Goal: Contribute content: Contribute content

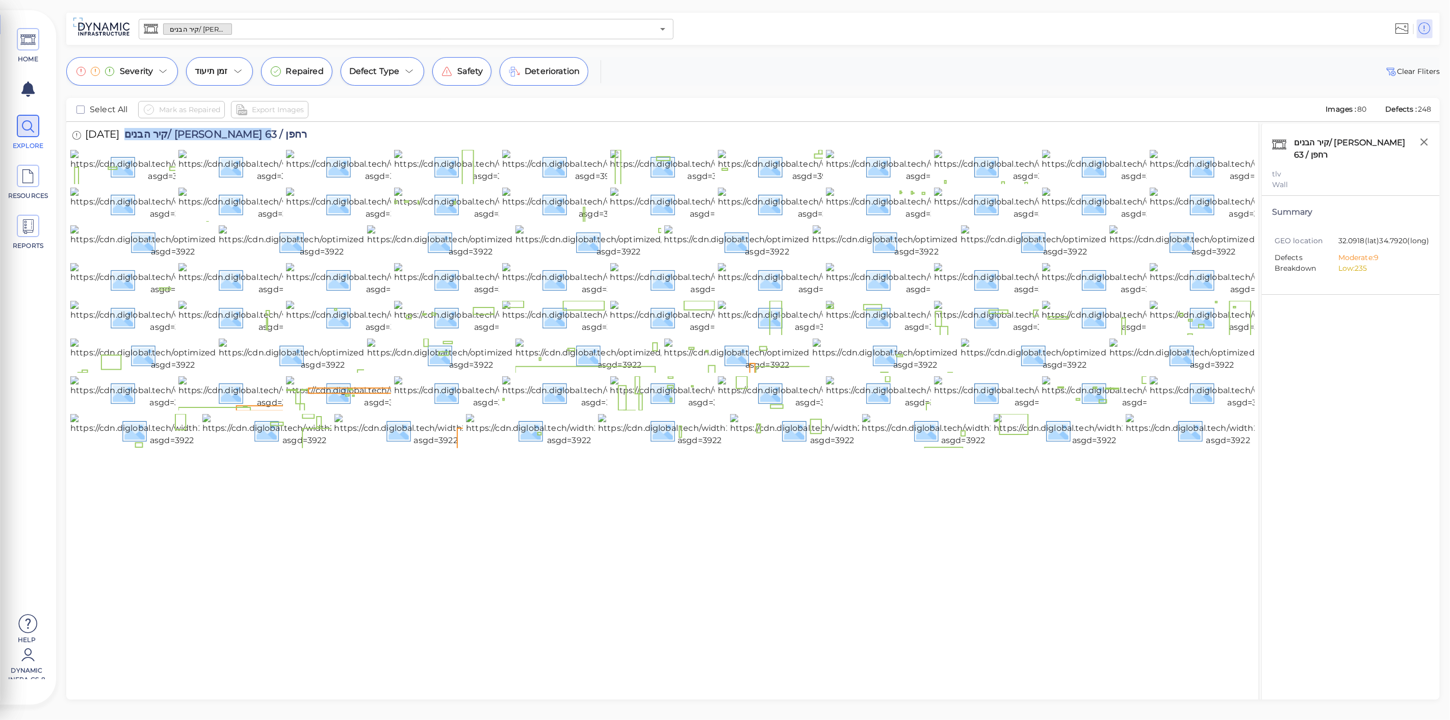
click at [256, 30] on input "text" at bounding box center [443, 29] width 422 height 14
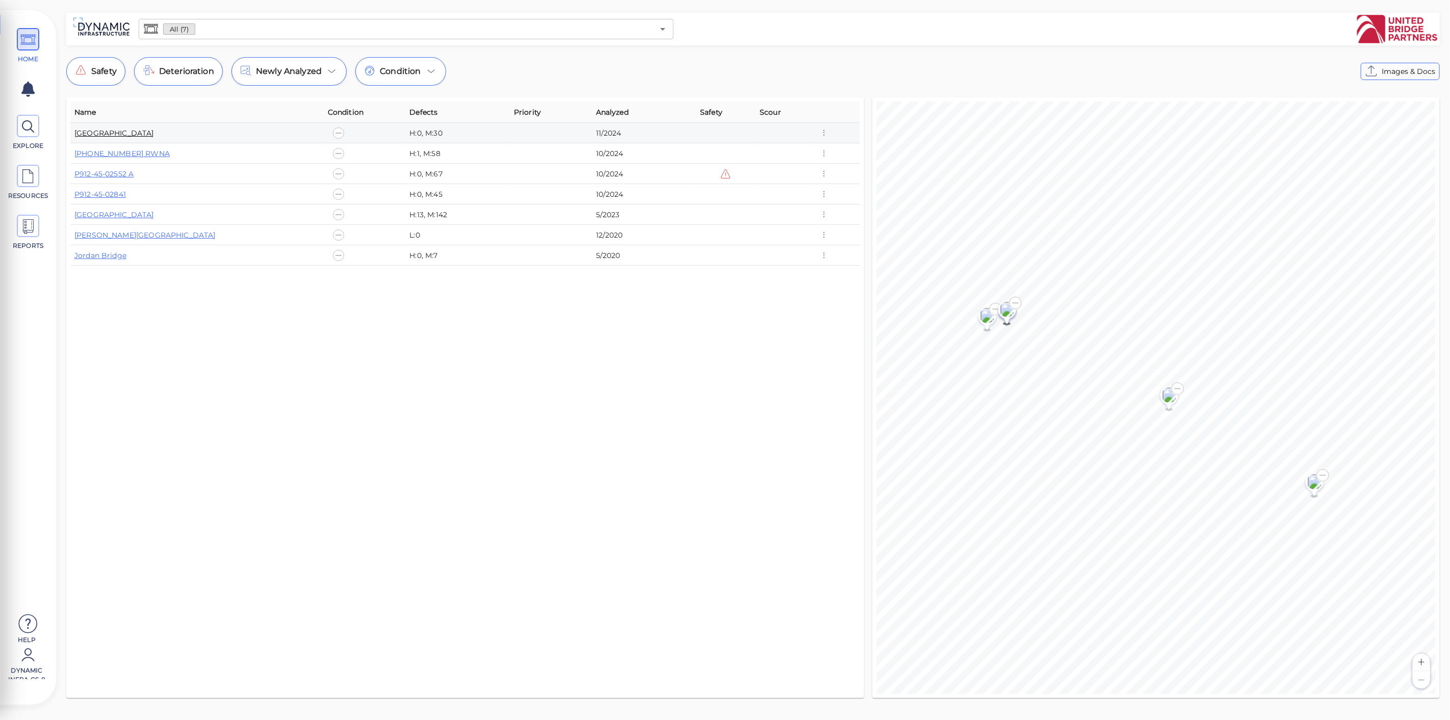
click at [124, 135] on link "[GEOGRAPHIC_DATA]" at bounding box center [114, 133] width 80 height 9
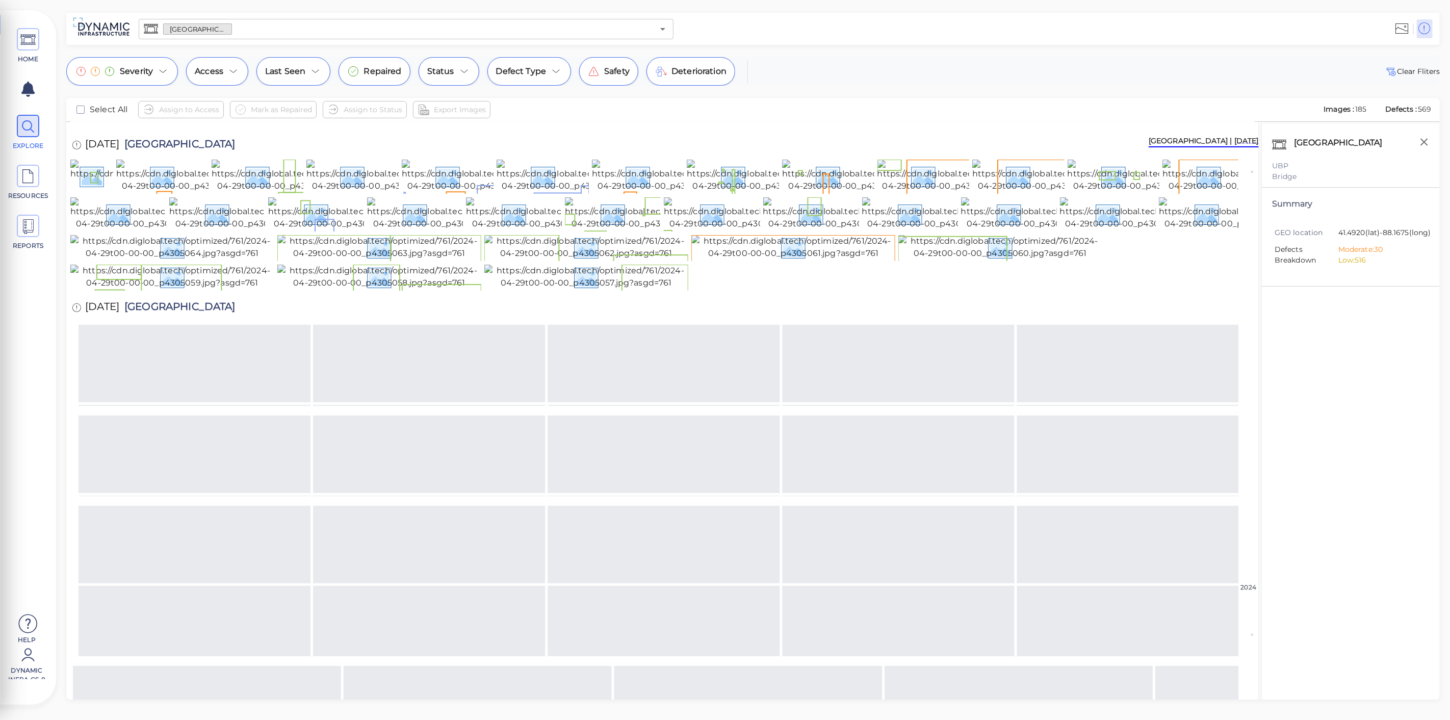
scroll to position [57, 0]
click at [169, 192] on img at bounding box center [208, 175] width 184 height 33
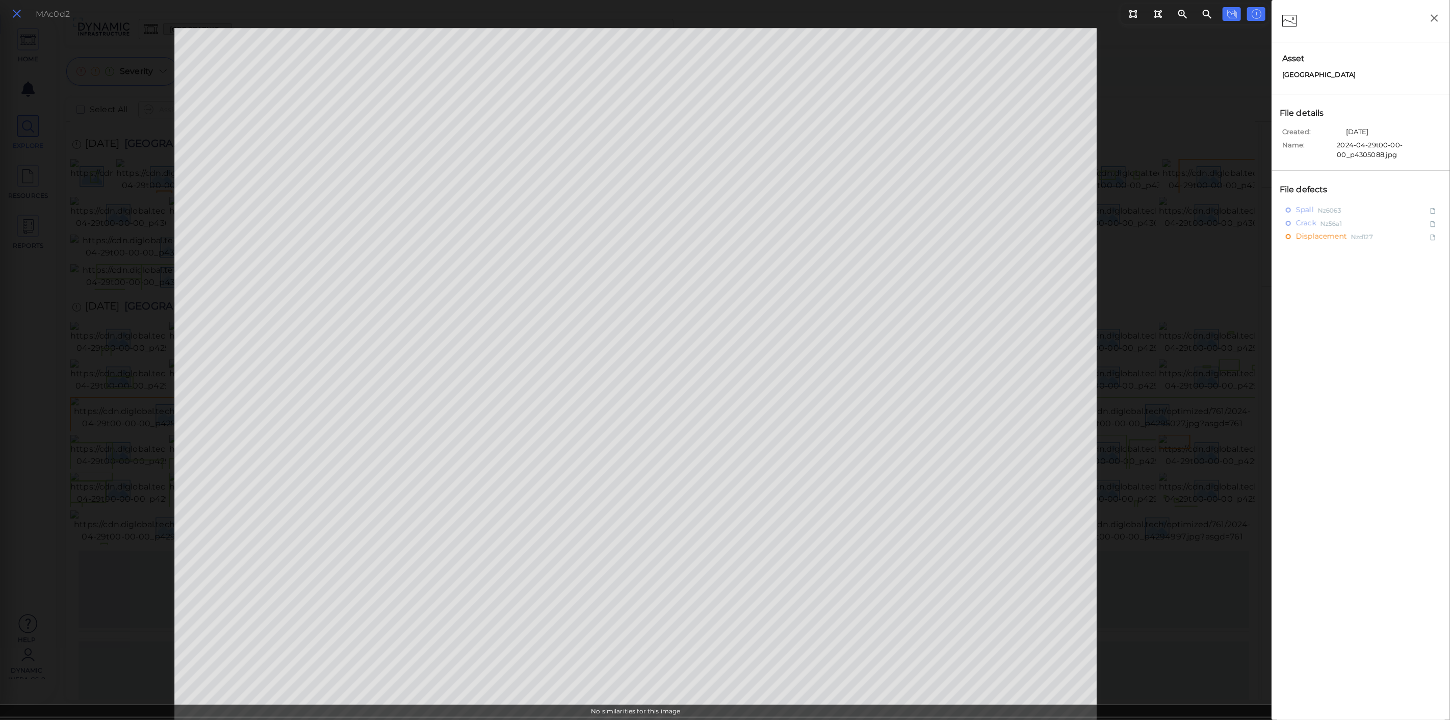
click at [18, 11] on icon at bounding box center [16, 14] width 11 height 14
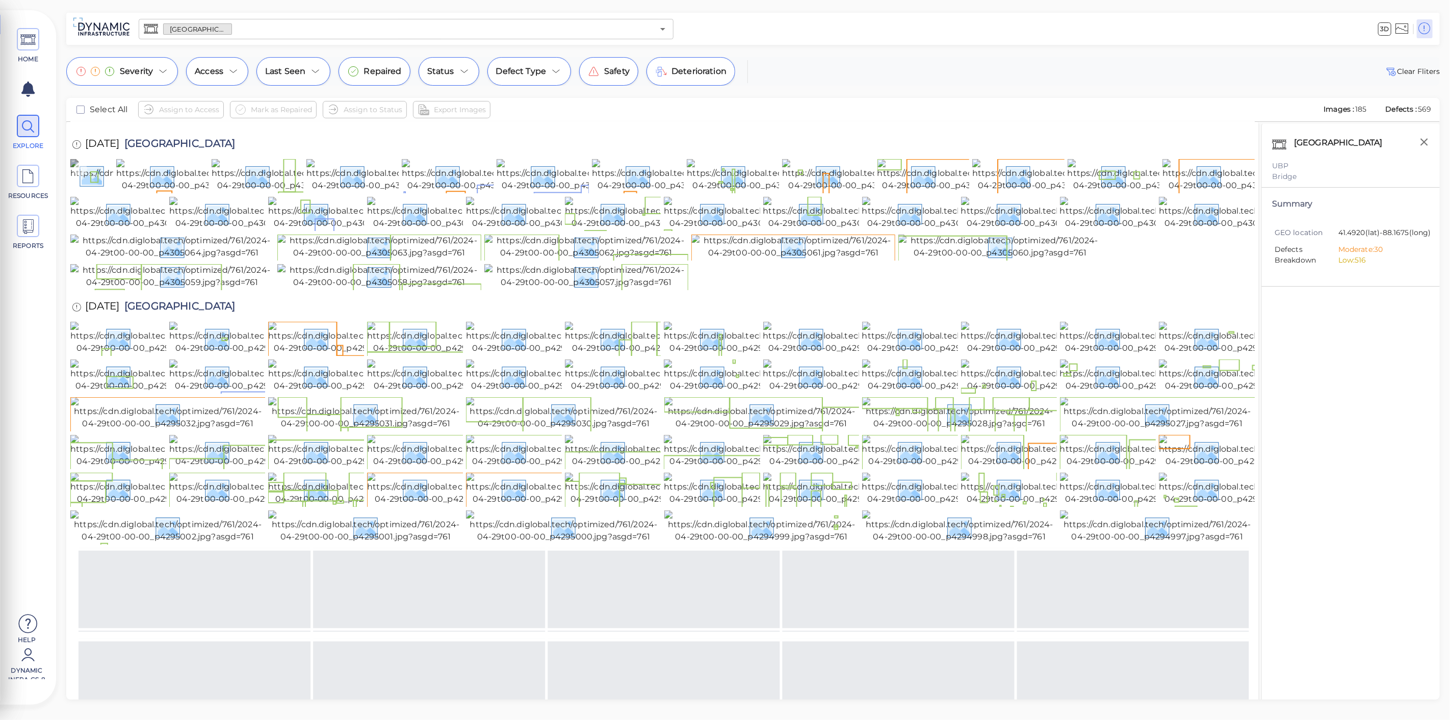
click at [105, 192] on img at bounding box center [329, 175] width 518 height 33
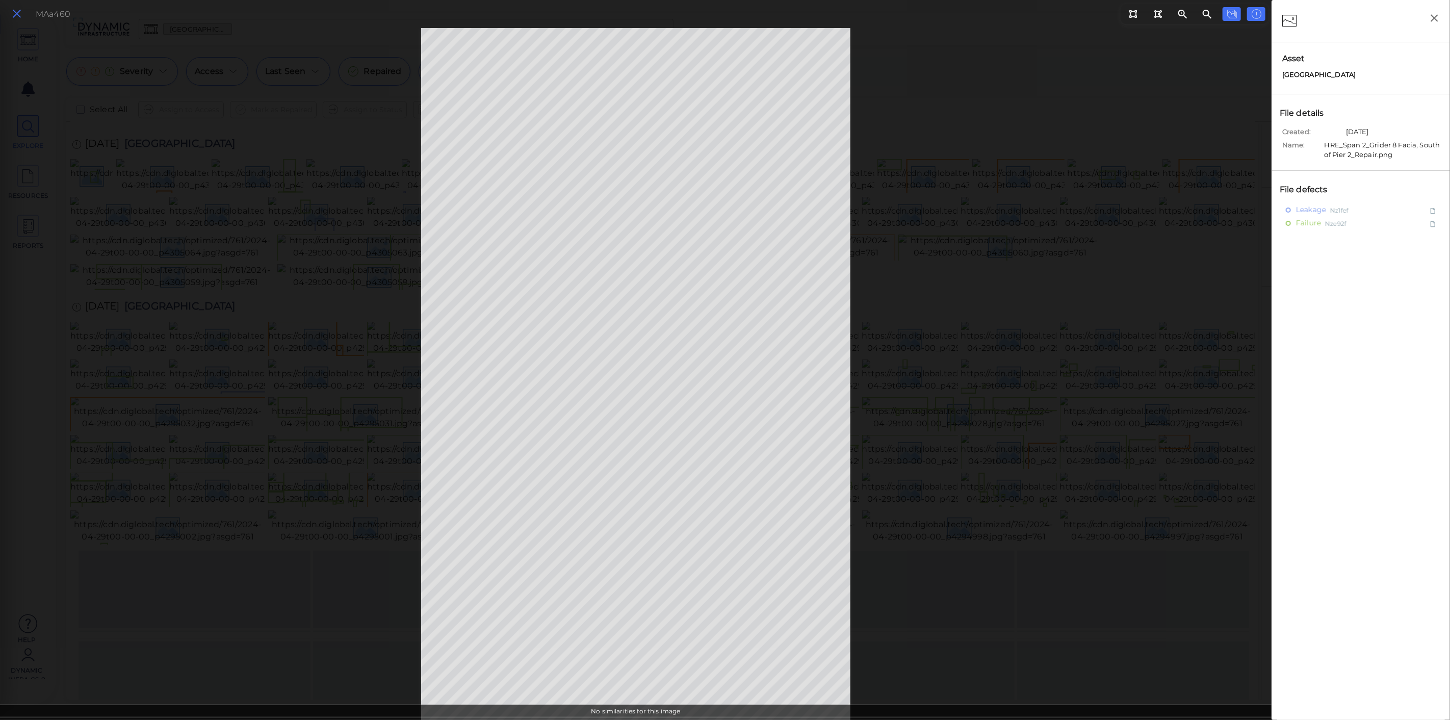
click at [14, 9] on icon at bounding box center [16, 14] width 11 height 14
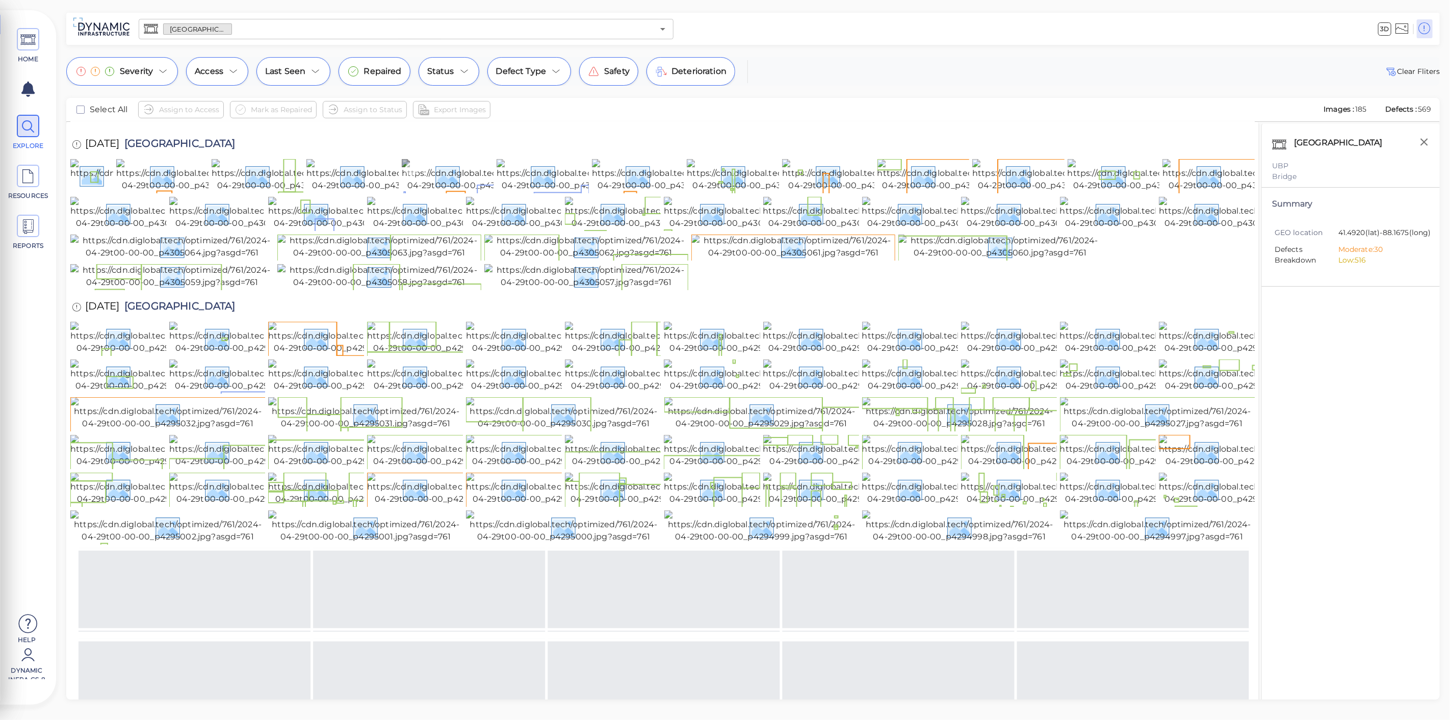
click at [425, 192] on img at bounding box center [494, 175] width 184 height 33
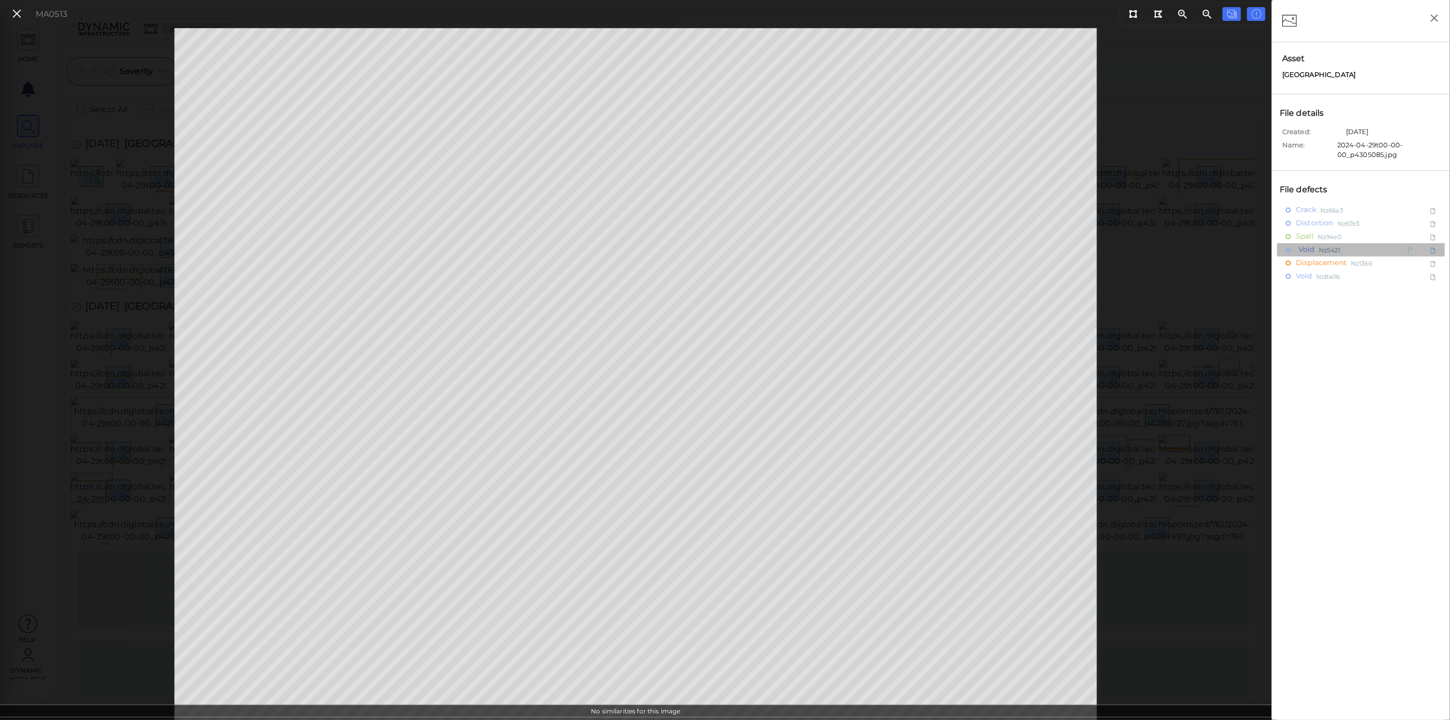
click at [1309, 249] on span "Void" at bounding box center [1305, 249] width 19 height 13
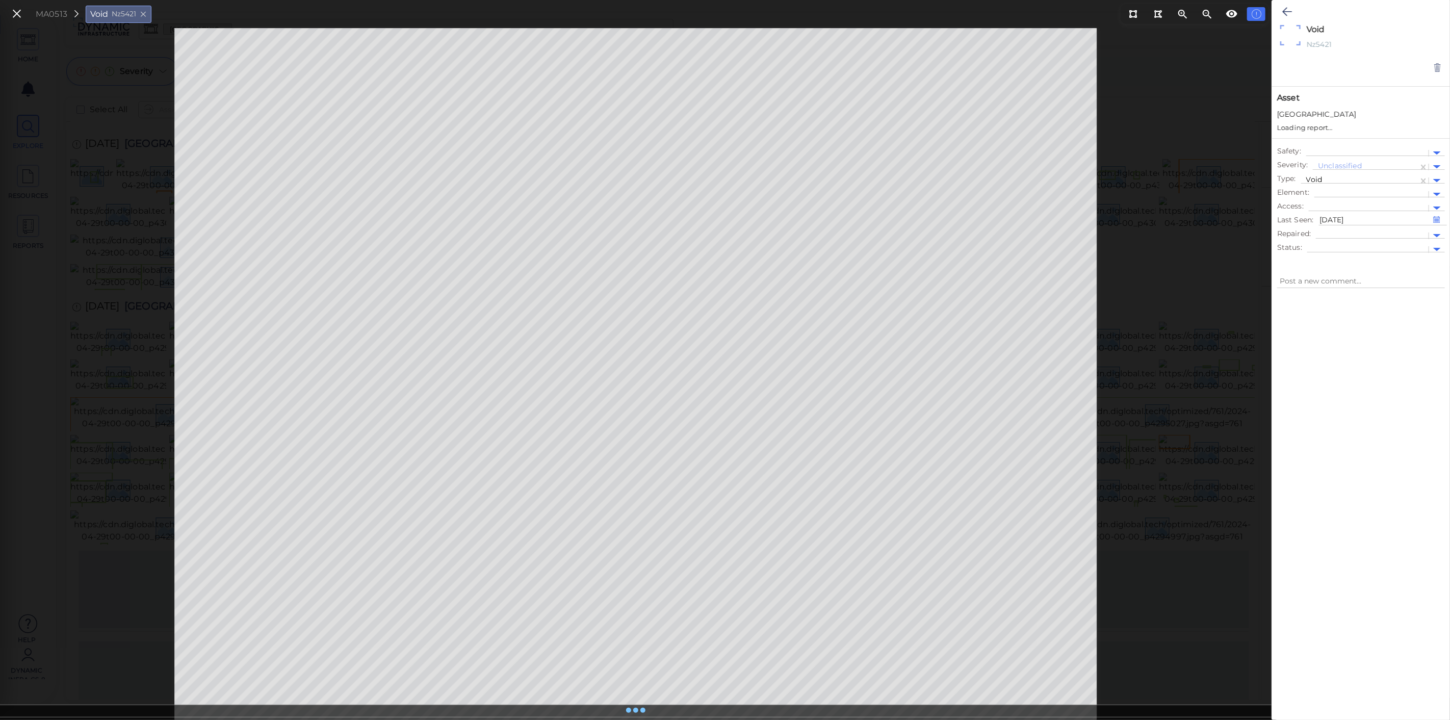
type textarea "x"
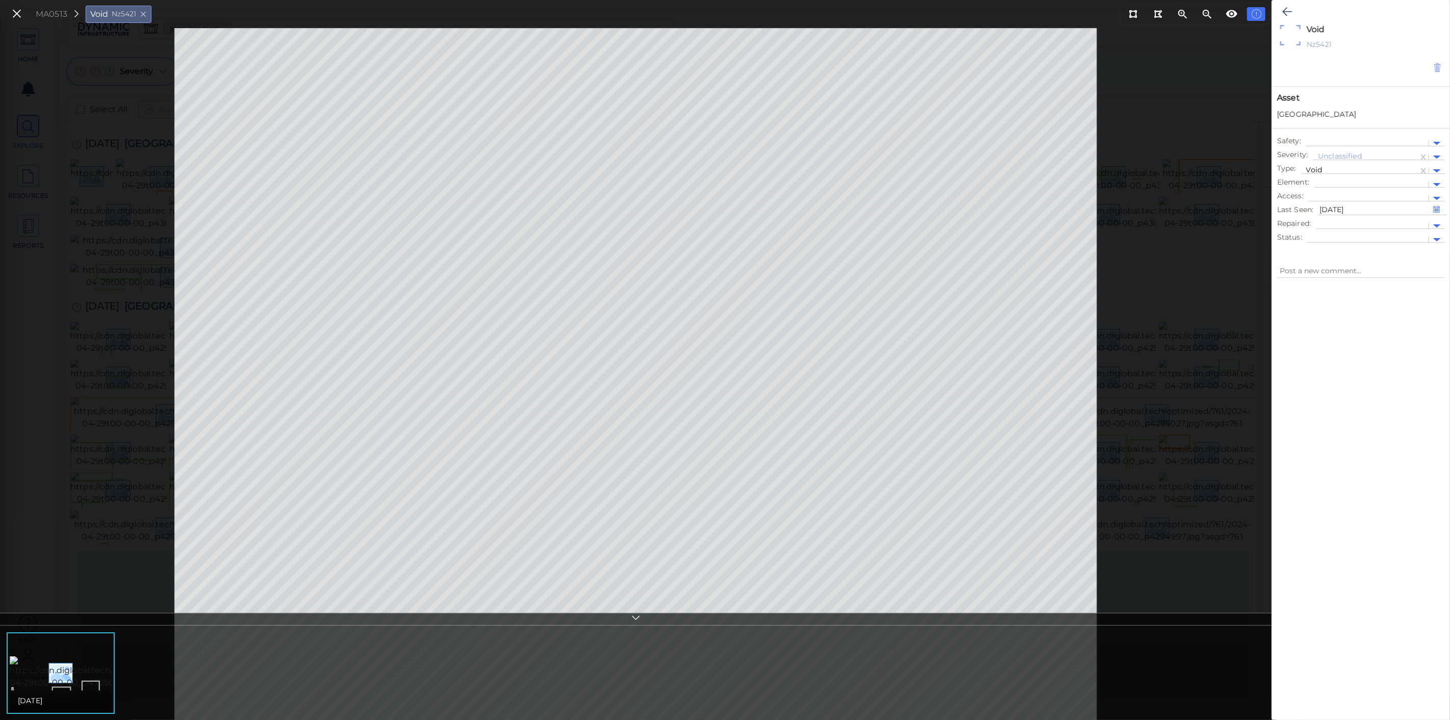
click at [1433, 67] on icon at bounding box center [1437, 68] width 9 height 10
type textarea "x"
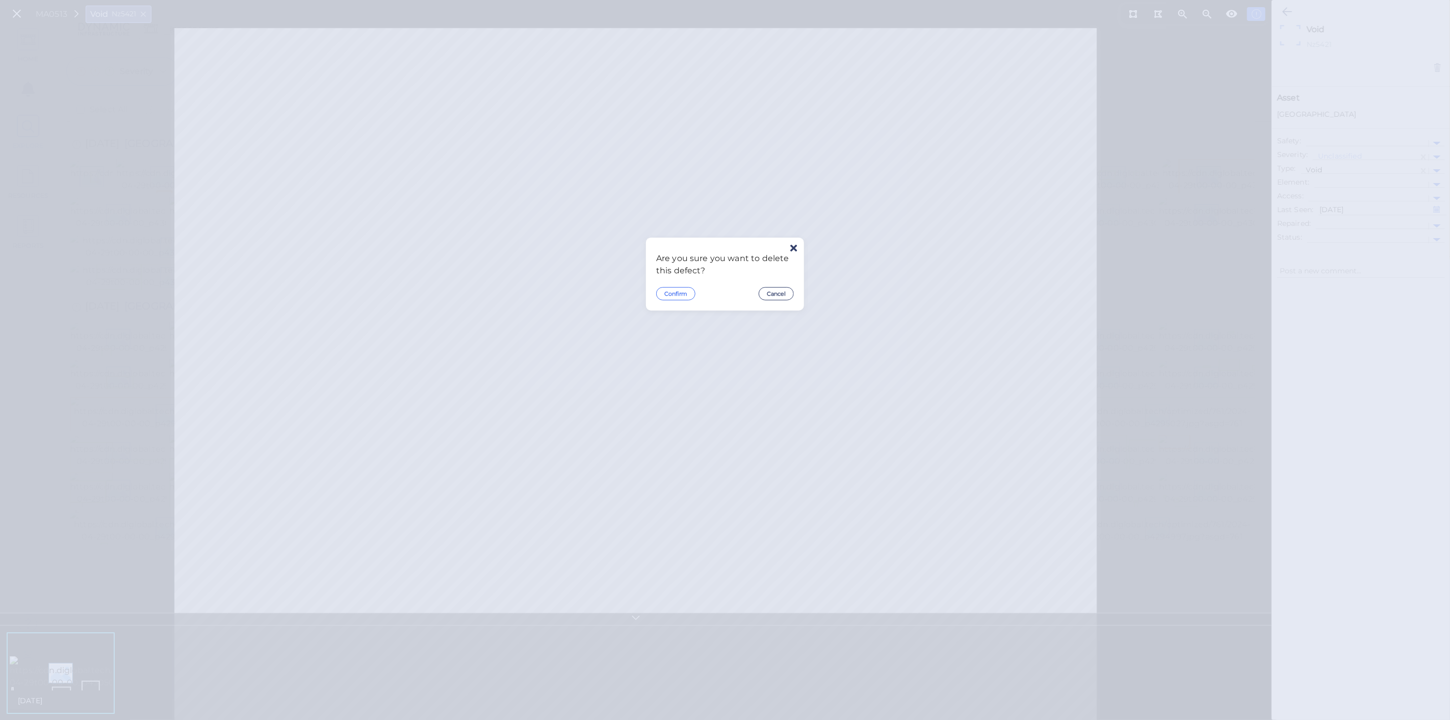
click at [673, 294] on button "Confirm" at bounding box center [675, 293] width 39 height 13
type textarea "x"
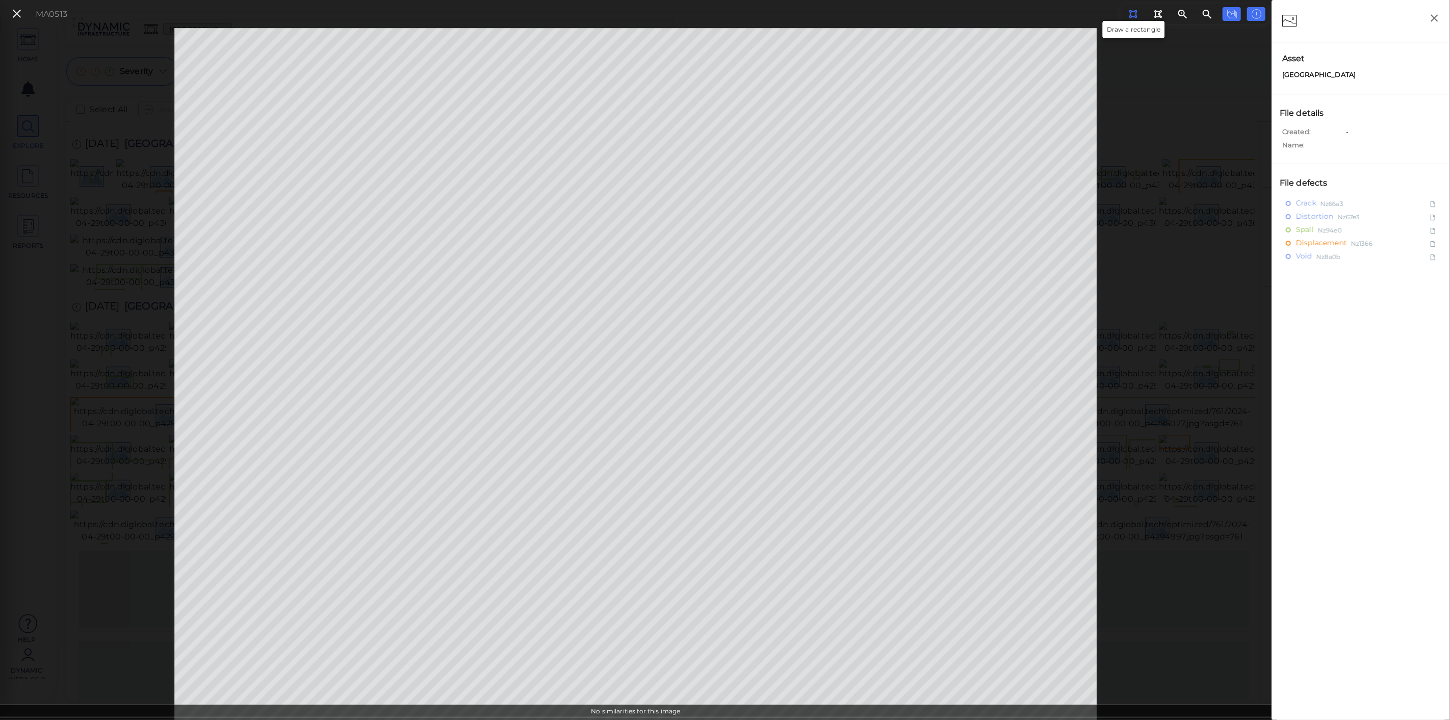
click at [1139, 14] on button at bounding box center [1133, 14] width 19 height 14
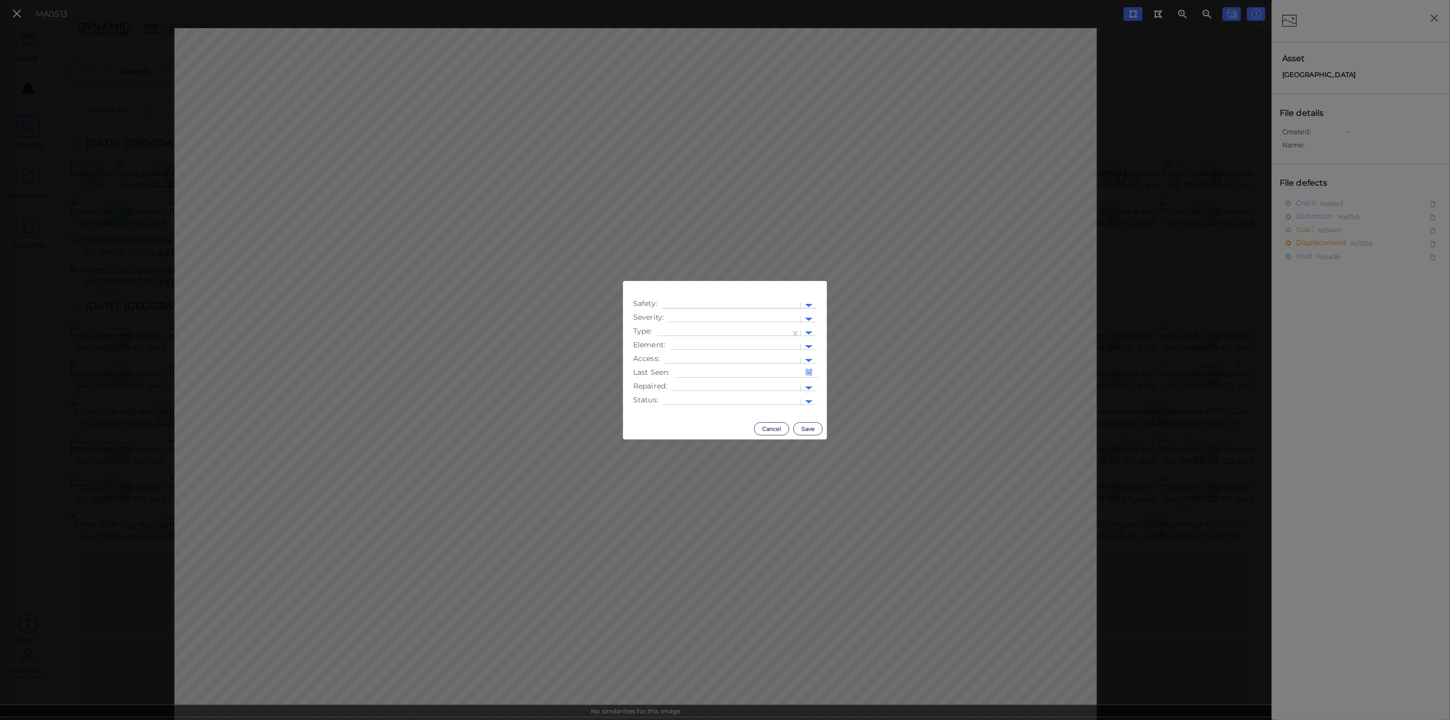
click at [714, 303] on div at bounding box center [732, 305] width 128 height 11
click at [747, 312] on div at bounding box center [735, 319] width 132 height 15
click at [759, 332] on div at bounding box center [723, 333] width 123 height 11
type input "void"
click at [677, 350] on div "Void" at bounding box center [671, 350] width 29 height 16
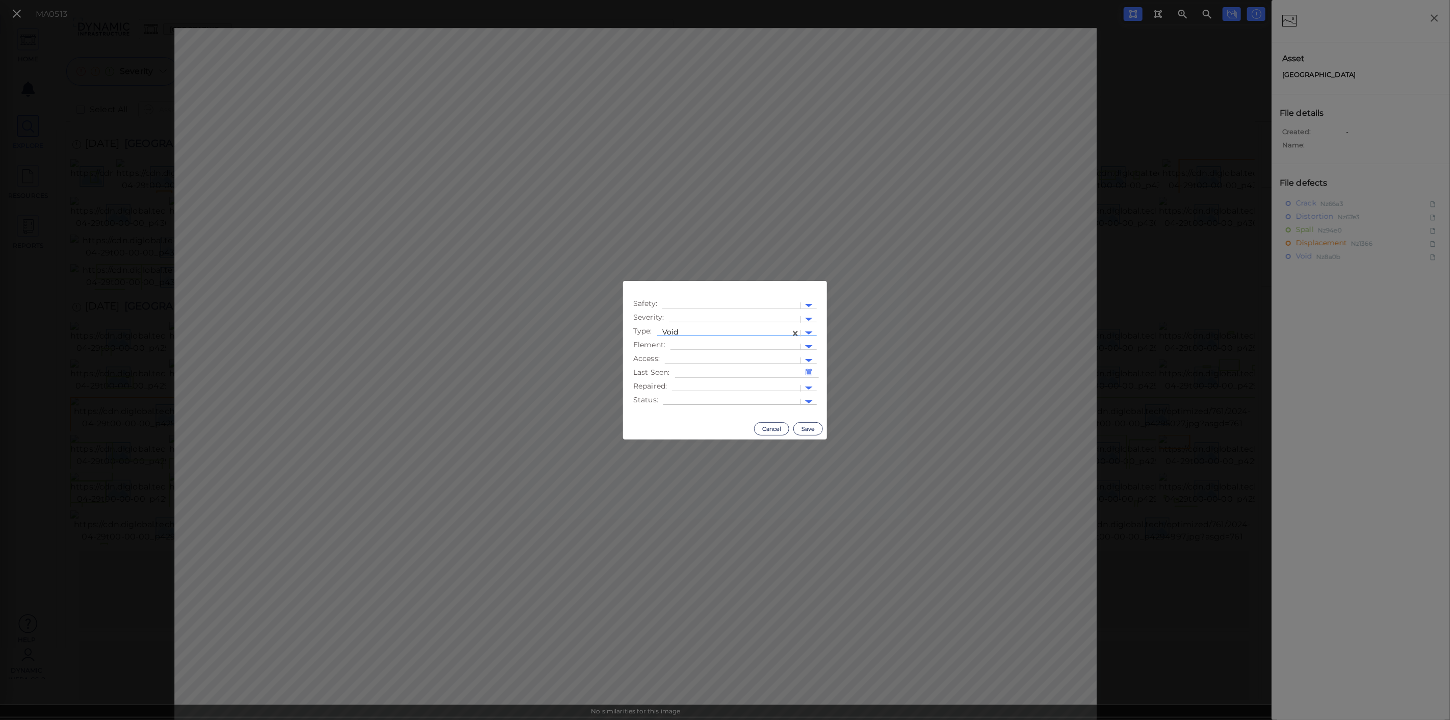
click at [766, 398] on div at bounding box center [732, 402] width 127 height 11
click at [774, 388] on div at bounding box center [736, 388] width 118 height 11
click at [765, 398] on div at bounding box center [732, 402] width 127 height 11
click at [743, 387] on div at bounding box center [736, 388] width 118 height 11
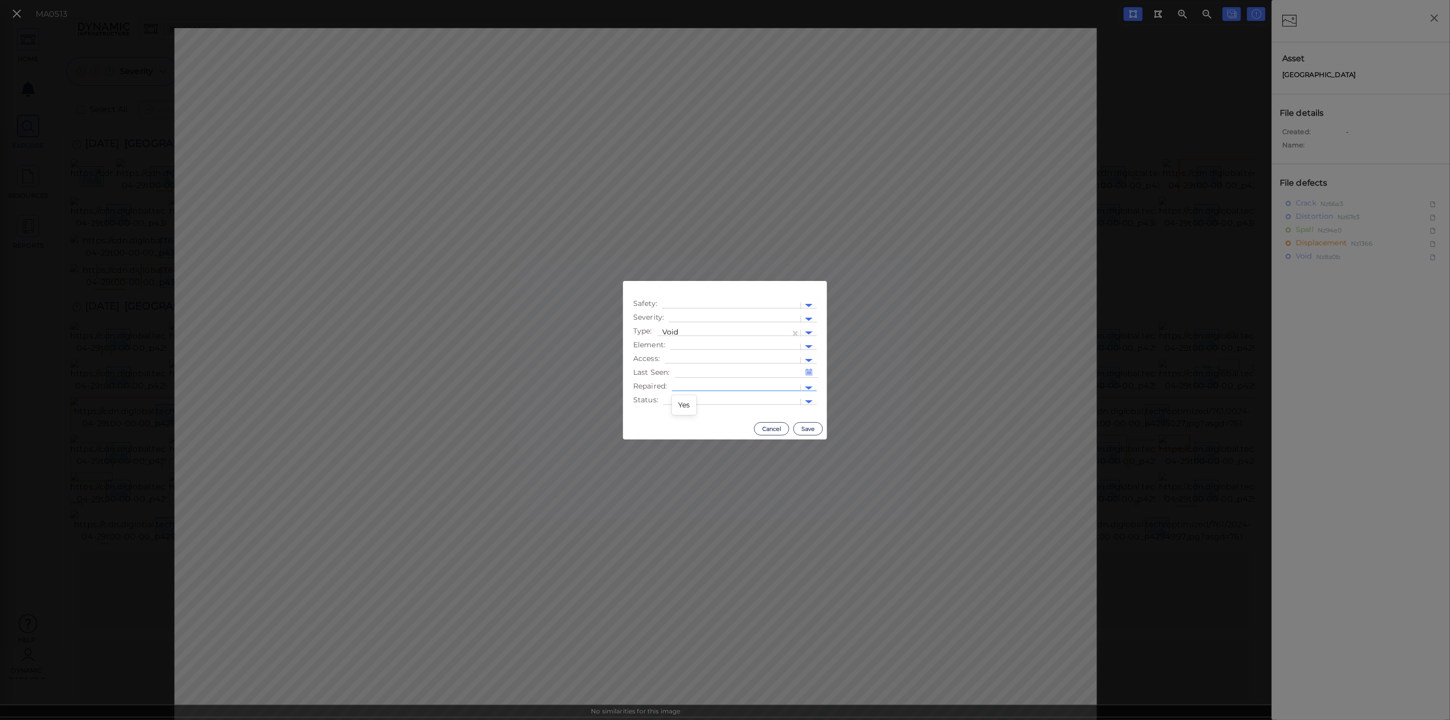
click at [702, 420] on div "Cancel Save" at bounding box center [725, 428] width 204 height 21
click at [712, 402] on div at bounding box center [732, 402] width 127 height 11
click at [632, 422] on div "Cancel Save" at bounding box center [725, 428] width 204 height 21
click at [815, 433] on button "Save" at bounding box center [808, 428] width 30 height 13
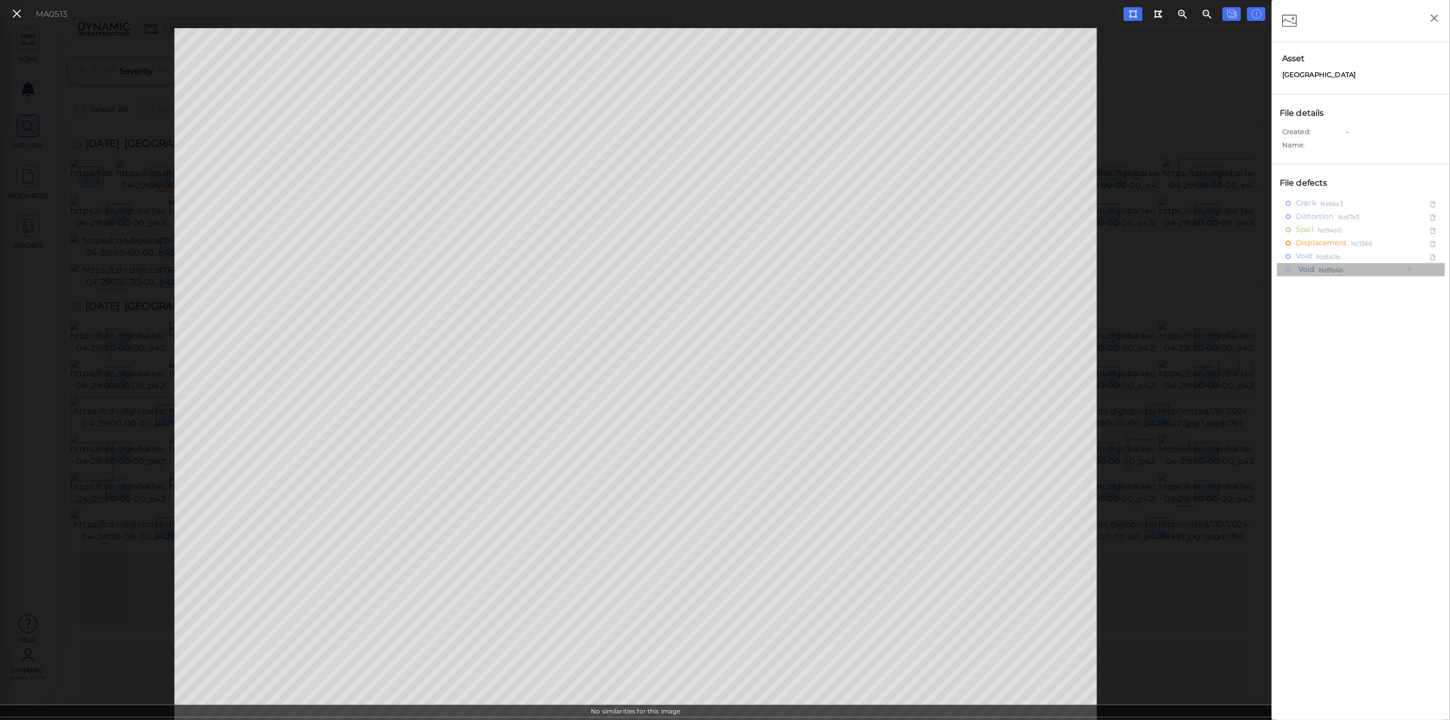
click at [1357, 270] on div "Void Nz8b4b" at bounding box center [1339, 269] width 106 height 13
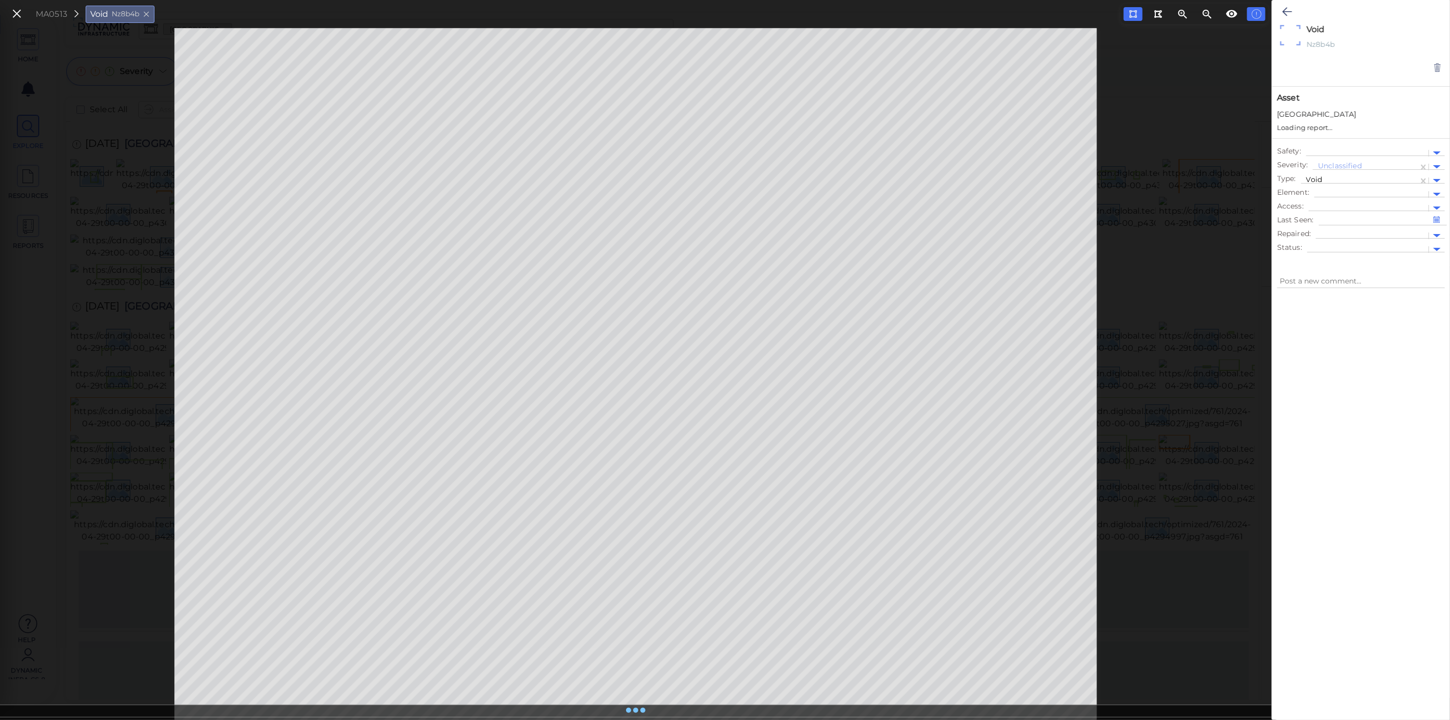
type textarea "x"
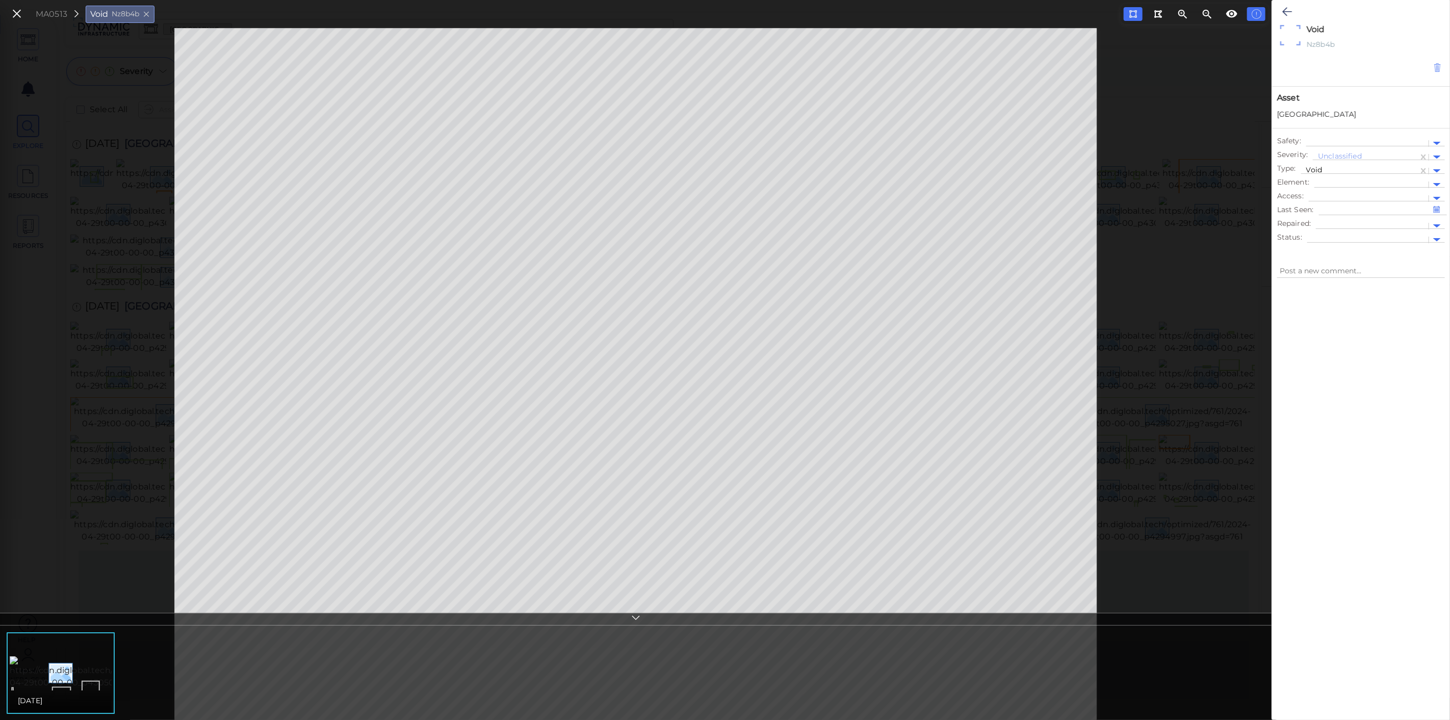
click at [1441, 66] on icon at bounding box center [1437, 68] width 9 height 10
type textarea "x"
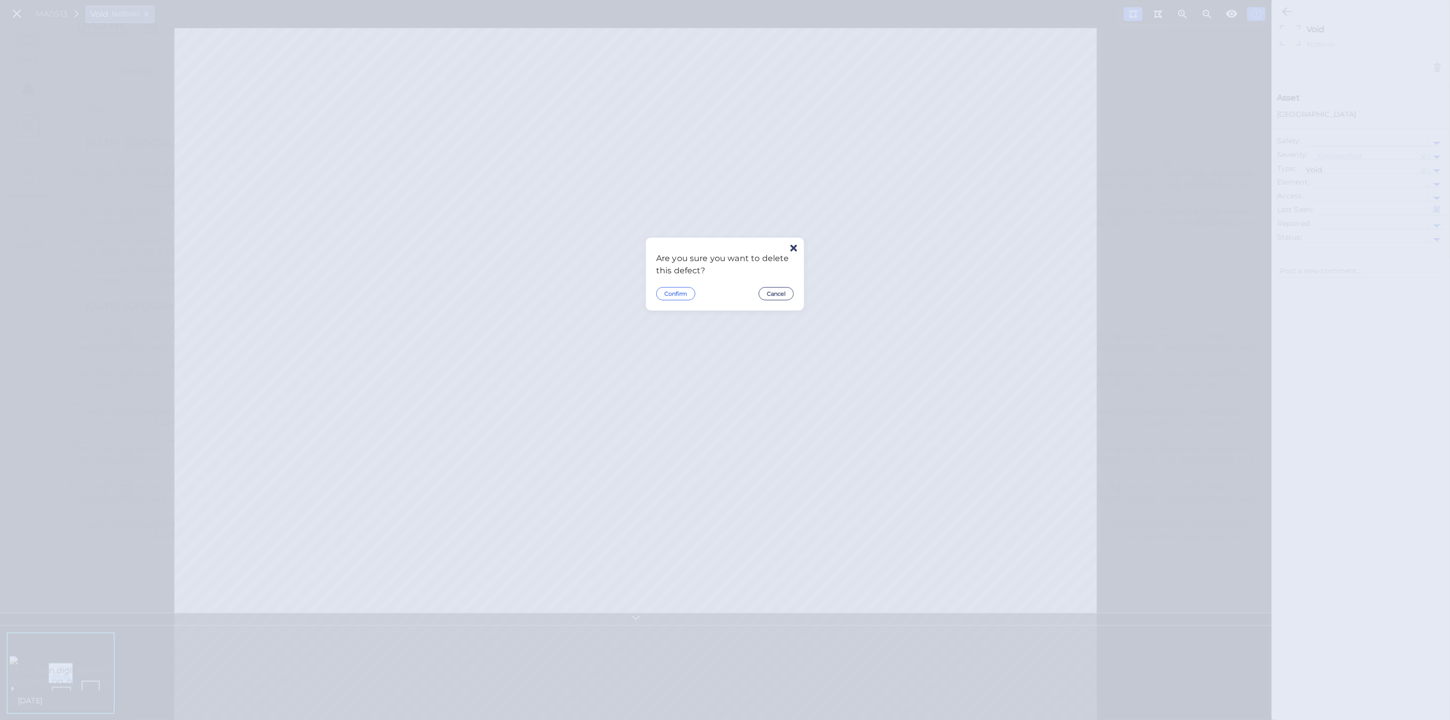
click at [676, 297] on button "Confirm" at bounding box center [675, 293] width 39 height 13
type textarea "x"
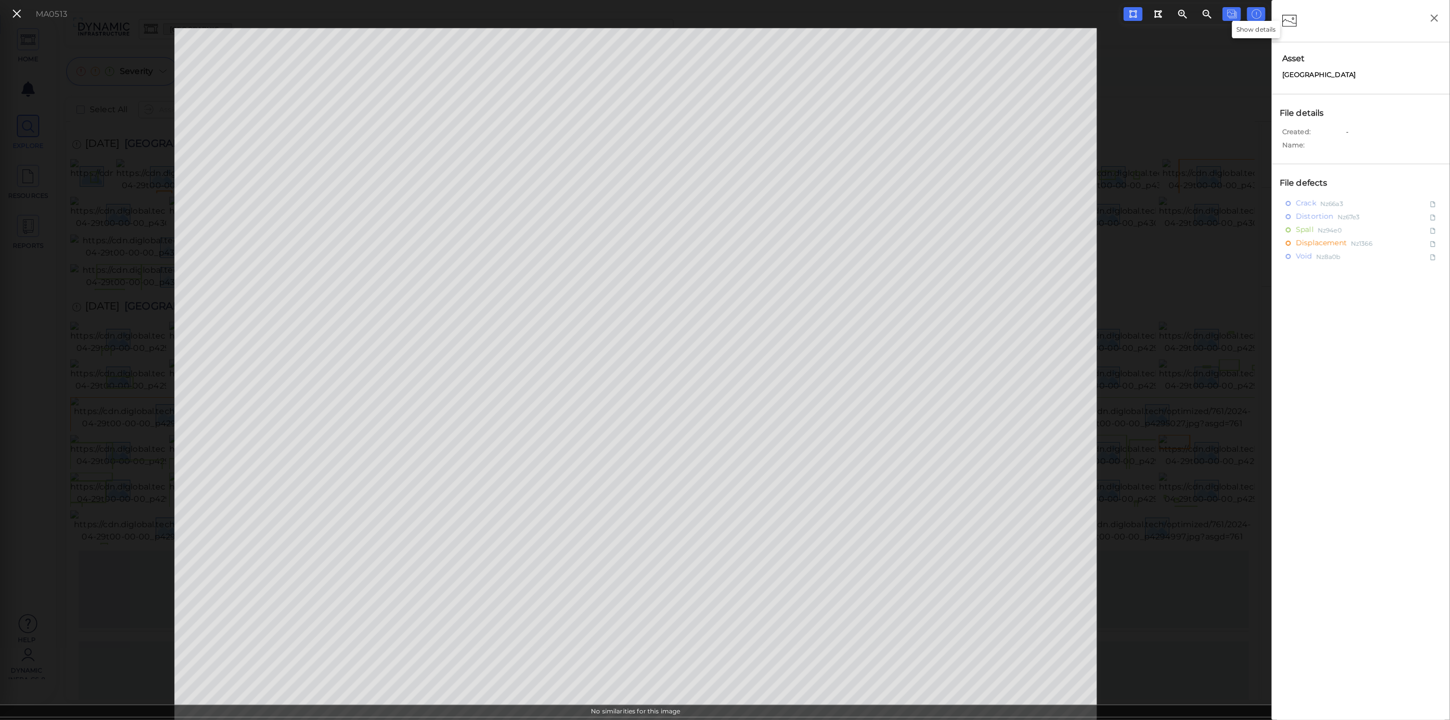
click at [1247, 15] on button at bounding box center [1256, 14] width 18 height 14
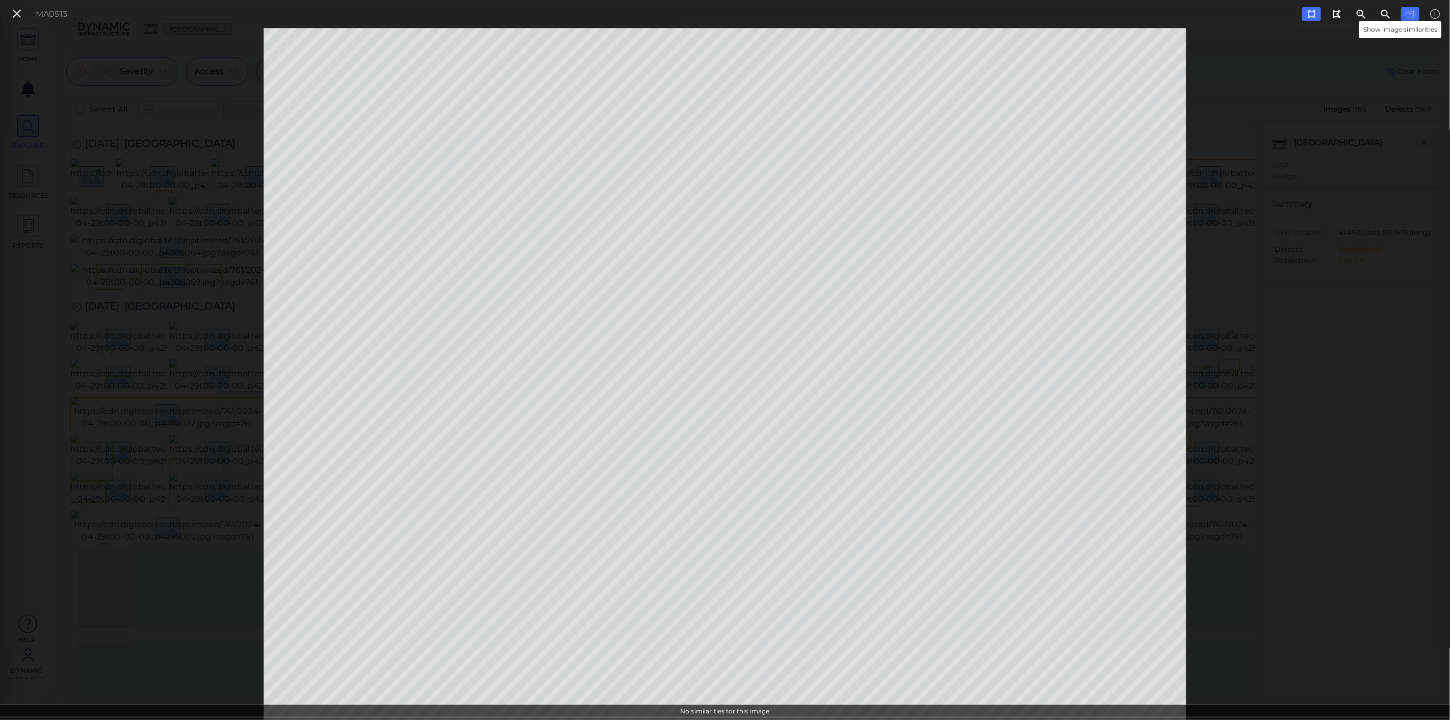
click at [1410, 15] on icon at bounding box center [1410, 14] width 10 height 12
click at [1434, 12] on icon at bounding box center [1435, 14] width 10 height 12
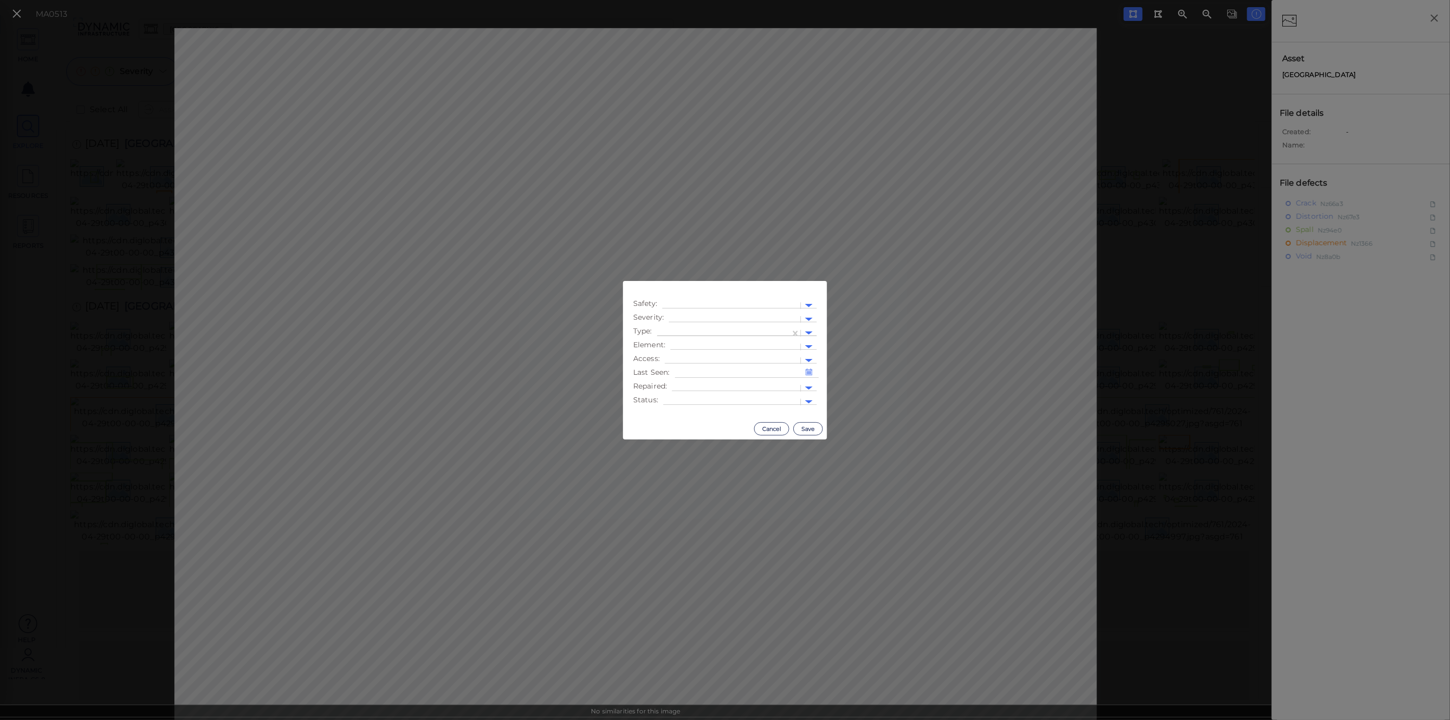
click at [720, 331] on div at bounding box center [723, 333] width 123 height 11
type input "void"
click at [678, 347] on div "Void" at bounding box center [671, 350] width 29 height 16
click at [804, 429] on button "Save" at bounding box center [808, 428] width 30 height 13
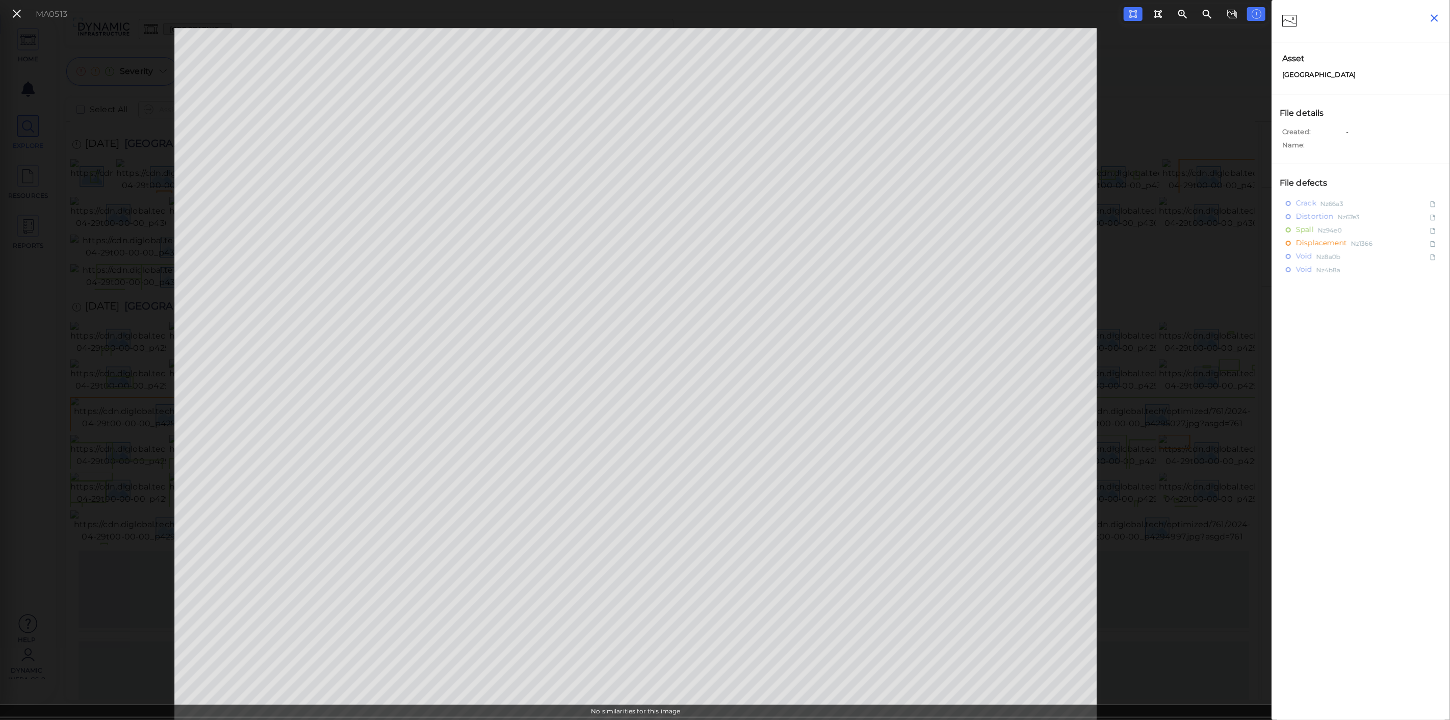
click at [1428, 16] on icon "button" at bounding box center [1434, 18] width 13 height 13
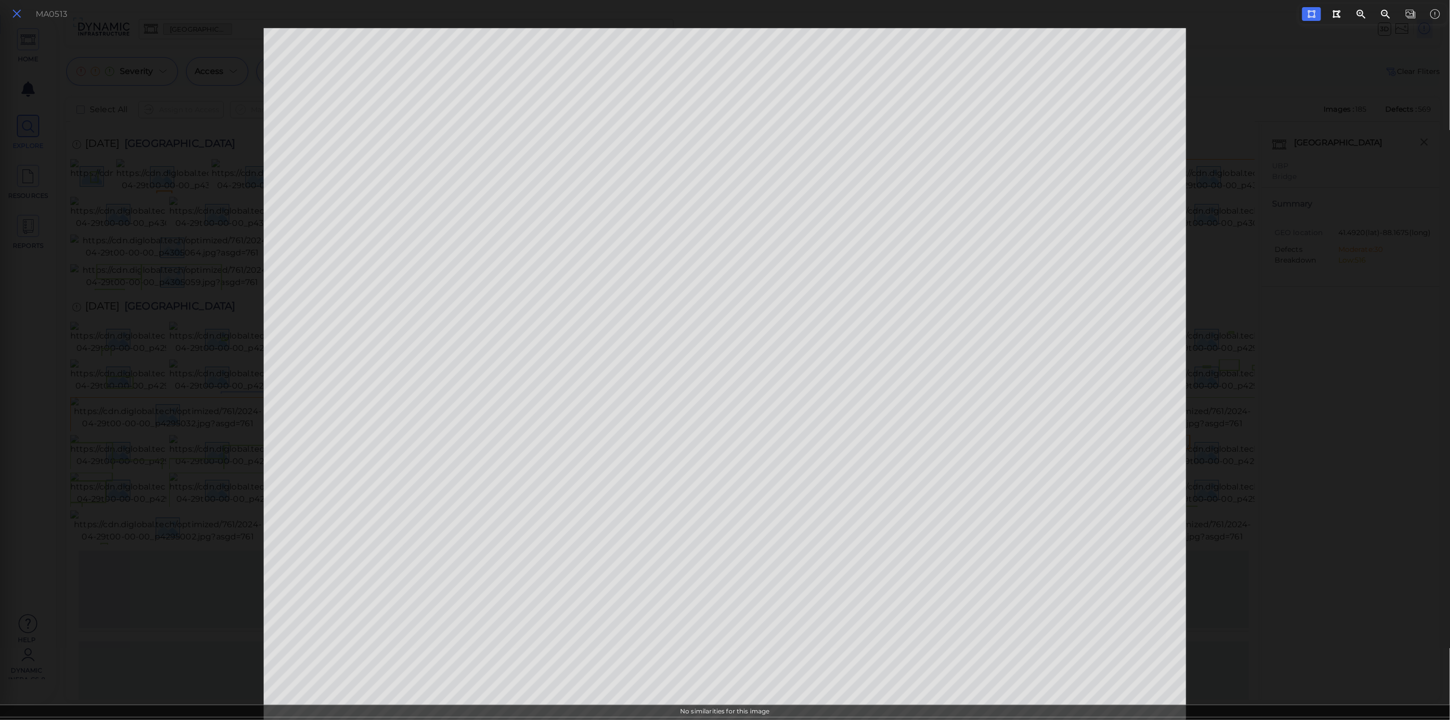
click at [18, 20] on icon at bounding box center [16, 14] width 11 height 14
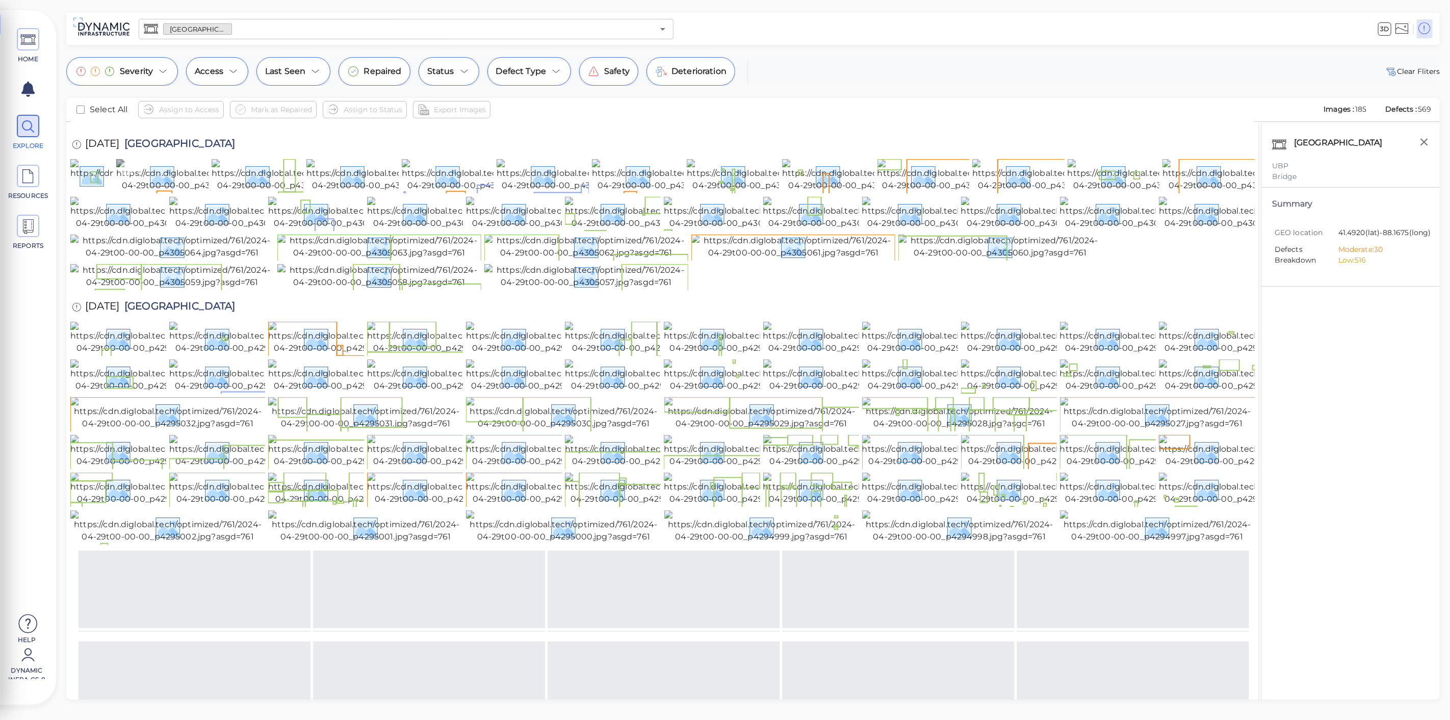
click at [177, 192] on img at bounding box center [208, 175] width 184 height 33
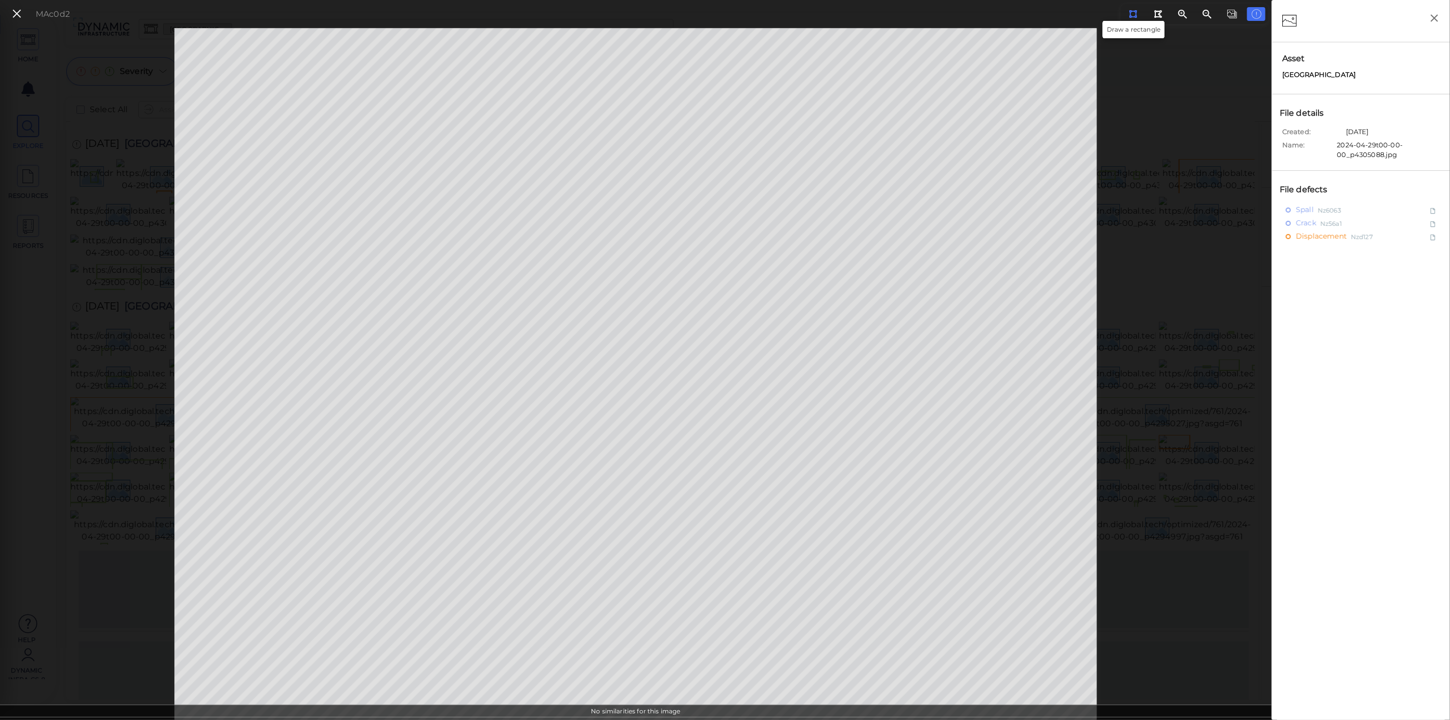
click at [1127, 11] on button at bounding box center [1133, 14] width 19 height 14
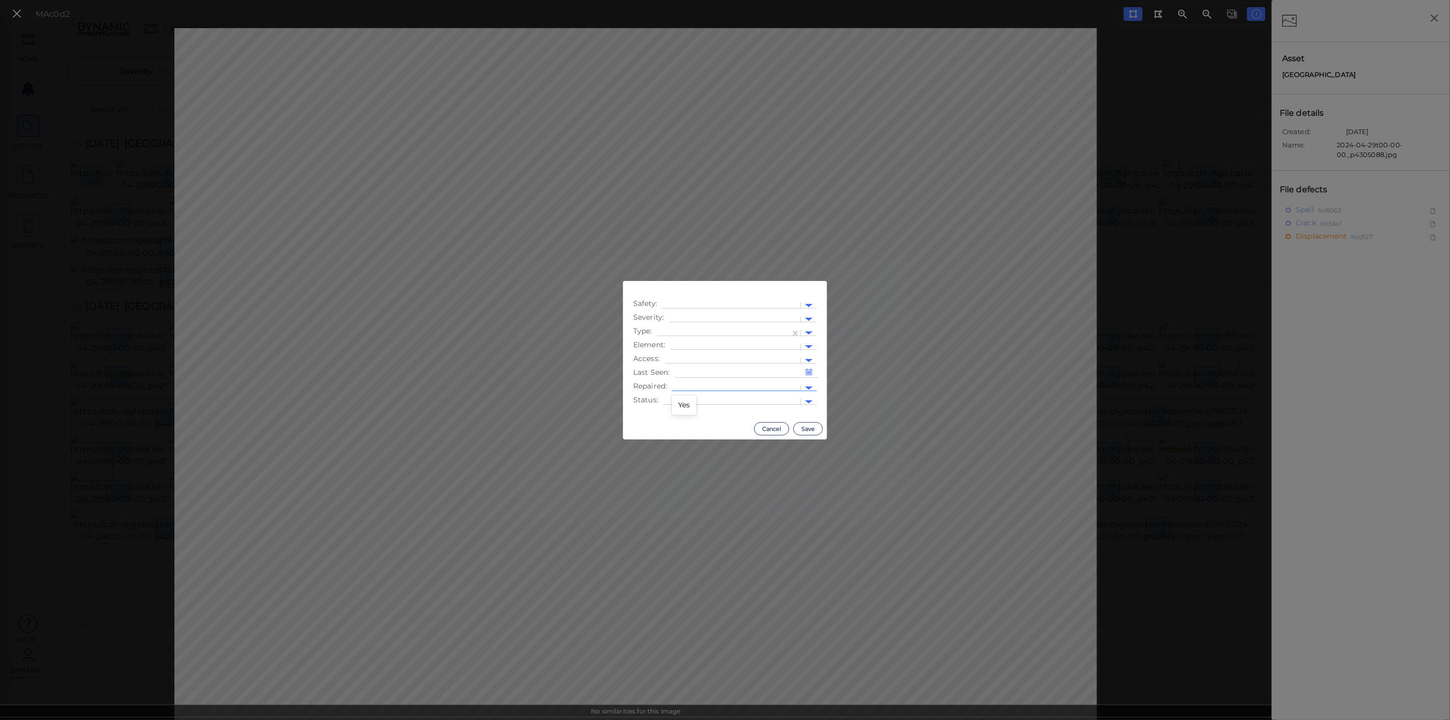
click at [690, 383] on div at bounding box center [736, 388] width 118 height 11
click at [684, 401] on div "Yes" at bounding box center [684, 405] width 24 height 16
click at [689, 321] on div at bounding box center [734, 319] width 121 height 11
click at [664, 332] on div at bounding box center [723, 333] width 123 height 11
type input "void"
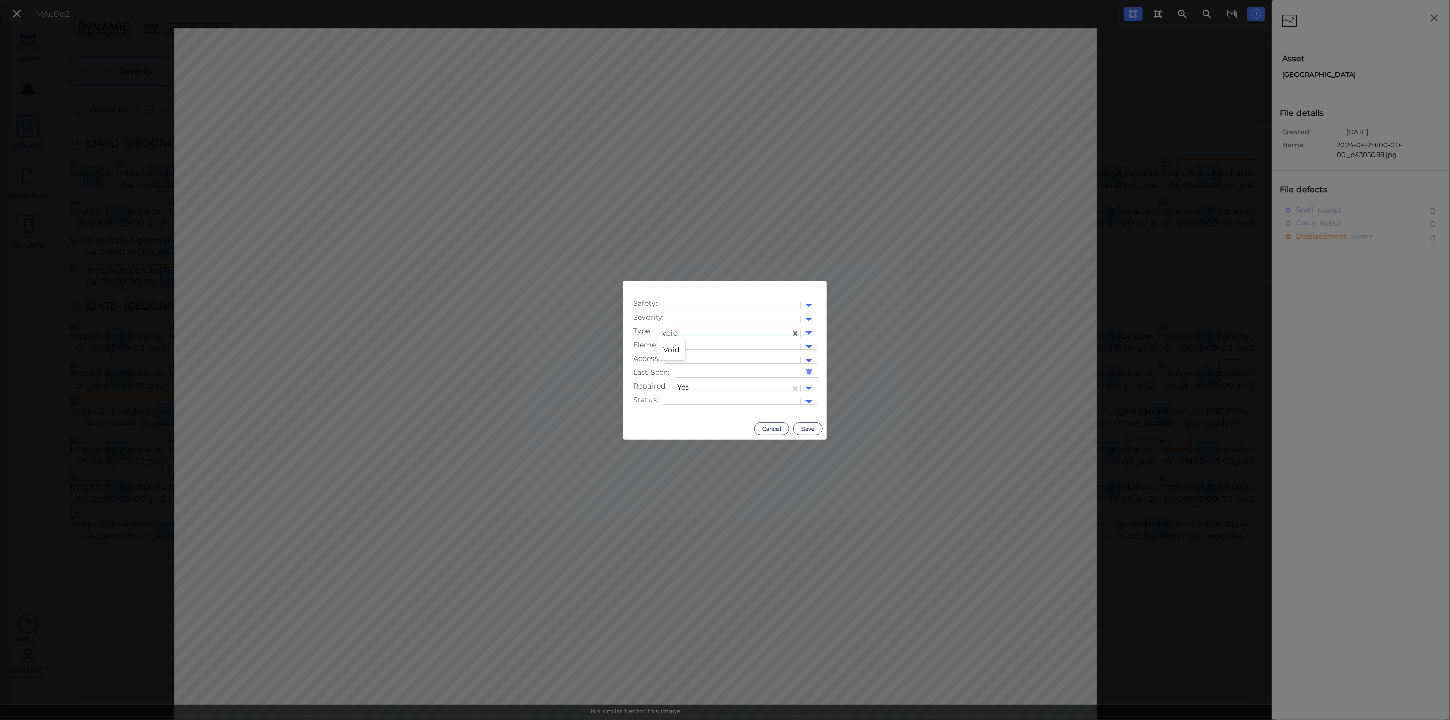
click at [669, 347] on div "Void" at bounding box center [671, 350] width 29 height 16
click at [807, 429] on button "Save" at bounding box center [808, 428] width 30 height 13
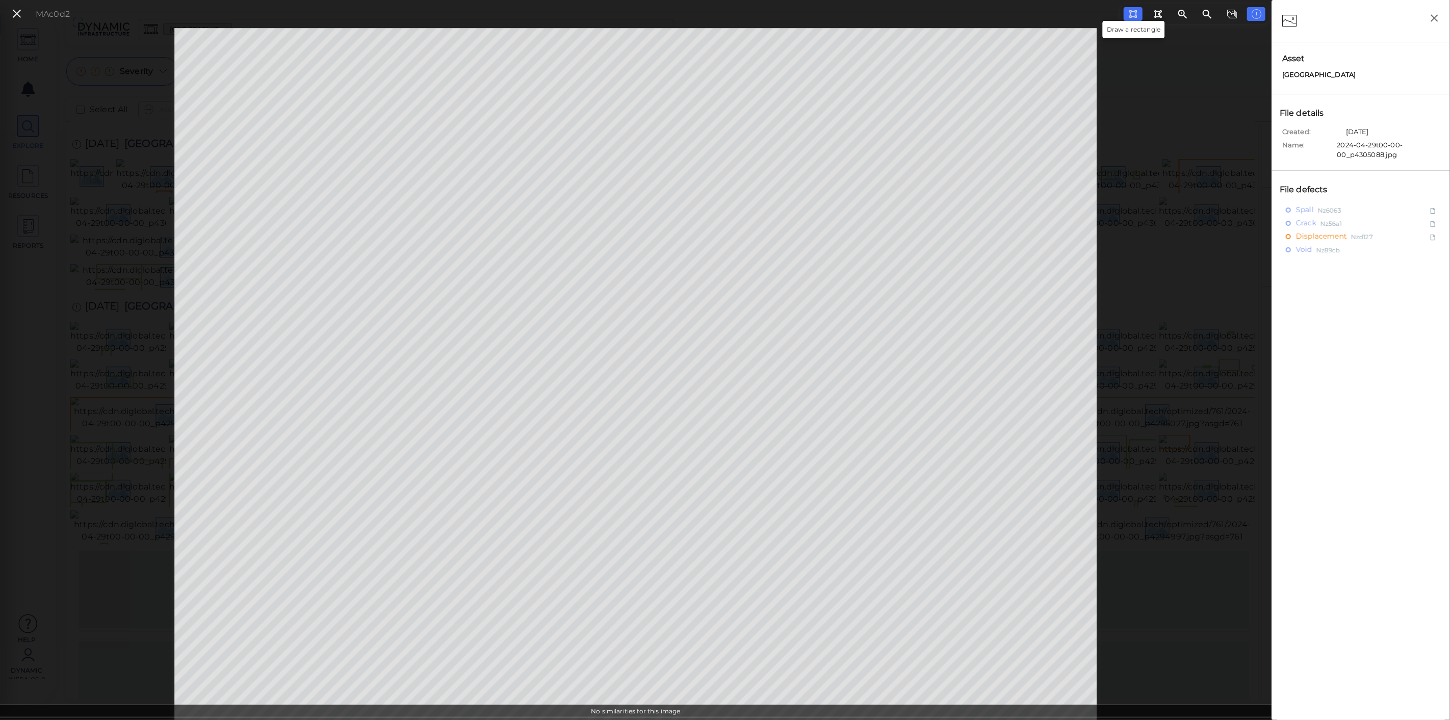
click at [1143, 14] on button at bounding box center [1133, 14] width 19 height 14
click at [1433, 17] on icon "button" at bounding box center [1435, 18] width 8 height 8
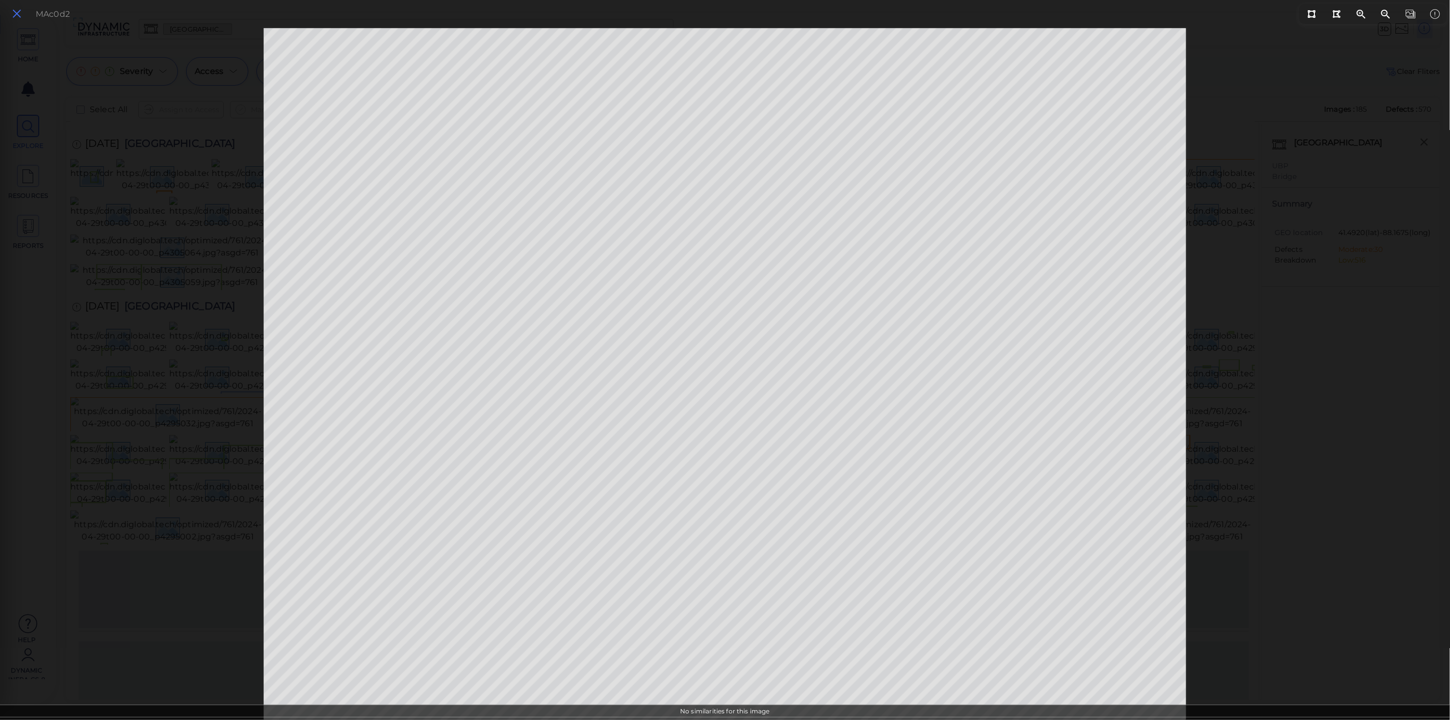
click at [9, 12] on button at bounding box center [16, 14] width 17 height 15
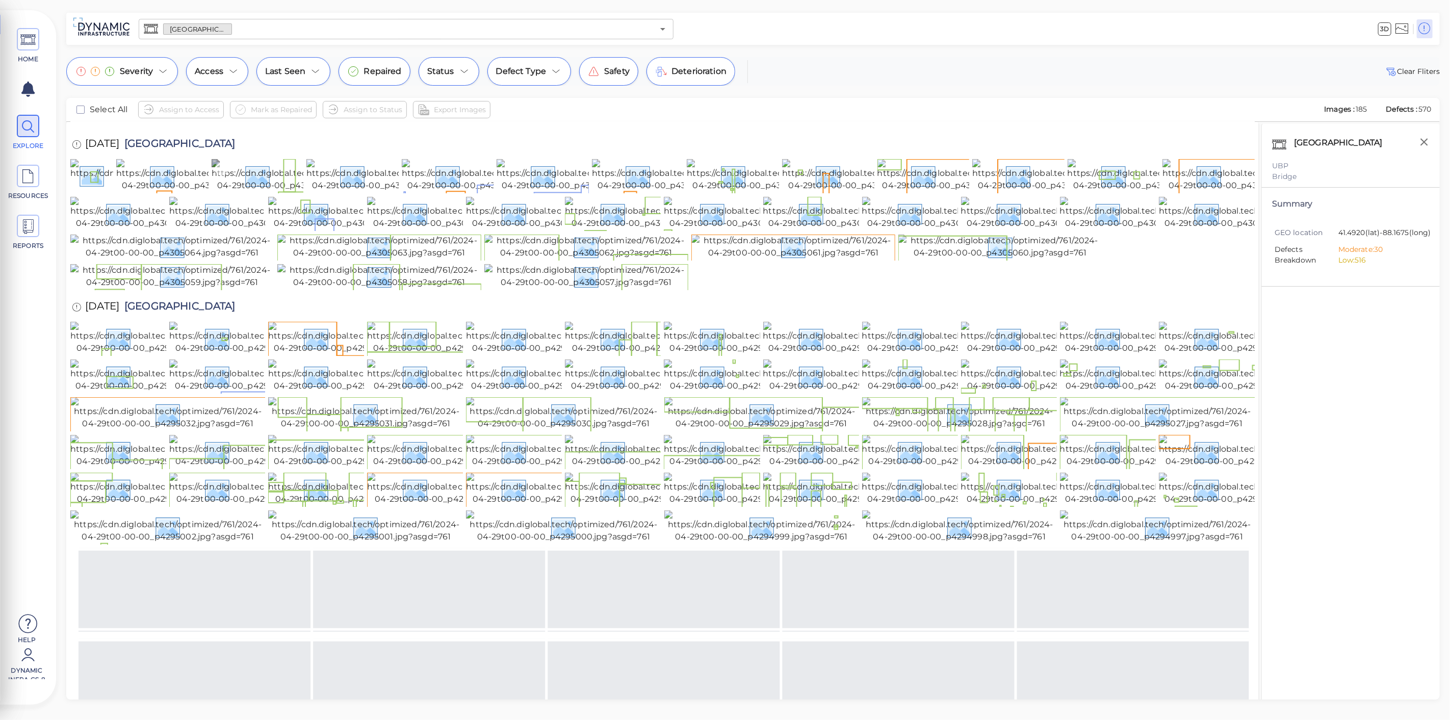
click at [283, 192] on img at bounding box center [304, 175] width 184 height 33
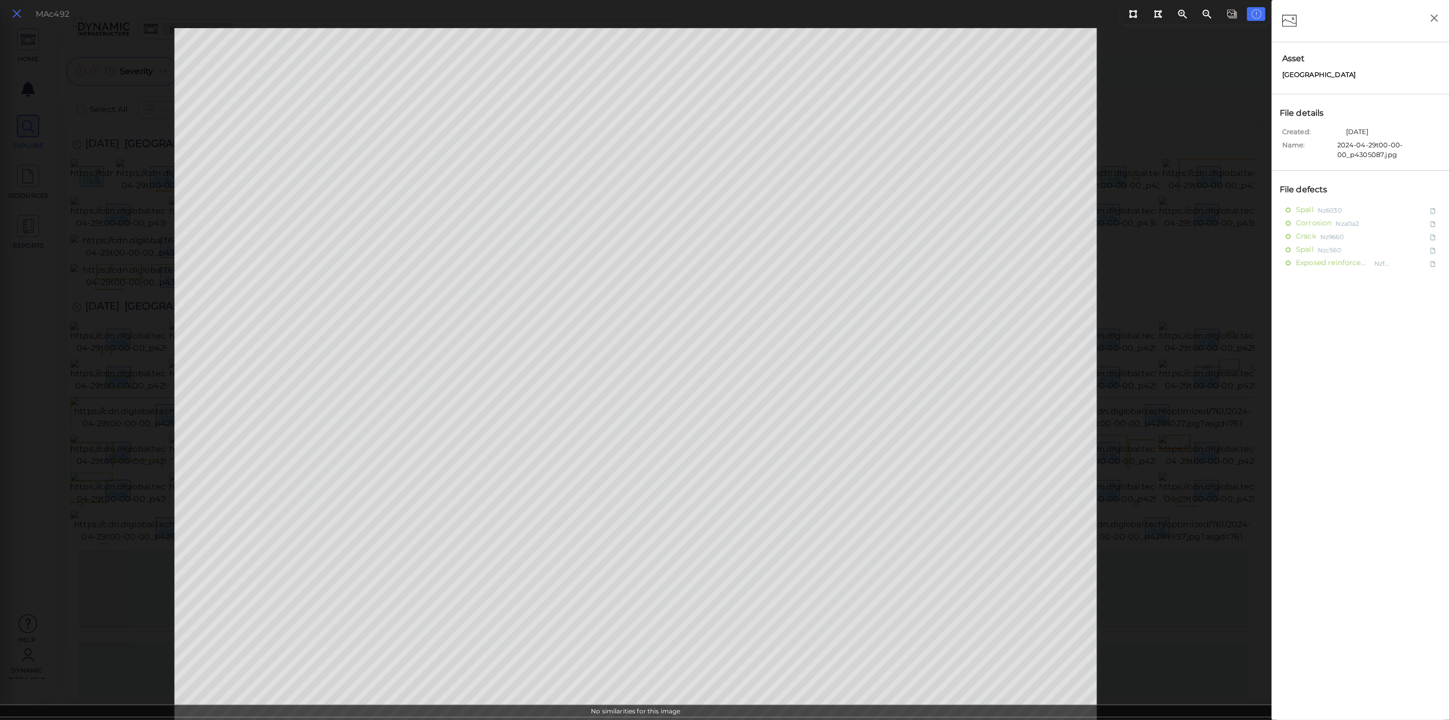
click at [20, 18] on icon at bounding box center [16, 14] width 11 height 14
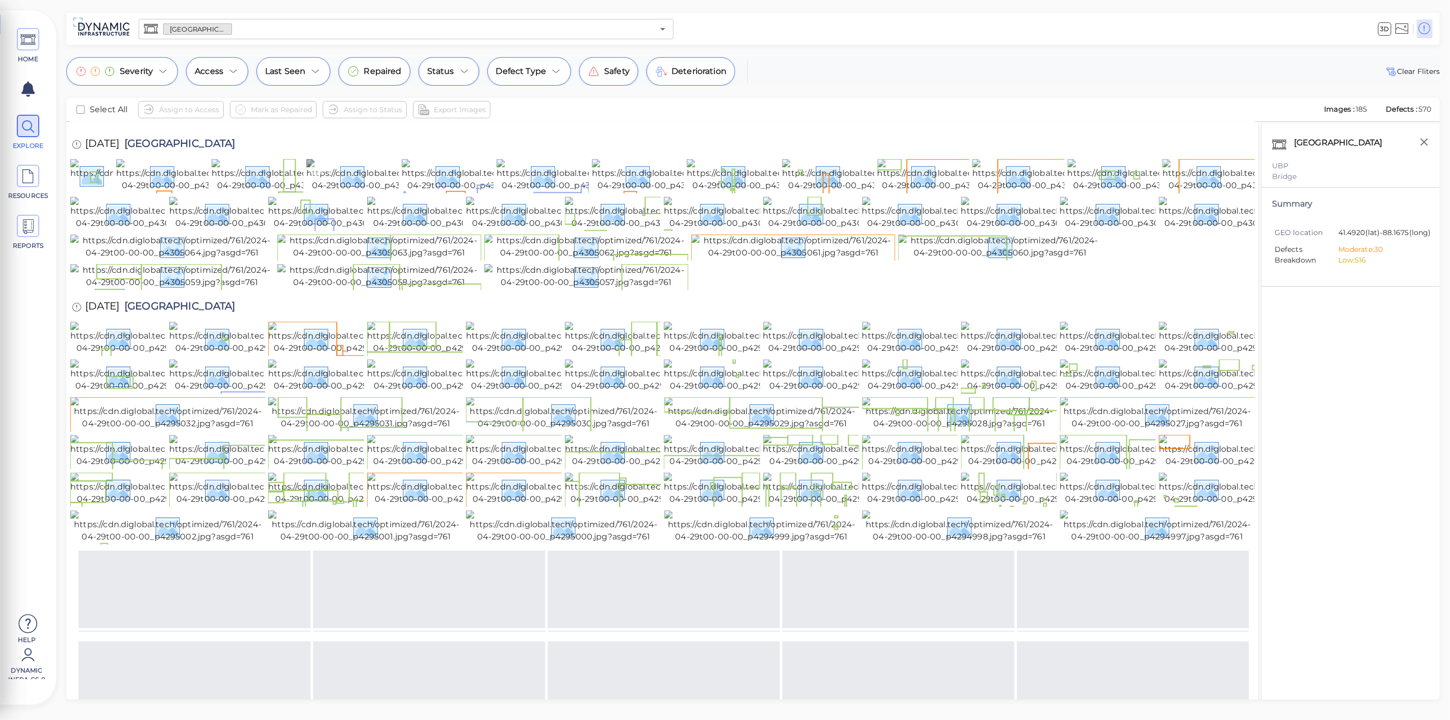
click at [358, 192] on img at bounding box center [398, 175] width 184 height 33
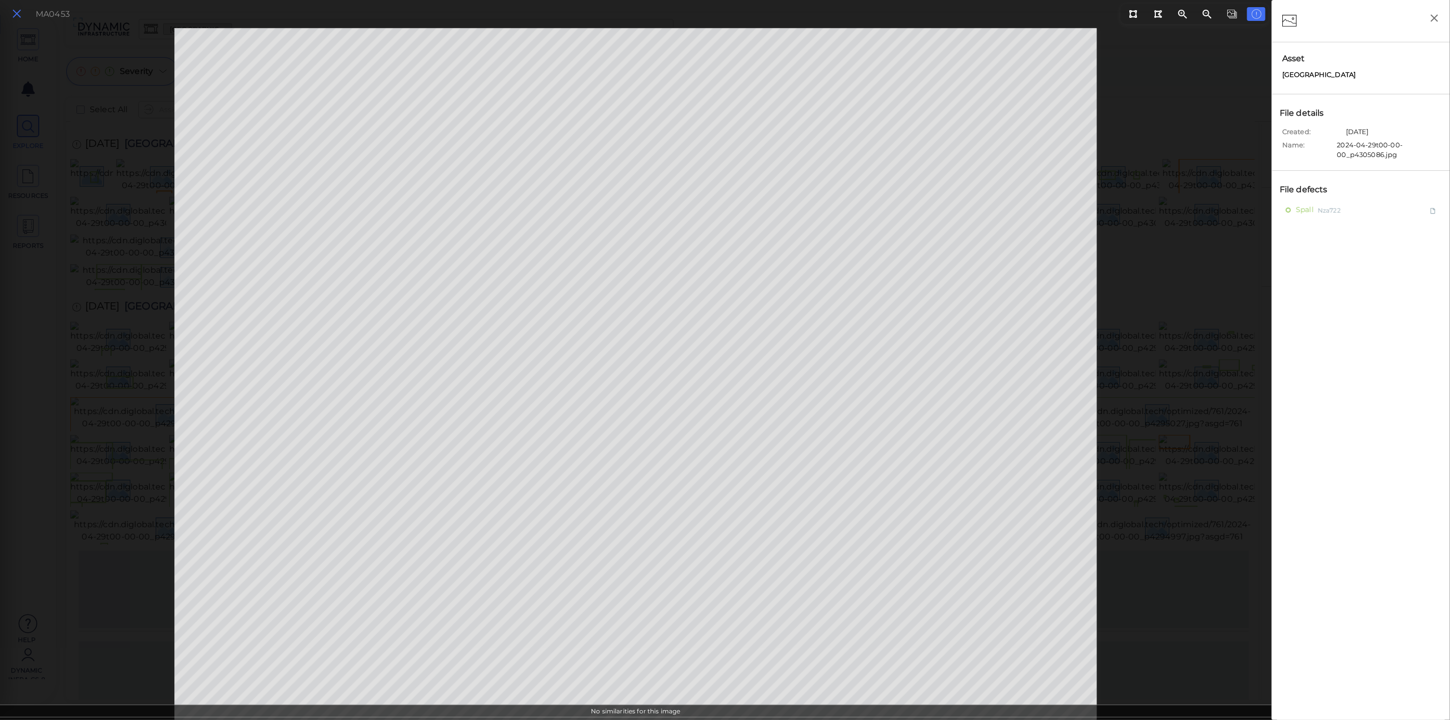
click at [21, 16] on icon at bounding box center [16, 14] width 11 height 14
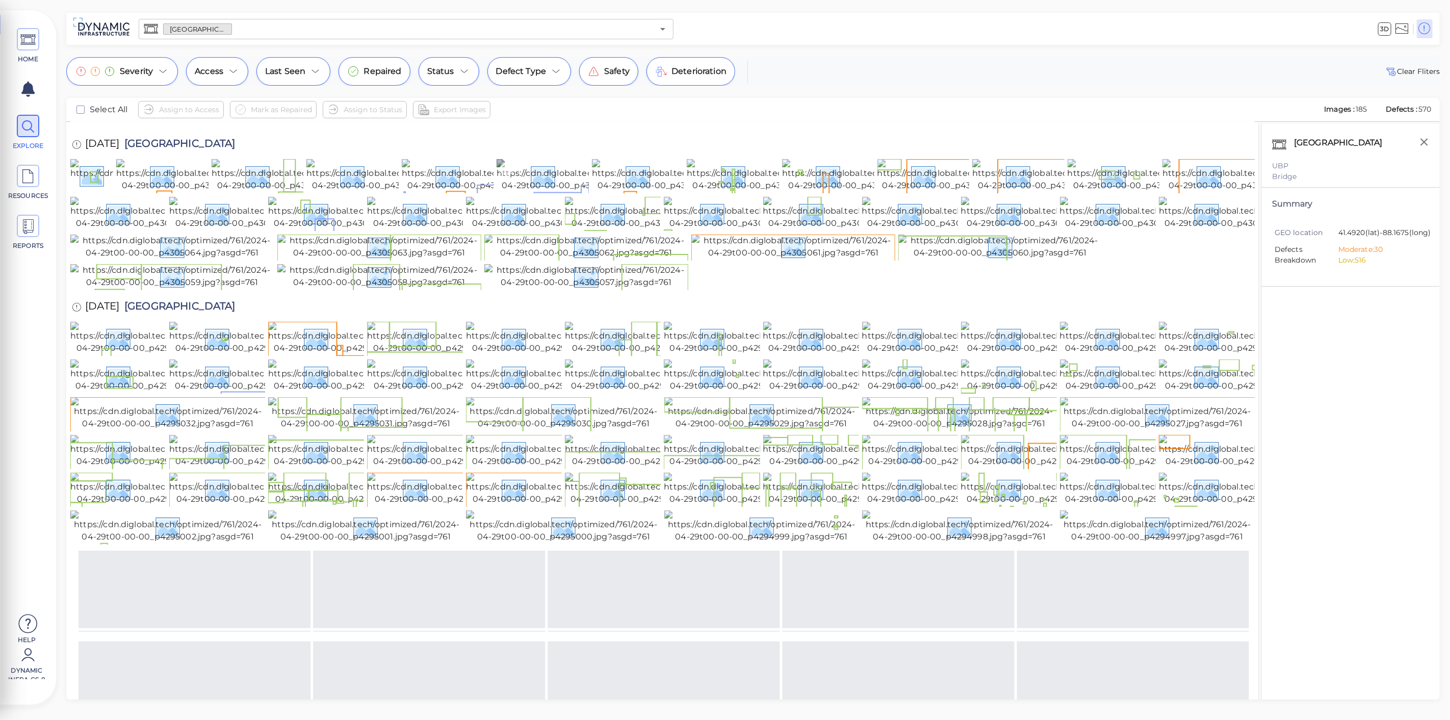
click at [538, 192] on img at bounding box center [589, 175] width 184 height 33
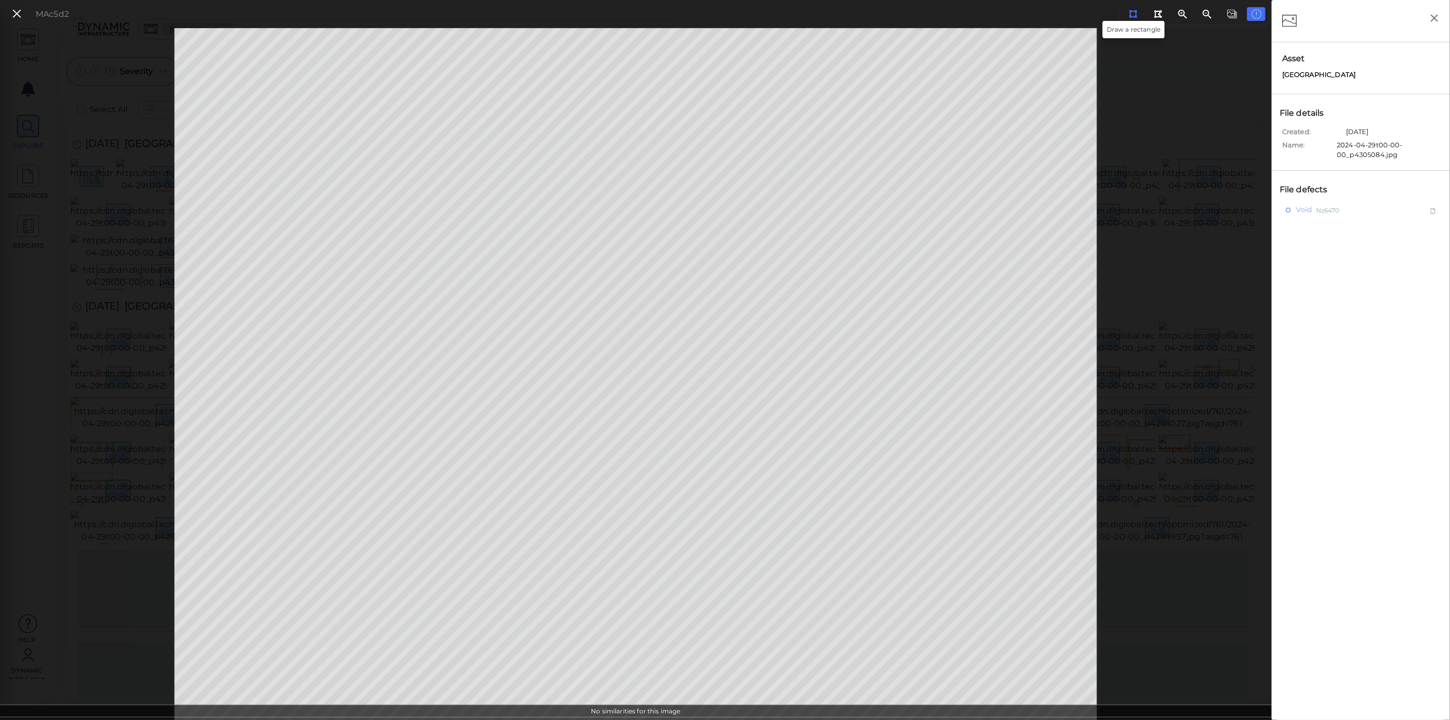
click at [1132, 9] on div at bounding box center [1132, 14] width 9 height 10
click at [213, 303] on div "MAc5d2" at bounding box center [636, 374] width 1272 height 692
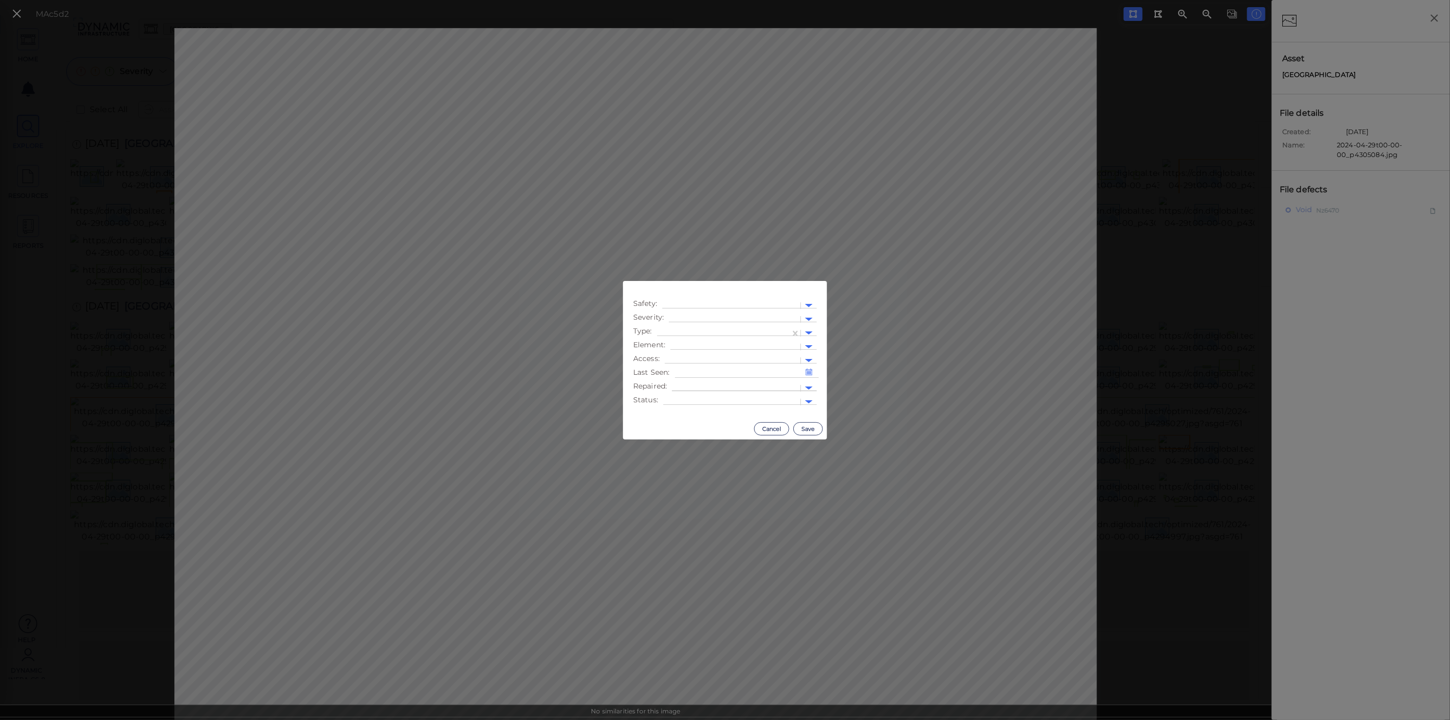
click at [692, 387] on div at bounding box center [736, 388] width 118 height 11
click at [689, 404] on div "Yes" at bounding box center [684, 405] width 24 height 16
click at [696, 328] on div at bounding box center [723, 333] width 123 height 11
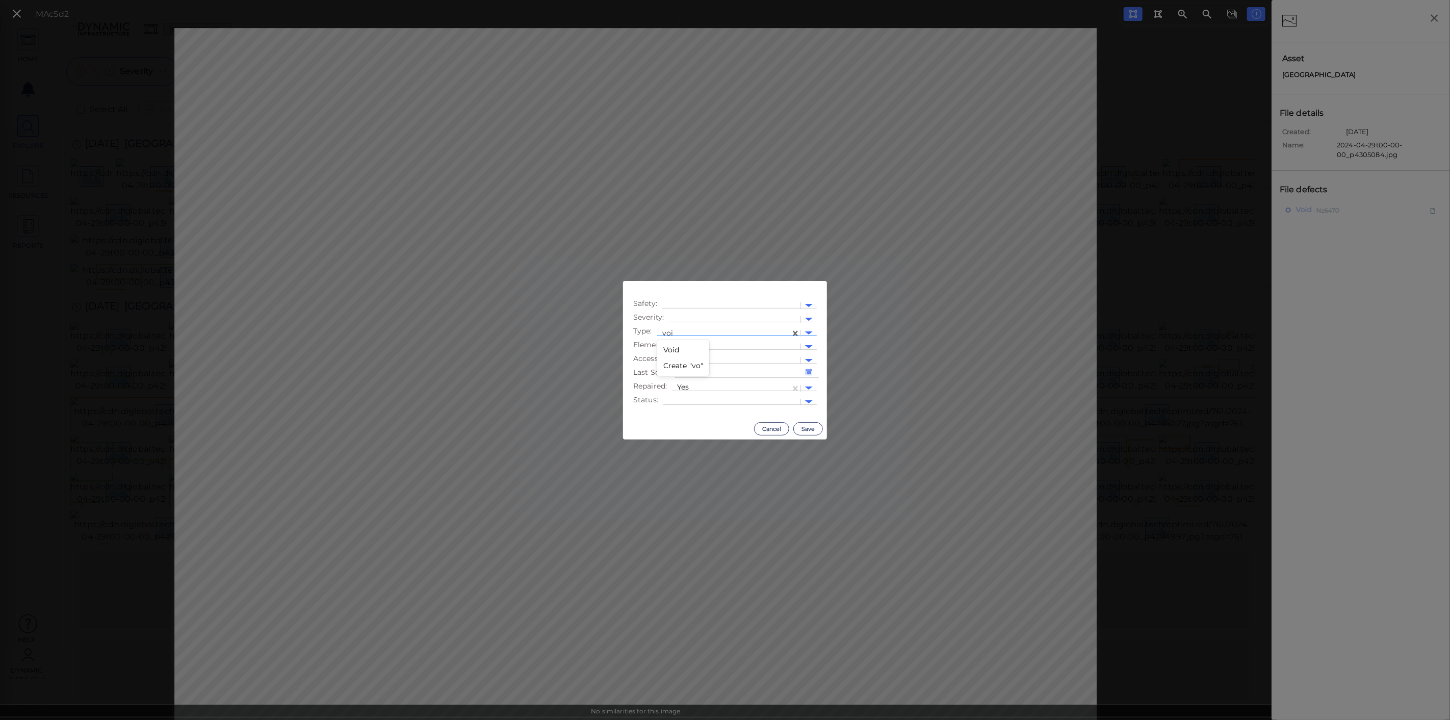
type input "void"
click at [671, 351] on div "Void" at bounding box center [671, 350] width 29 height 16
click at [806, 428] on button "Save" at bounding box center [808, 428] width 30 height 13
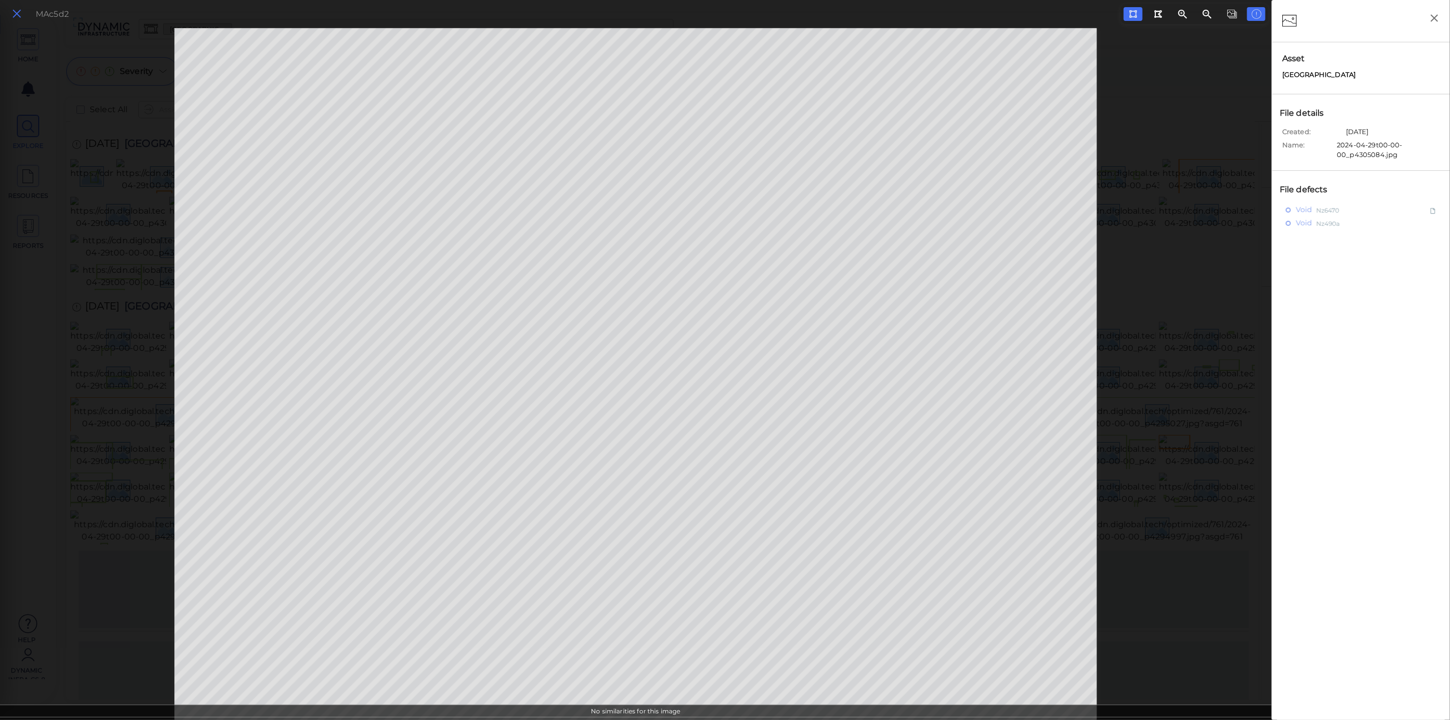
click at [17, 17] on icon at bounding box center [16, 14] width 11 height 14
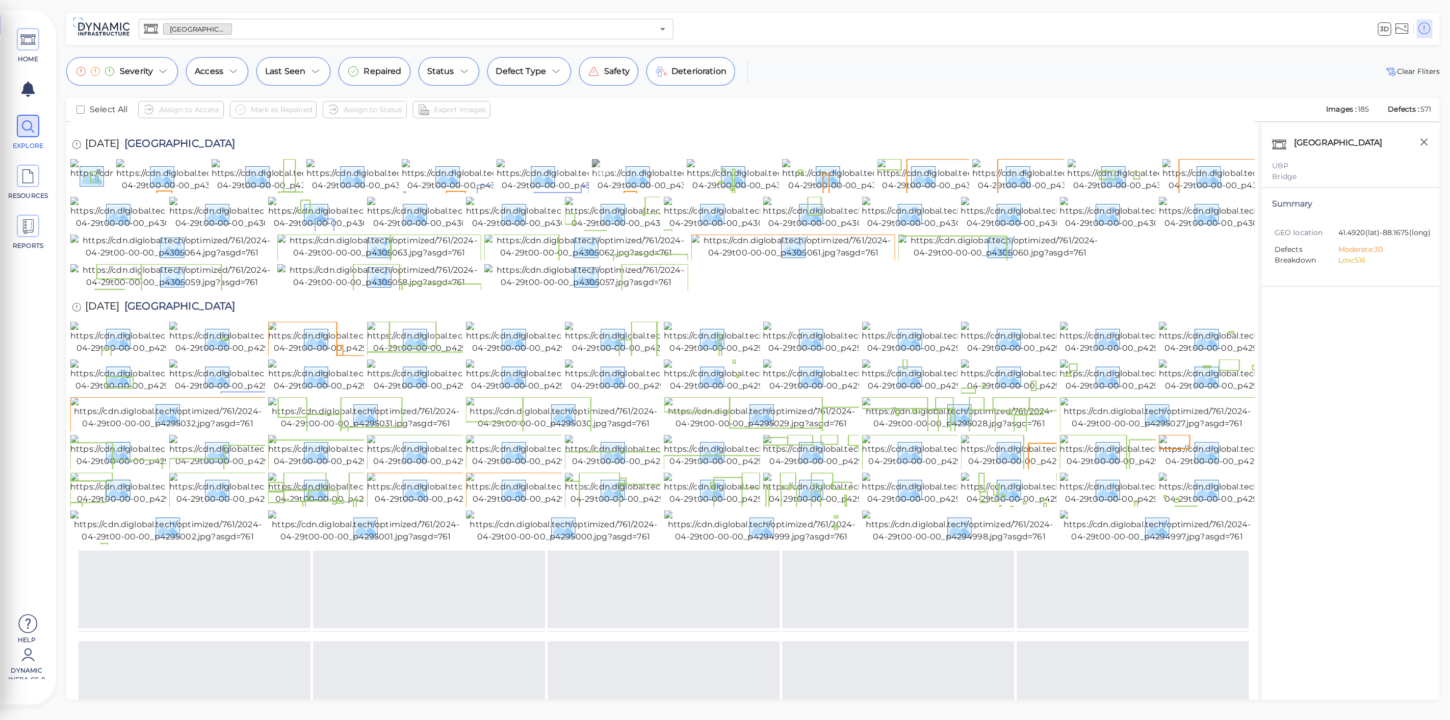
click at [629, 192] on img at bounding box center [684, 175] width 184 height 33
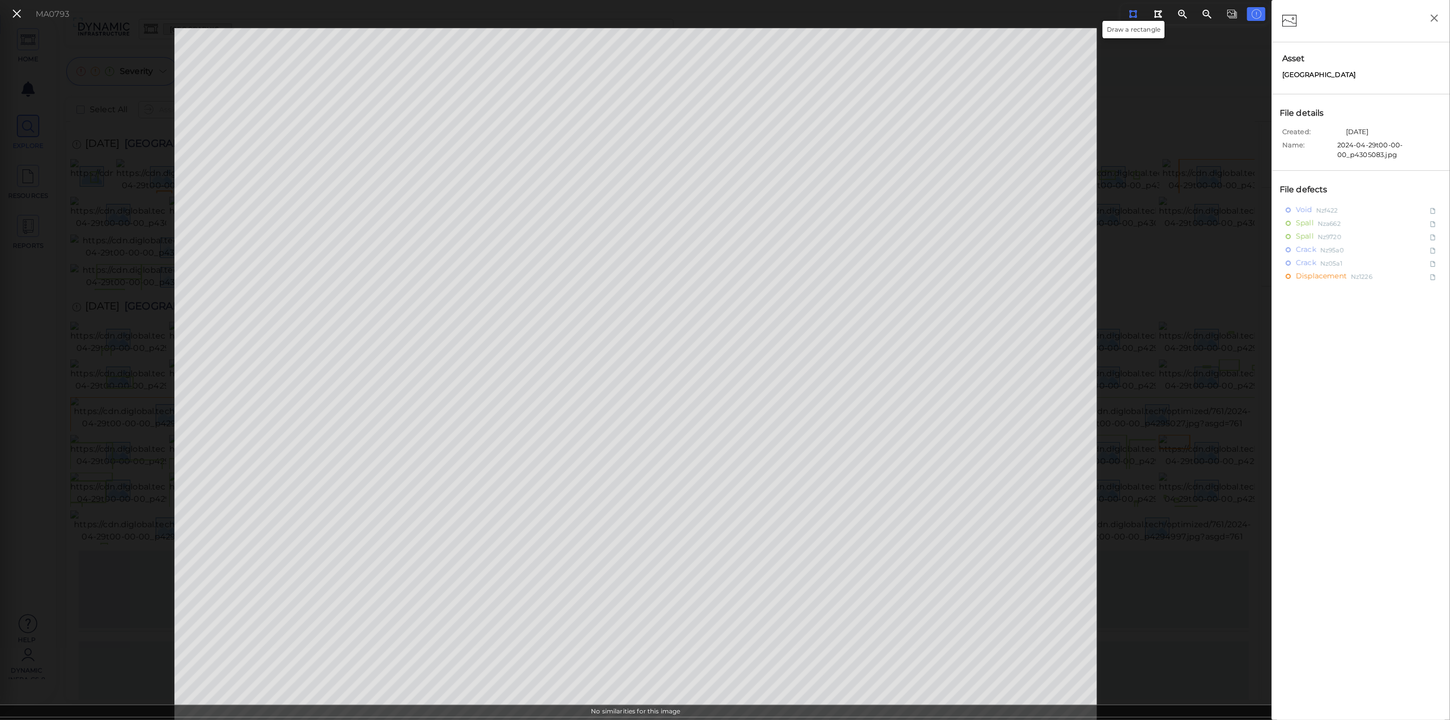
click at [1134, 18] on div at bounding box center [1132, 14] width 9 height 10
click at [894, 0] on html "This app is not optimized for mobile screens. Please access using a desktop or …" at bounding box center [725, 0] width 1450 height 0
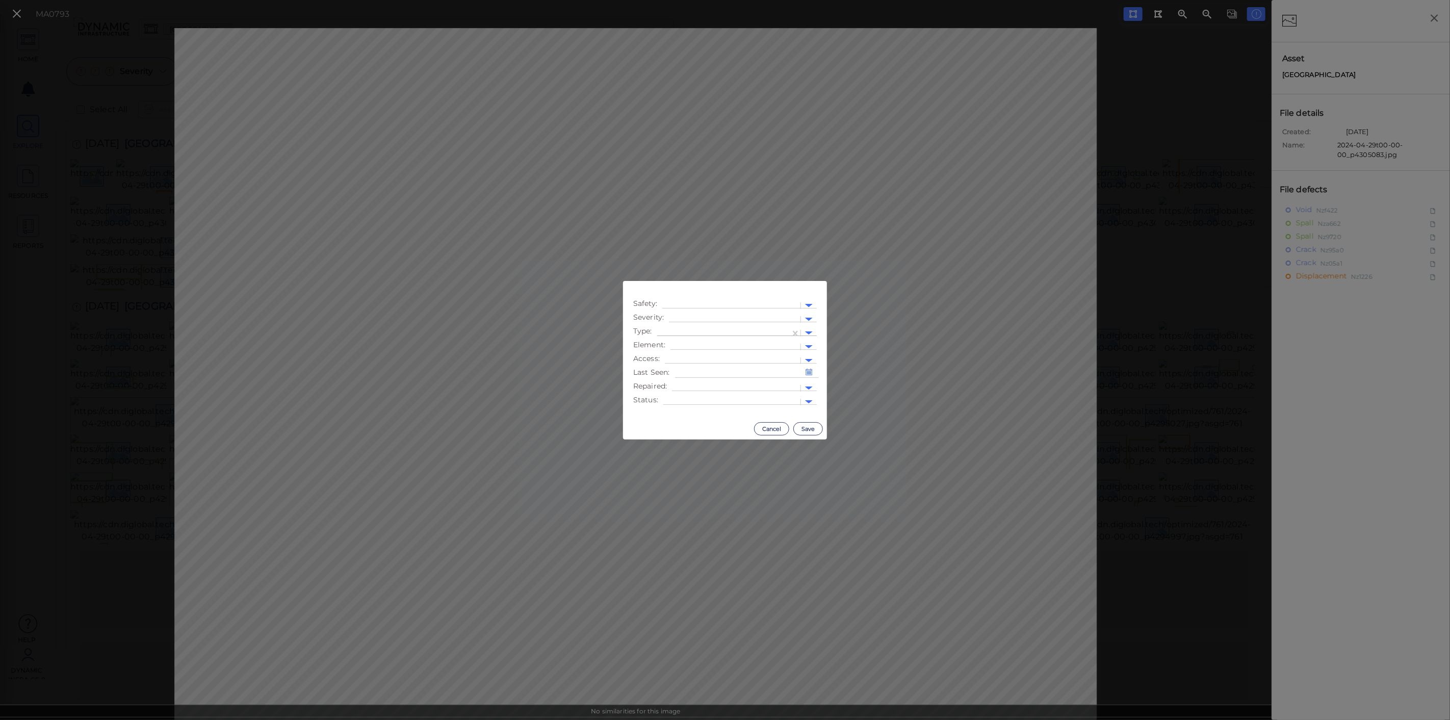
click at [693, 331] on div at bounding box center [723, 333] width 123 height 11
type input "cr"
click at [680, 363] on div "Crack" at bounding box center [711, 366] width 108 height 16
click at [692, 385] on div at bounding box center [736, 388] width 118 height 11
click at [686, 404] on div "Yes" at bounding box center [684, 405] width 24 height 16
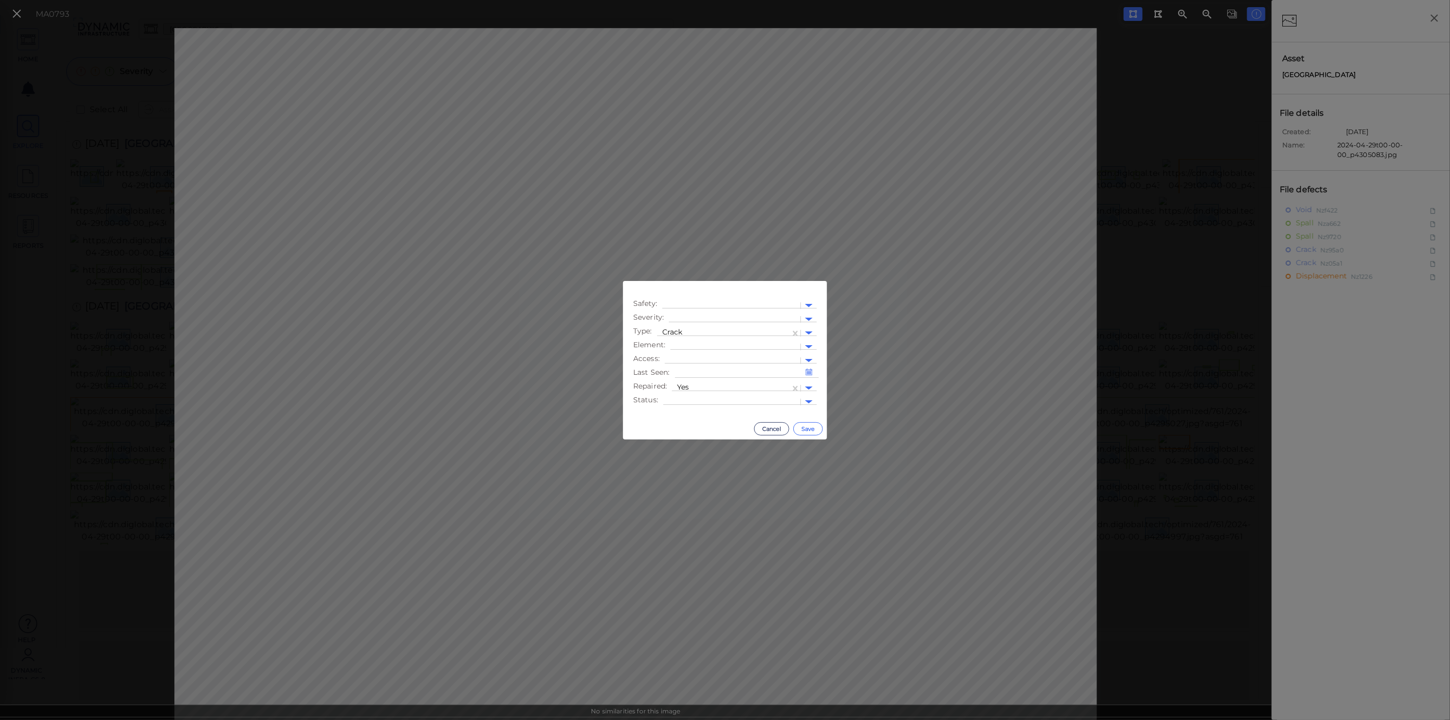
click at [810, 433] on button "Save" at bounding box center [808, 428] width 30 height 13
click at [682, 331] on div at bounding box center [723, 333] width 123 height 11
type input "void"
click at [678, 351] on div "Void" at bounding box center [671, 350] width 29 height 16
click at [687, 383] on div at bounding box center [736, 388] width 118 height 11
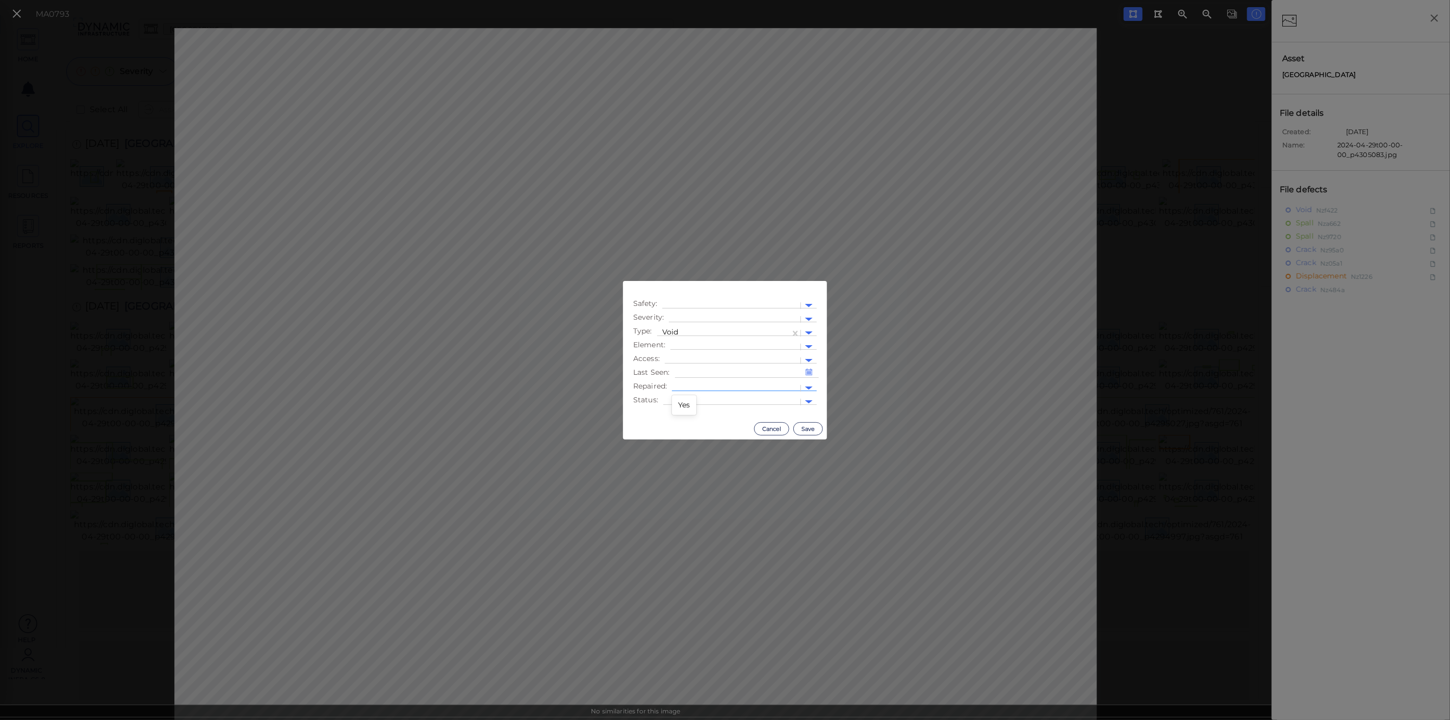
click at [686, 403] on div "Yes" at bounding box center [684, 405] width 24 height 16
click at [809, 431] on button "Save" at bounding box center [808, 428] width 30 height 13
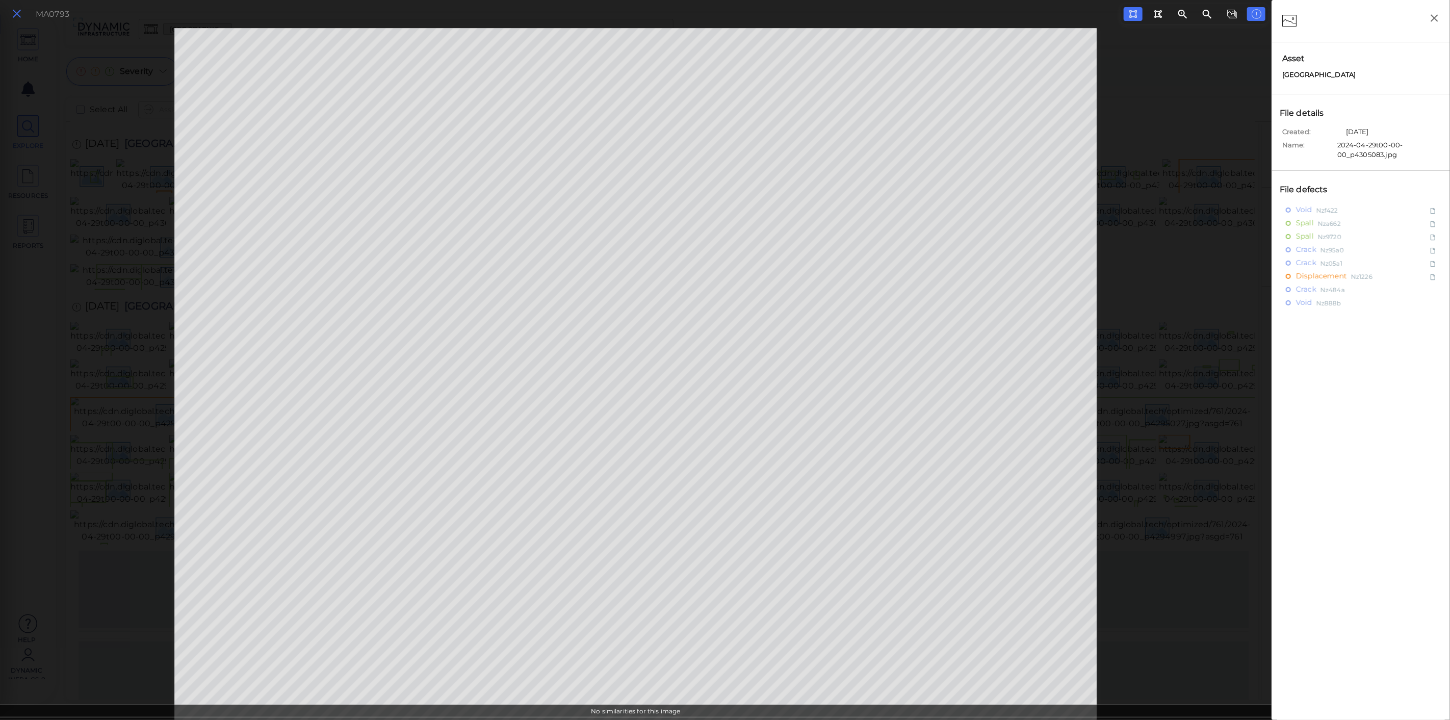
click at [24, 19] on button at bounding box center [16, 14] width 17 height 15
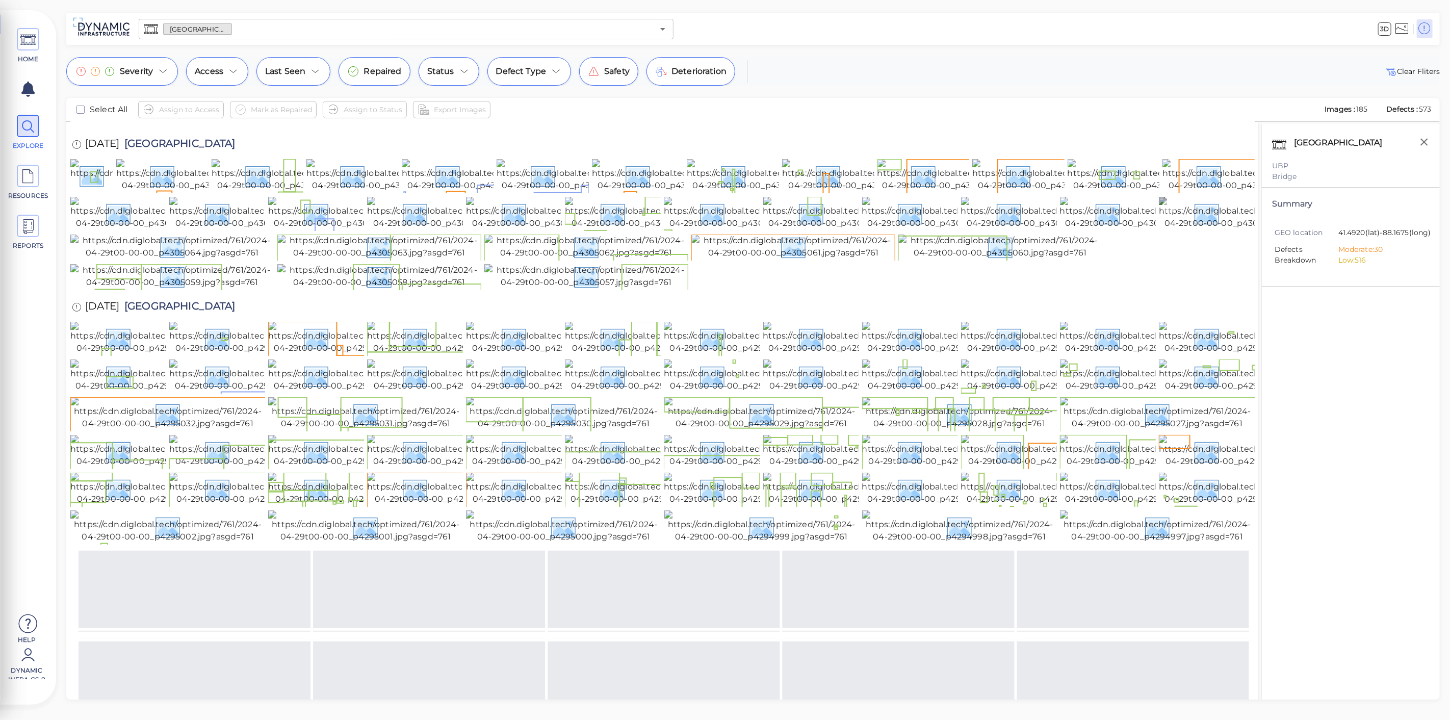
click at [1212, 229] on img at bounding box center [1251, 213] width 184 height 33
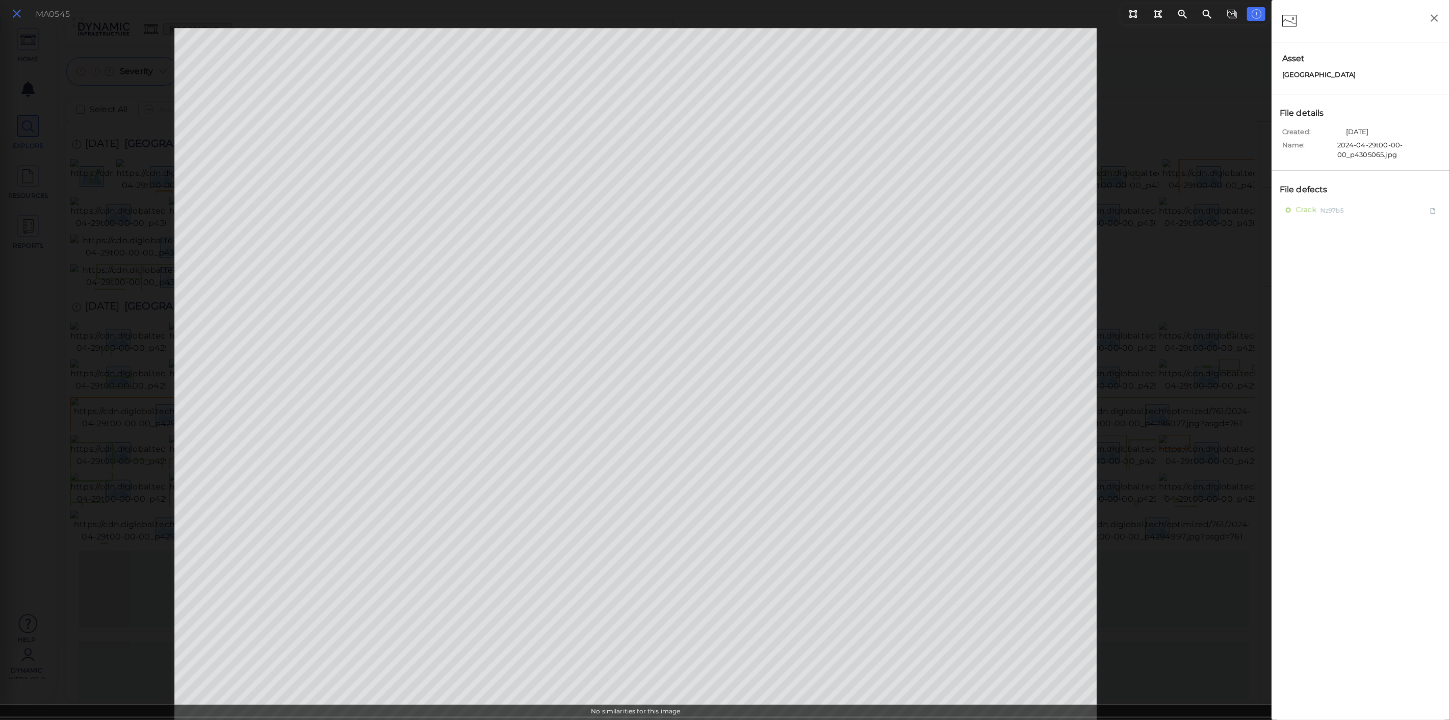
click at [14, 12] on icon at bounding box center [16, 14] width 11 height 14
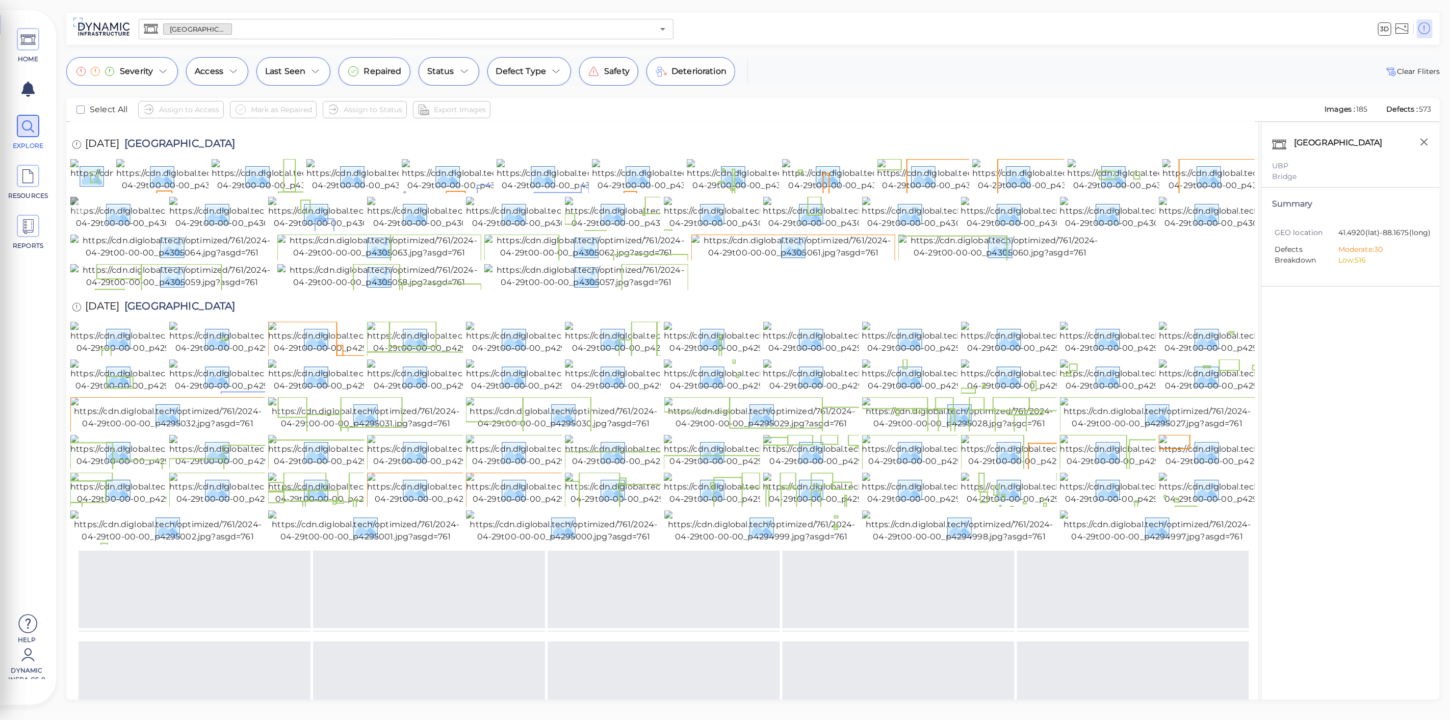
click at [129, 229] on img at bounding box center [162, 213] width 184 height 33
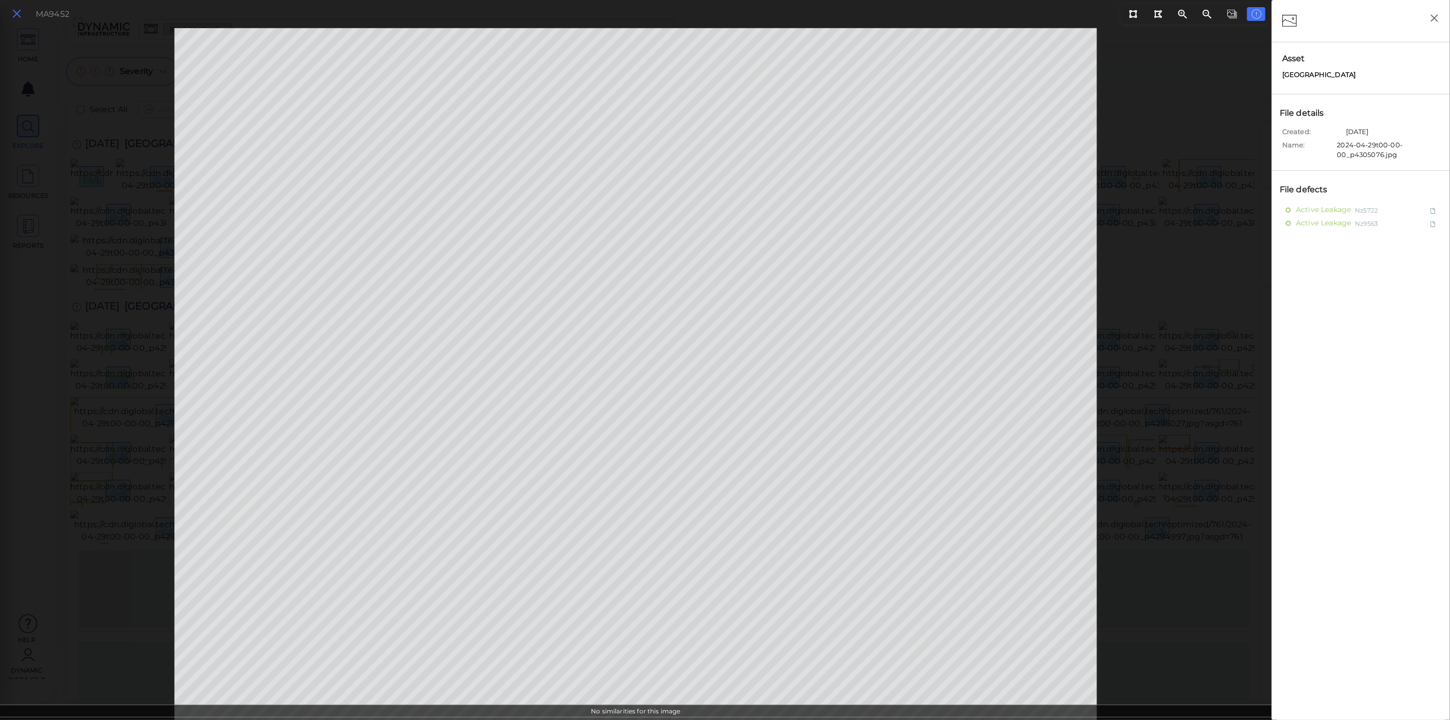
click at [20, 10] on icon at bounding box center [16, 14] width 11 height 14
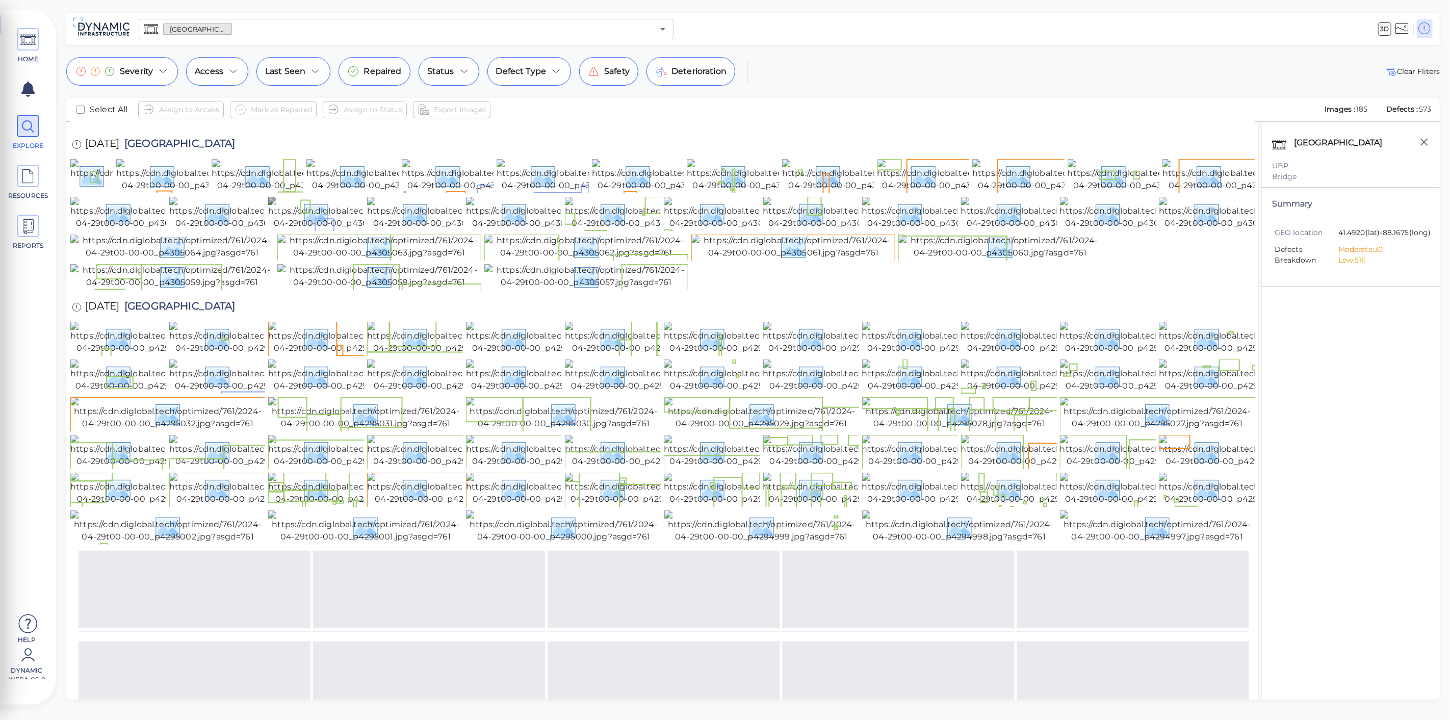
click at [312, 229] on img at bounding box center [360, 213] width 184 height 33
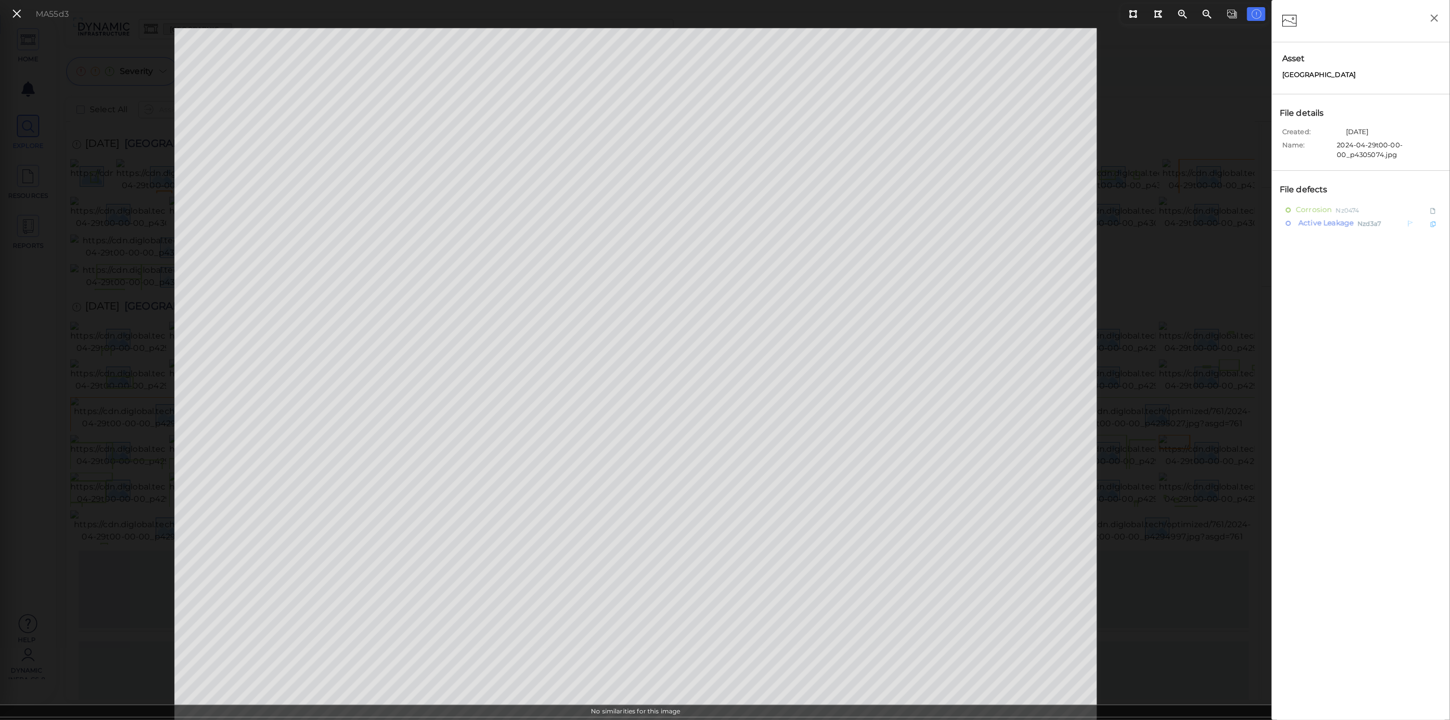
click at [1343, 220] on span "Active Leakage" at bounding box center [1325, 223] width 58 height 13
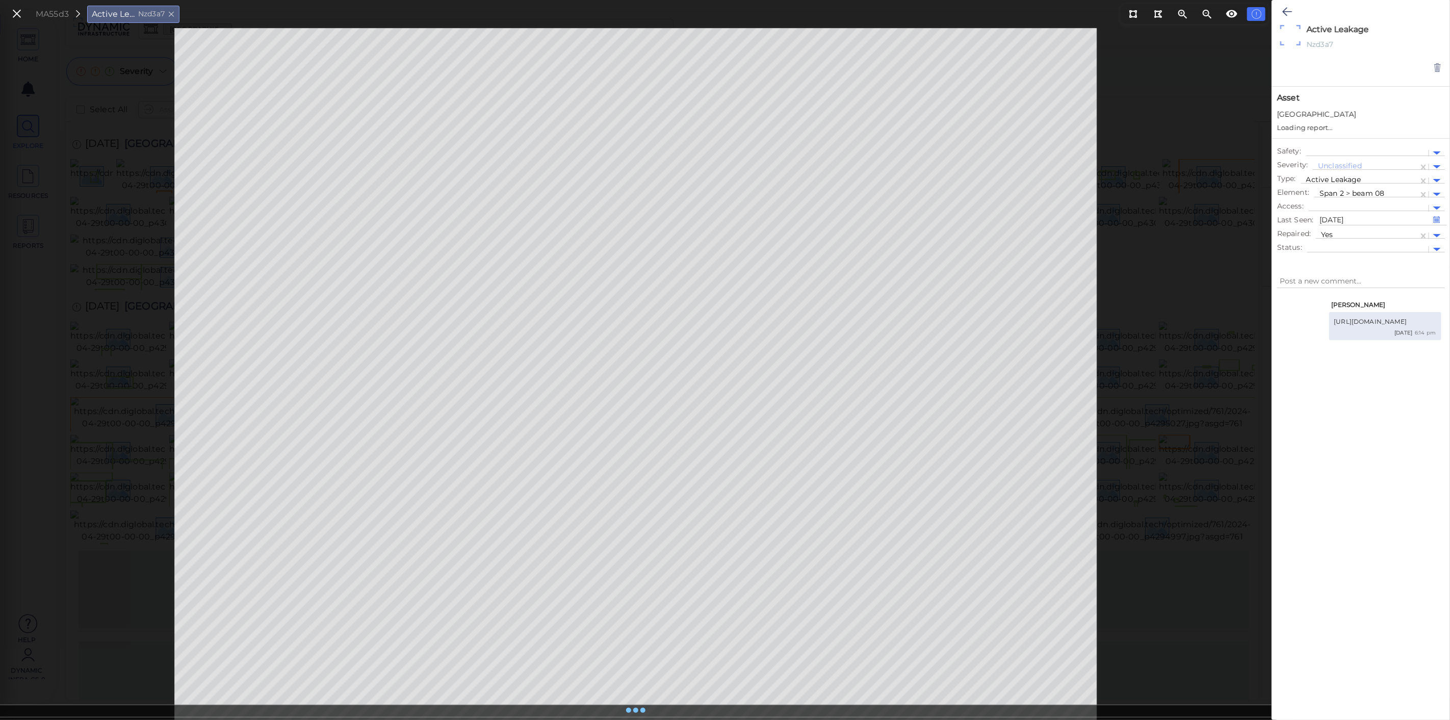
type textarea "x"
click at [1359, 222] on div at bounding box center [1367, 226] width 92 height 11
type textarea "x"
click at [24, 18] on button at bounding box center [16, 14] width 17 height 15
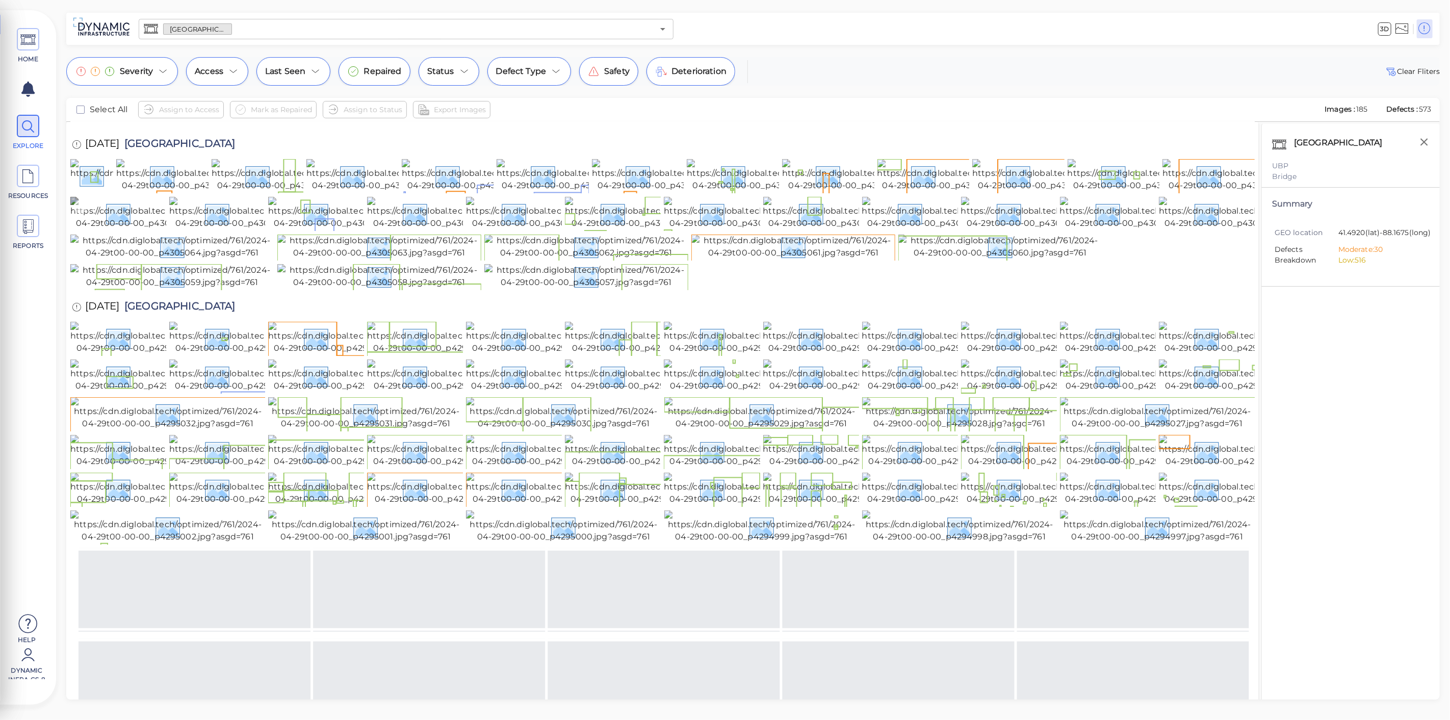
click at [147, 229] on img at bounding box center [162, 213] width 184 height 33
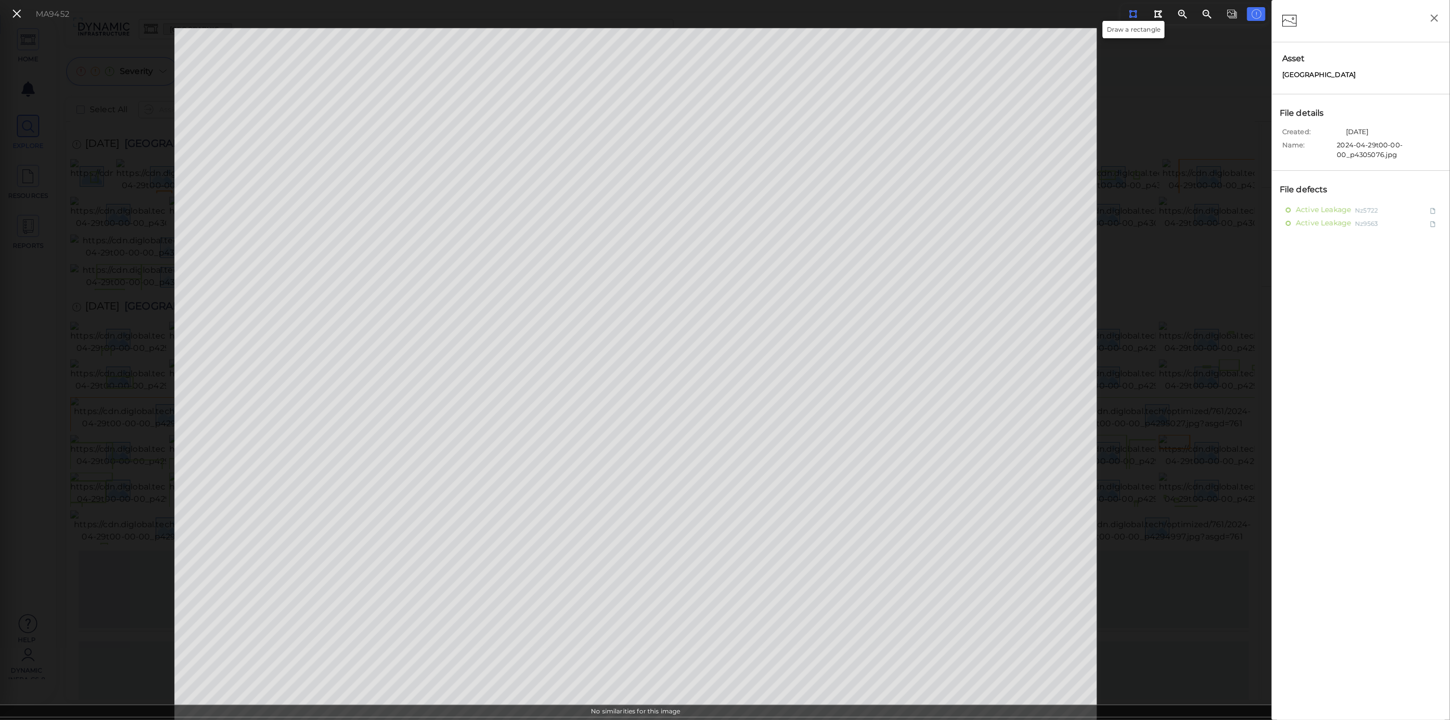
click at [1138, 15] on button at bounding box center [1133, 14] width 19 height 14
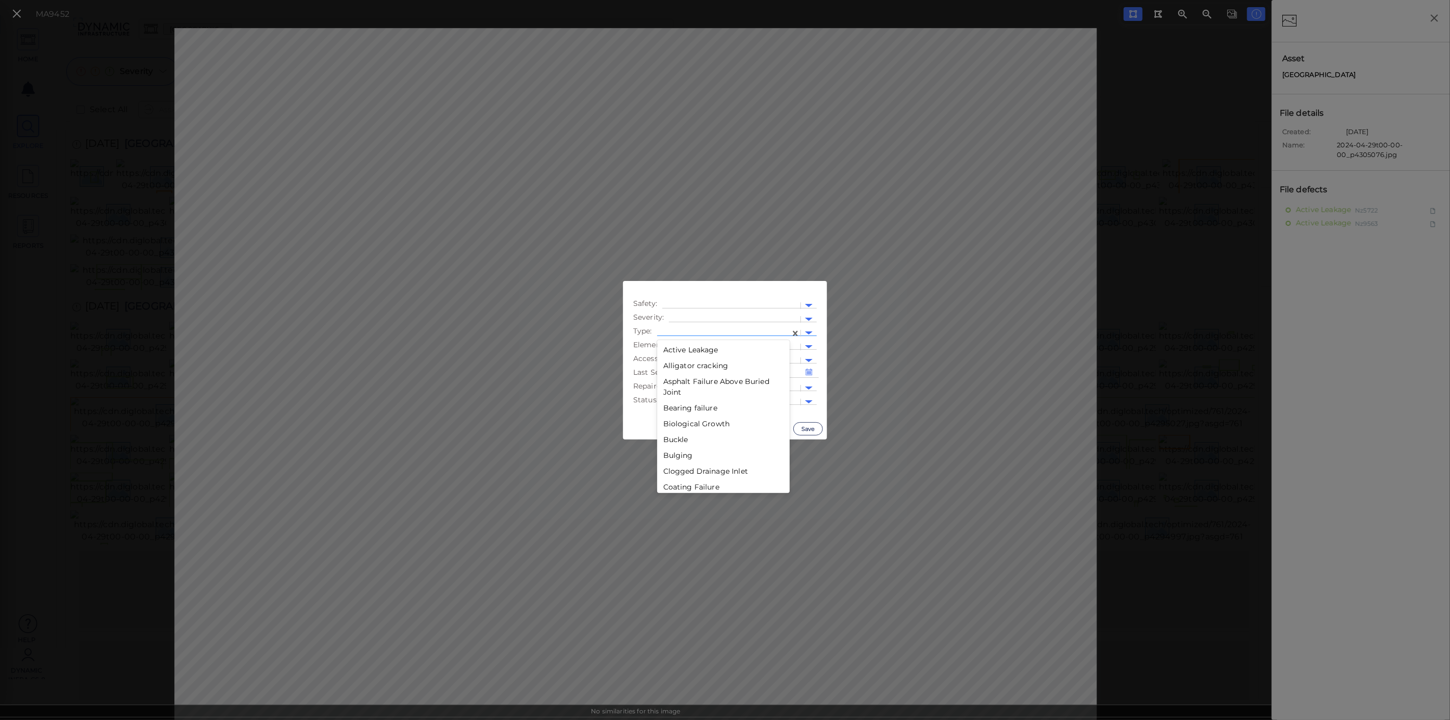
click at [734, 332] on div at bounding box center [723, 333] width 123 height 11
type input "ש"
type input "ac"
click at [723, 350] on div "Active Leakage" at bounding box center [711, 350] width 108 height 16
click at [711, 386] on div at bounding box center [736, 388] width 118 height 11
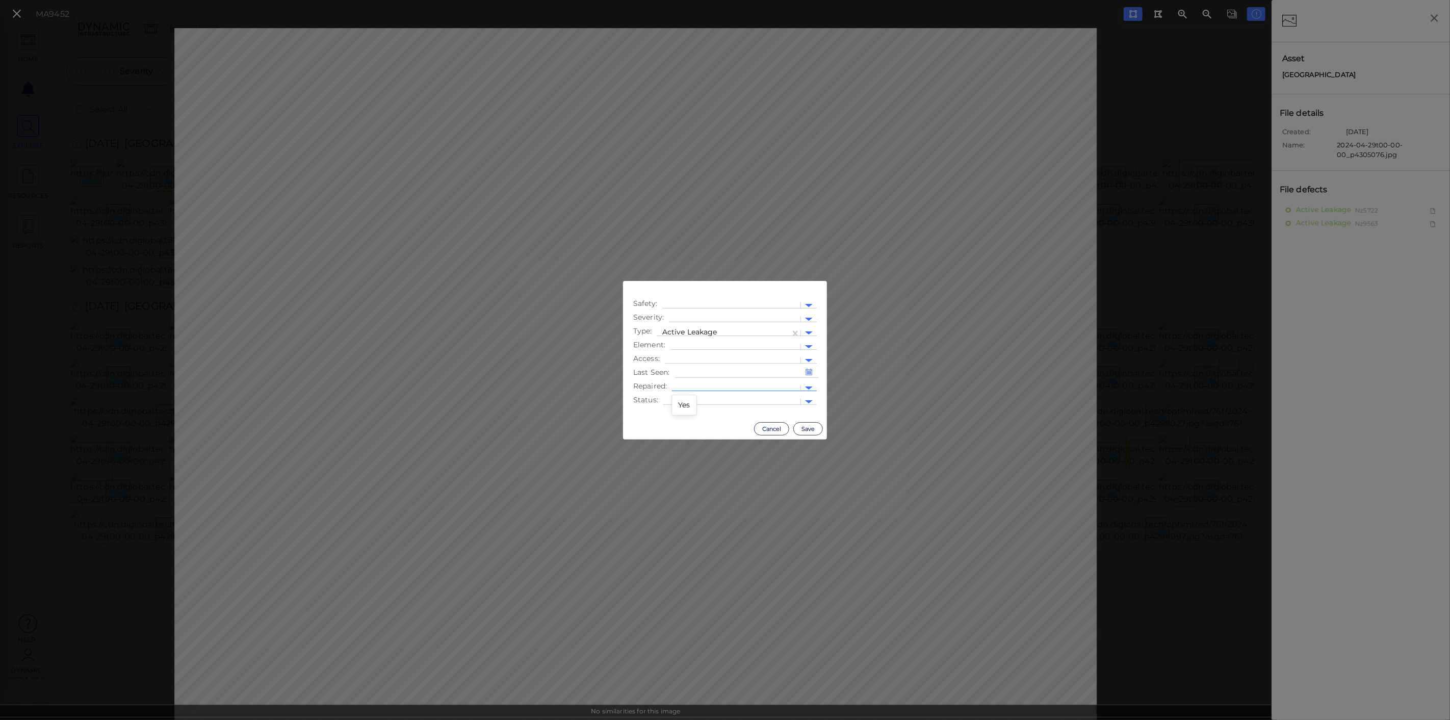
click at [690, 408] on div "Yes" at bounding box center [684, 405] width 24 height 16
click at [810, 428] on button "Save" at bounding box center [808, 428] width 30 height 13
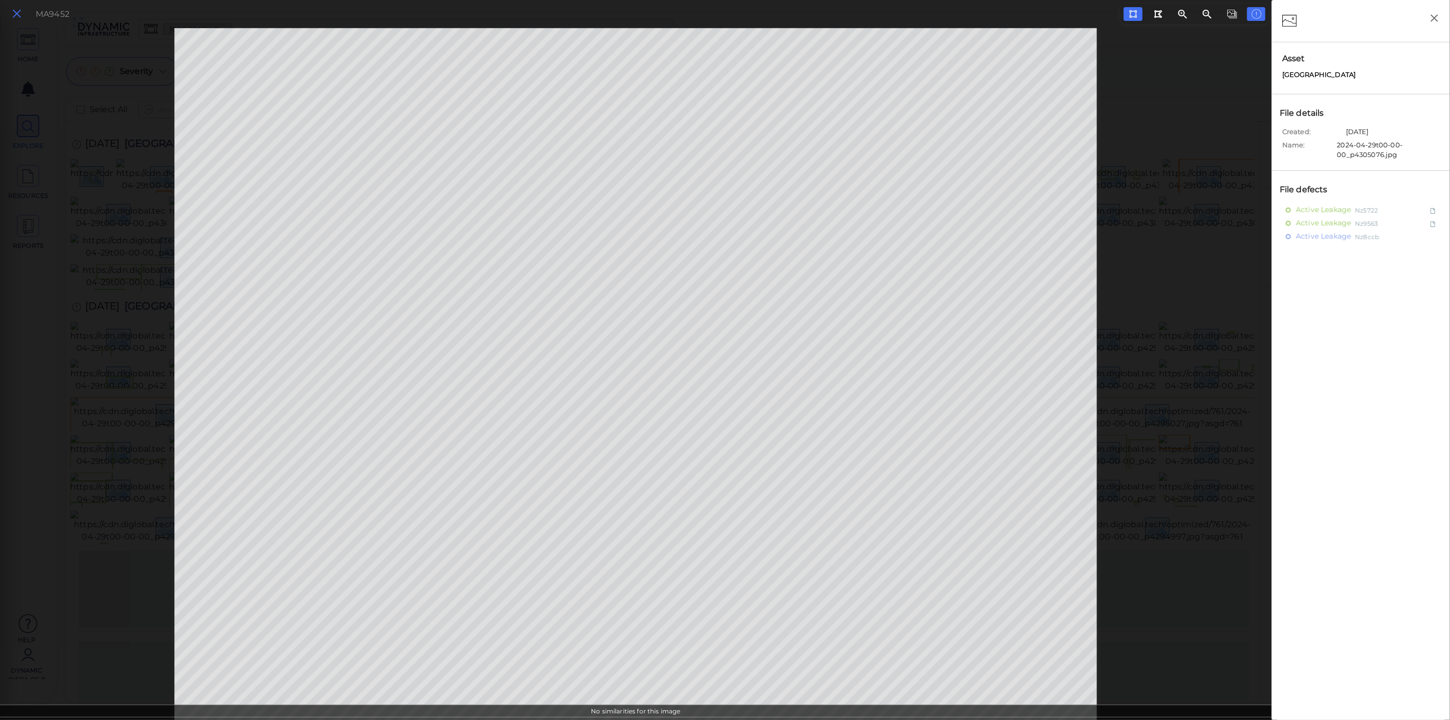
click at [17, 15] on icon at bounding box center [16, 14] width 11 height 14
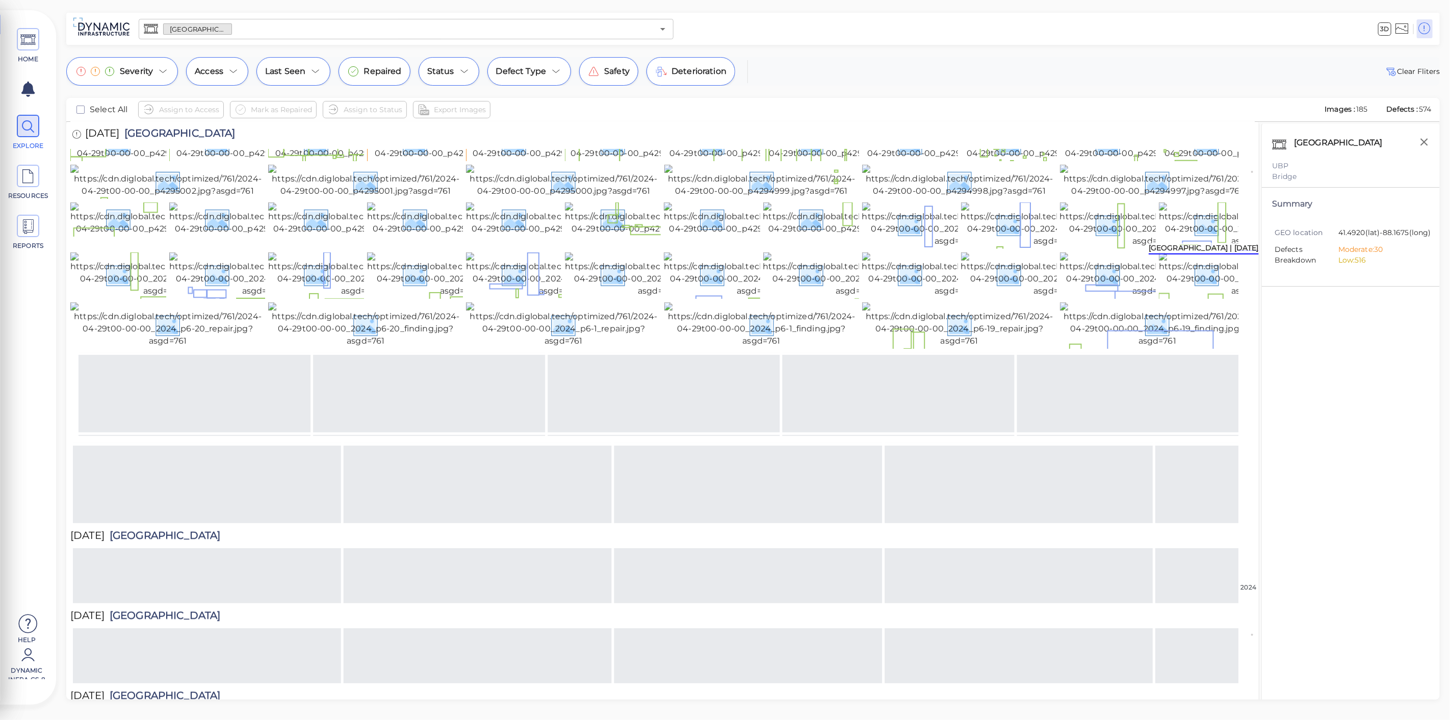
scroll to position [453, 0]
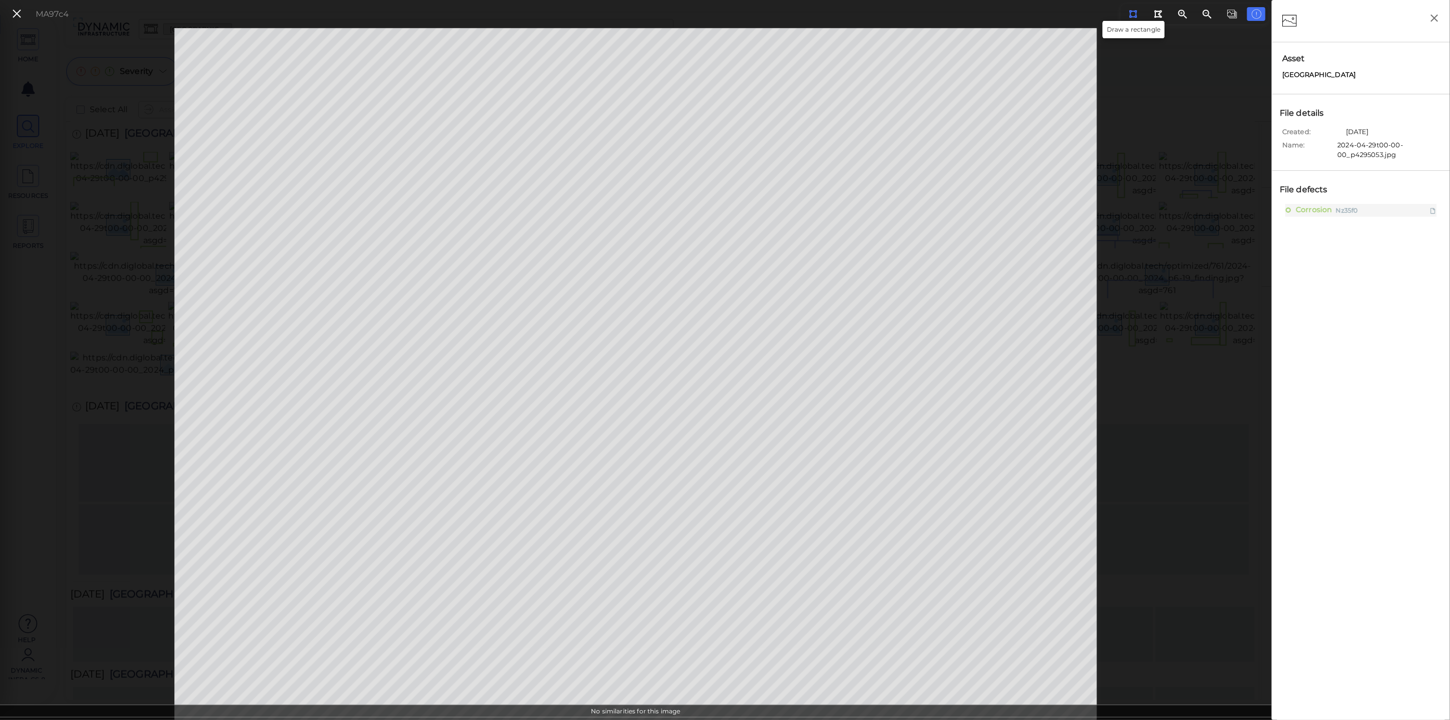
click at [1141, 15] on button at bounding box center [1133, 14] width 19 height 14
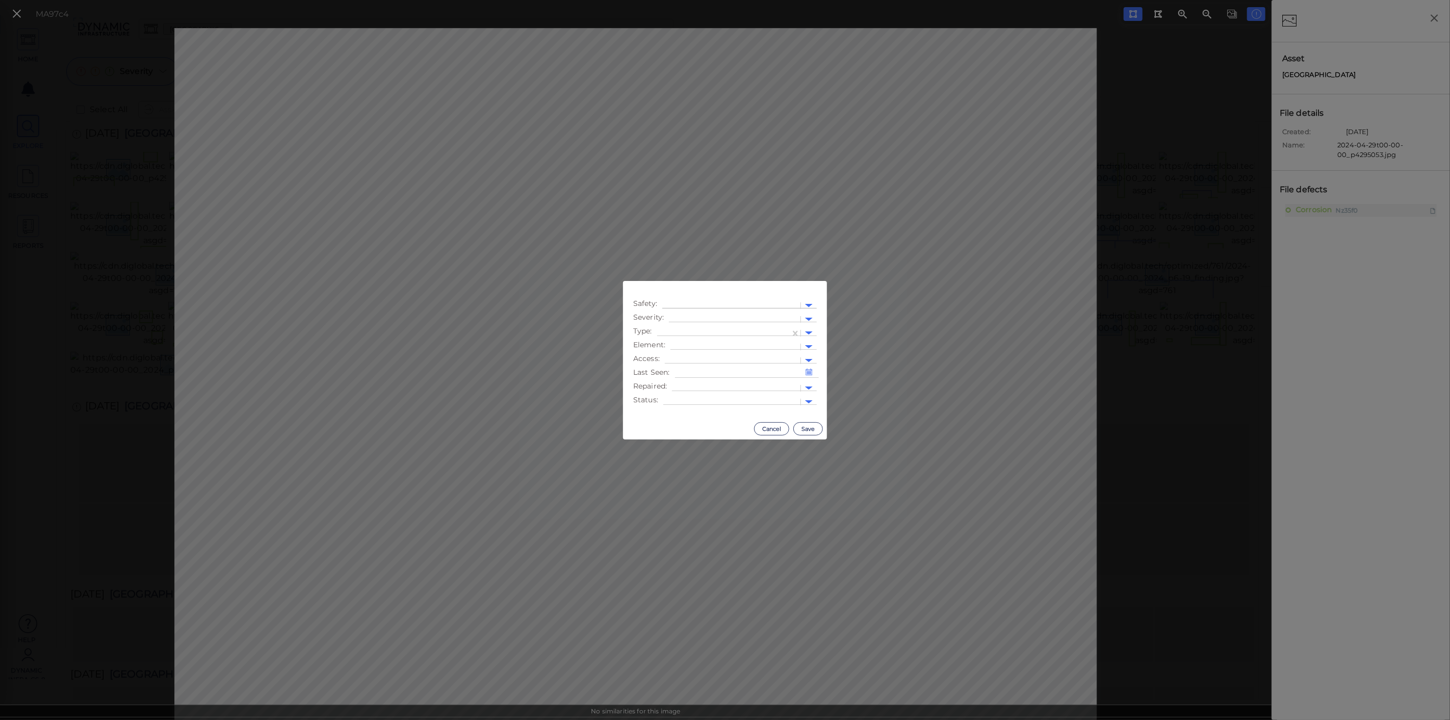
click at [738, 306] on div at bounding box center [732, 305] width 128 height 11
click at [746, 320] on div at bounding box center [734, 319] width 121 height 11
click at [770, 329] on div at bounding box center [723, 333] width 123 height 11
click at [679, 348] on div "Active Leakage" at bounding box center [723, 350] width 133 height 16
click at [715, 389] on div at bounding box center [736, 388] width 118 height 11
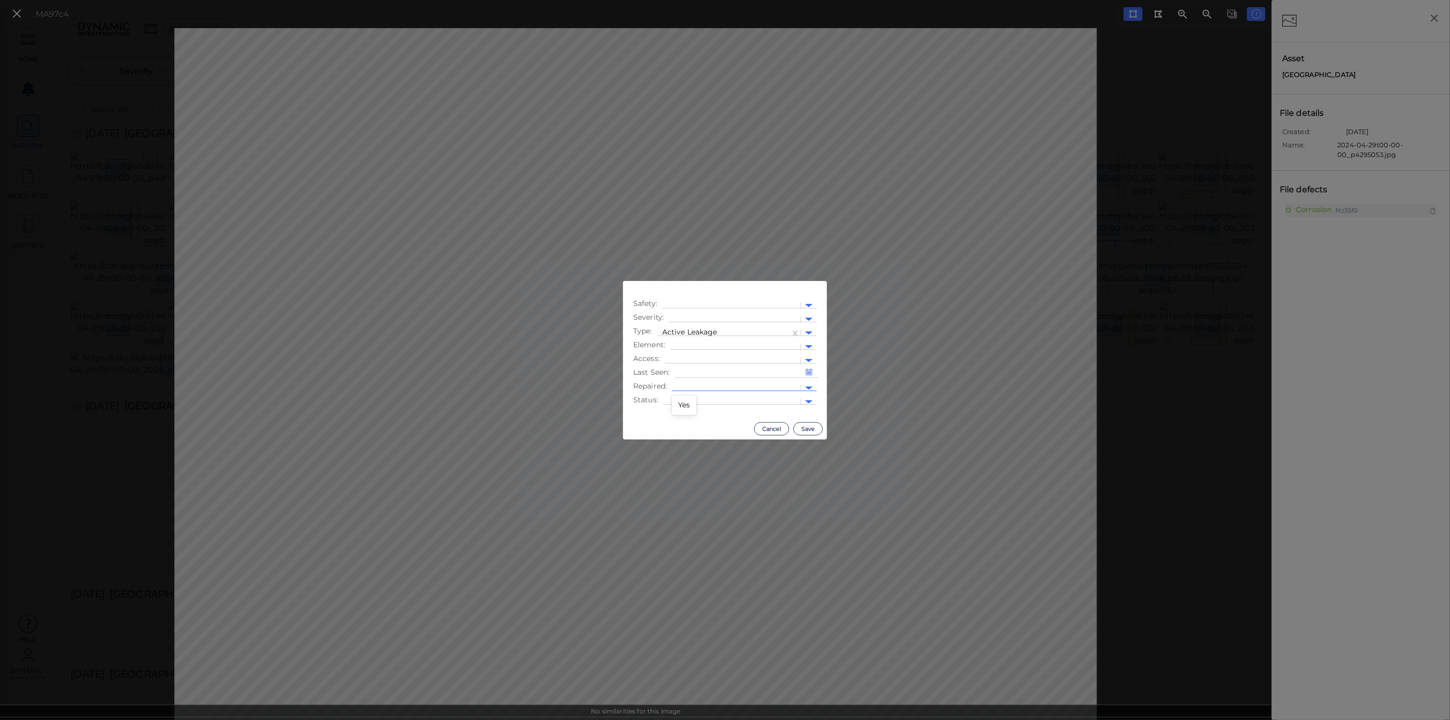
click at [689, 402] on div "Yes" at bounding box center [684, 405] width 24 height 16
click at [813, 426] on button "Save" at bounding box center [808, 428] width 30 height 13
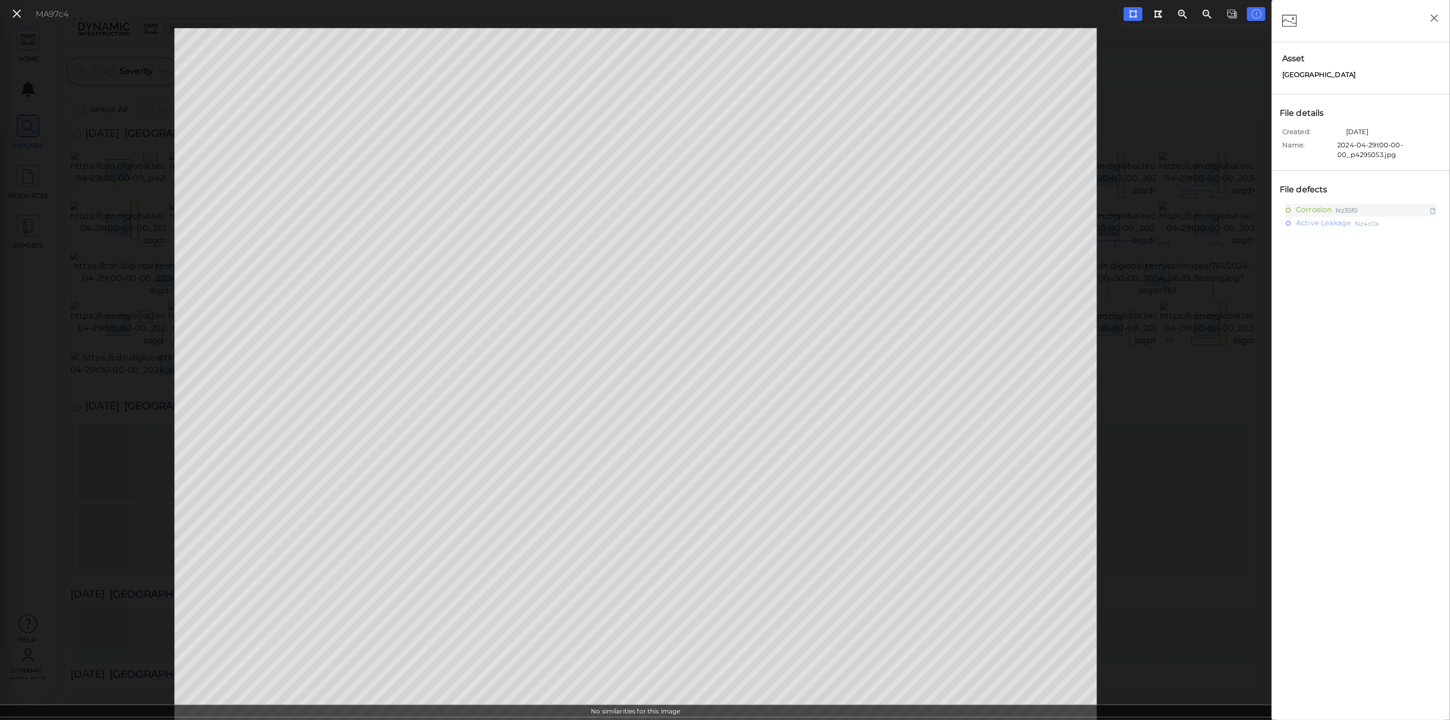
click at [20, 14] on icon at bounding box center [16, 14] width 11 height 14
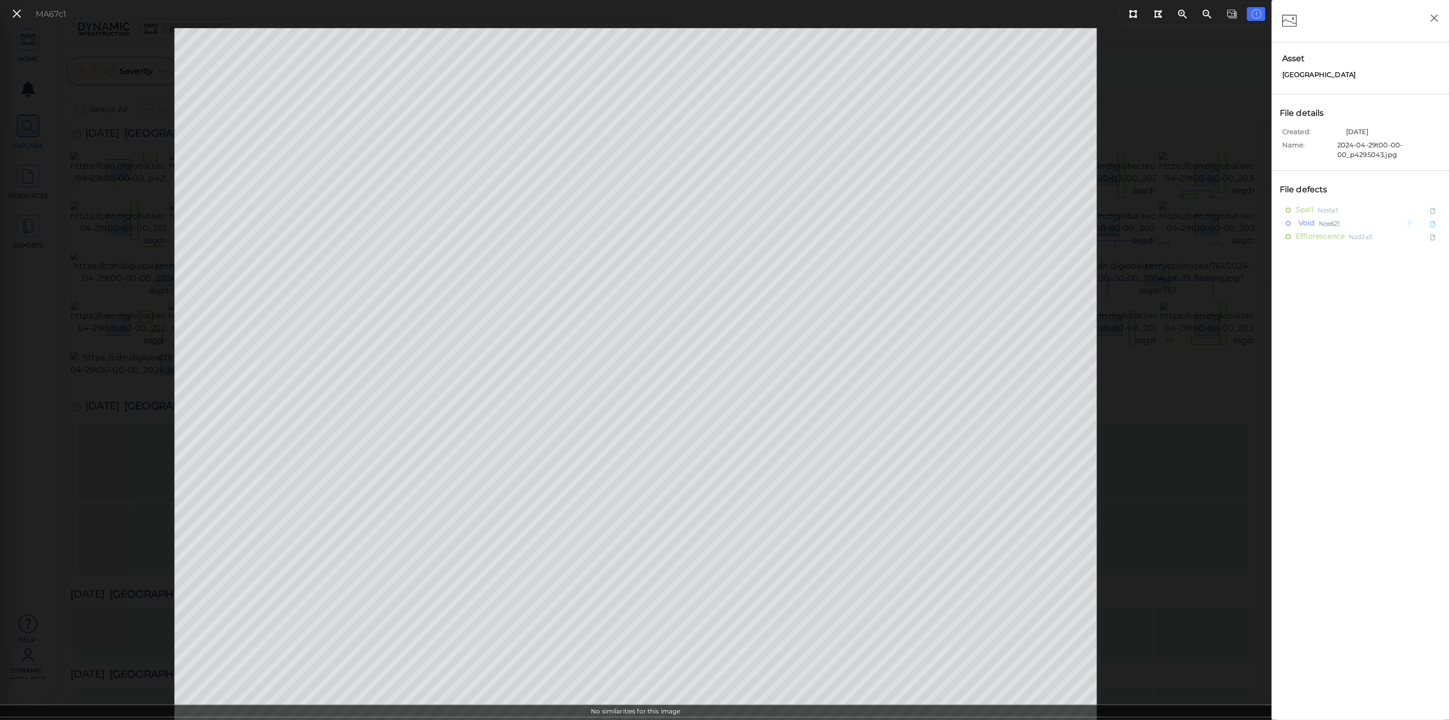
click at [1328, 220] on span "Nze621" at bounding box center [1329, 223] width 21 height 13
type textarea "x"
click at [1336, 221] on div at bounding box center [1367, 226] width 92 height 11
type textarea "x"
click at [15, 16] on icon at bounding box center [16, 14] width 11 height 14
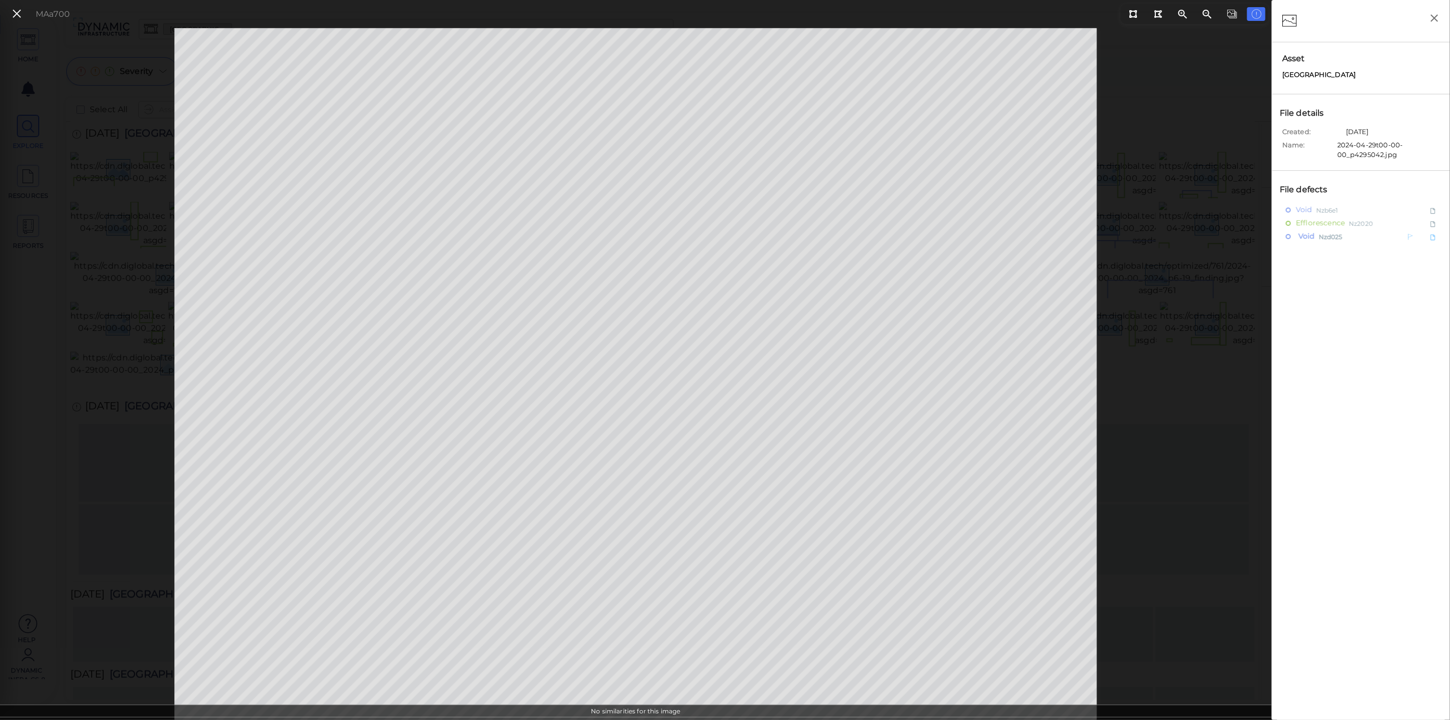
click at [1311, 238] on span "Void" at bounding box center [1305, 236] width 19 height 13
type textarea "x"
click at [1286, 8] on icon at bounding box center [1287, 12] width 10 height 12
click at [1319, 229] on span "Nzd025" at bounding box center [1331, 229] width 24 height 13
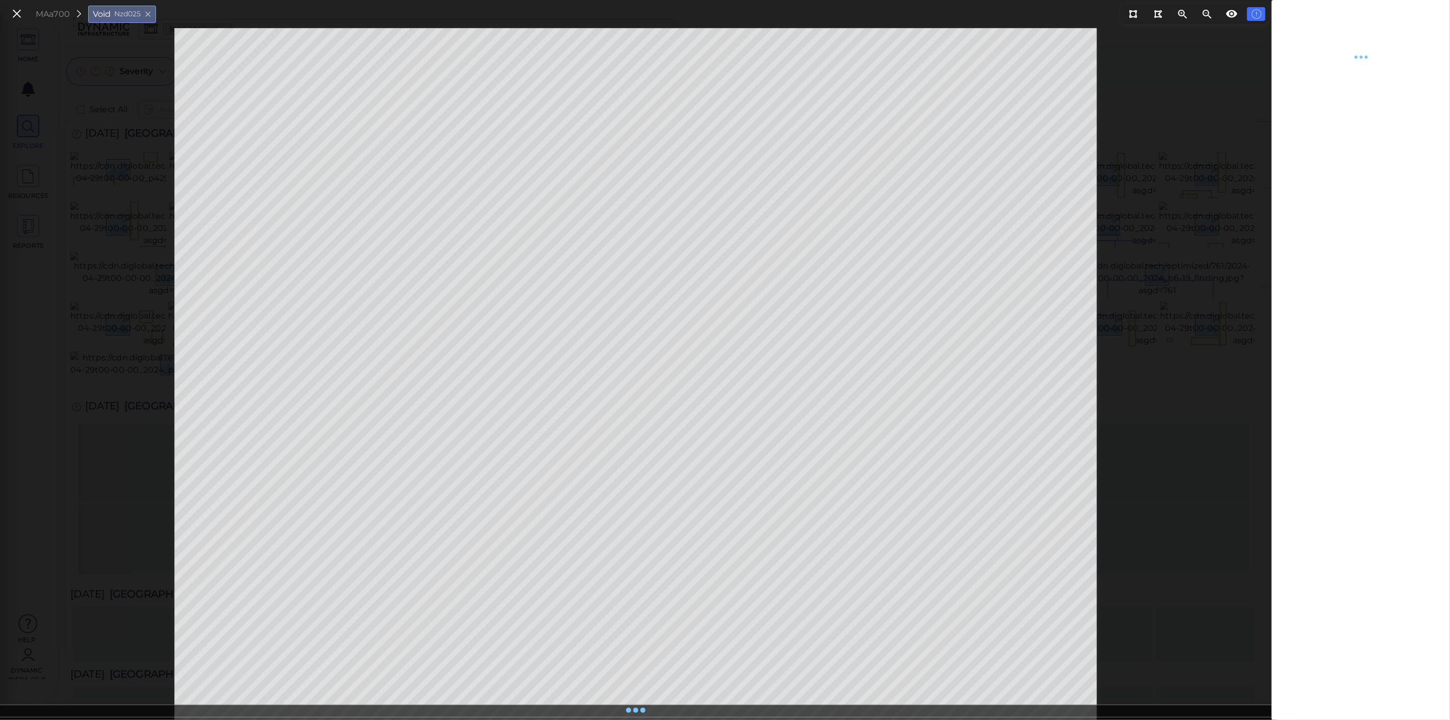
type textarea "x"
click at [1292, 13] on icon at bounding box center [1287, 12] width 10 height 12
click at [1307, 200] on span "Void" at bounding box center [1305, 203] width 19 height 13
type textarea "x"
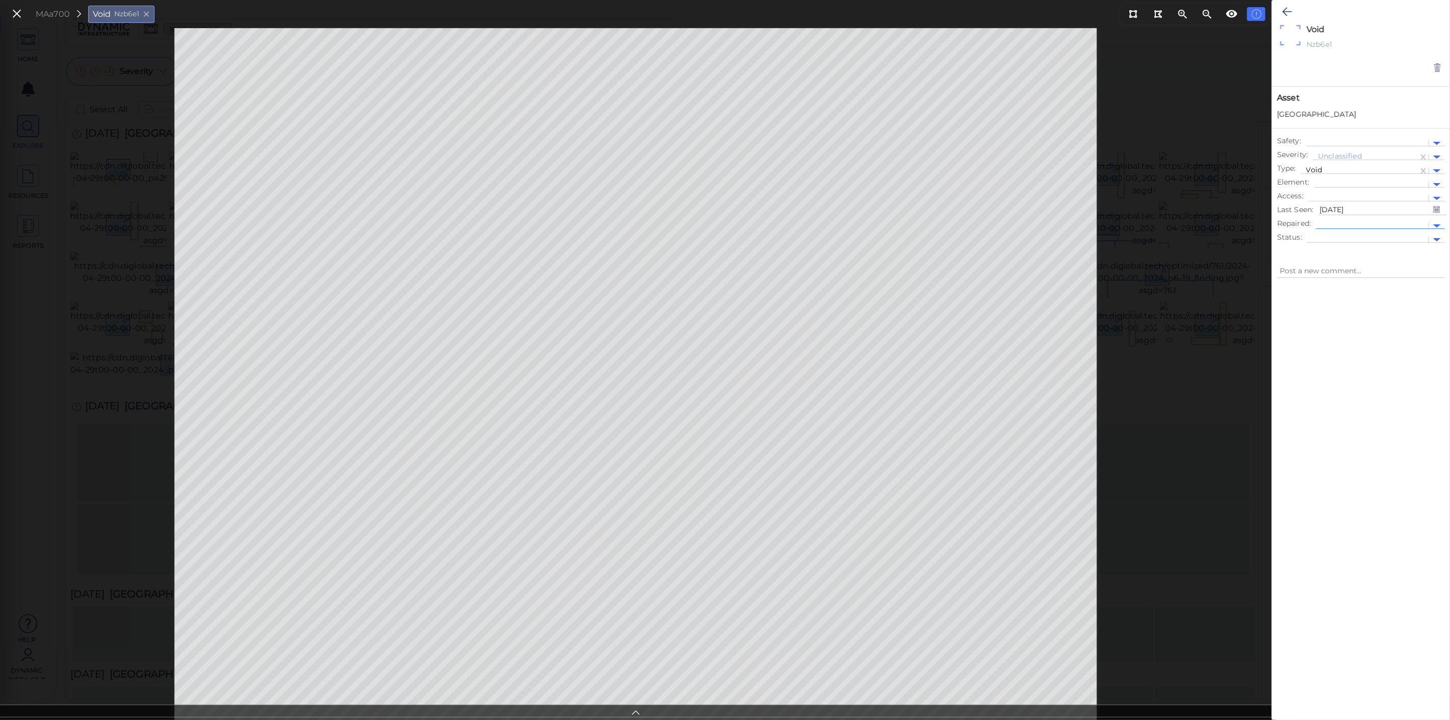
type textarea "x"
click at [1291, 11] on icon at bounding box center [1287, 12] width 10 height 12
click at [1138, 15] on button at bounding box center [1133, 14] width 19 height 14
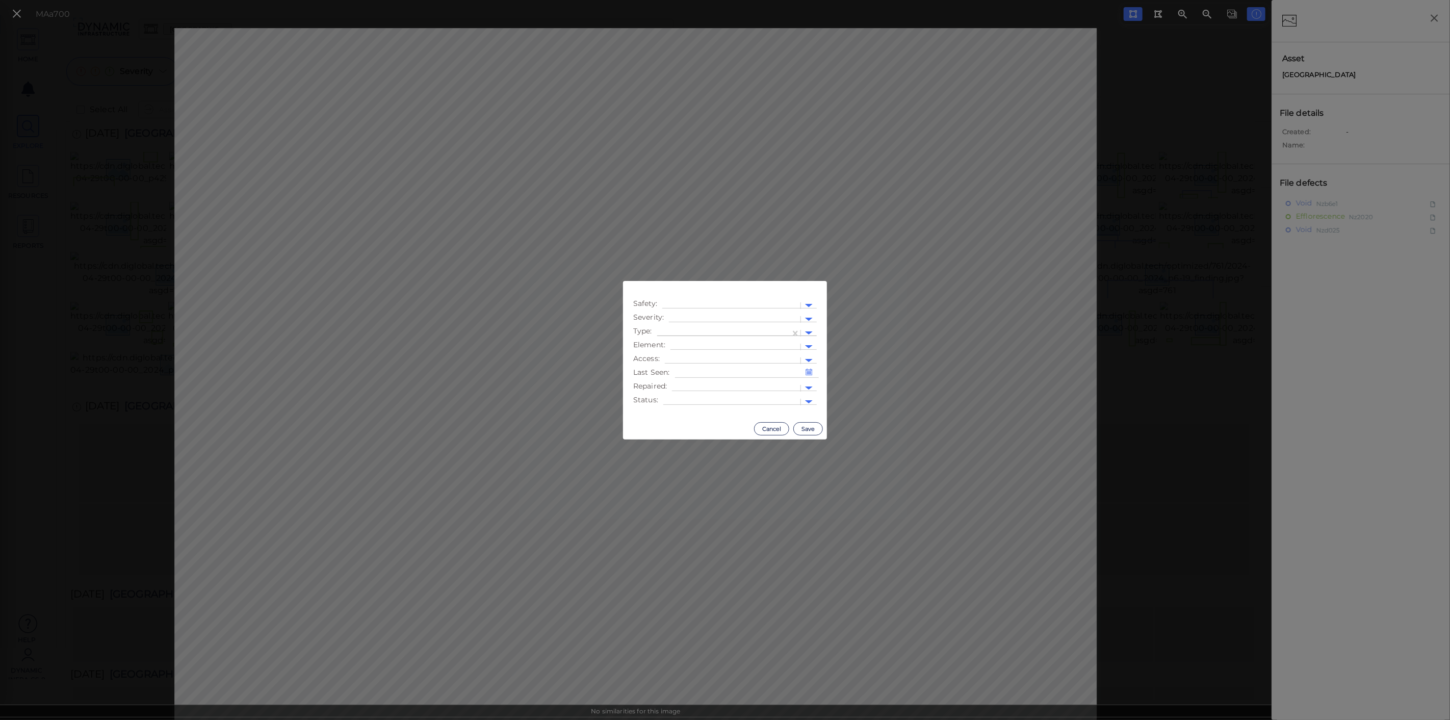
click at [711, 331] on div at bounding box center [723, 333] width 123 height 11
type input "void"
click at [675, 352] on div "Void" at bounding box center [671, 350] width 29 height 16
click at [679, 387] on input "text" at bounding box center [678, 388] width 2 height 11
click at [685, 403] on div "Yes" at bounding box center [684, 405] width 24 height 16
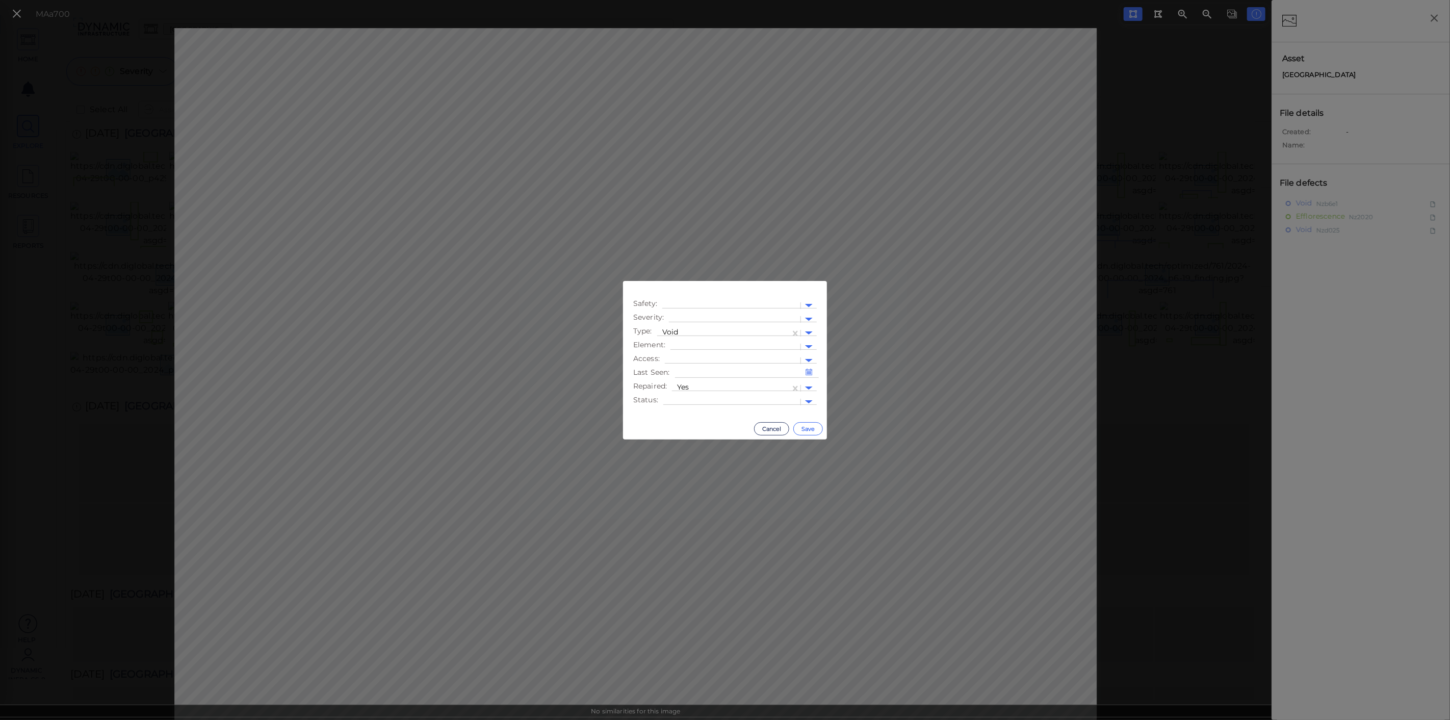
click at [804, 430] on button "Save" at bounding box center [808, 428] width 30 height 13
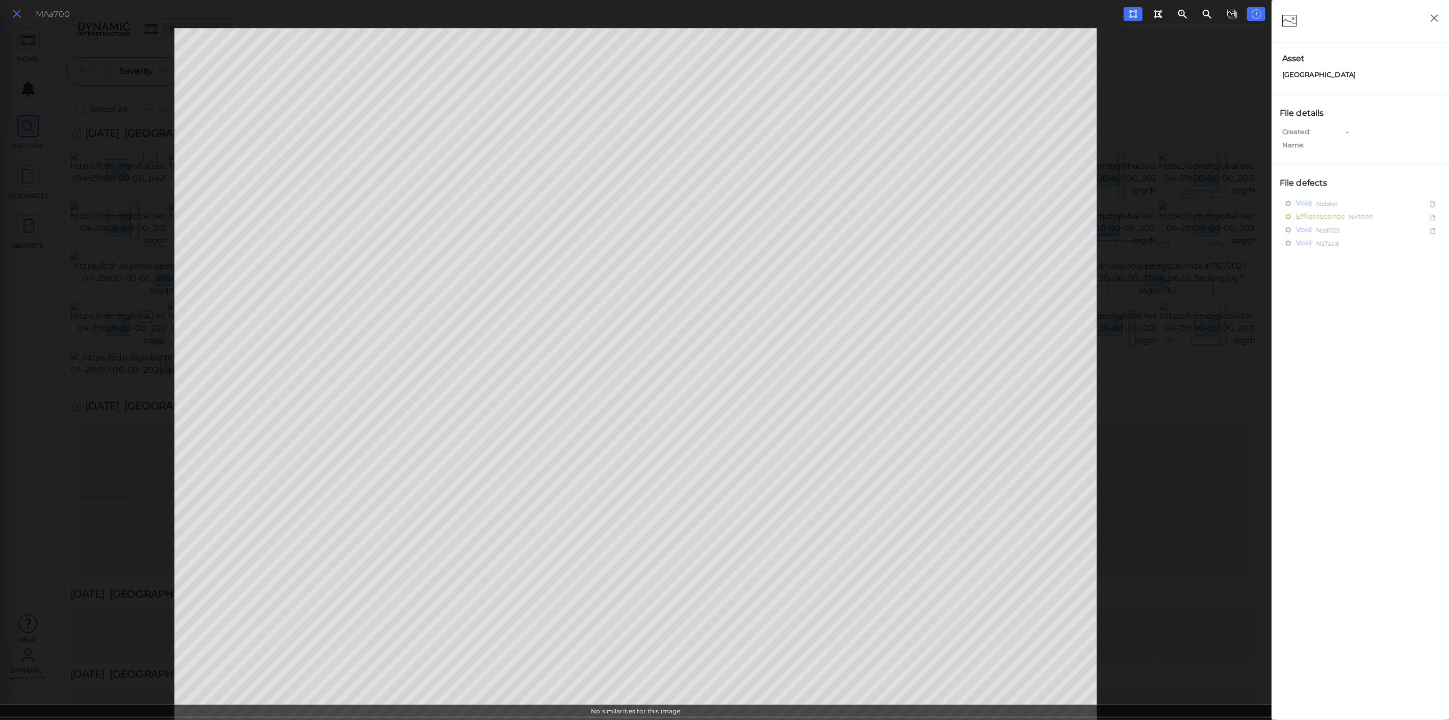
click at [20, 15] on icon at bounding box center [16, 14] width 11 height 14
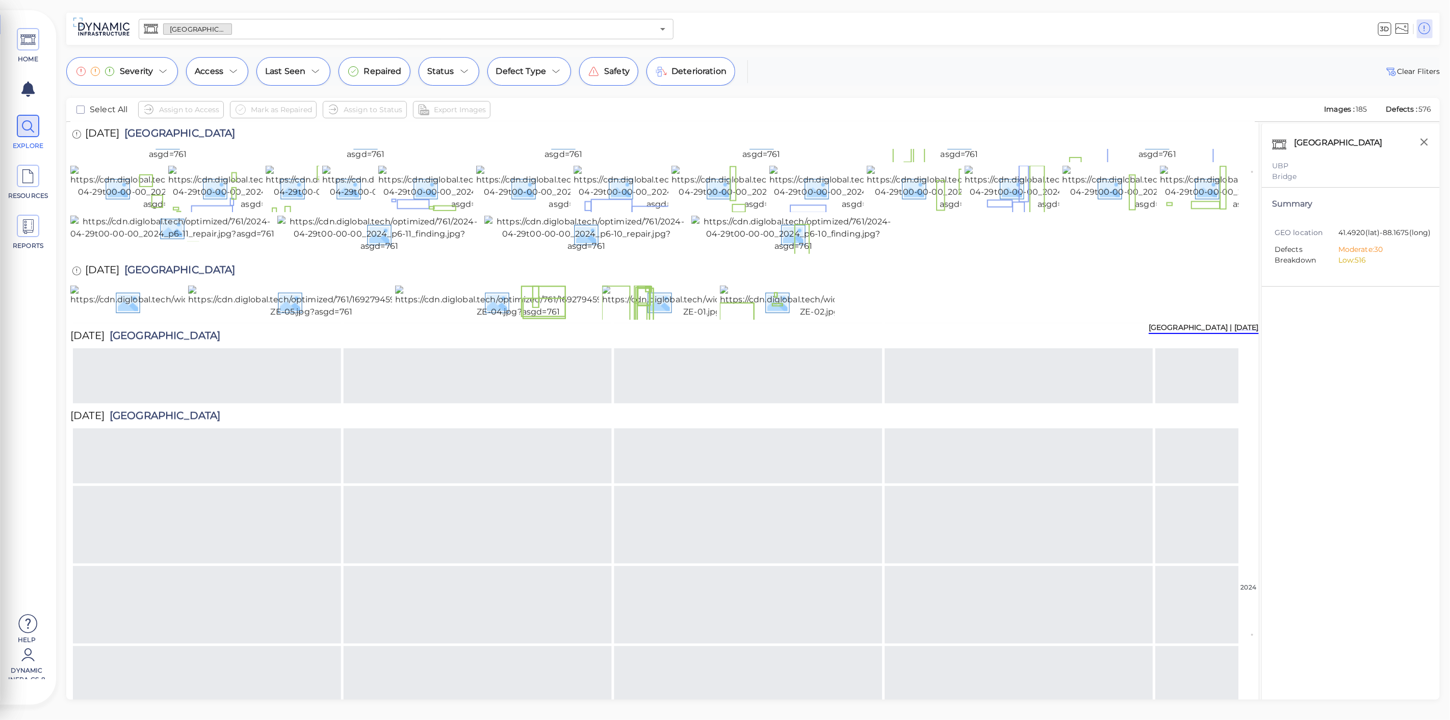
scroll to position [680, 0]
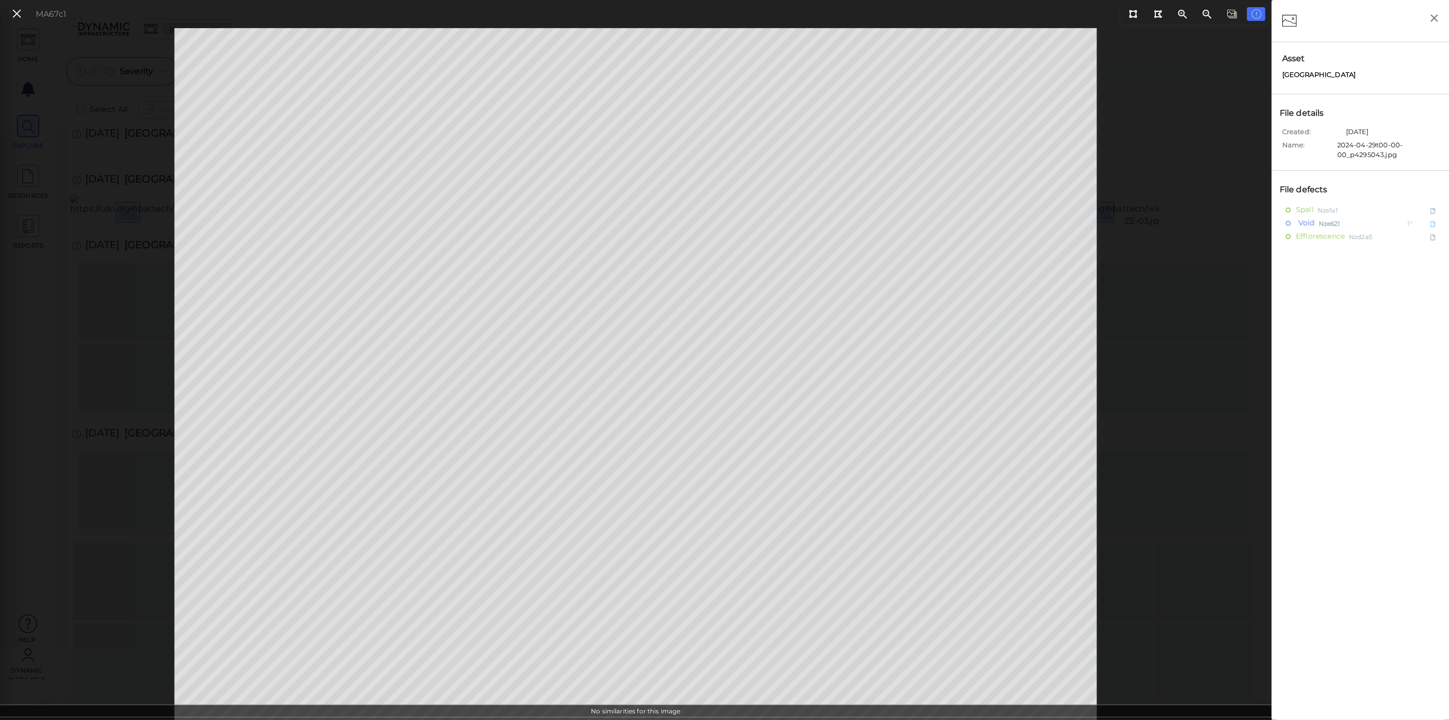
click at [1305, 225] on span "Void" at bounding box center [1305, 223] width 19 height 13
type textarea "x"
click at [21, 11] on icon at bounding box center [16, 14] width 11 height 14
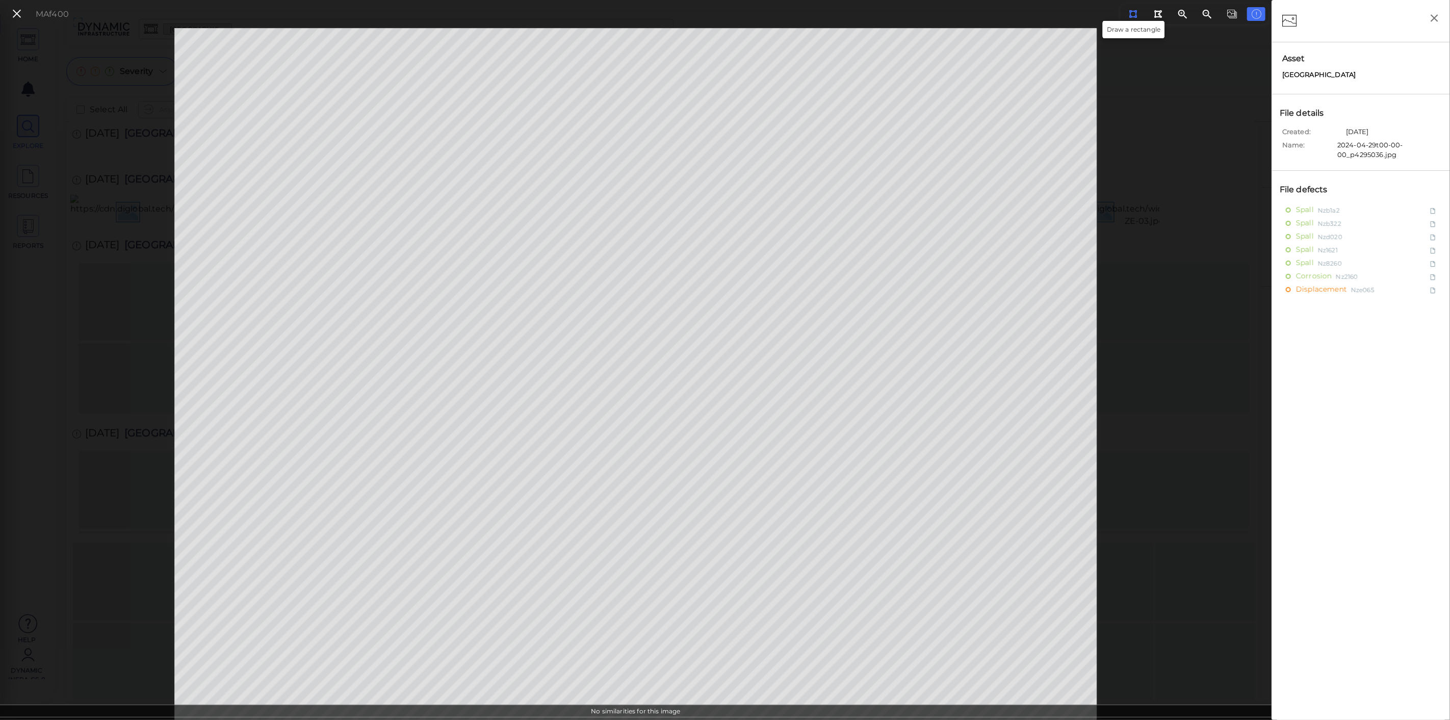
click at [1133, 13] on icon at bounding box center [1133, 14] width 8 height 8
click at [16, 12] on icon at bounding box center [16, 14] width 11 height 14
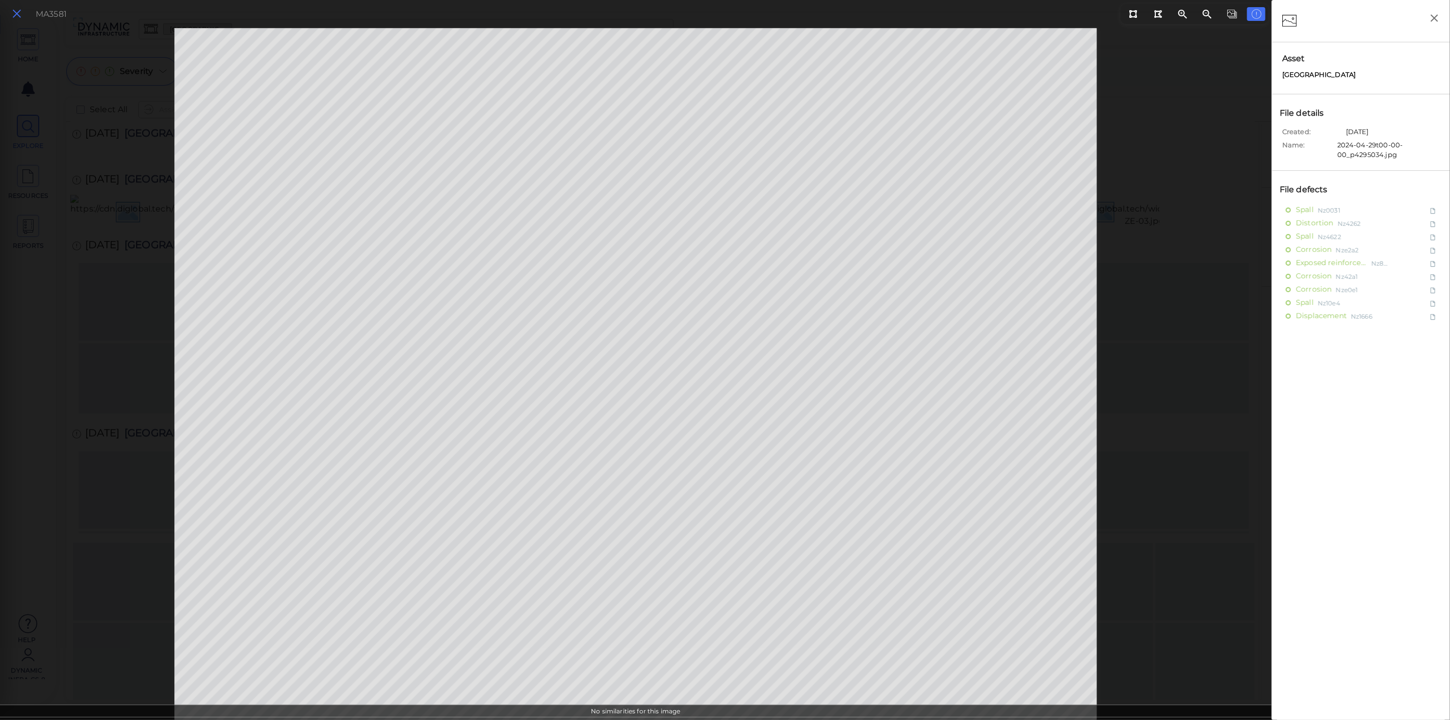
click at [21, 16] on icon at bounding box center [16, 14] width 11 height 14
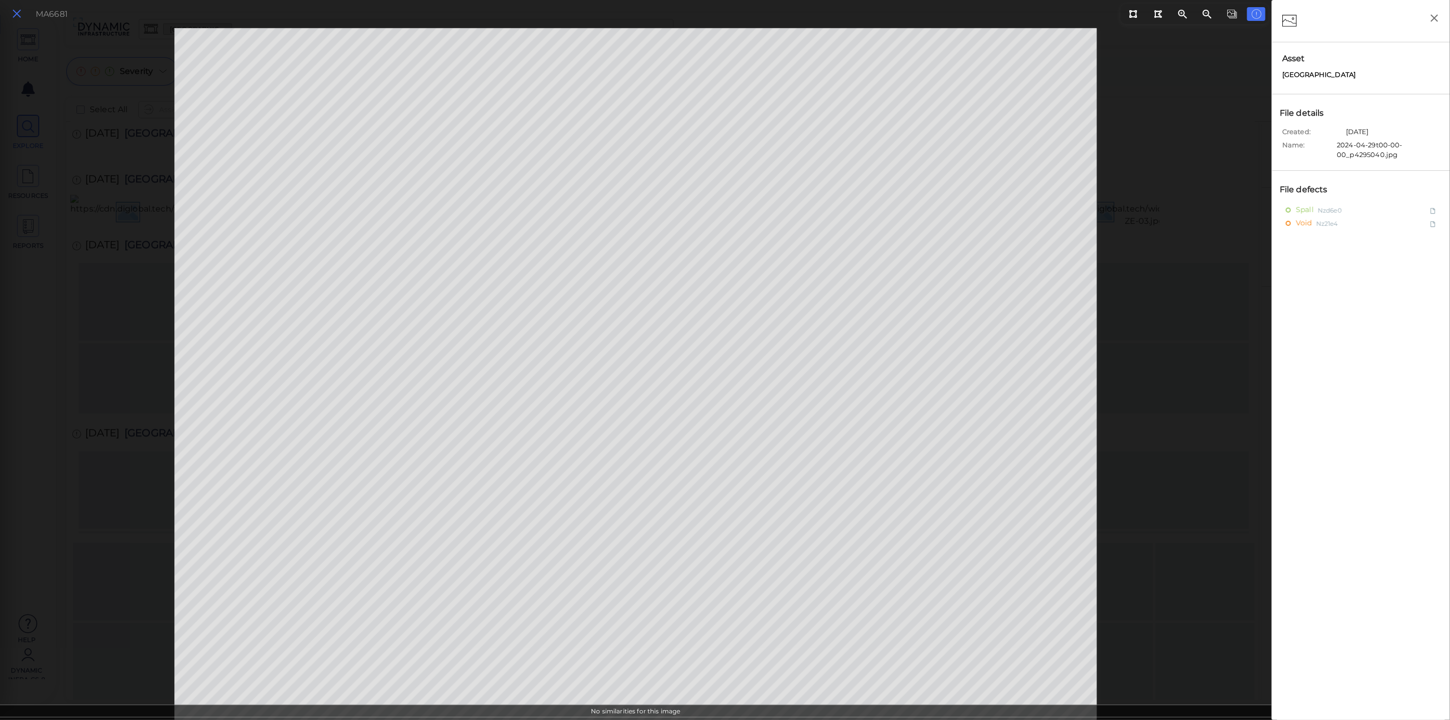
click at [21, 20] on icon at bounding box center [16, 14] width 11 height 14
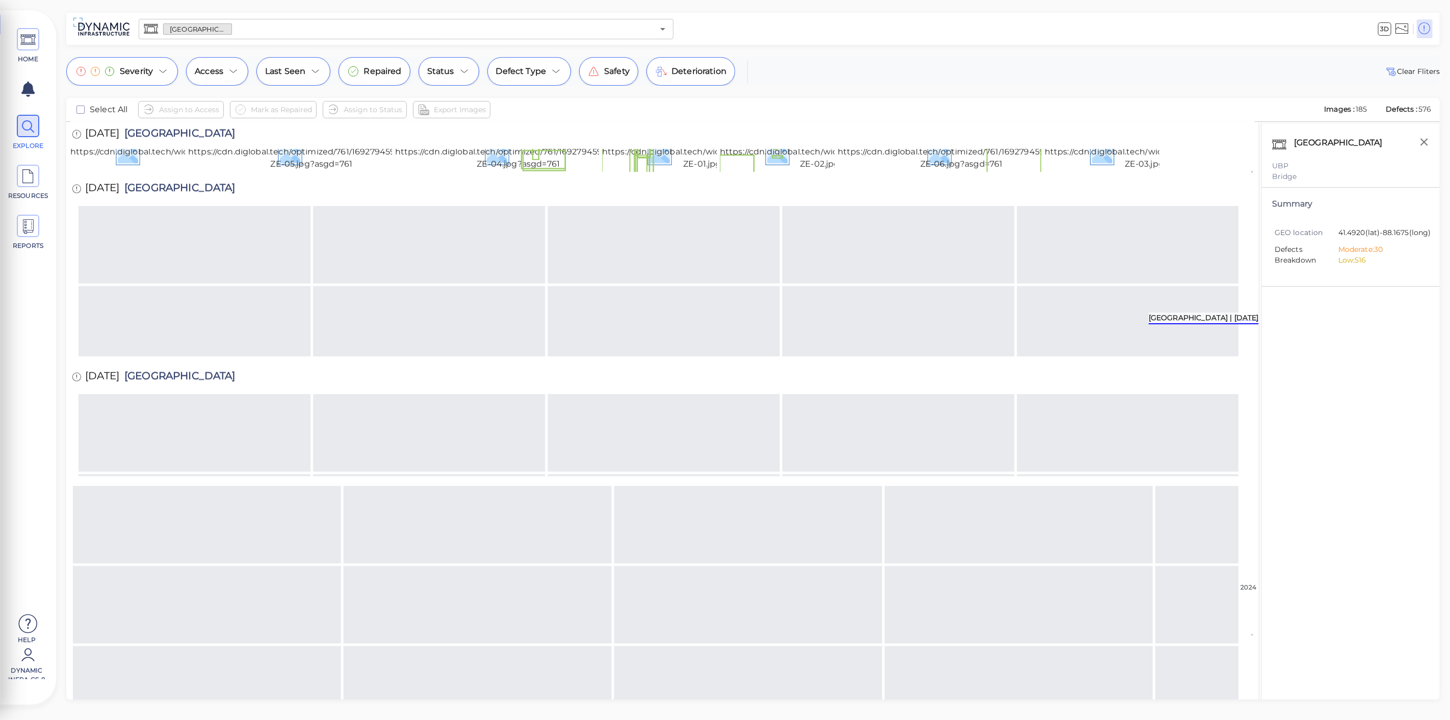
scroll to position [771, 0]
click at [388, 74] on span "Repaired" at bounding box center [383, 71] width 38 height 12
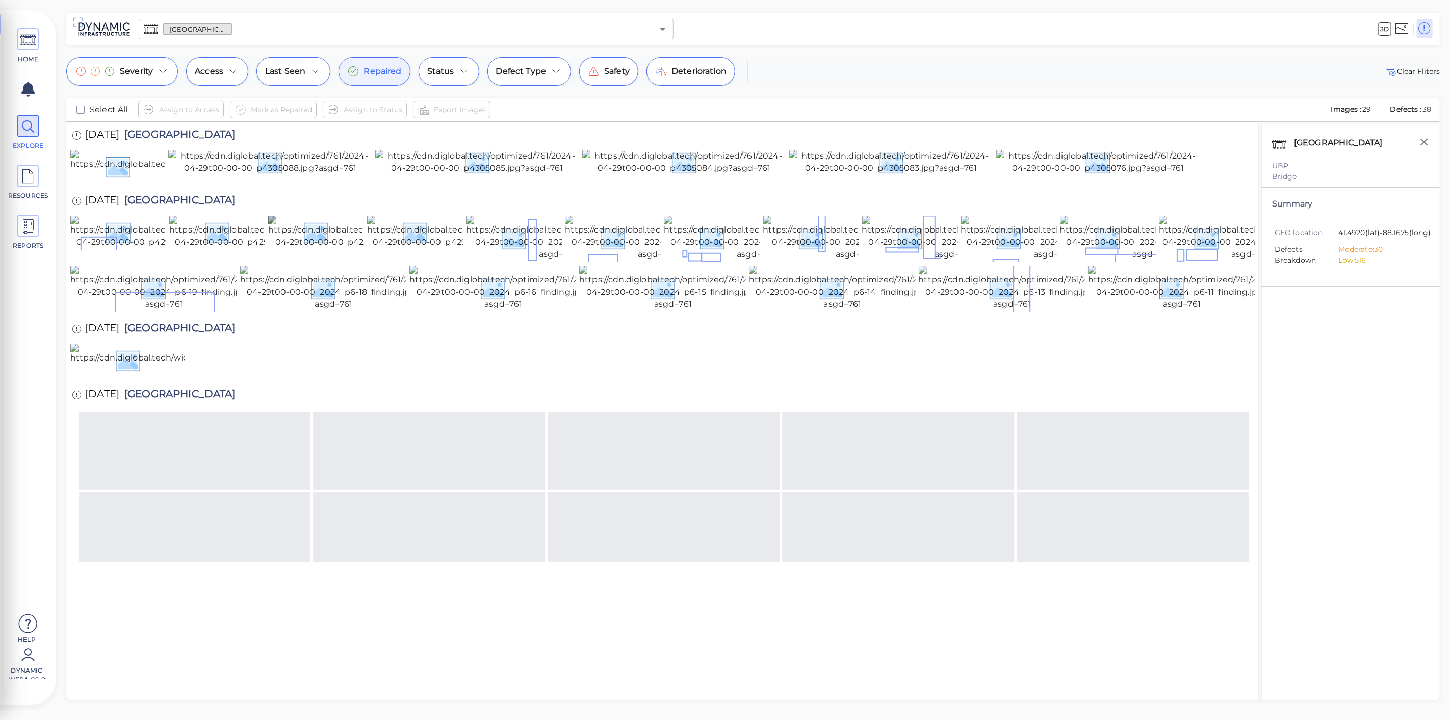
click at [321, 248] on img at bounding box center [360, 232] width 184 height 33
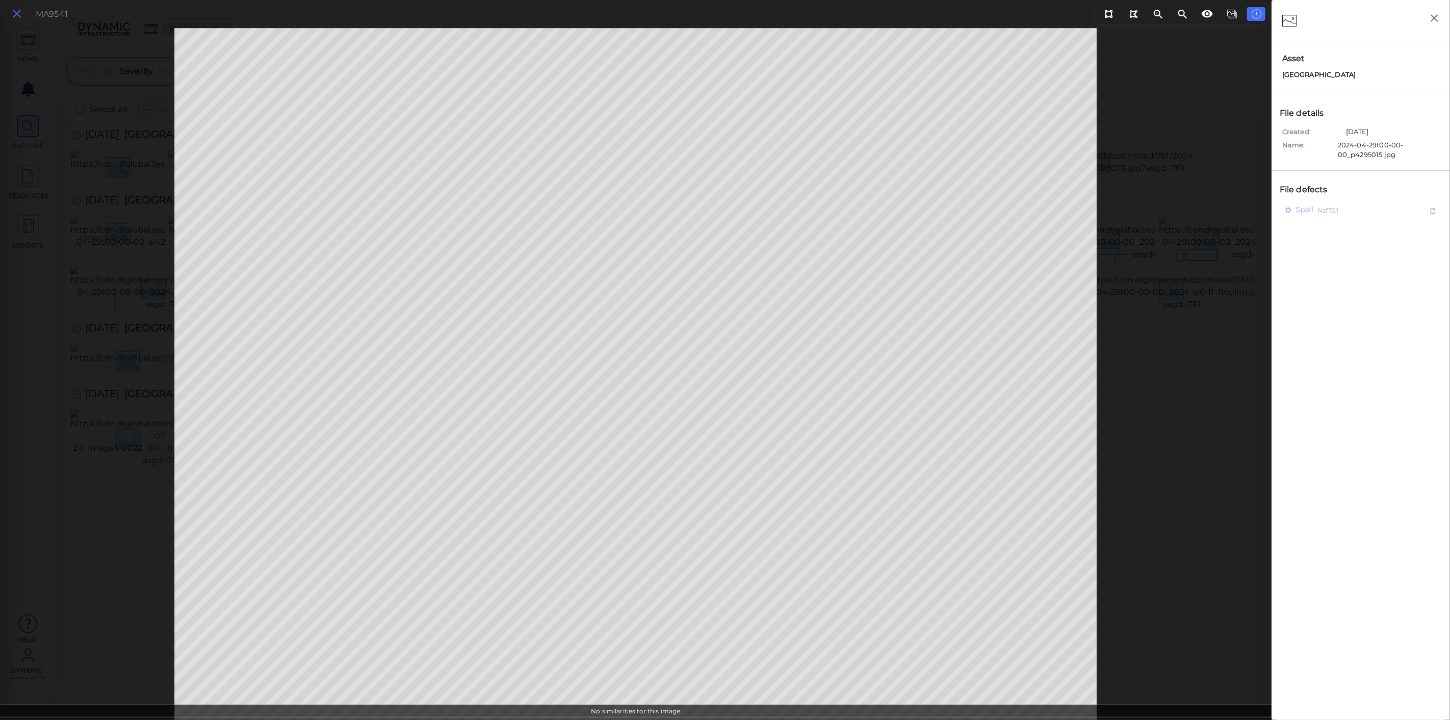
click at [14, 10] on icon at bounding box center [16, 14] width 11 height 14
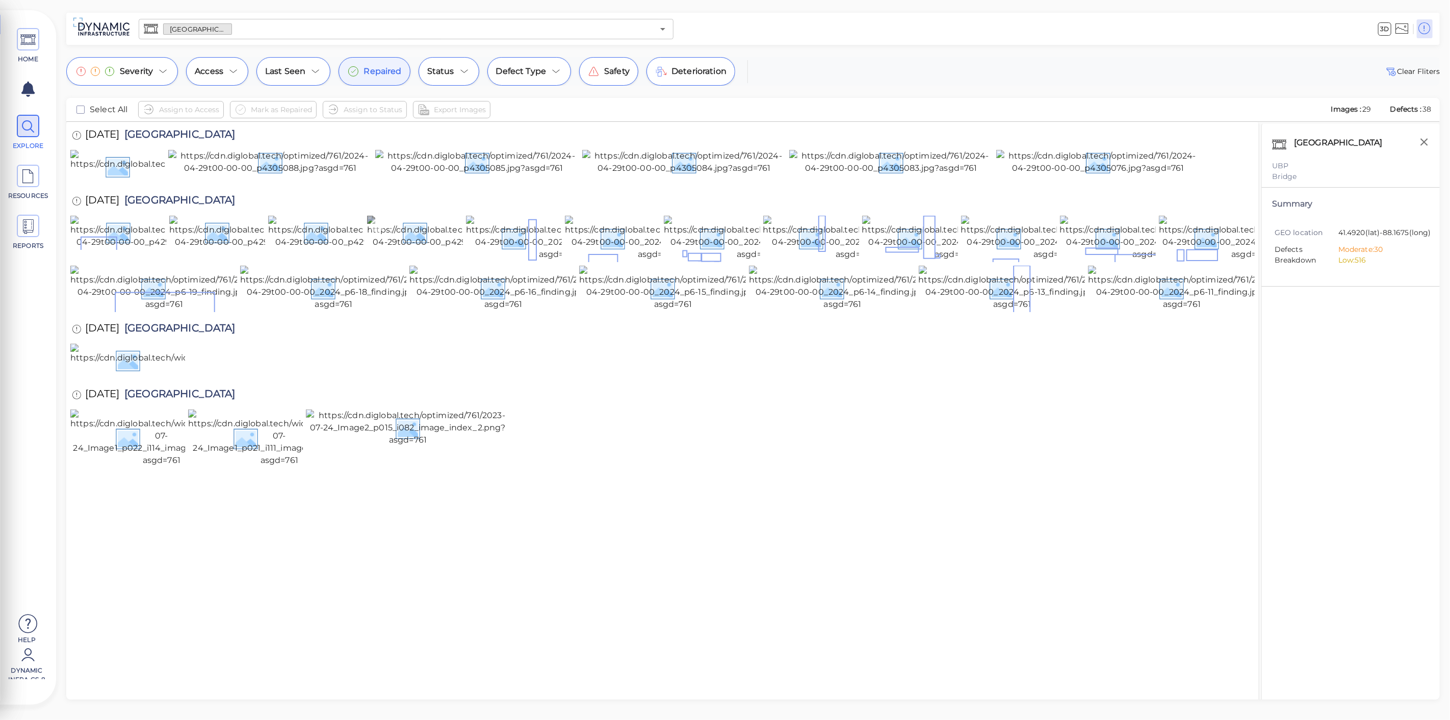
click at [422, 248] on img at bounding box center [459, 232] width 184 height 33
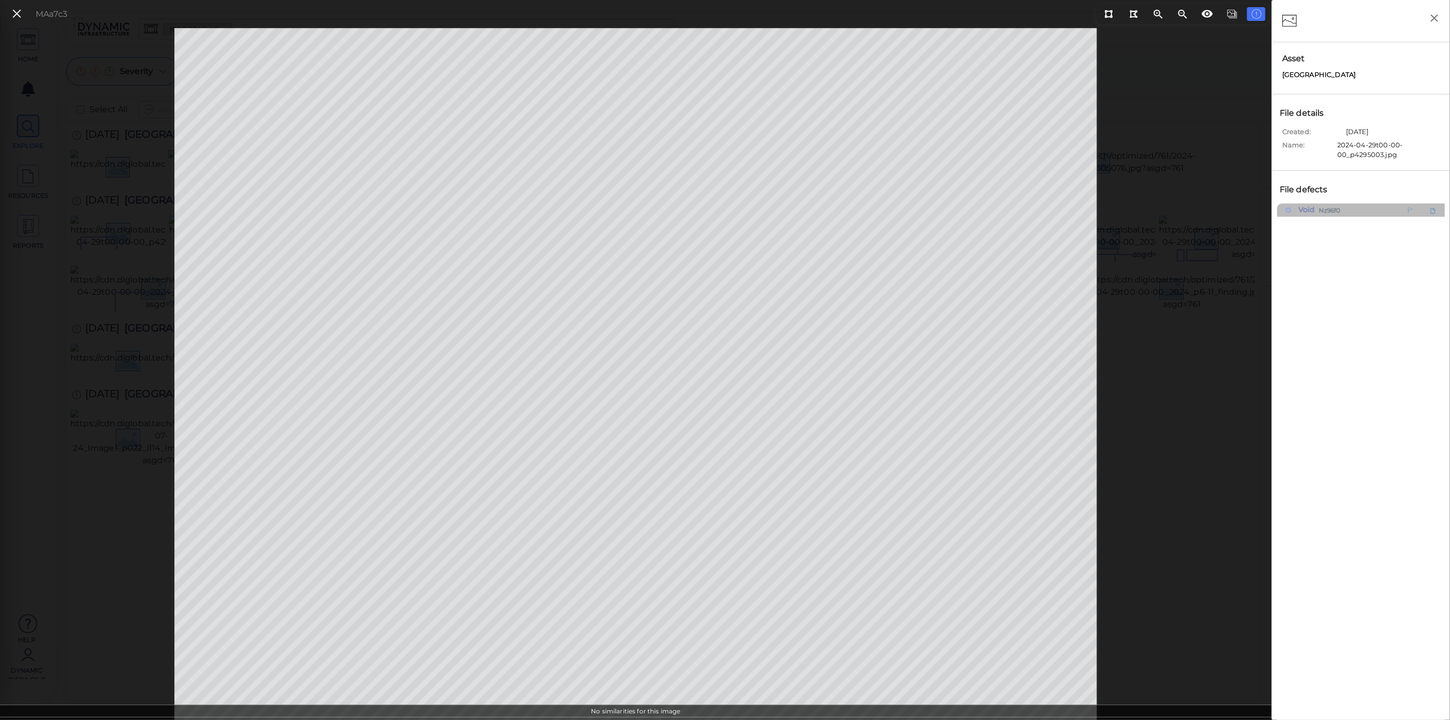
click at [1328, 207] on span "Nz96f0" at bounding box center [1330, 209] width 22 height 13
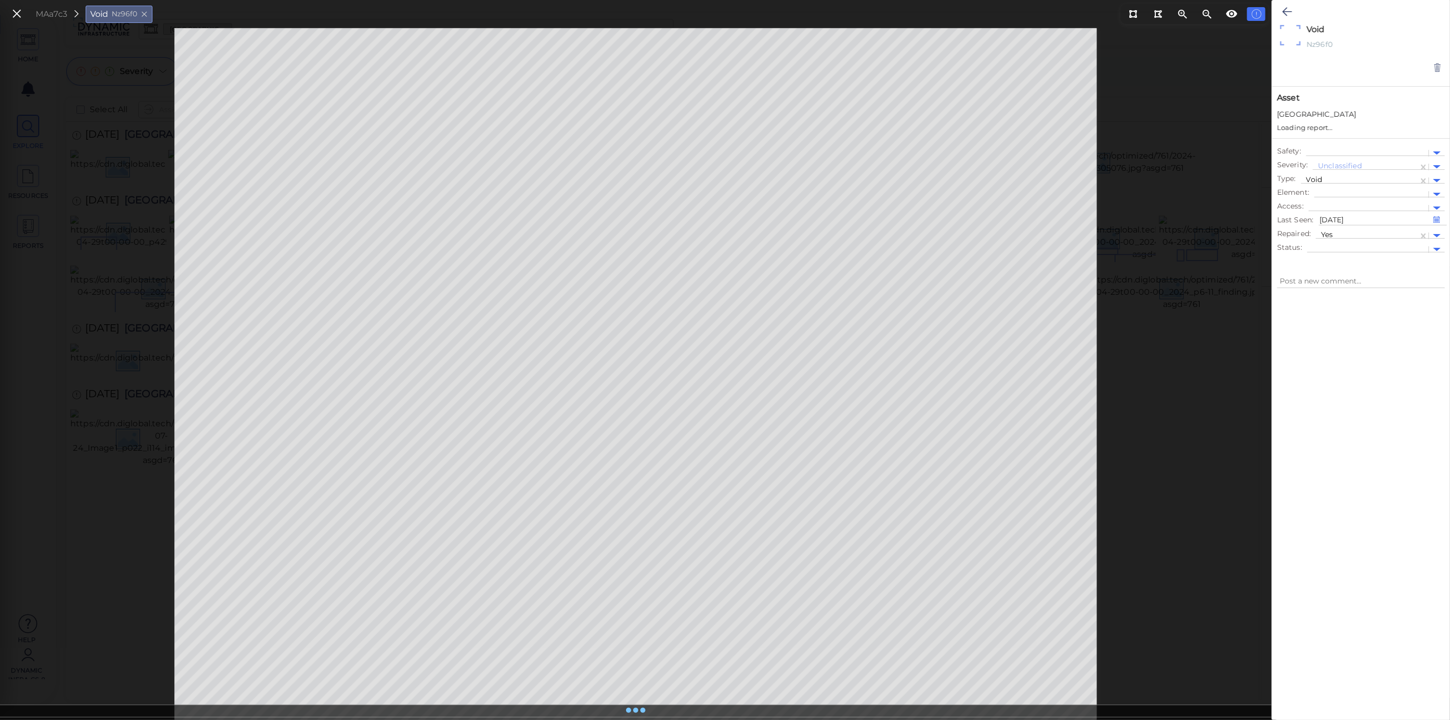
type textarea "x"
click at [1285, 8] on icon at bounding box center [1287, 12] width 10 height 12
click at [17, 15] on icon at bounding box center [16, 14] width 11 height 14
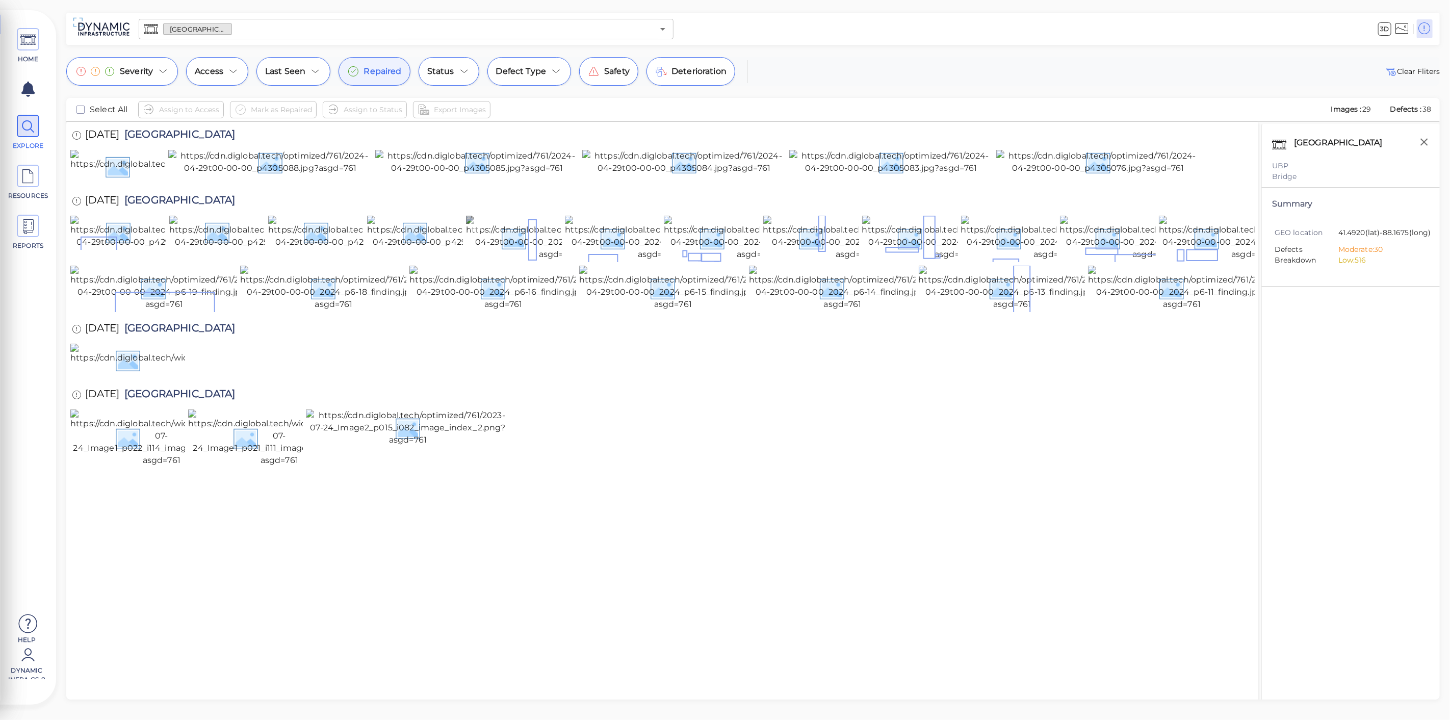
click at [547, 261] on img at bounding box center [558, 238] width 184 height 45
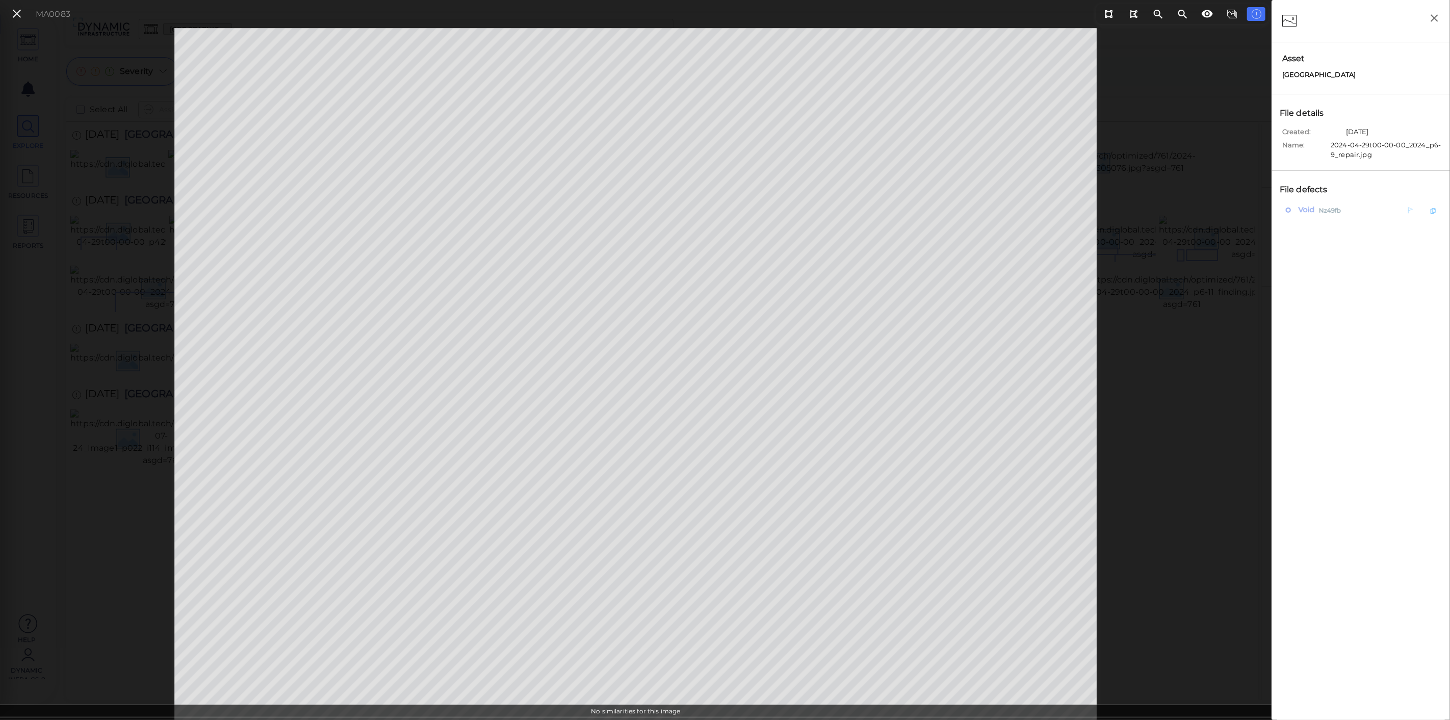
click at [1351, 209] on div "Void Nz49fb" at bounding box center [1339, 209] width 106 height 13
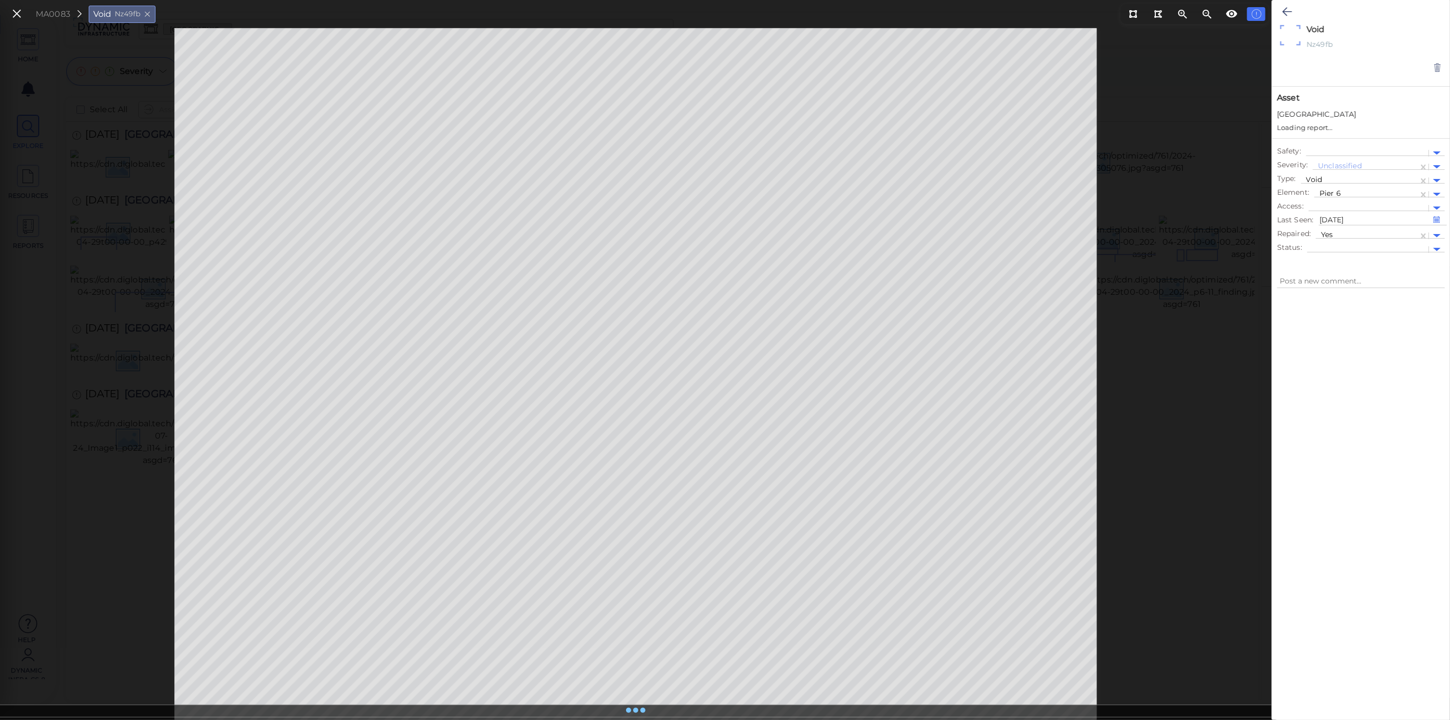
type textarea "x"
click at [1284, 9] on icon at bounding box center [1287, 12] width 10 height 12
click at [1347, 213] on div "No defects for this image" at bounding box center [1361, 215] width 168 height 11
click at [1111, 11] on icon at bounding box center [1109, 14] width 8 height 8
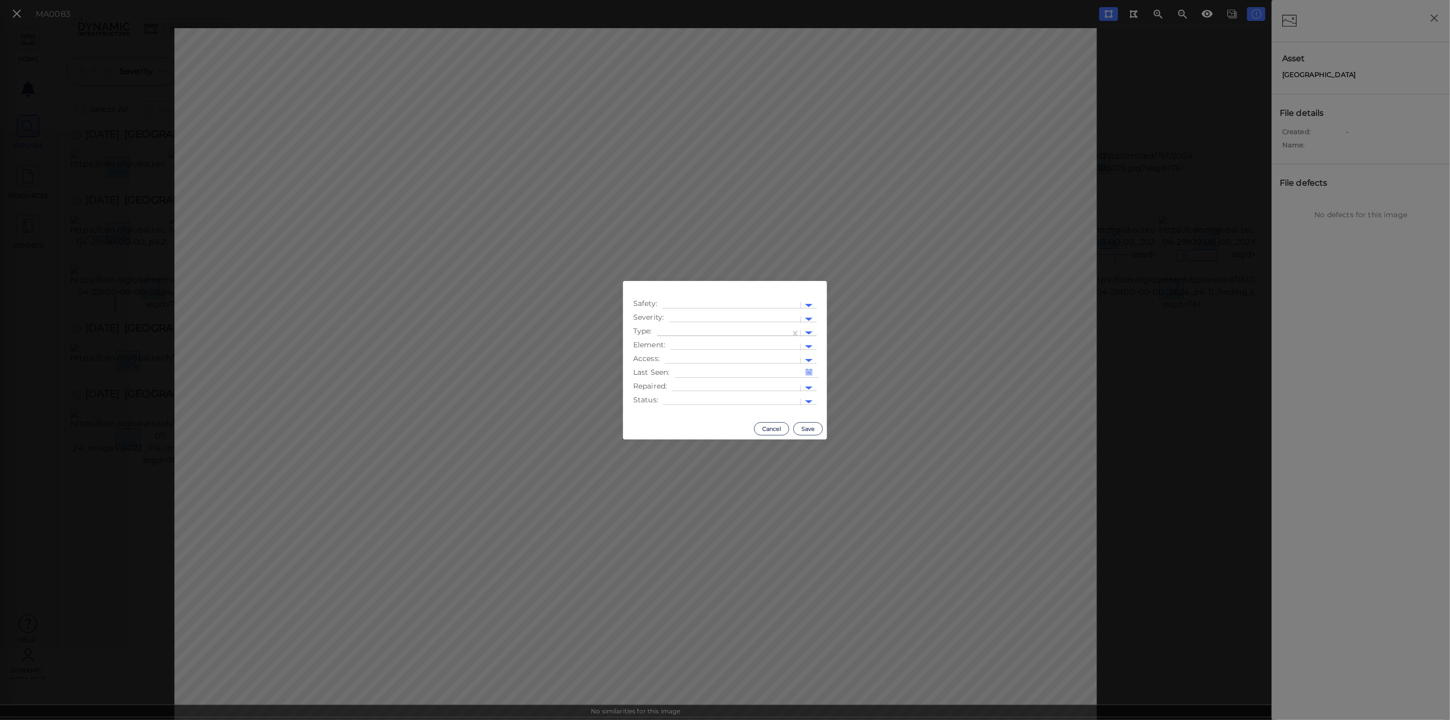
click at [745, 328] on div at bounding box center [723, 333] width 123 height 11
type input "cra"
click at [699, 363] on div "Crack" at bounding box center [711, 366] width 108 height 16
click at [718, 387] on div at bounding box center [736, 388] width 118 height 11
click at [684, 405] on div "Yes" at bounding box center [684, 405] width 24 height 16
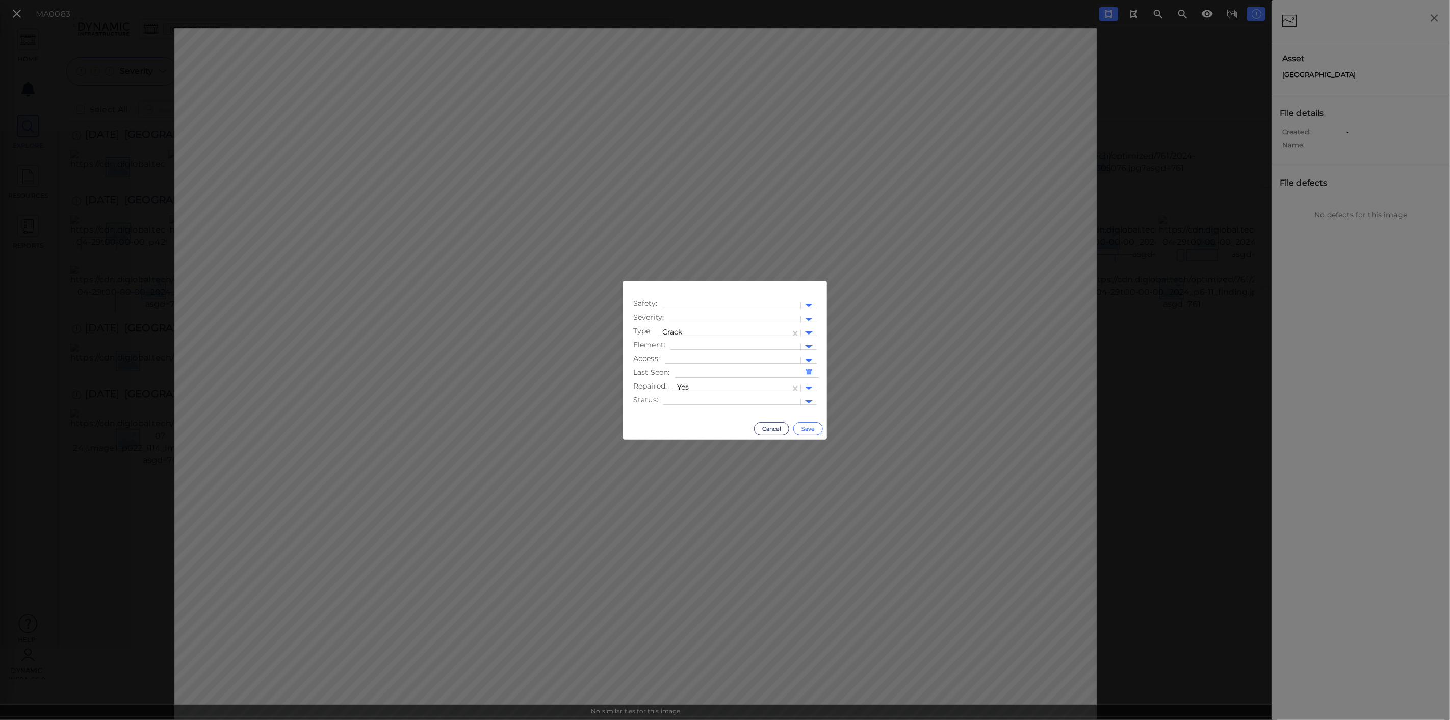
click at [812, 431] on button "Save" at bounding box center [808, 428] width 30 height 13
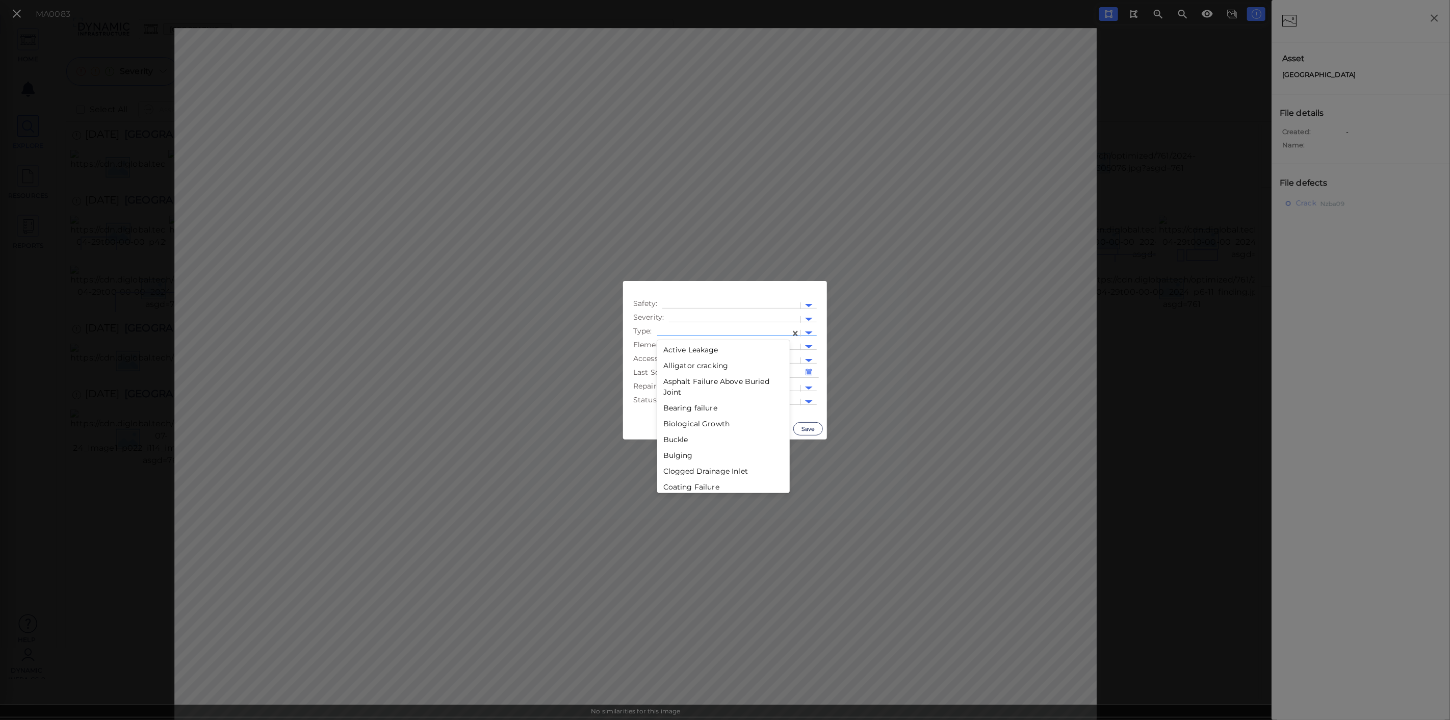
click at [704, 330] on div at bounding box center [723, 333] width 123 height 11
type input "cra"
click at [689, 368] on div "Crack" at bounding box center [711, 366] width 108 height 16
click at [688, 397] on div at bounding box center [732, 402] width 127 height 11
click at [691, 387] on div at bounding box center [736, 388] width 118 height 11
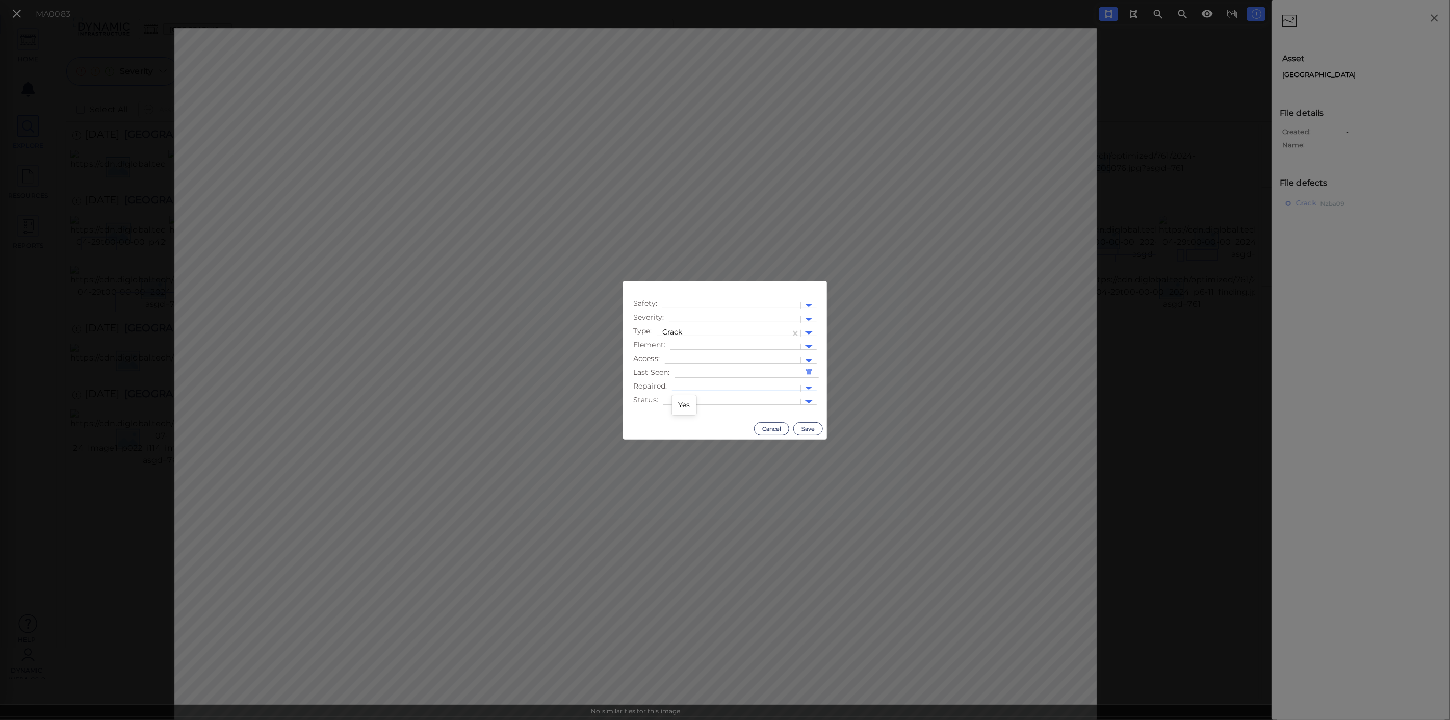
click at [684, 402] on div "Yes" at bounding box center [684, 405] width 24 height 16
click at [809, 430] on button "Save" at bounding box center [808, 428] width 30 height 13
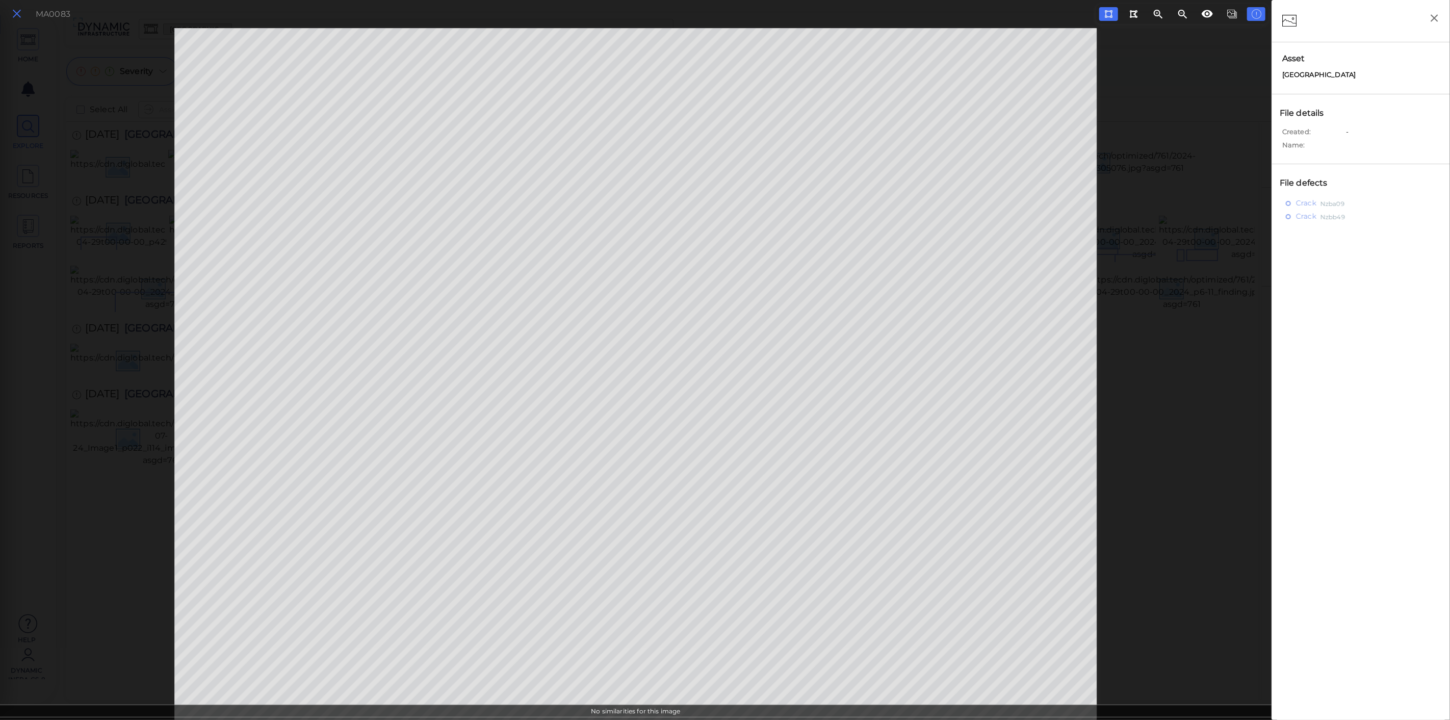
click at [21, 15] on icon at bounding box center [16, 14] width 11 height 14
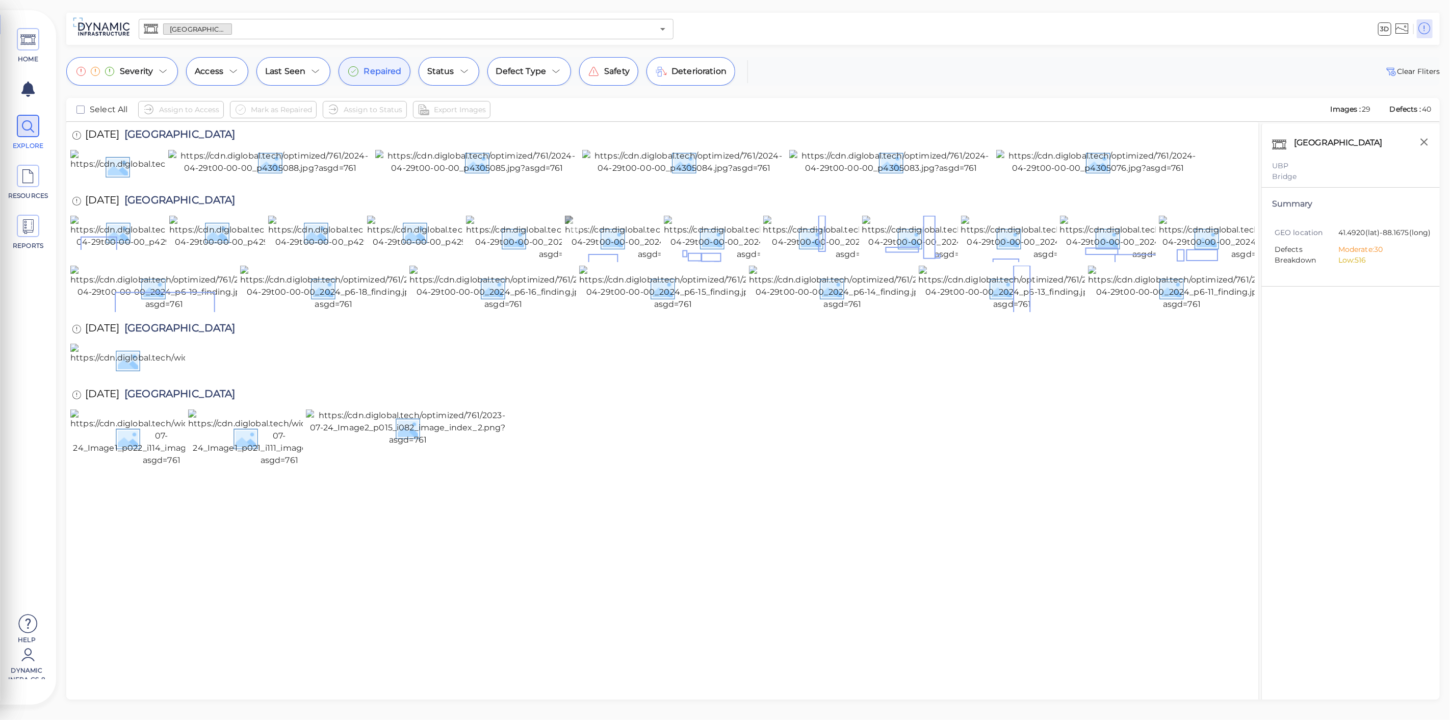
click at [633, 261] on img at bounding box center [657, 238] width 184 height 45
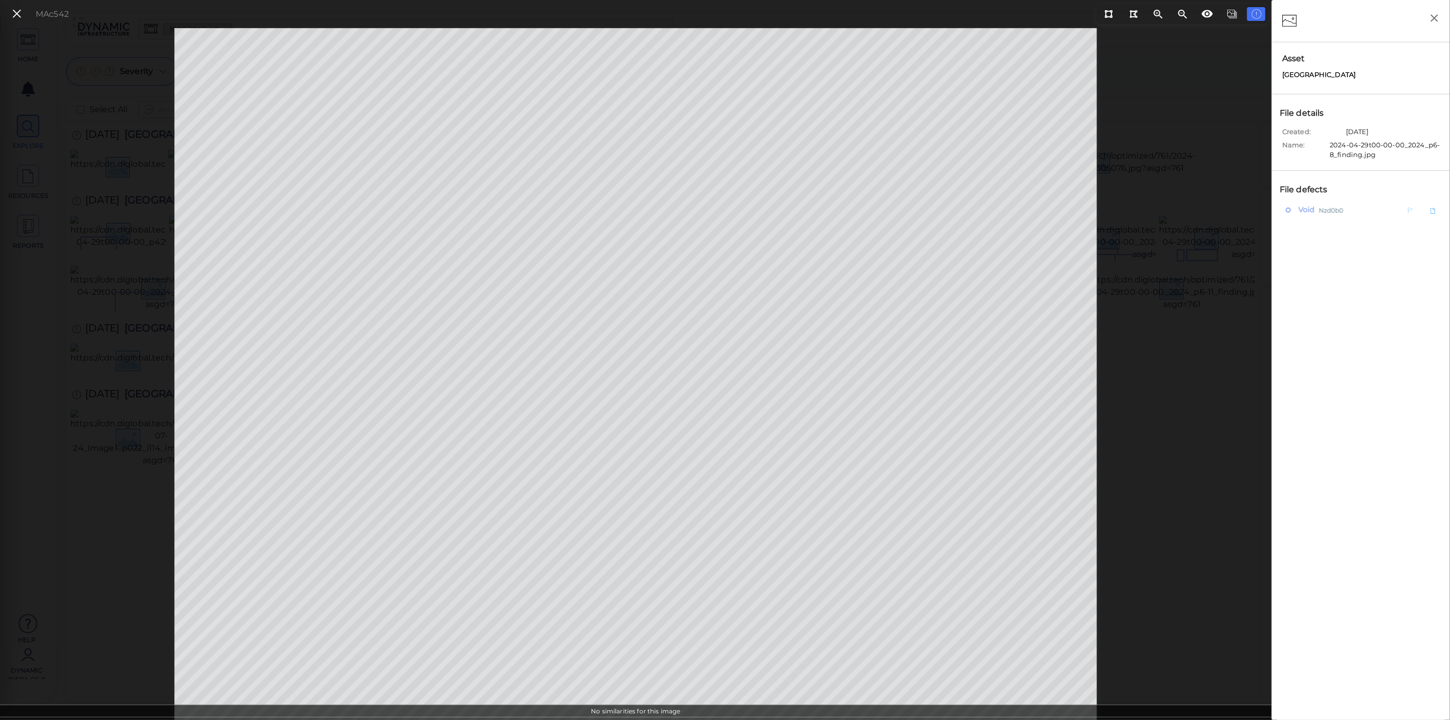
click at [1333, 211] on span "Nzd0b0" at bounding box center [1331, 209] width 25 height 13
type textarea "x"
click at [1347, 157] on div at bounding box center [1365, 157] width 95 height 11
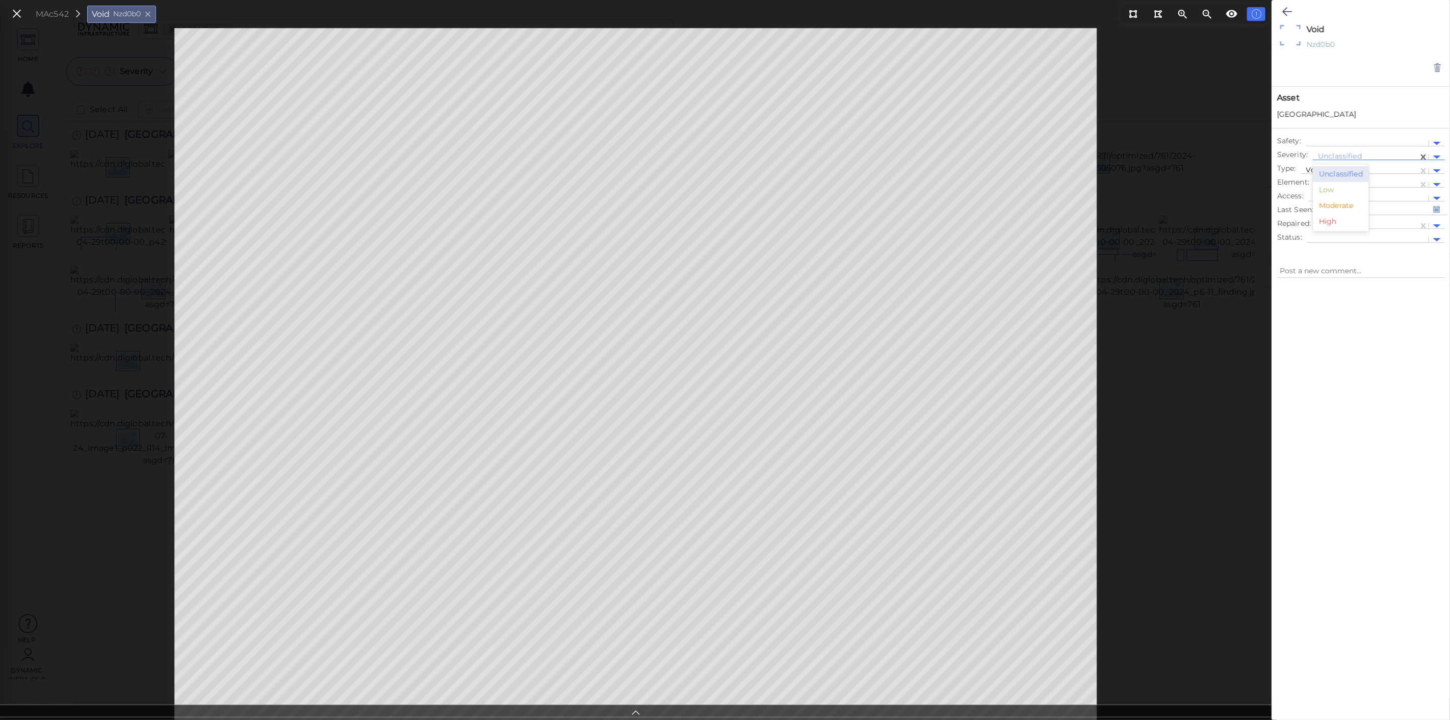
click at [1331, 204] on div "Moderate" at bounding box center [1341, 206] width 56 height 16
type textarea "x"
click at [1339, 224] on div at bounding box center [1367, 226] width 92 height 11
type textarea "x"
click at [1287, 11] on icon at bounding box center [1287, 12] width 10 height 12
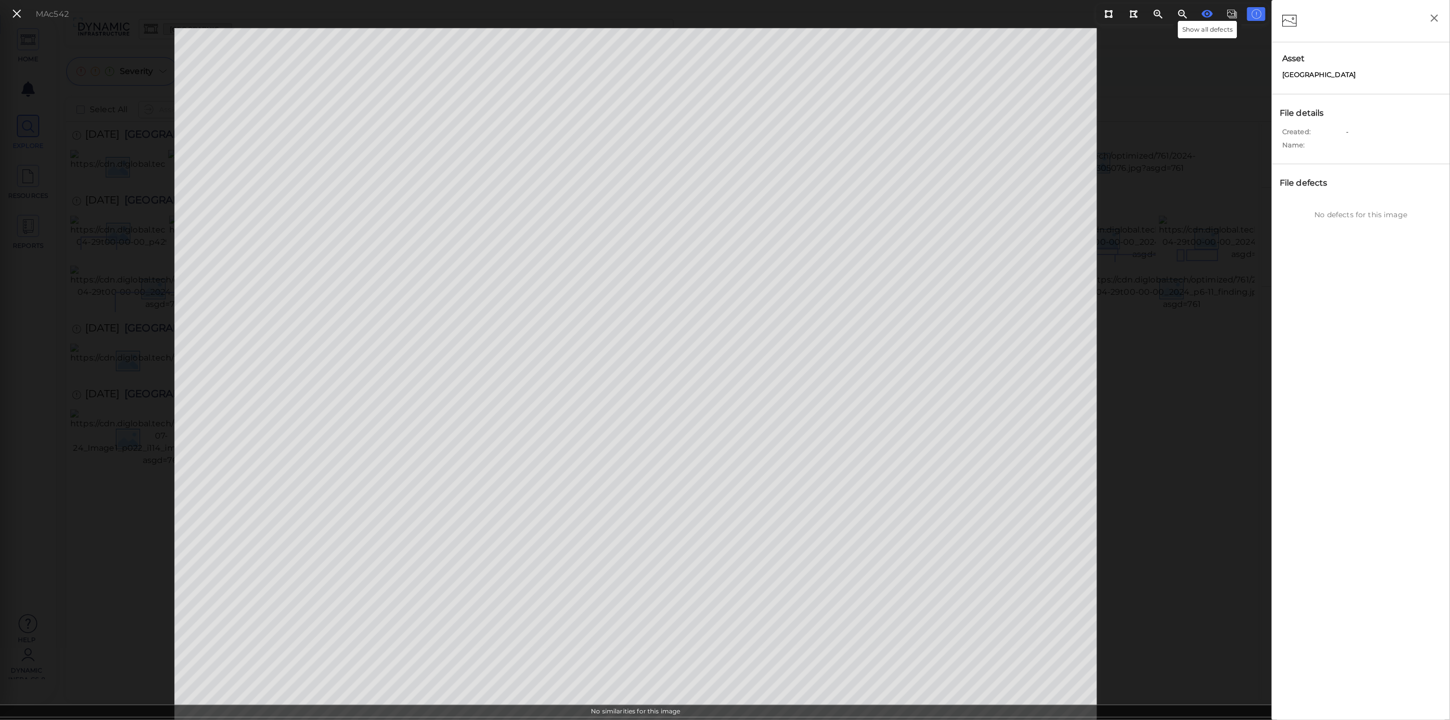
click at [1200, 13] on button at bounding box center [1207, 14] width 18 height 14
click at [16, 17] on icon at bounding box center [16, 14] width 11 height 14
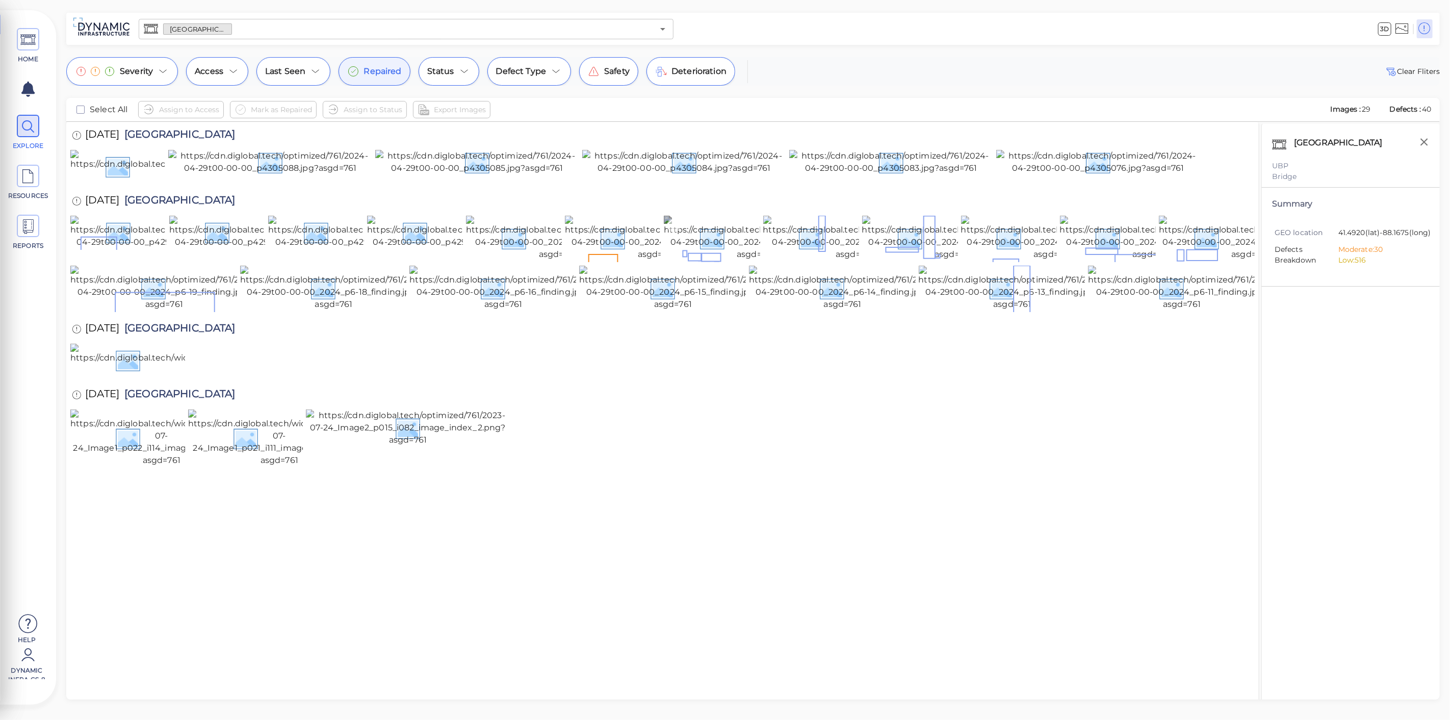
click at [710, 261] on img at bounding box center [756, 238] width 184 height 45
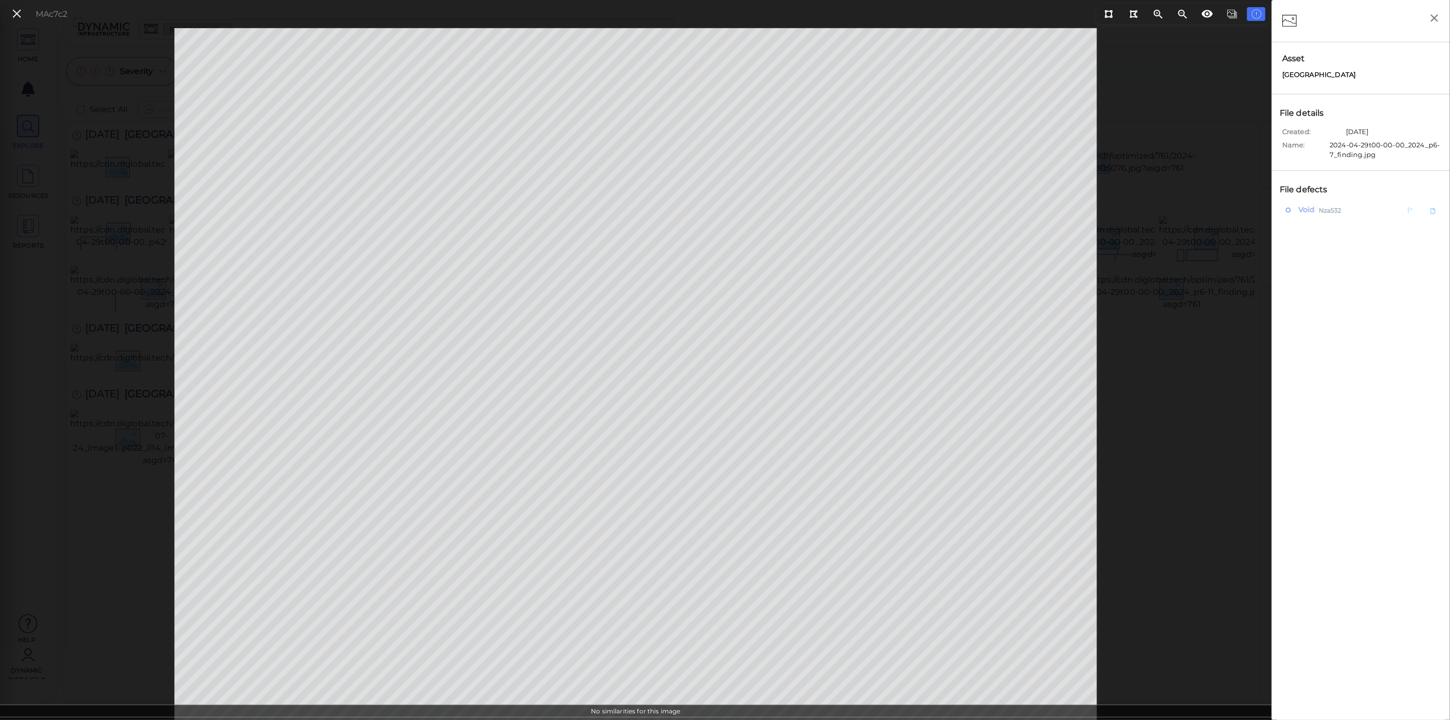
click at [1327, 212] on span "Nza532" at bounding box center [1330, 209] width 23 height 13
type textarea "x"
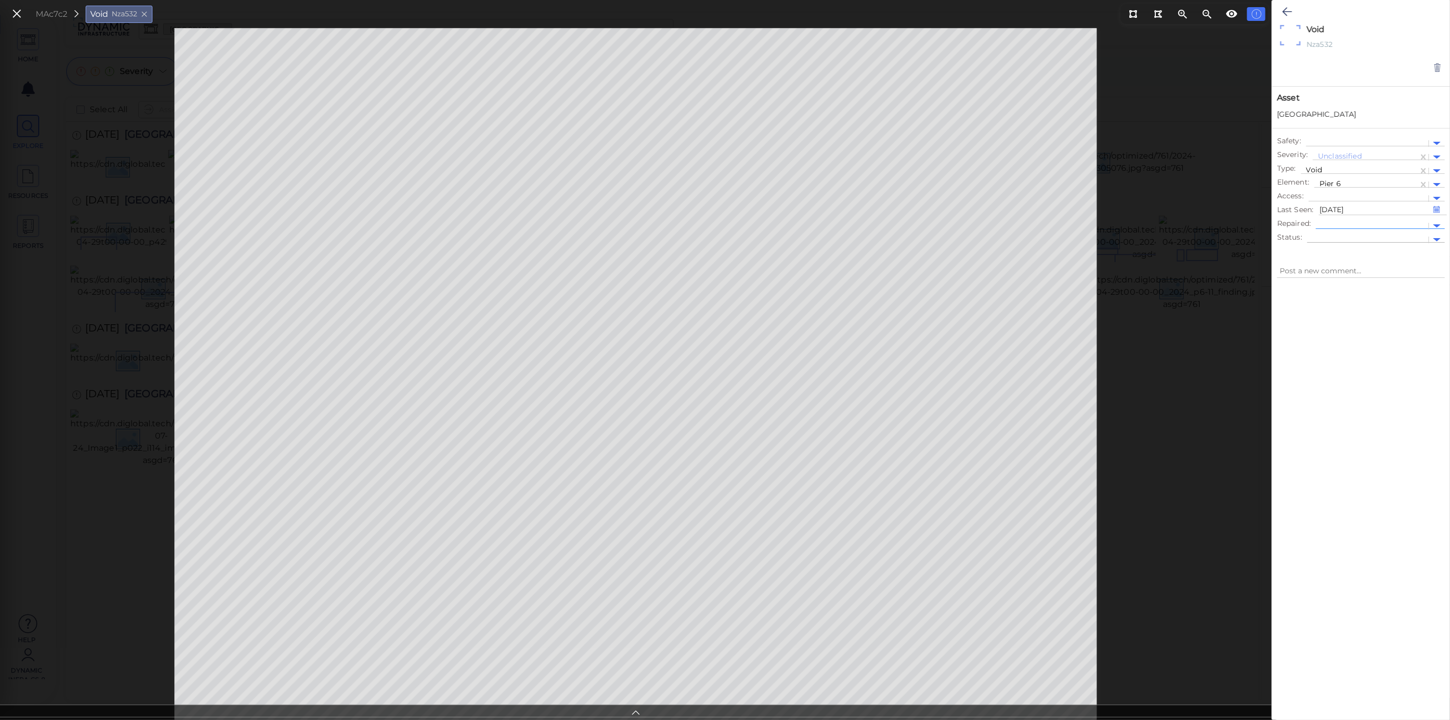
type textarea "x"
click at [1288, 9] on icon at bounding box center [1287, 12] width 10 height 12
click at [1434, 20] on icon "button" at bounding box center [1434, 18] width 13 height 13
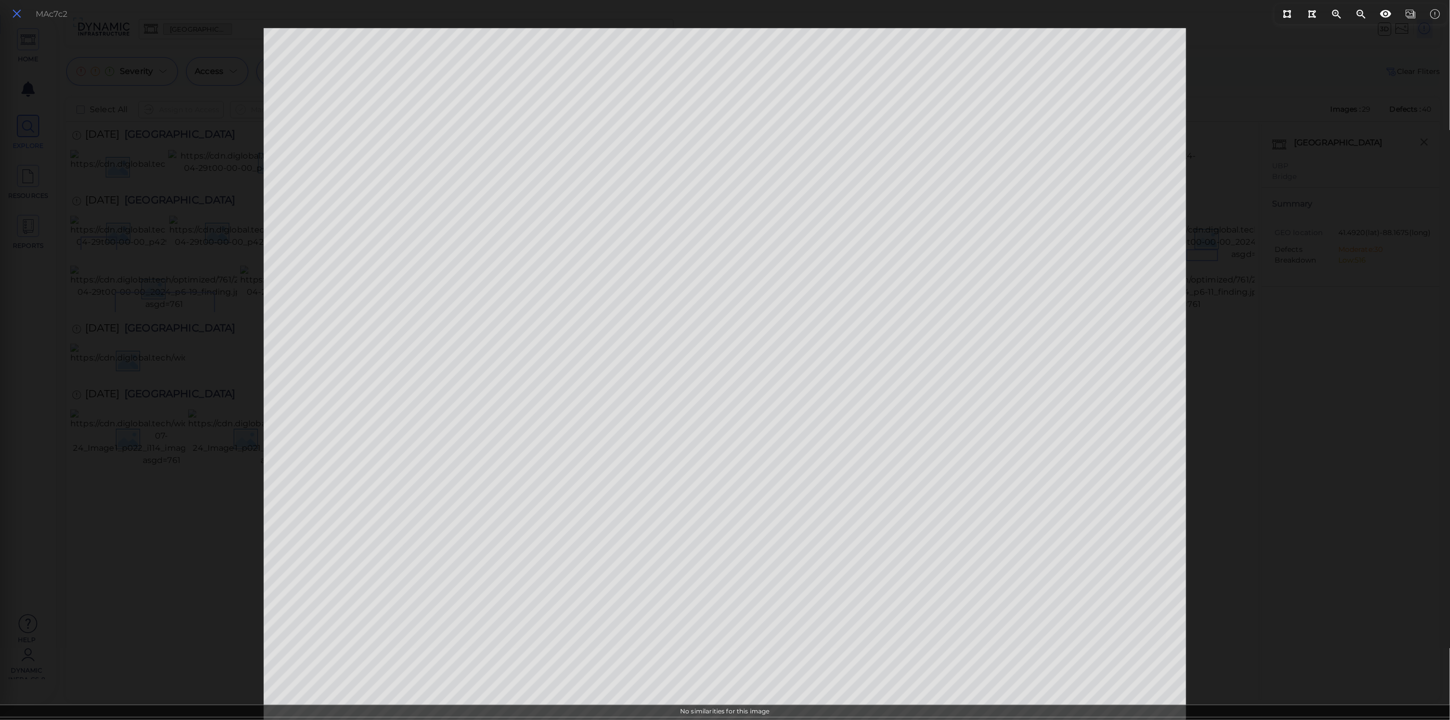
click at [18, 12] on icon at bounding box center [16, 14] width 11 height 14
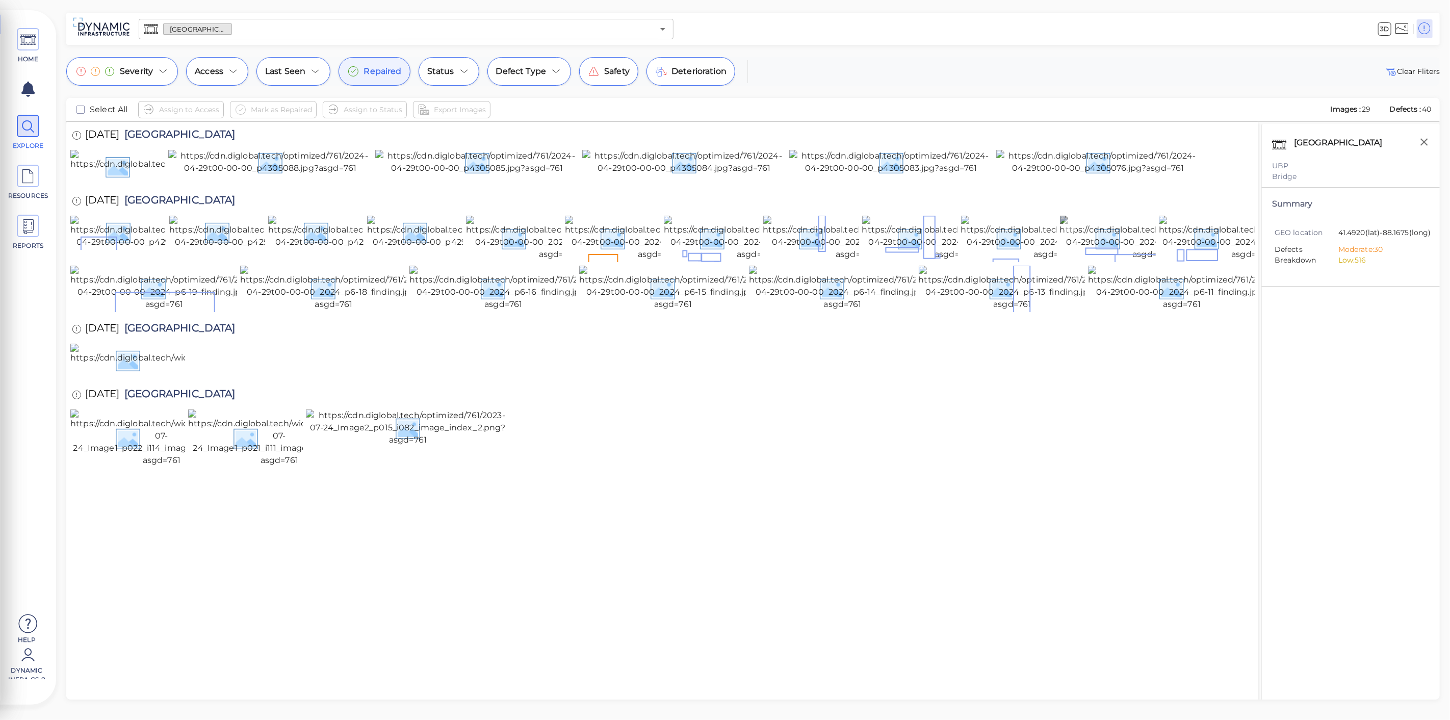
click at [1131, 261] on img at bounding box center [1152, 238] width 184 height 45
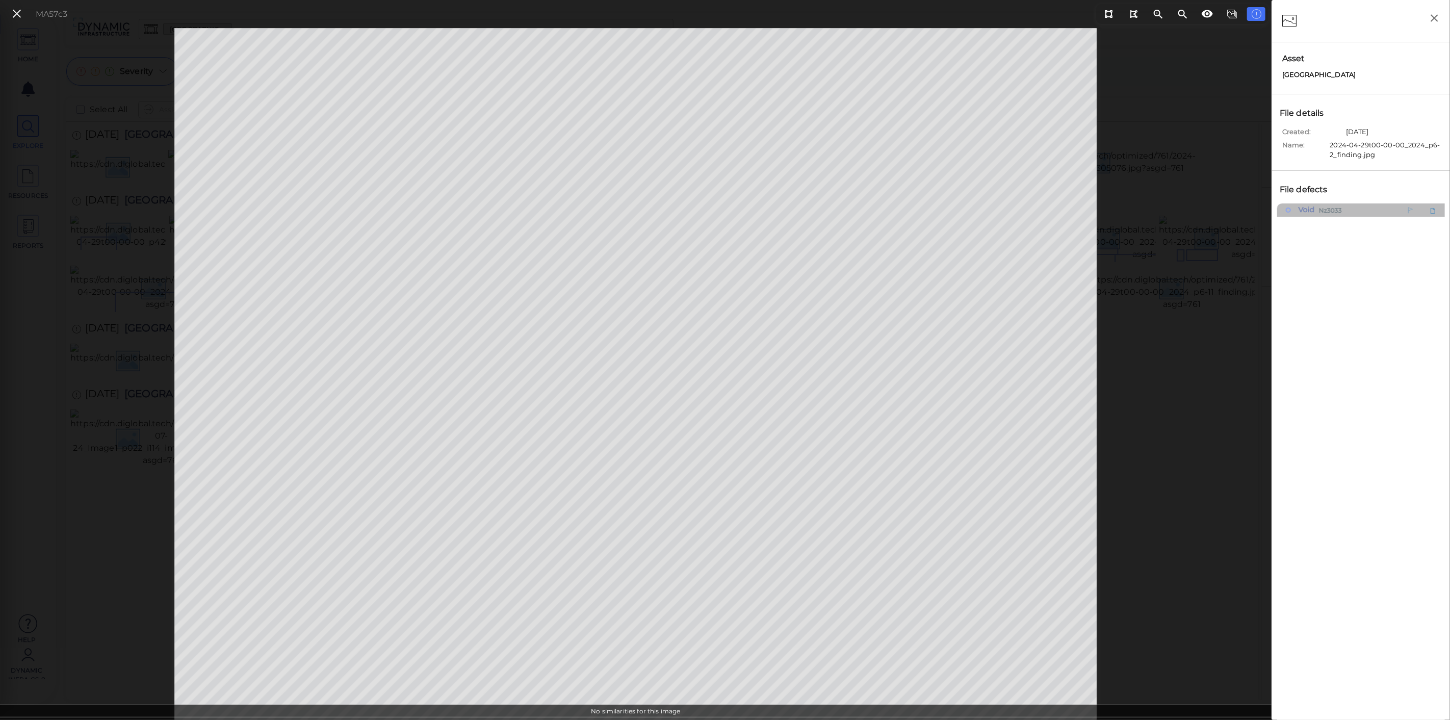
click at [1308, 208] on span "Void" at bounding box center [1305, 209] width 19 height 13
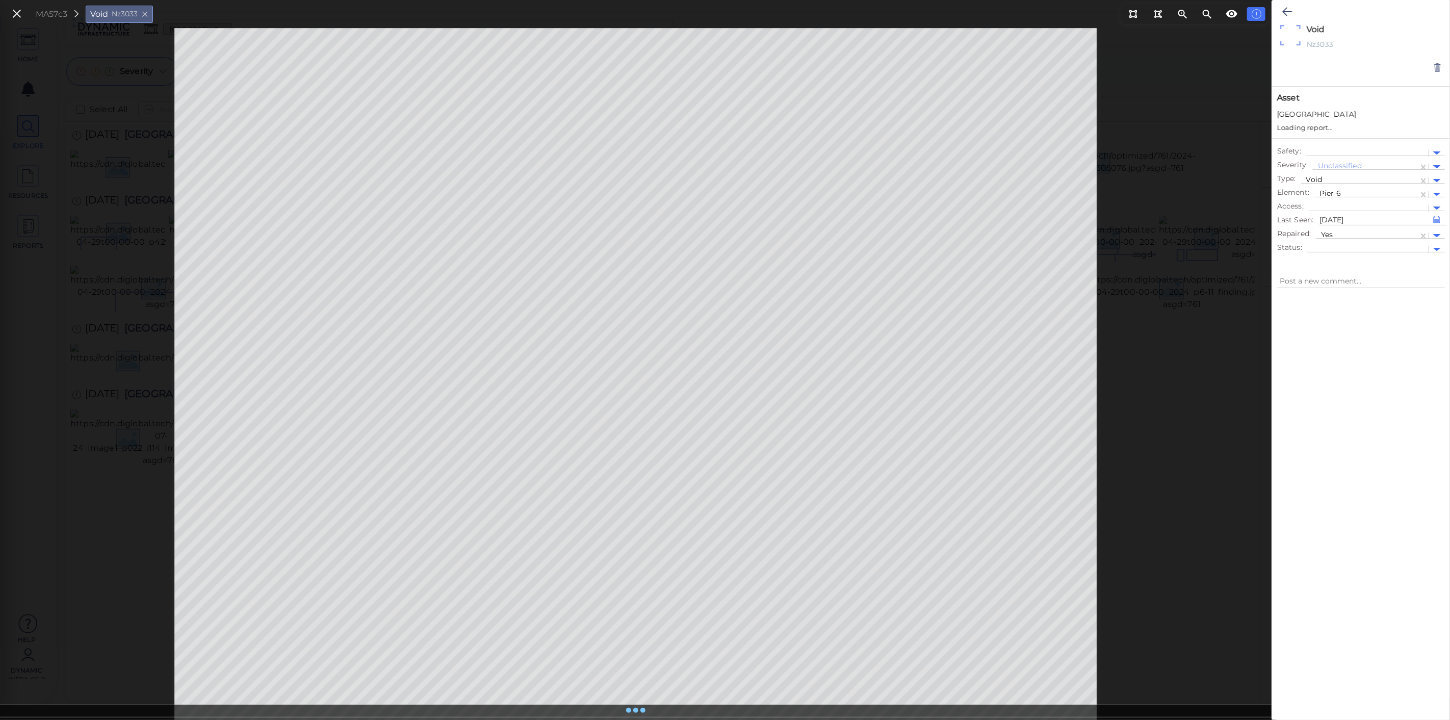
type textarea "x"
click at [1287, 9] on icon at bounding box center [1287, 12] width 10 height 12
click at [1210, 14] on icon at bounding box center [1207, 14] width 12 height 12
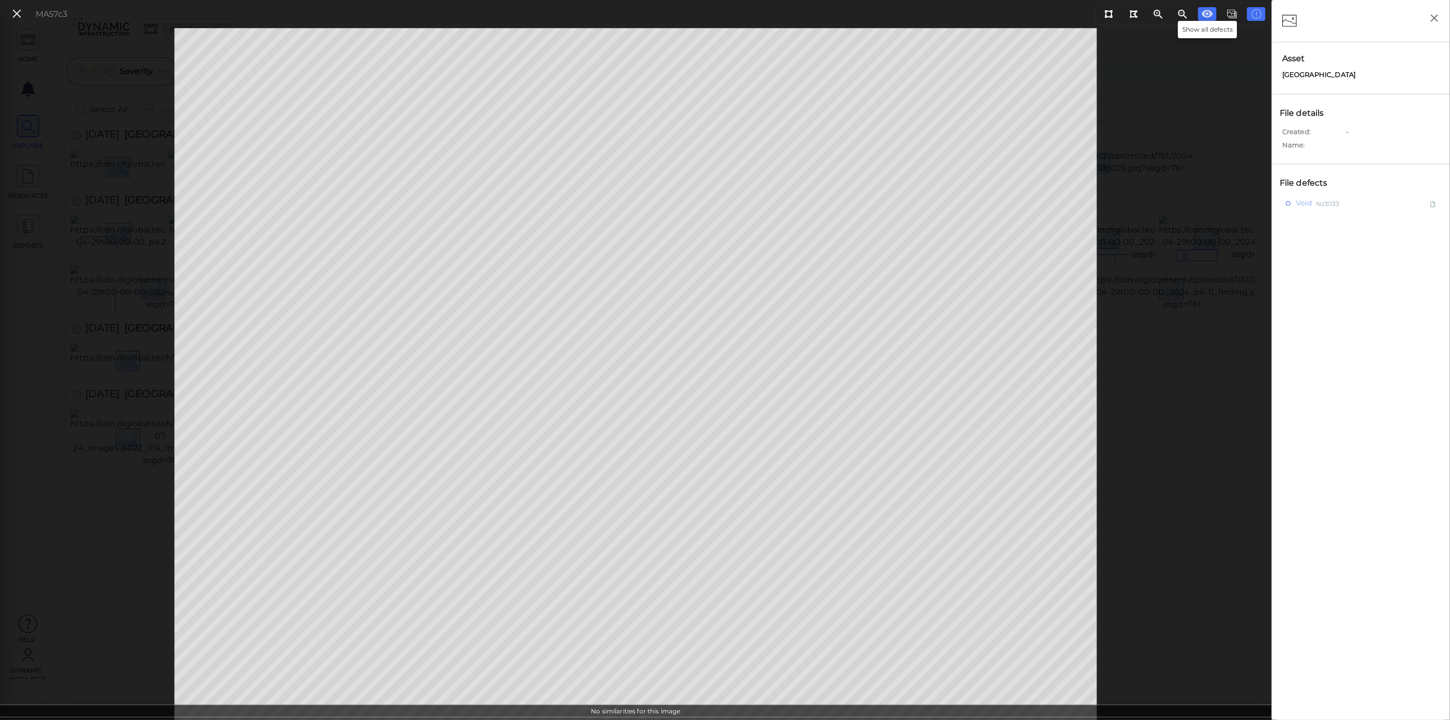
click at [1211, 20] on button at bounding box center [1207, 14] width 18 height 14
click at [1211, 19] on icon at bounding box center [1207, 14] width 12 height 12
click at [1109, 11] on icon at bounding box center [1109, 14] width 8 height 8
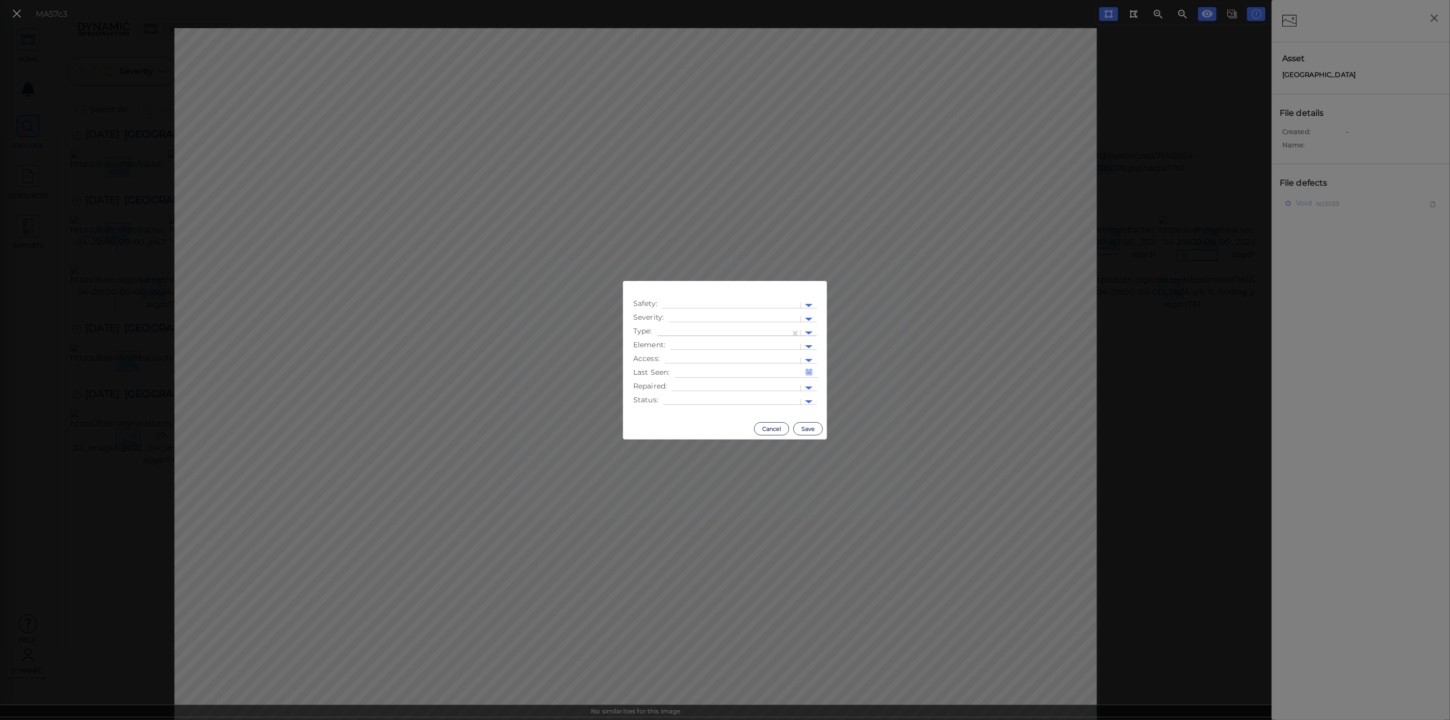
click at [725, 332] on div at bounding box center [723, 333] width 123 height 11
type input "spa"
click at [680, 380] on div "Spall" at bounding box center [708, 382] width 102 height 16
click at [697, 398] on div at bounding box center [732, 402] width 127 height 11
click at [787, 309] on div at bounding box center [732, 305] width 128 height 11
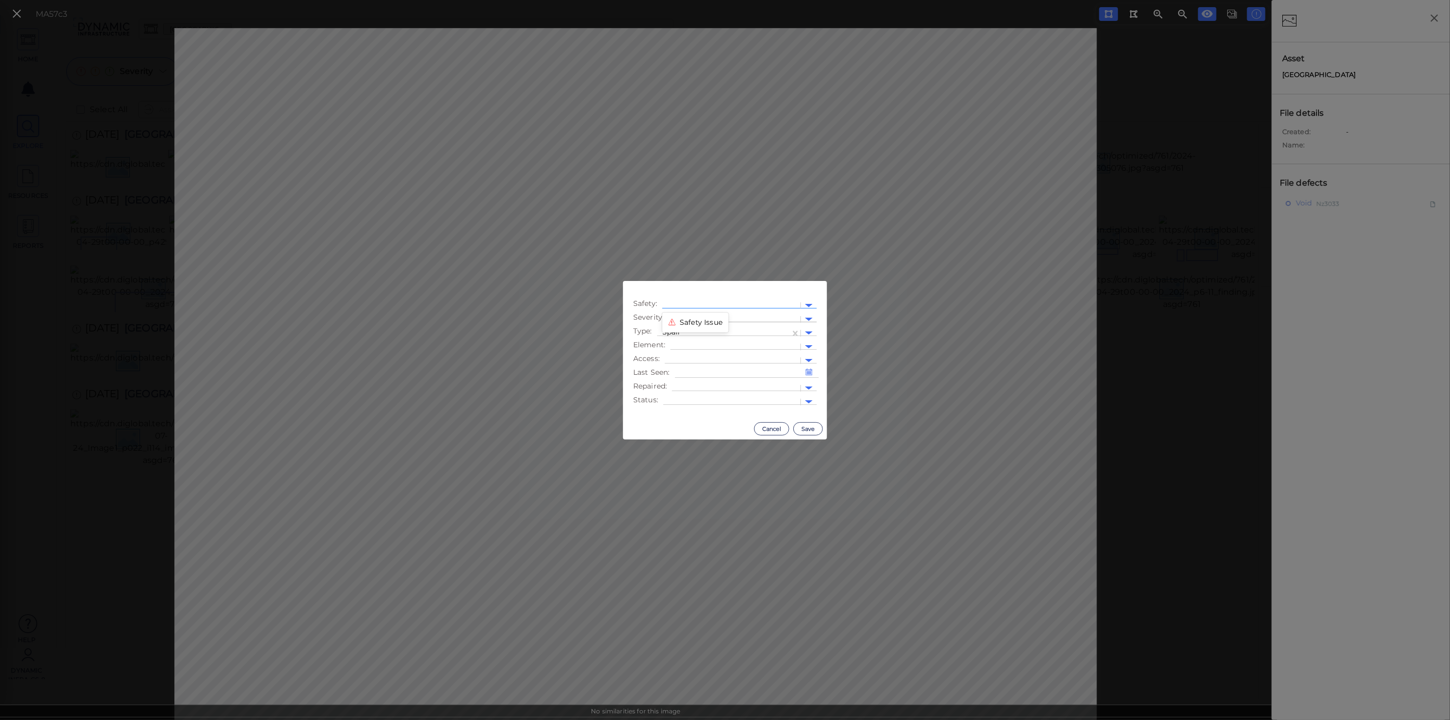
click at [774, 315] on div at bounding box center [734, 319] width 121 height 11
click at [697, 351] on div "Low" at bounding box center [697, 352] width 56 height 16
click at [808, 425] on button "Save" at bounding box center [808, 428] width 30 height 13
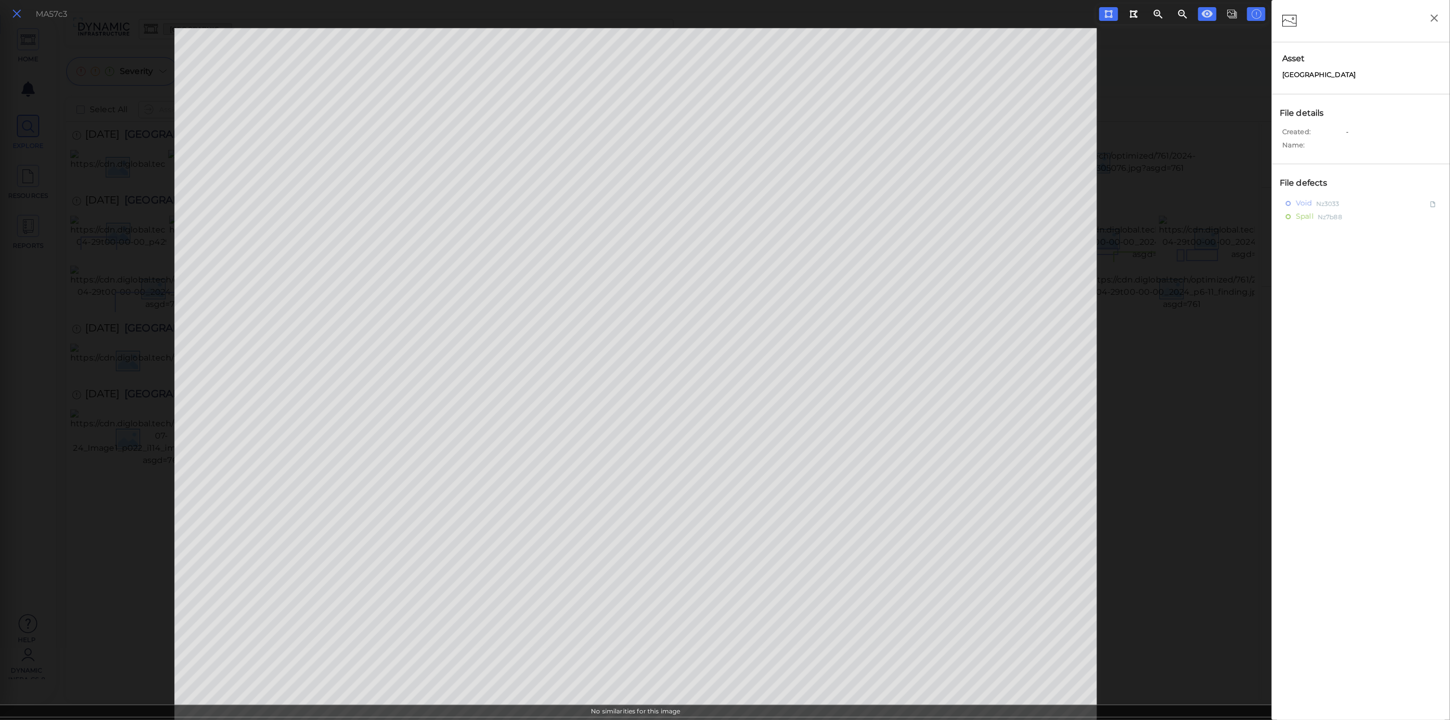
click at [17, 19] on icon at bounding box center [16, 14] width 11 height 14
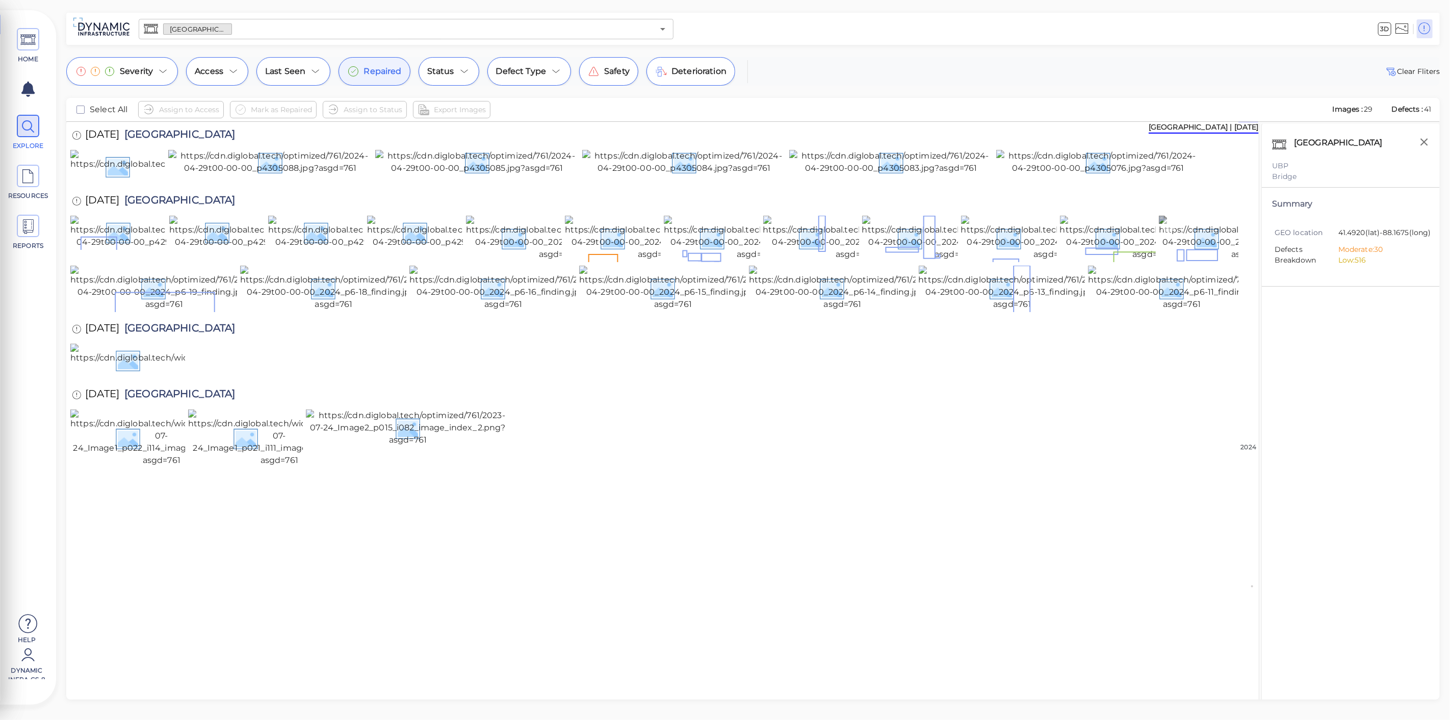
click at [1224, 261] on img at bounding box center [1251, 238] width 184 height 45
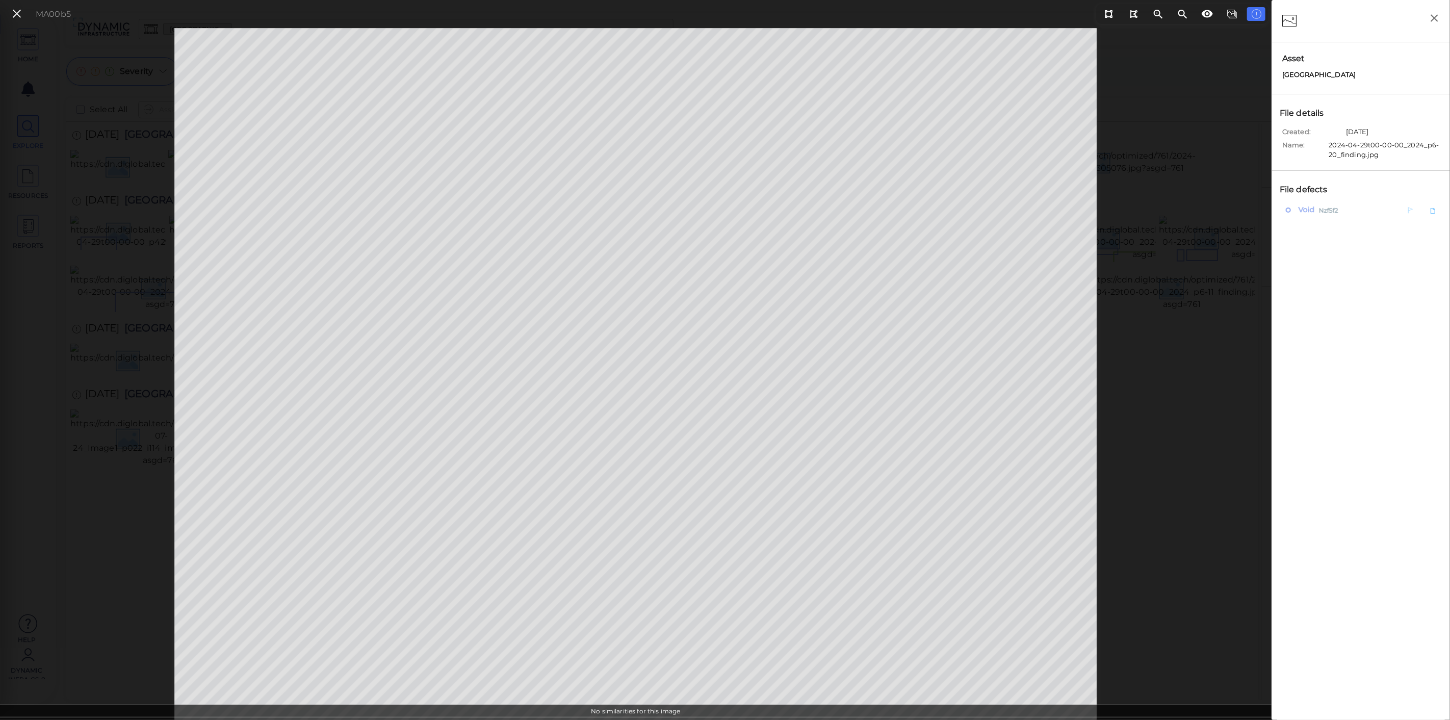
click at [1299, 210] on span "Void" at bounding box center [1305, 209] width 19 height 13
type textarea "x"
click at [1292, 14] on icon at bounding box center [1287, 12] width 10 height 12
click at [20, 19] on icon at bounding box center [16, 14] width 11 height 14
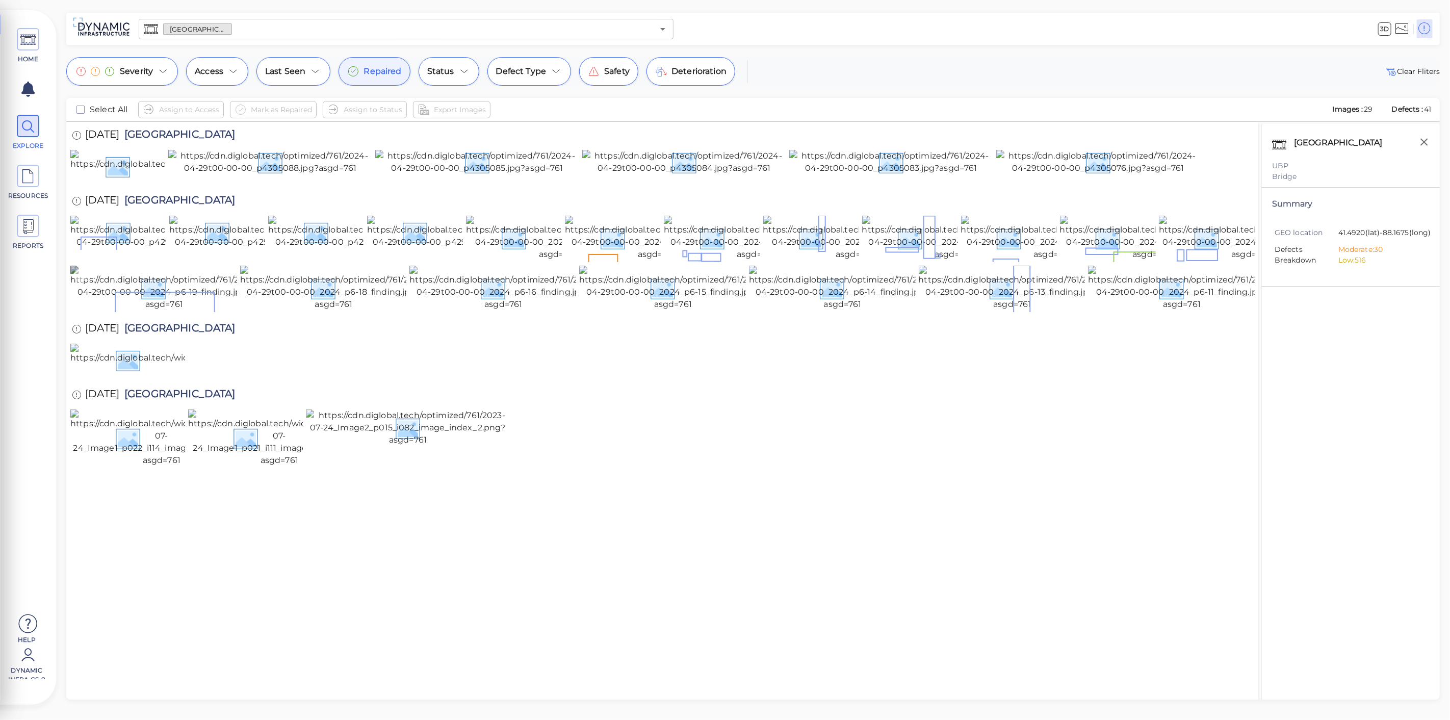
click at [143, 311] on img at bounding box center [164, 288] width 188 height 45
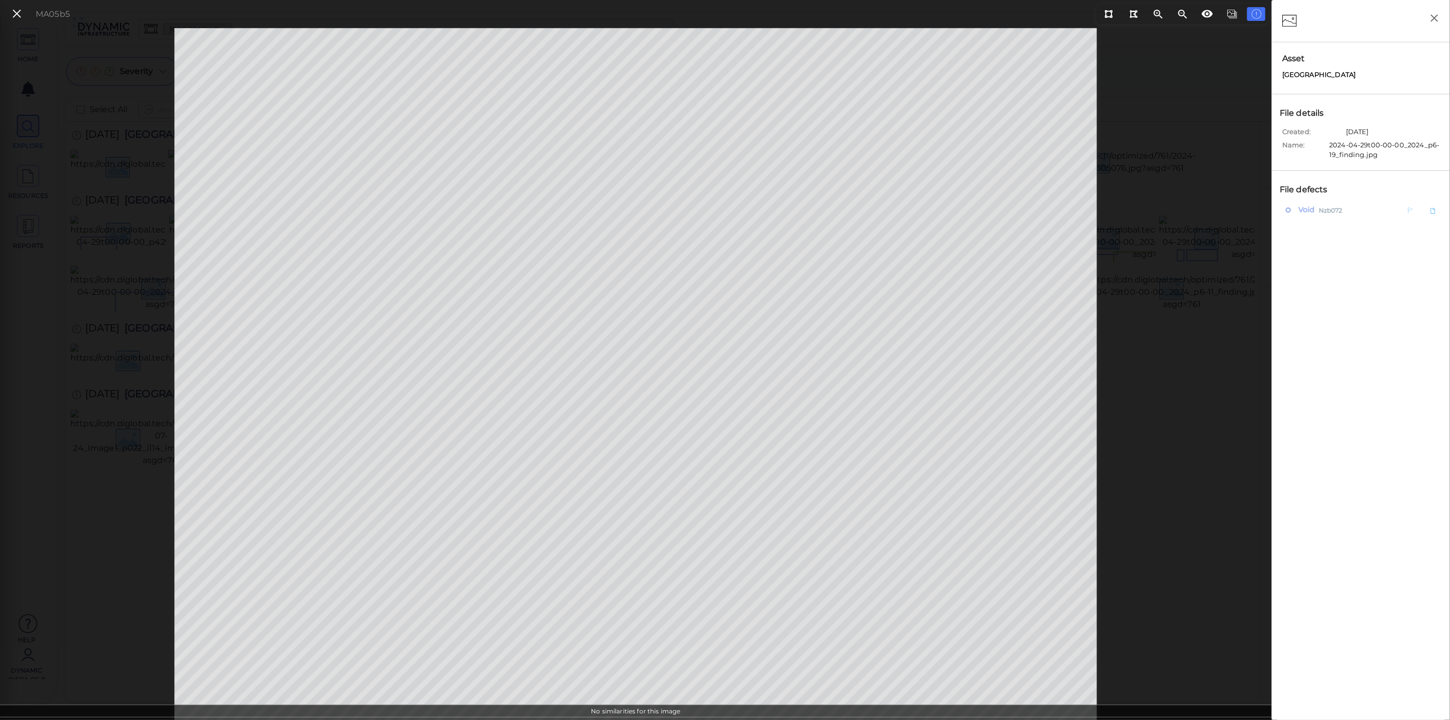
click at [1369, 212] on div "Void Nzb072" at bounding box center [1339, 209] width 106 height 13
type textarea "x"
click at [1288, 13] on icon at bounding box center [1287, 12] width 10 height 12
click at [18, 12] on icon at bounding box center [16, 14] width 11 height 14
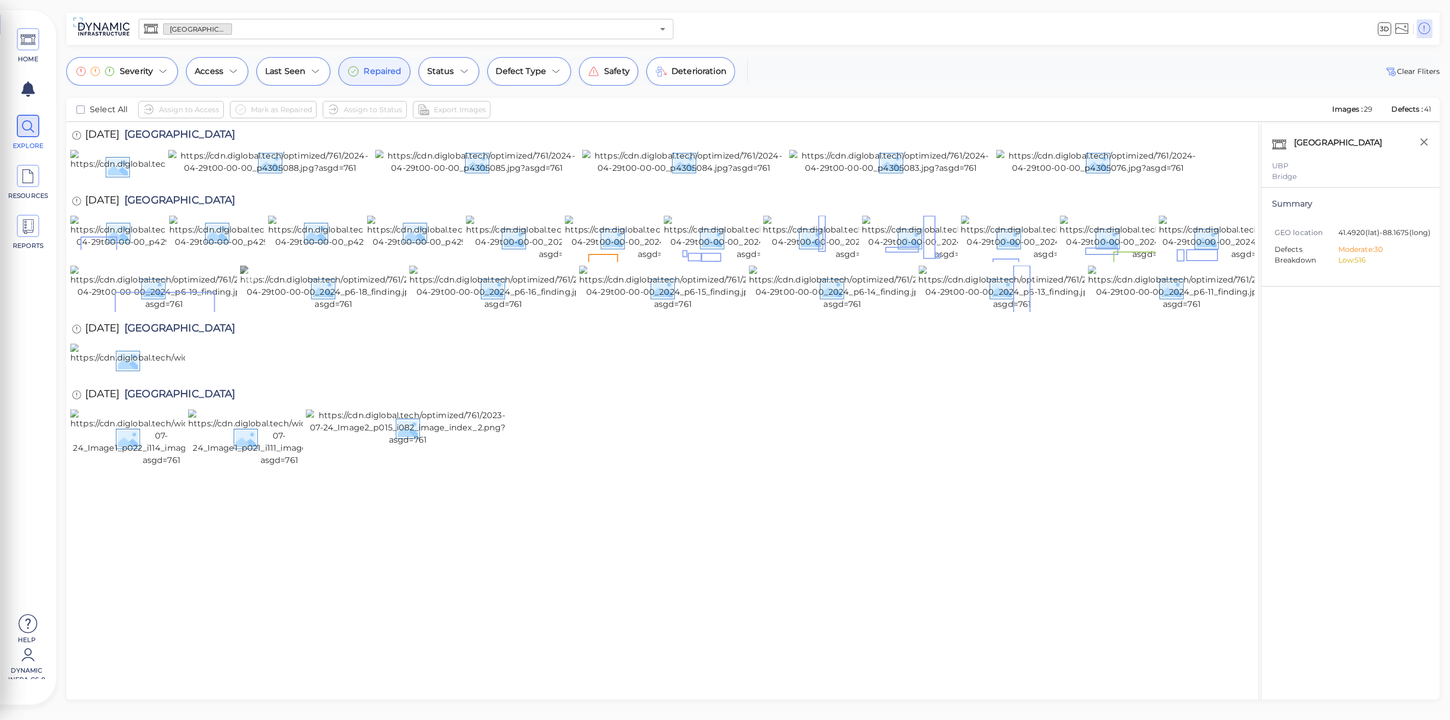
click at [312, 311] on img at bounding box center [334, 288] width 188 height 45
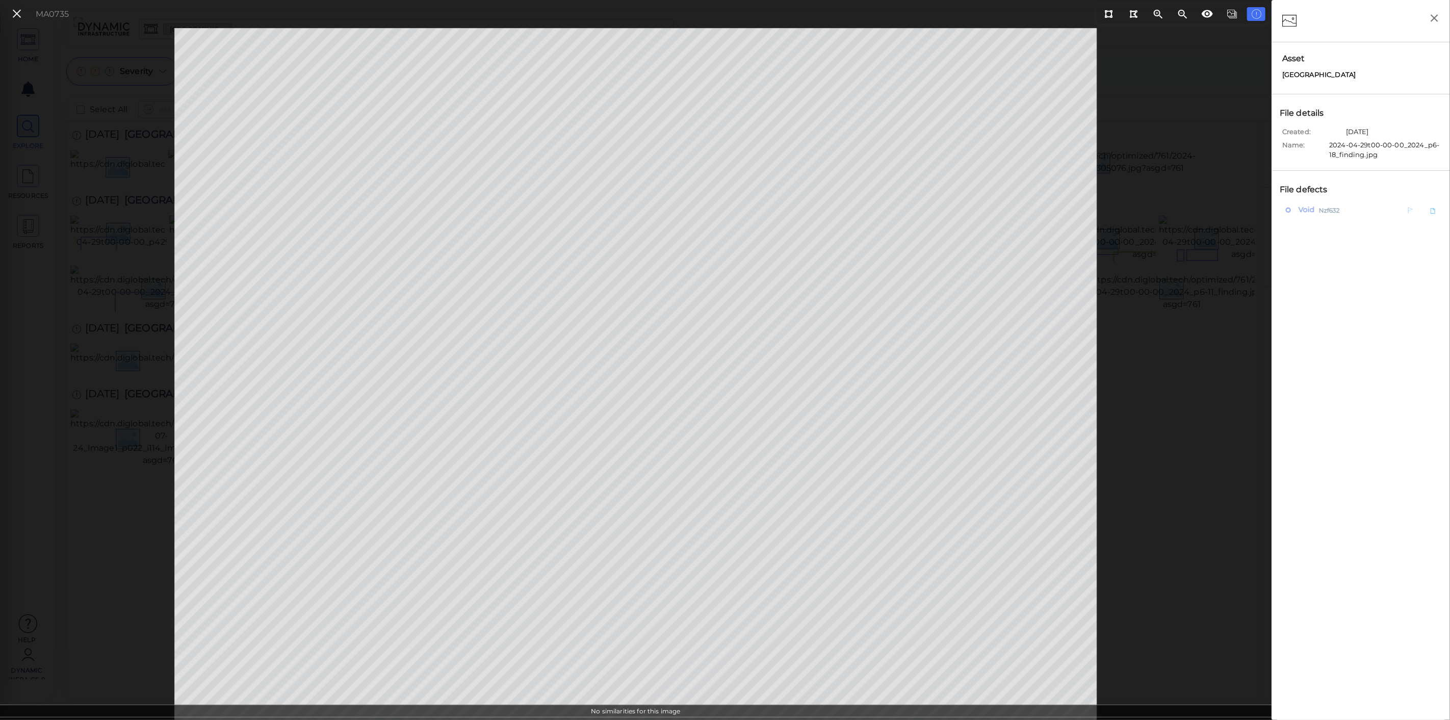
click at [1317, 211] on div "Void Nzf632" at bounding box center [1339, 209] width 106 height 13
type textarea "x"
click at [1286, 6] on icon at bounding box center [1287, 12] width 10 height 12
click at [13, 9] on icon at bounding box center [16, 14] width 11 height 14
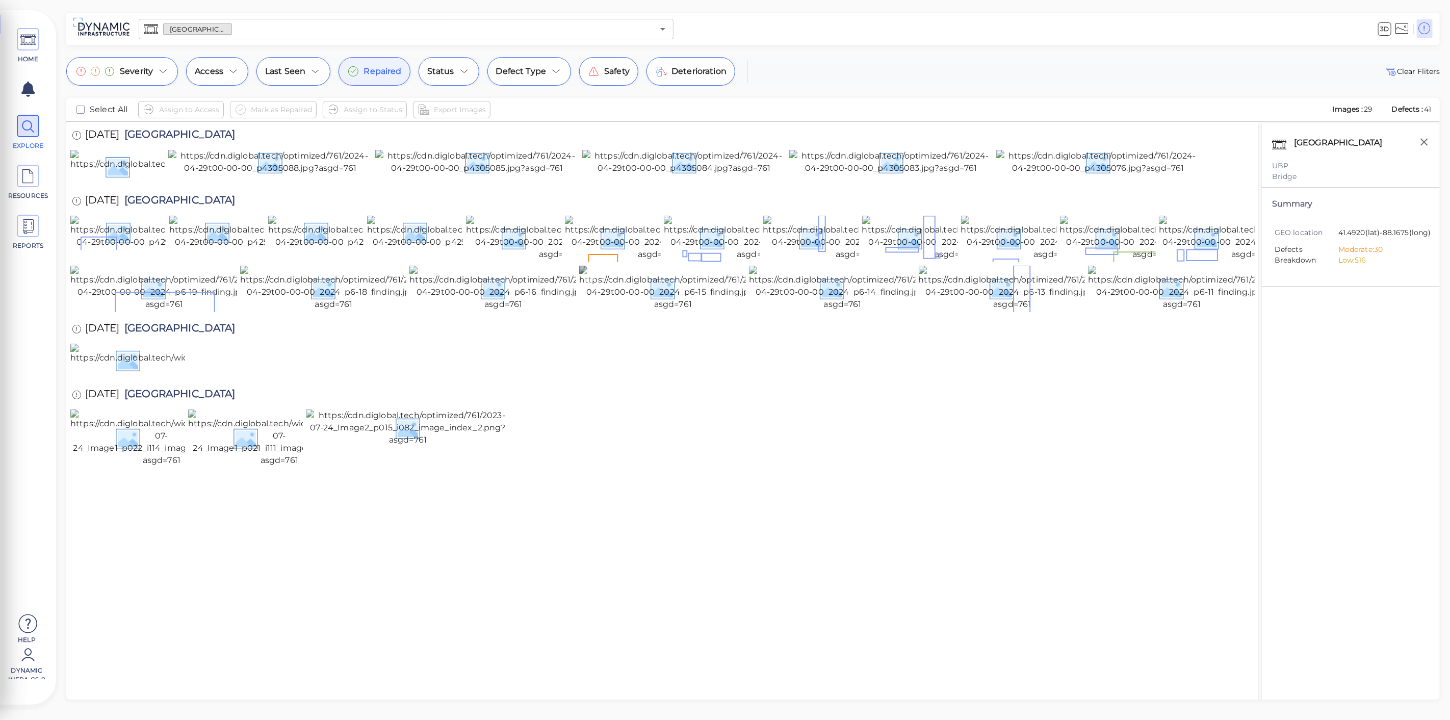
click at [657, 311] on img at bounding box center [673, 288] width 188 height 45
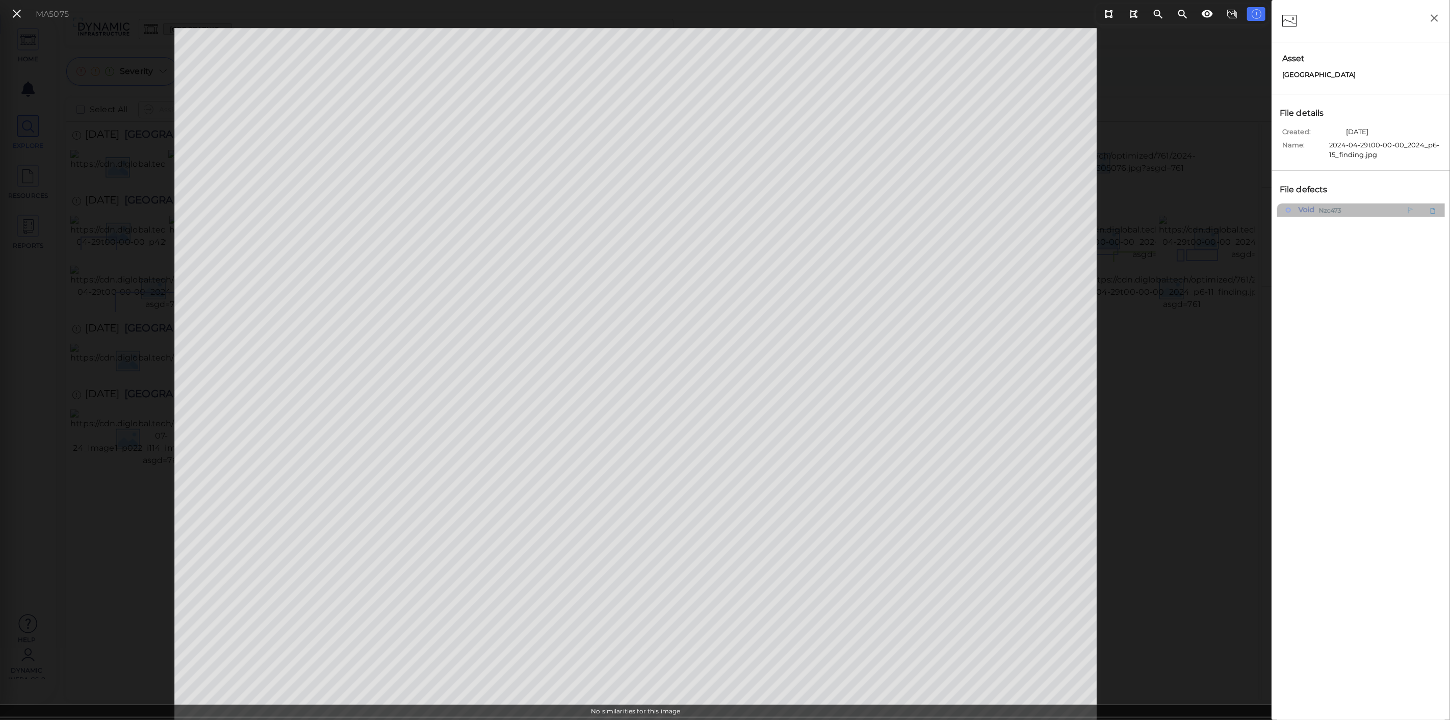
click at [1339, 211] on span "Nzc473" at bounding box center [1330, 209] width 23 height 13
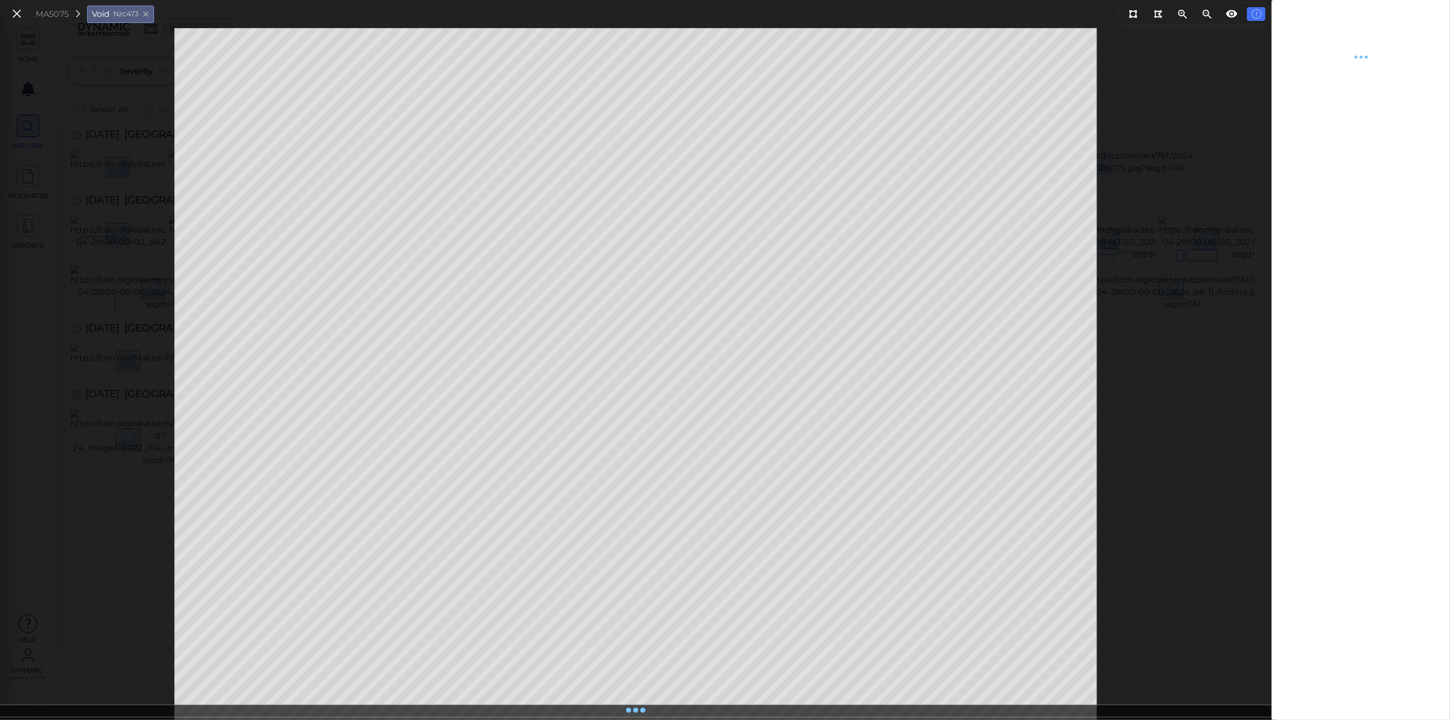
type textarea "x"
click at [10, 18] on button at bounding box center [16, 14] width 17 height 15
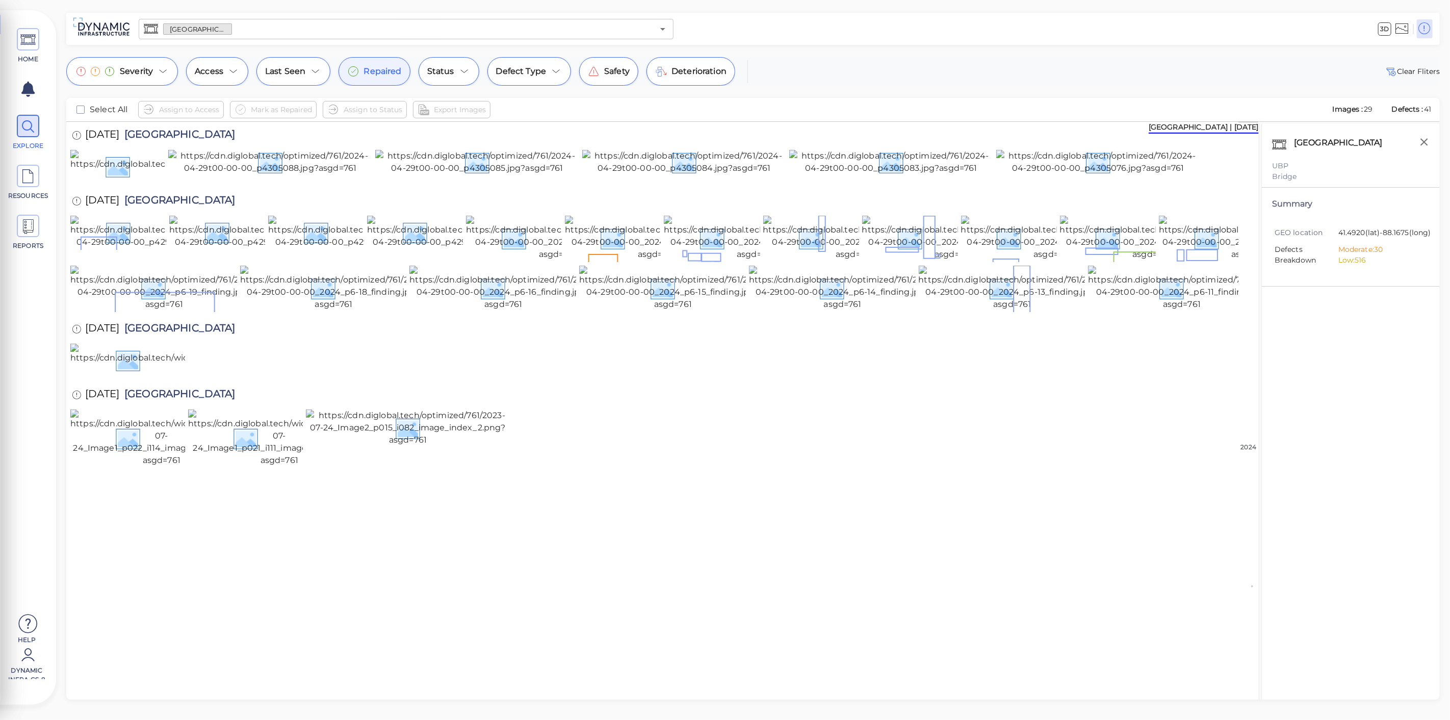
click at [364, 66] on span "Repaired" at bounding box center [383, 71] width 38 height 12
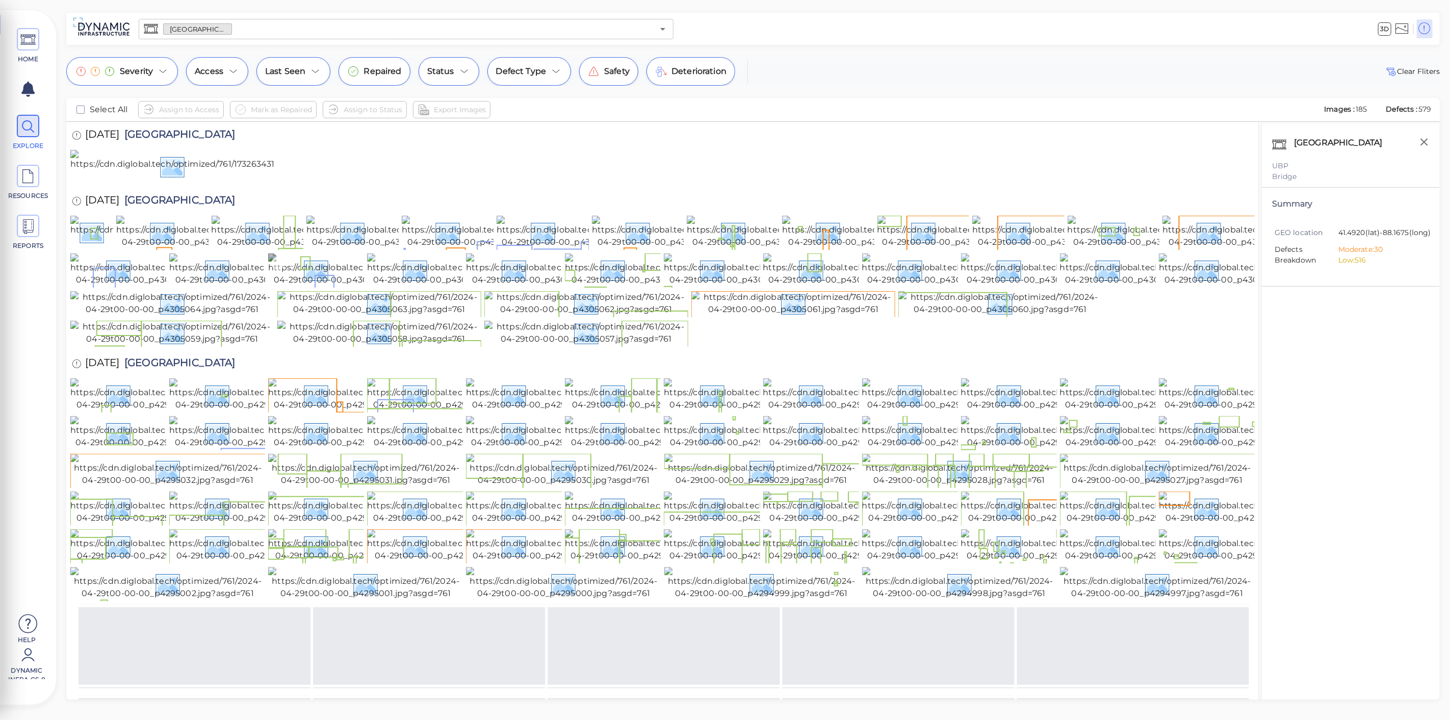
click at [342, 286] on img at bounding box center [360, 269] width 184 height 33
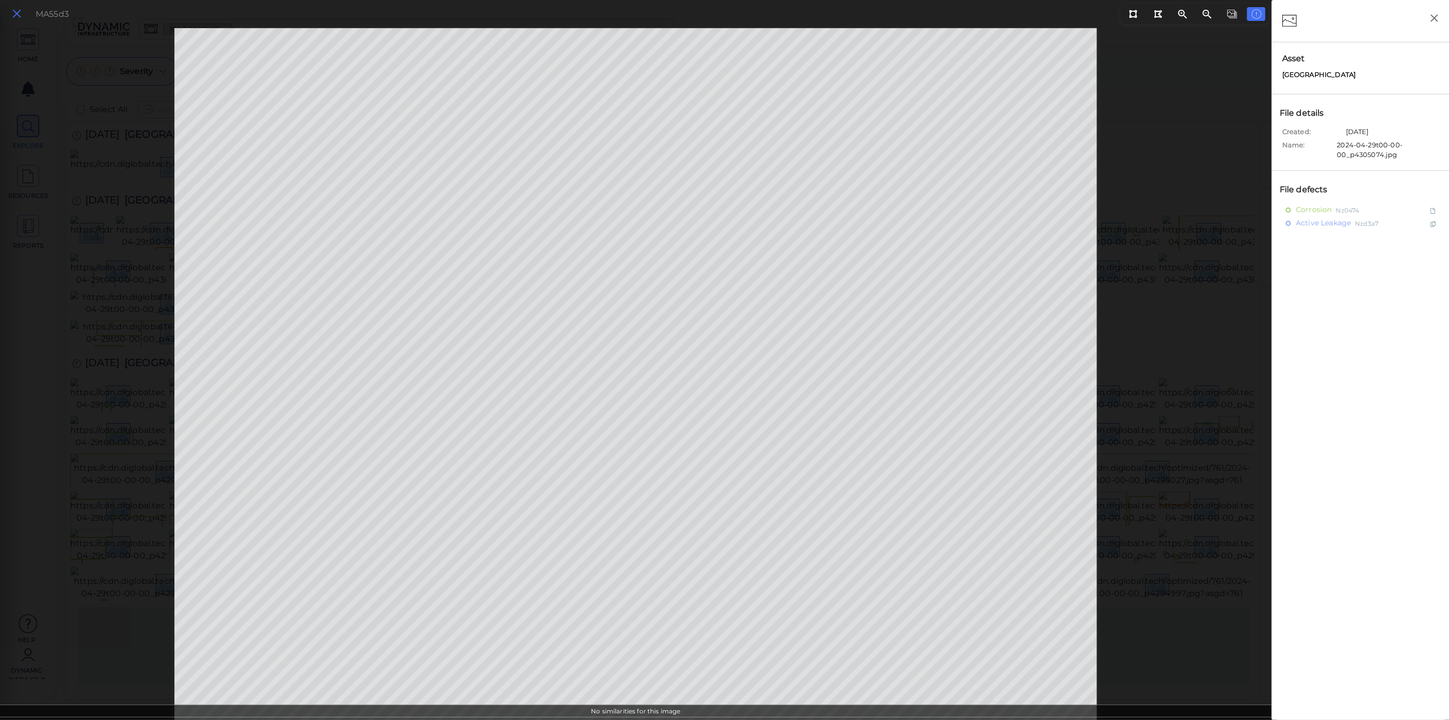
click at [15, 16] on icon at bounding box center [16, 14] width 11 height 14
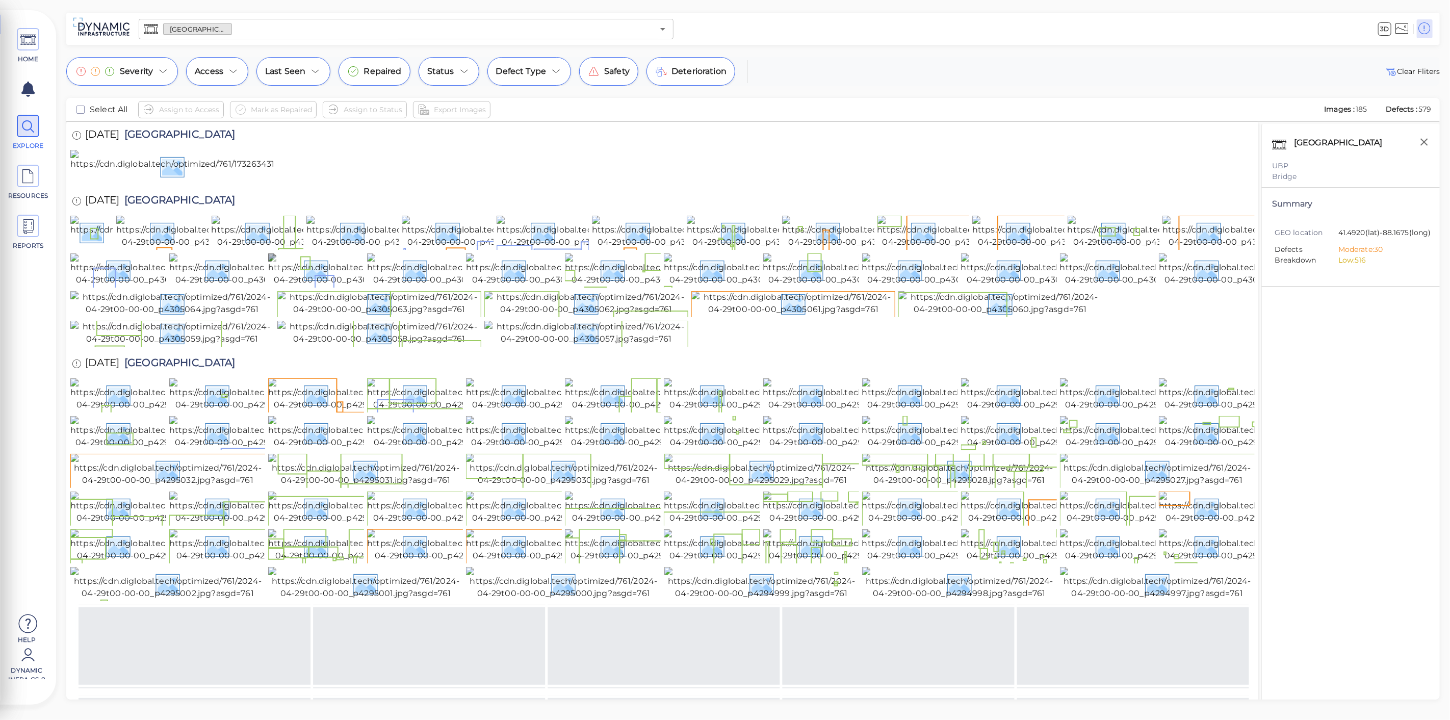
click at [310, 286] on img at bounding box center [360, 269] width 184 height 33
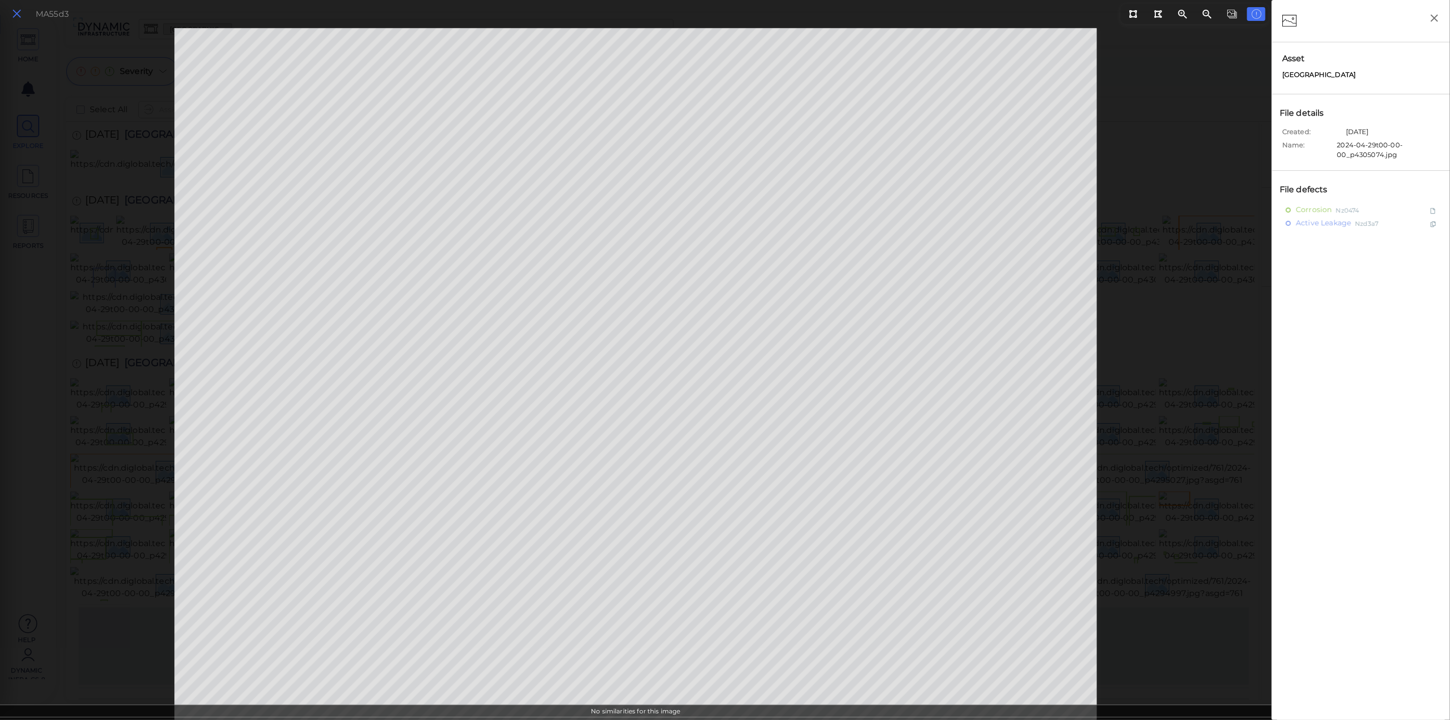
click at [19, 9] on icon at bounding box center [16, 14] width 11 height 14
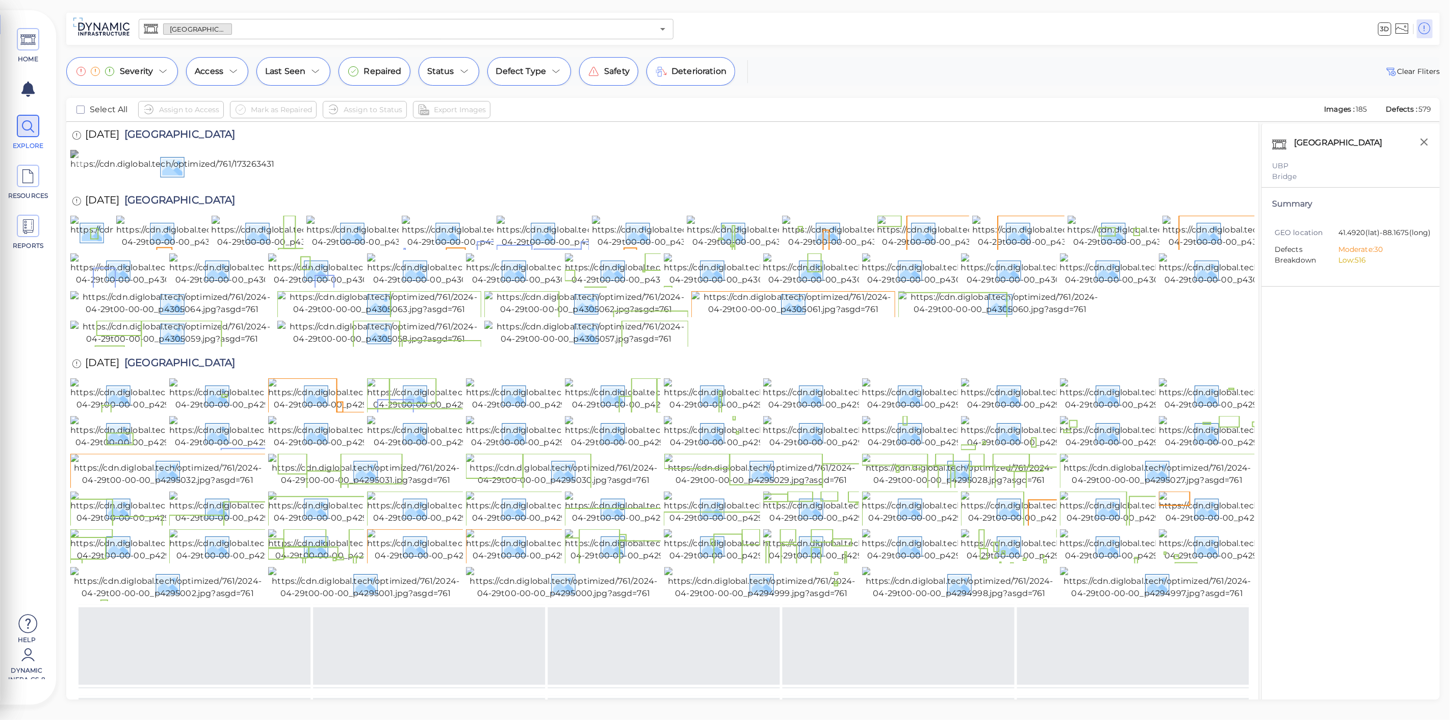
click at [165, 183] on img at bounding box center [339, 166] width 538 height 33
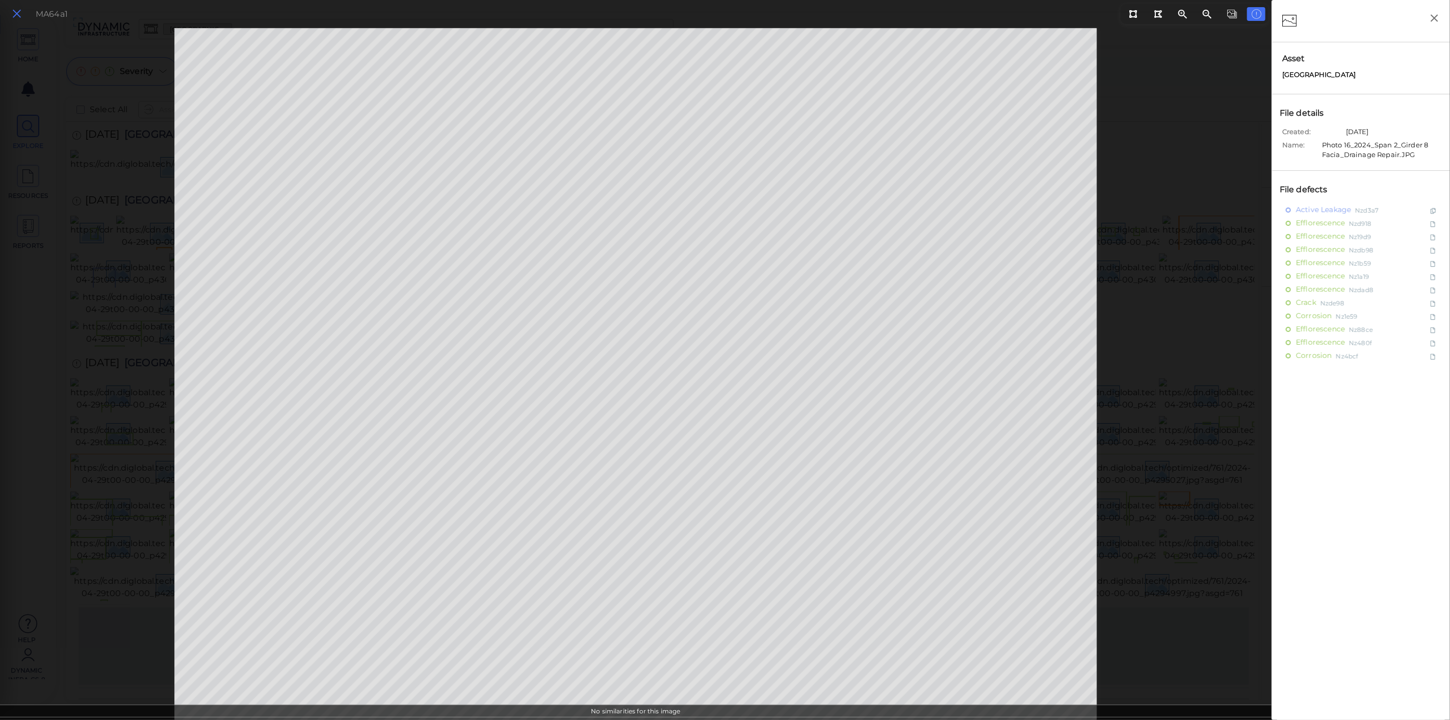
click at [21, 11] on icon at bounding box center [16, 14] width 11 height 14
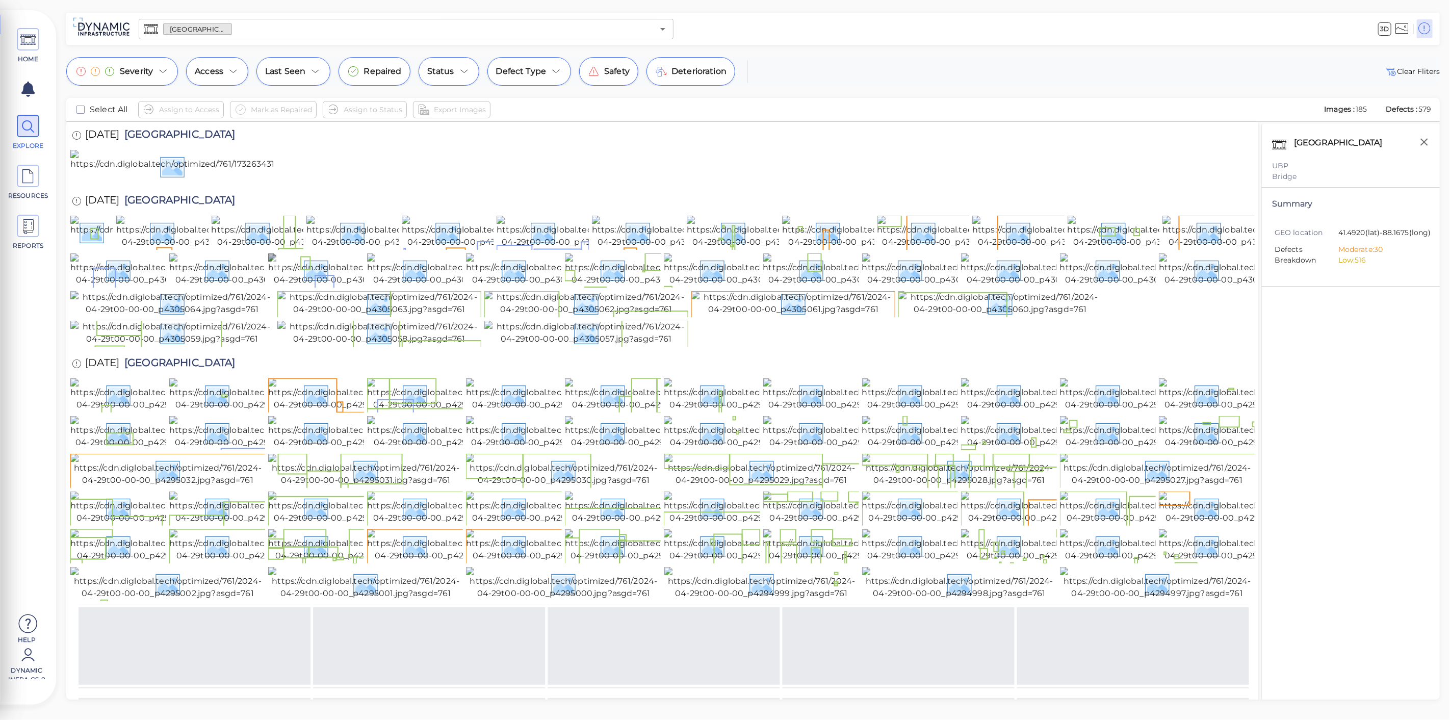
click at [325, 286] on img at bounding box center [360, 269] width 184 height 33
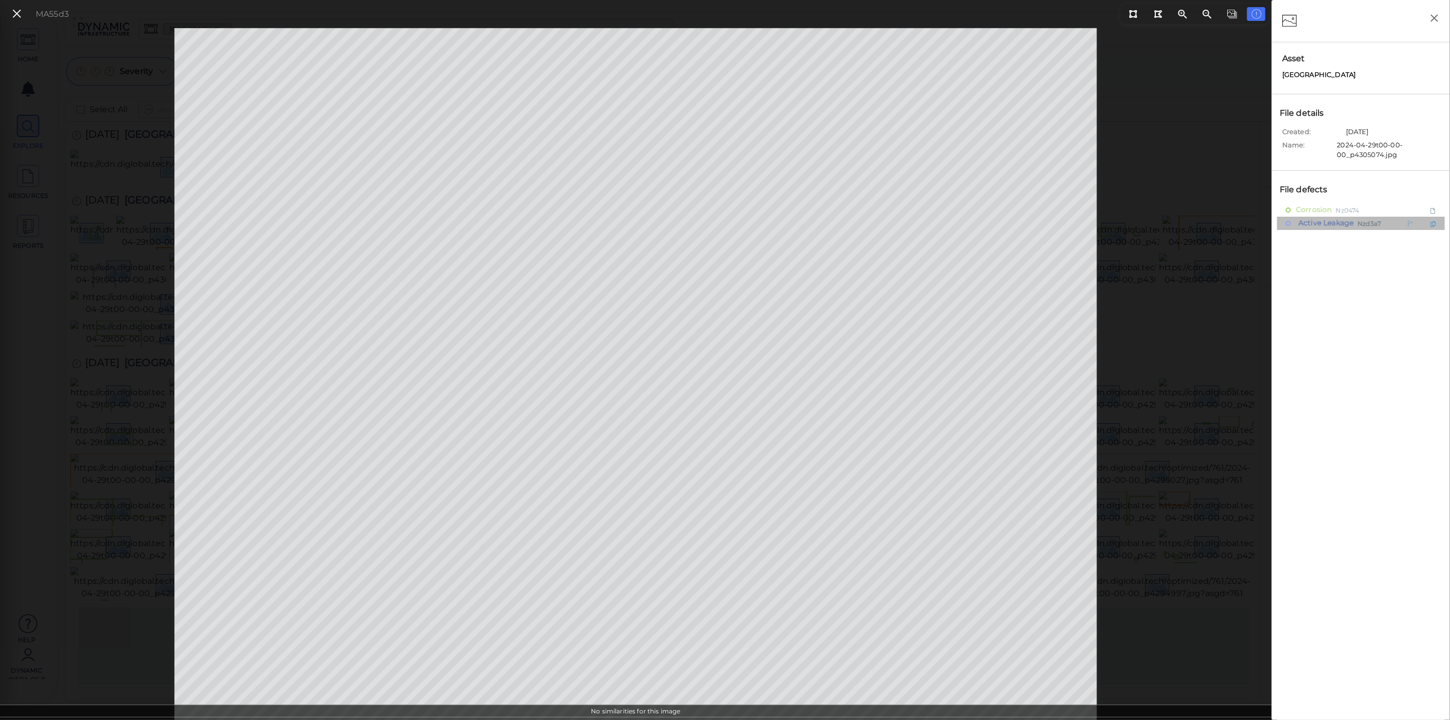
click at [1353, 222] on span "Active Leakage" at bounding box center [1325, 223] width 58 height 13
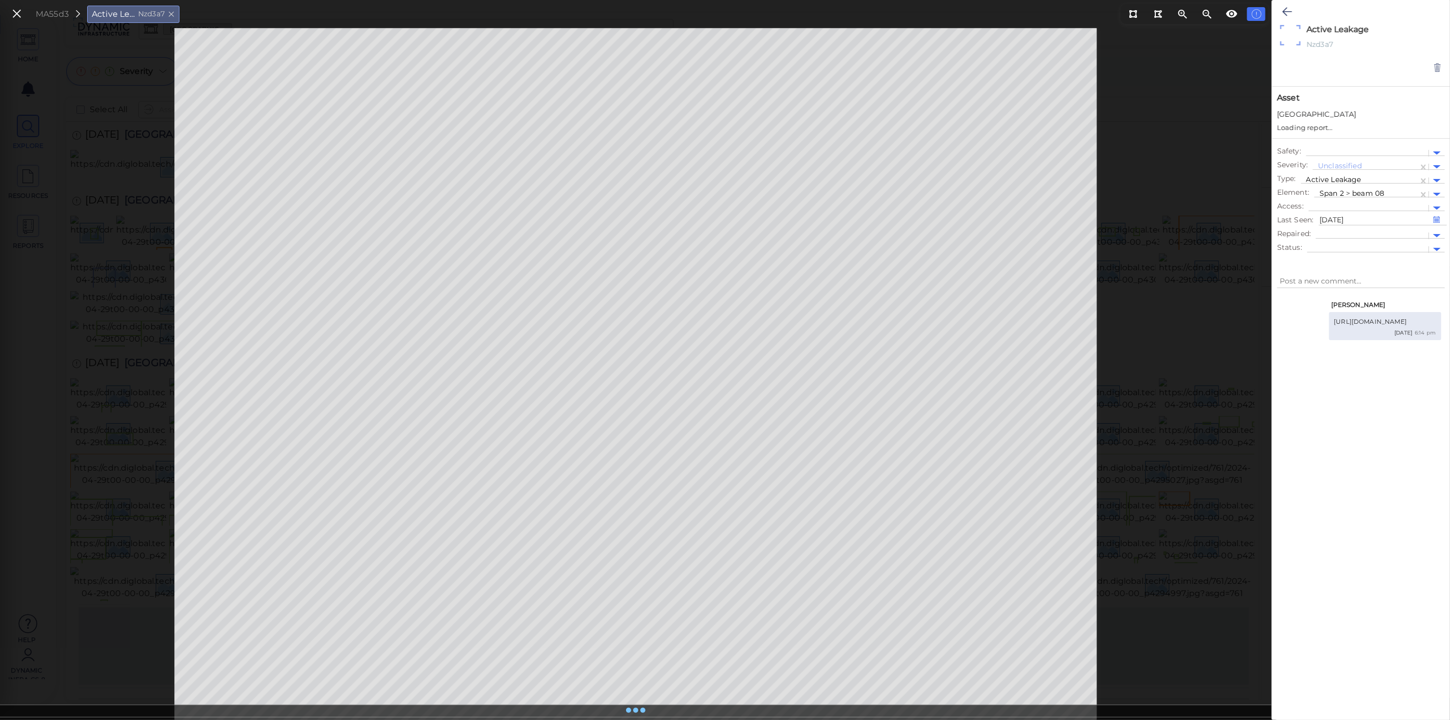
type textarea "x"
click at [1342, 224] on div at bounding box center [1372, 226] width 102 height 11
click at [1326, 241] on div "Yes" at bounding box center [1328, 243] width 24 height 16
click at [1288, 8] on icon at bounding box center [1287, 12] width 10 height 12
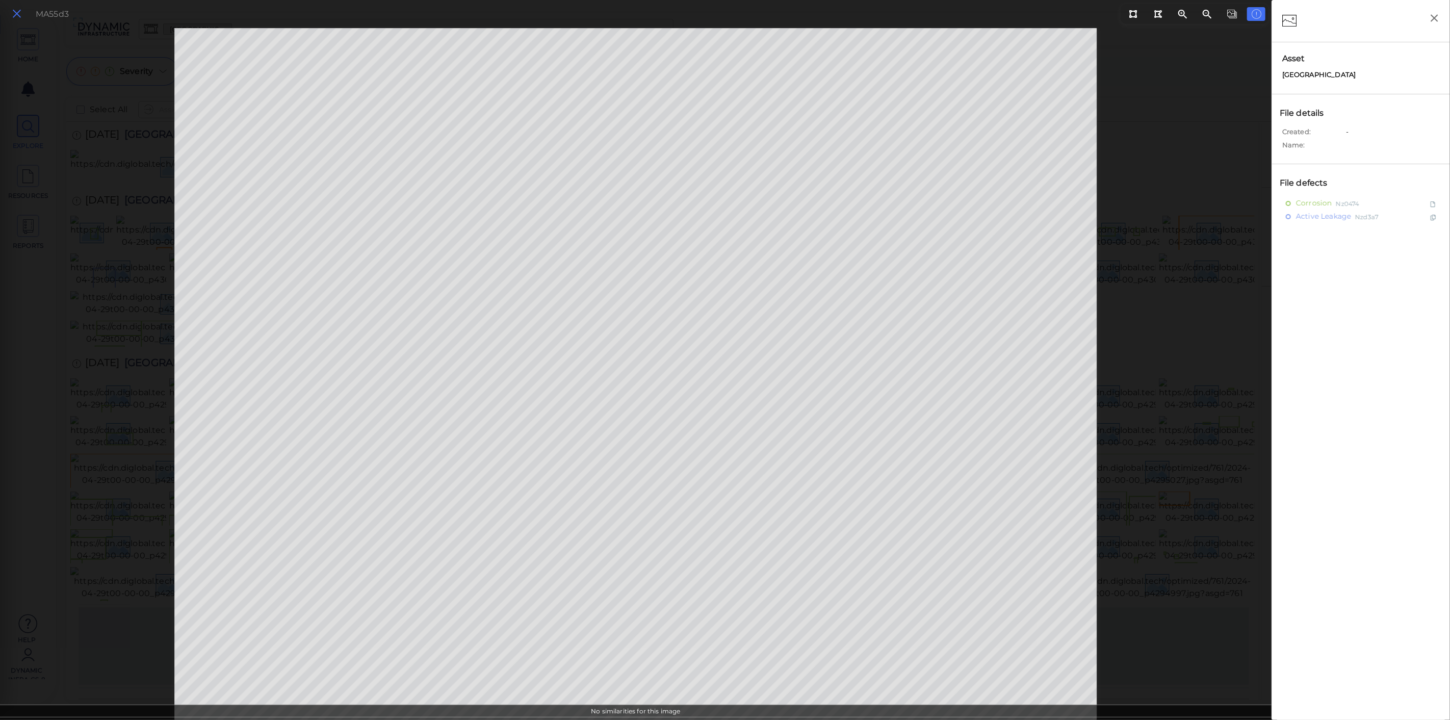
click at [13, 13] on icon at bounding box center [16, 14] width 11 height 14
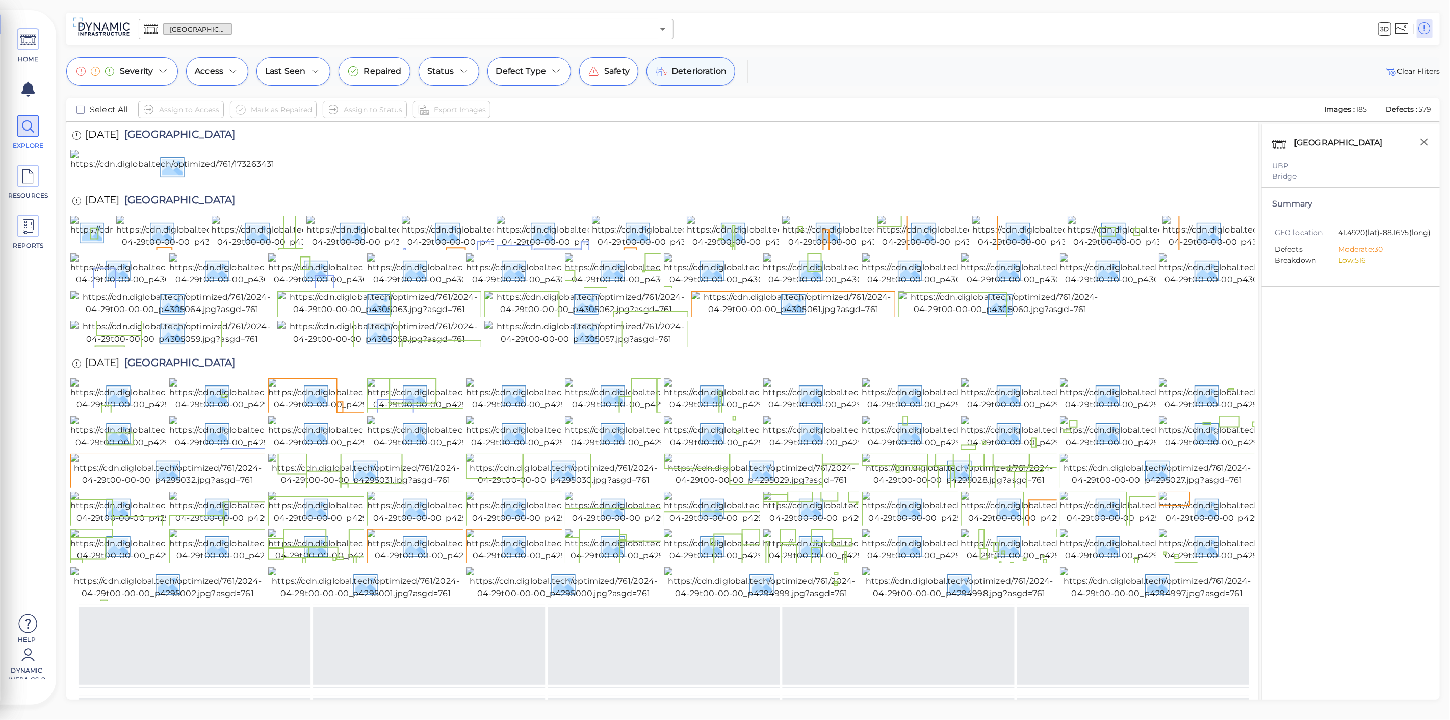
click at [660, 72] on icon at bounding box center [661, 71] width 12 height 12
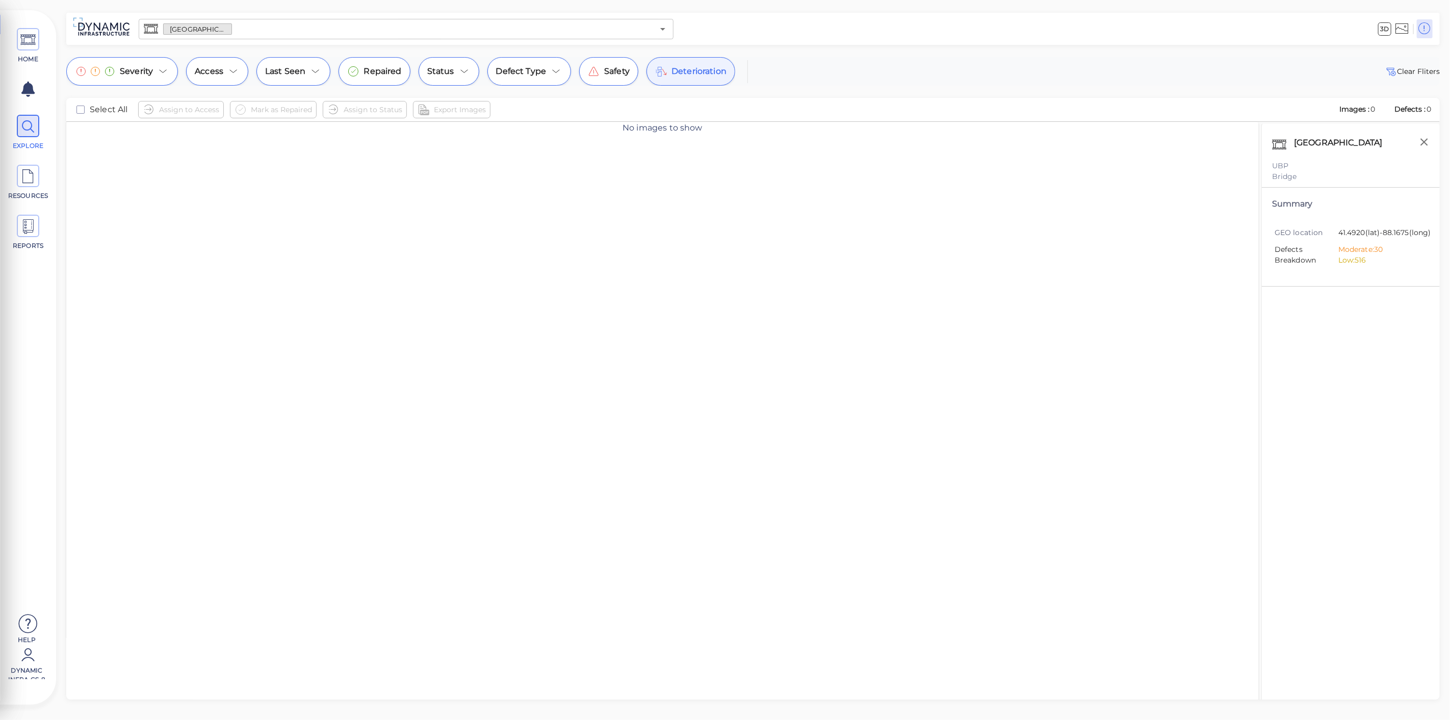
click at [660, 72] on icon at bounding box center [661, 71] width 12 height 12
click at [375, 74] on span "Repaired" at bounding box center [383, 71] width 38 height 12
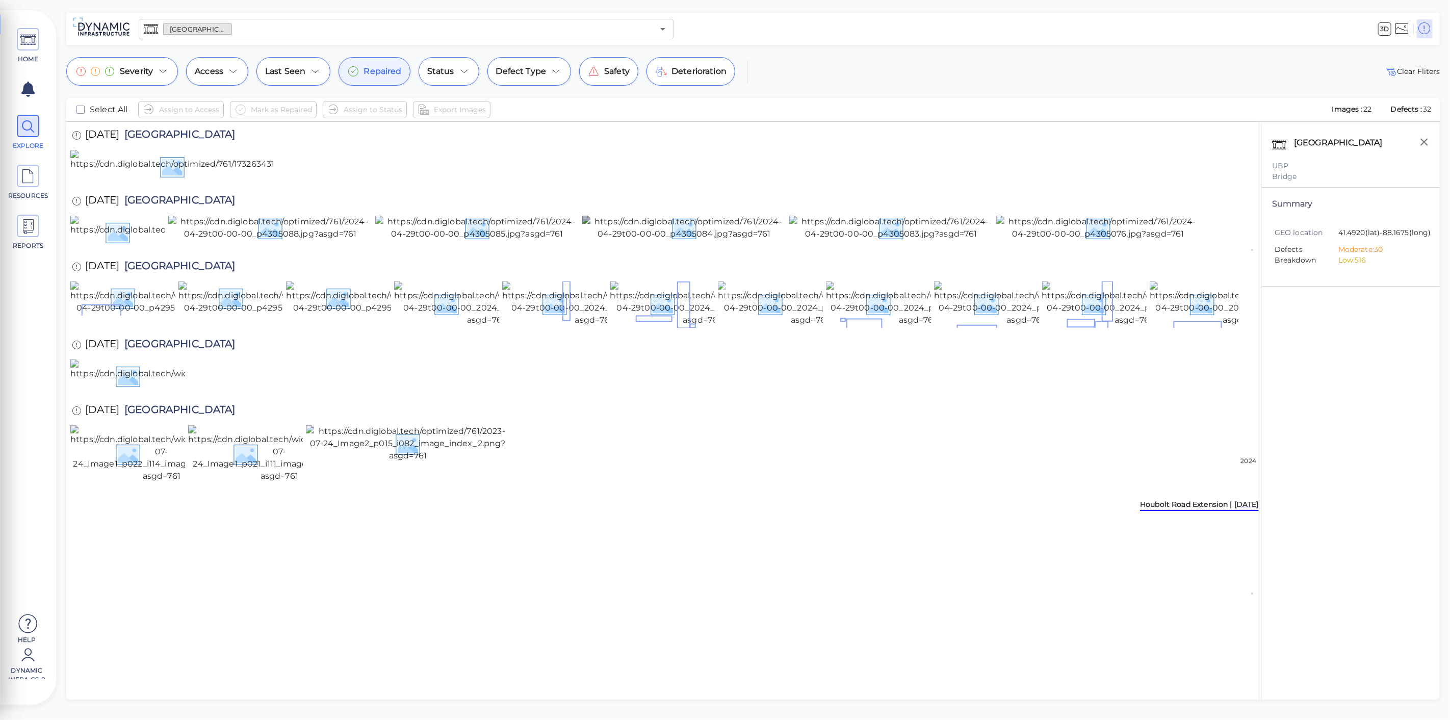
scroll to position [170, 0]
click at [992, 326] on img at bounding box center [1026, 303] width 184 height 45
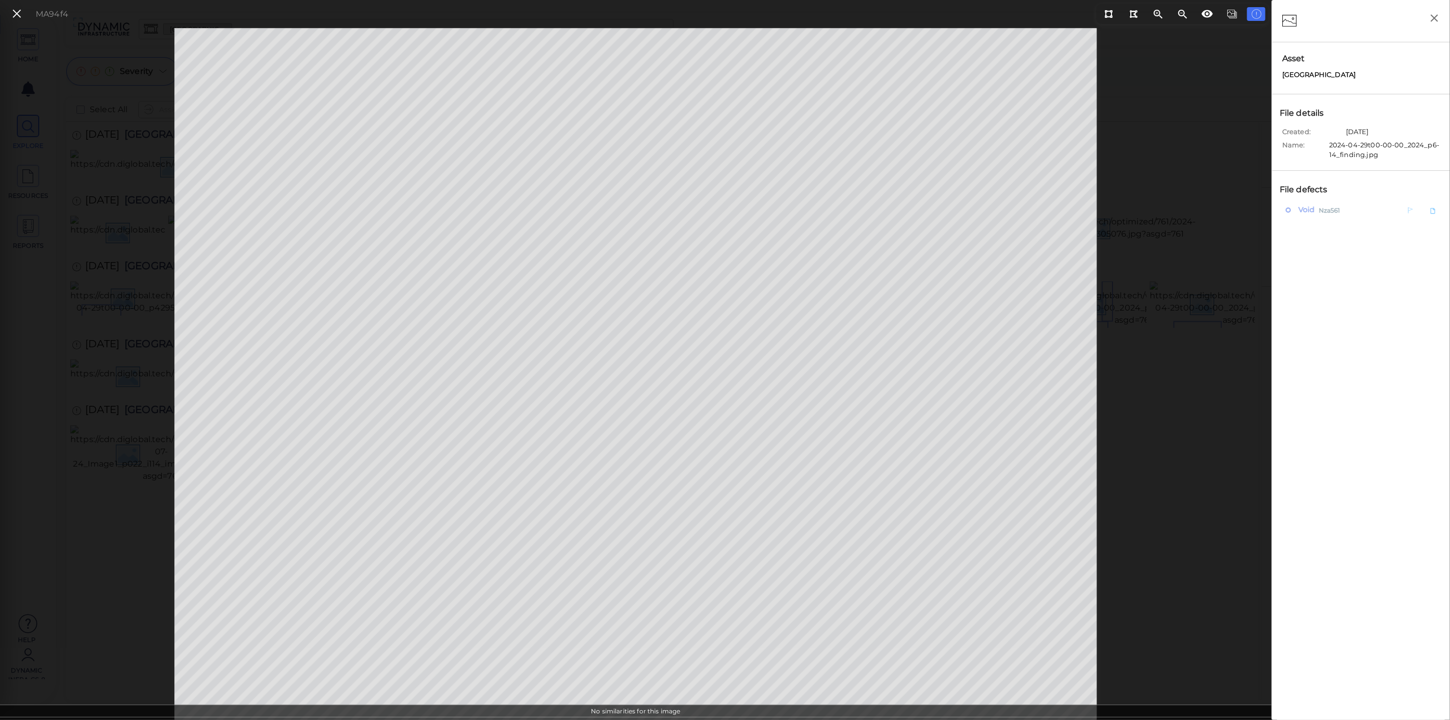
click at [1326, 208] on span "Nza561" at bounding box center [1329, 209] width 21 height 13
type textarea "x"
click at [1292, 11] on button at bounding box center [1287, 12] width 20 height 22
click at [11, 15] on icon at bounding box center [16, 14] width 11 height 14
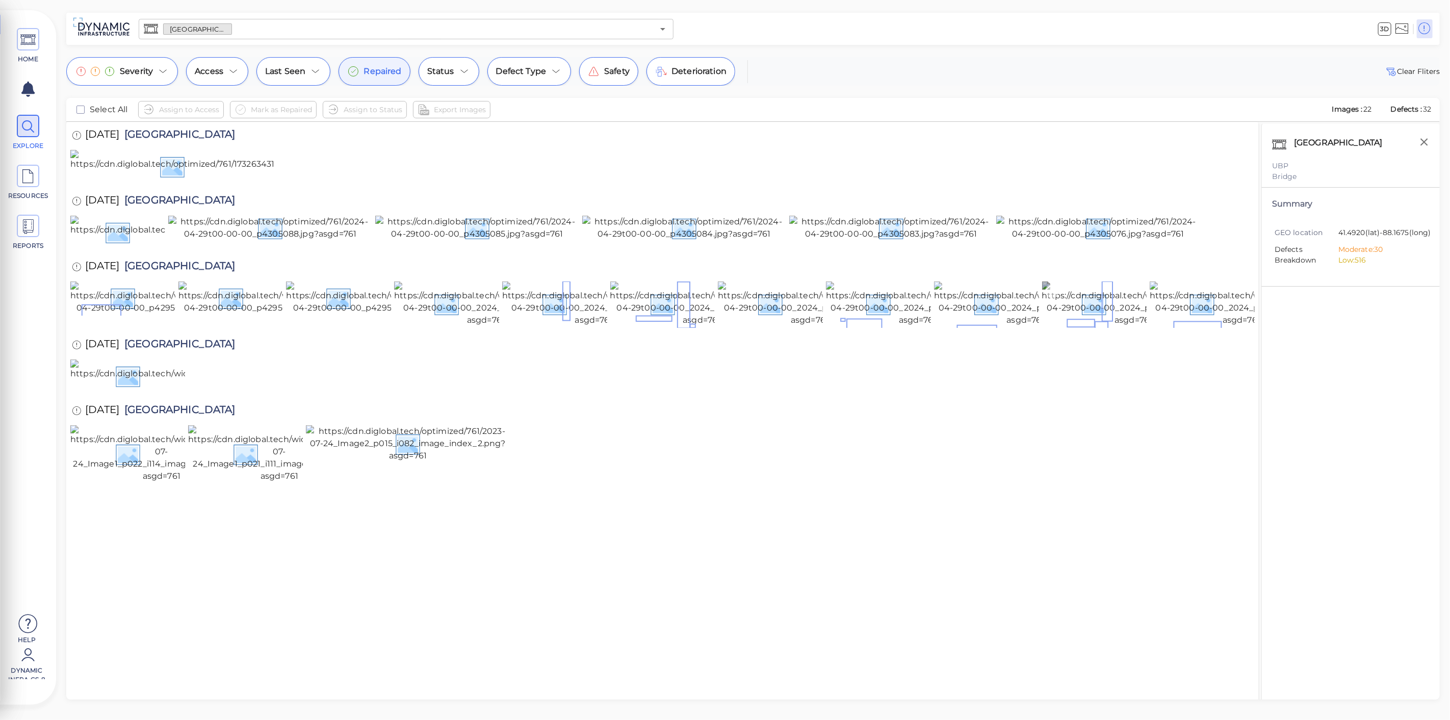
click at [1085, 326] on img at bounding box center [1134, 303] width 184 height 45
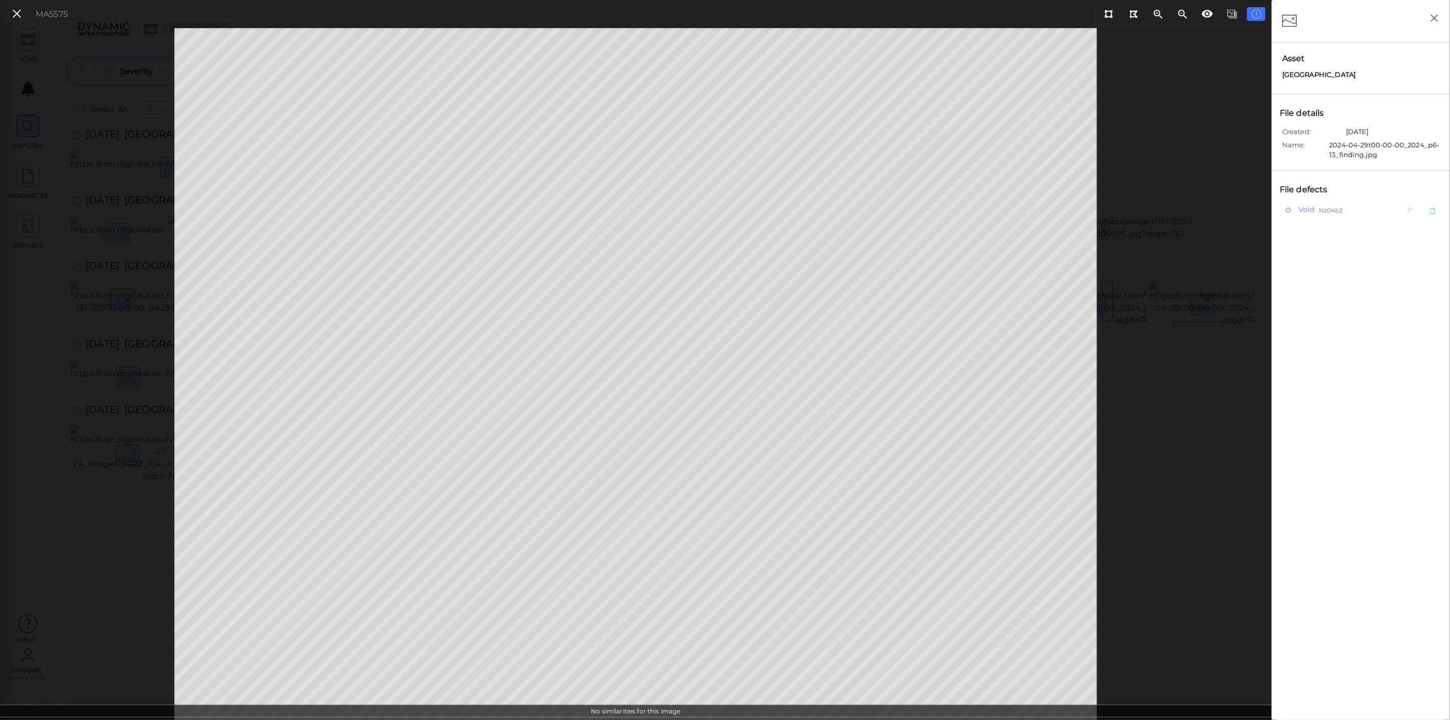
click at [1376, 213] on div "Void Nz04b2" at bounding box center [1339, 209] width 106 height 13
type textarea "x"
click at [1291, 14] on icon at bounding box center [1287, 12] width 10 height 12
click at [12, 21] on div "MA5575" at bounding box center [38, 14] width 70 height 22
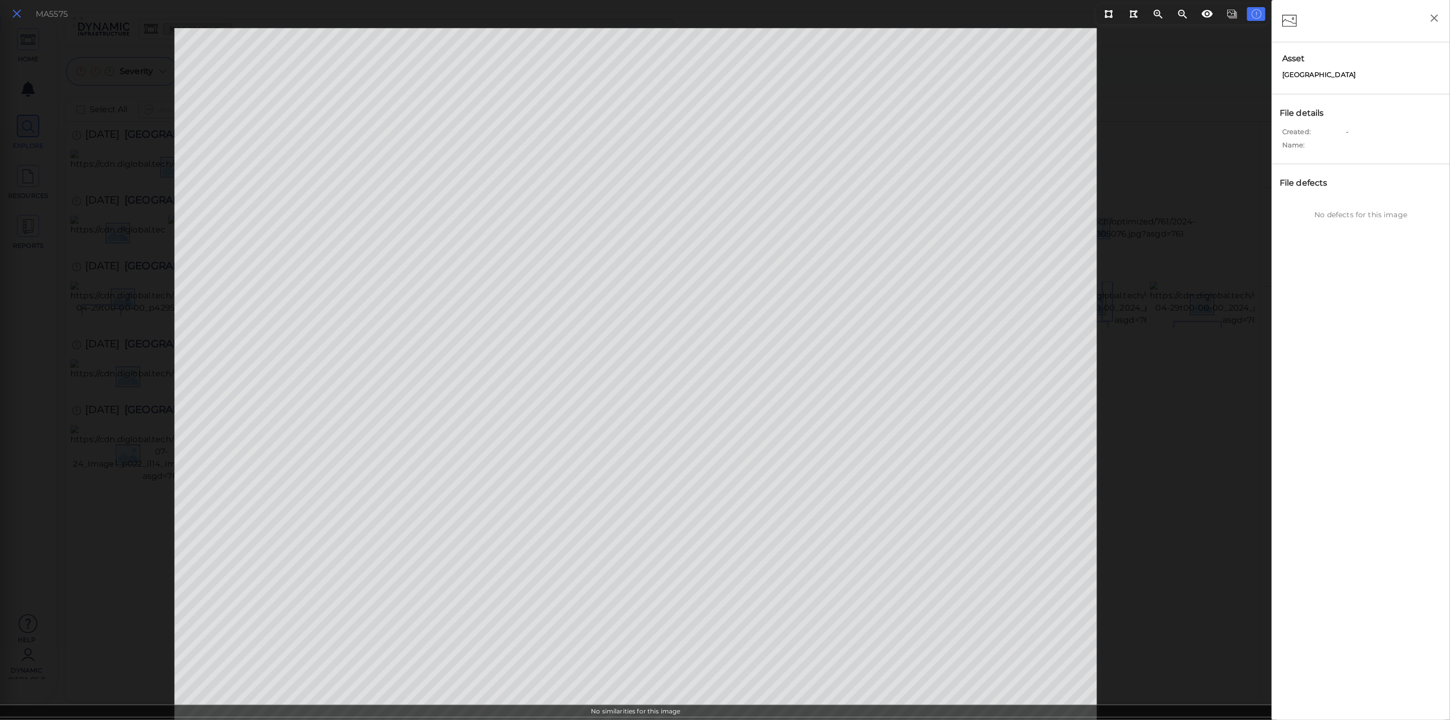
click at [19, 16] on icon at bounding box center [16, 14] width 11 height 14
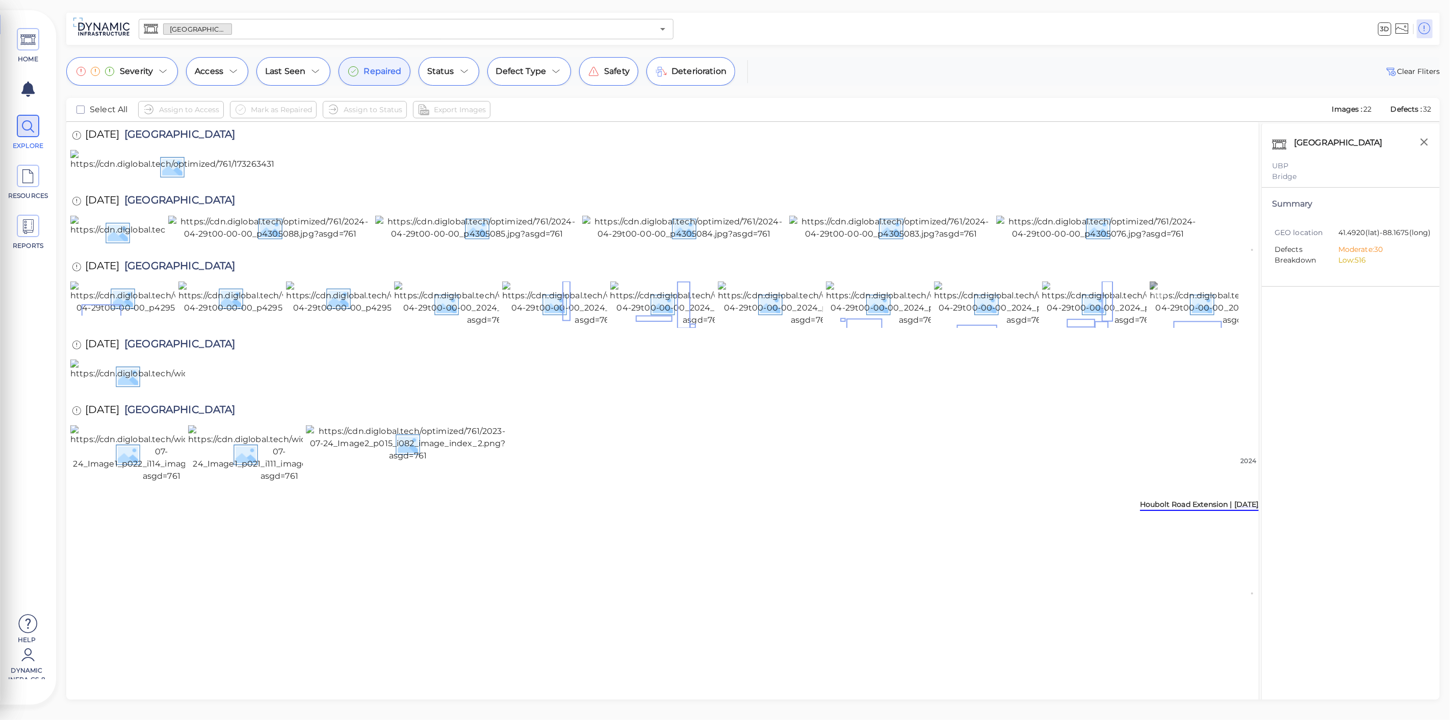
click at [1198, 326] on img at bounding box center [1242, 303] width 184 height 45
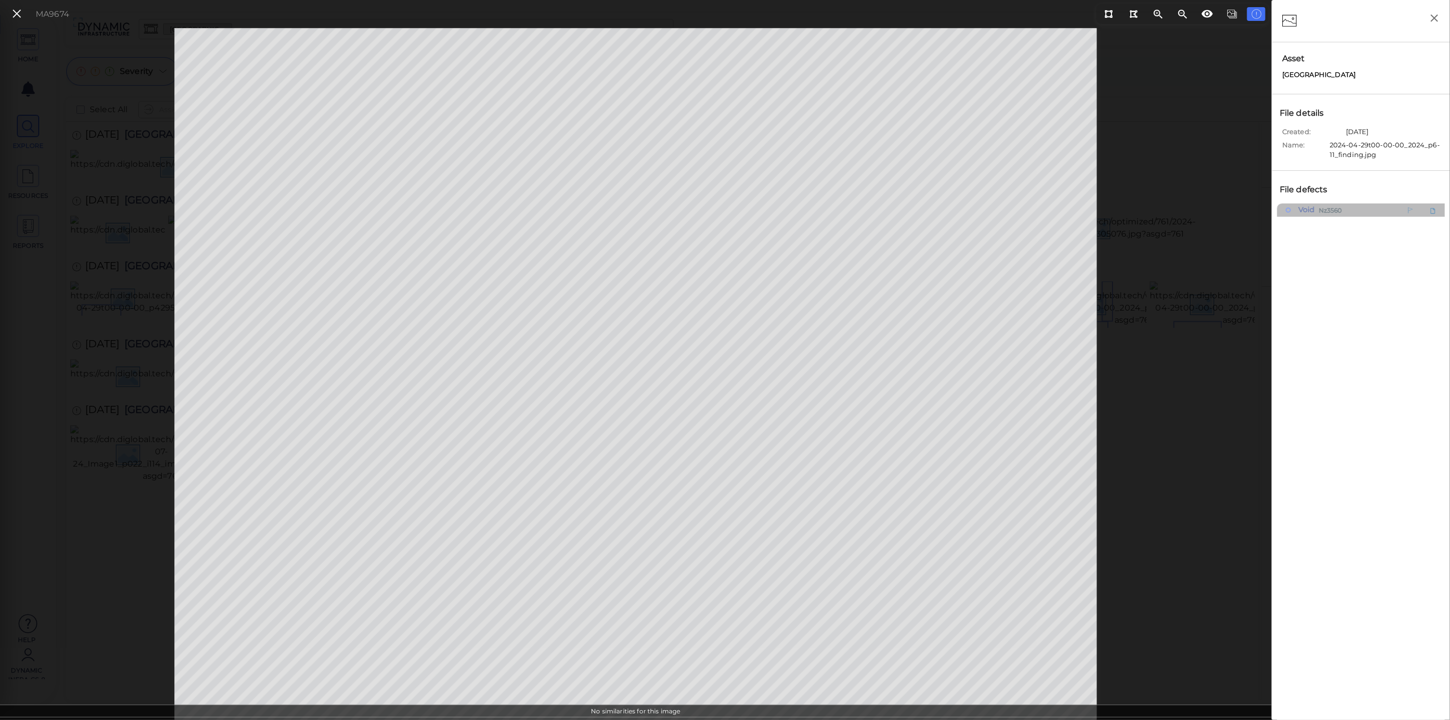
click at [1306, 207] on span "Void" at bounding box center [1305, 209] width 19 height 13
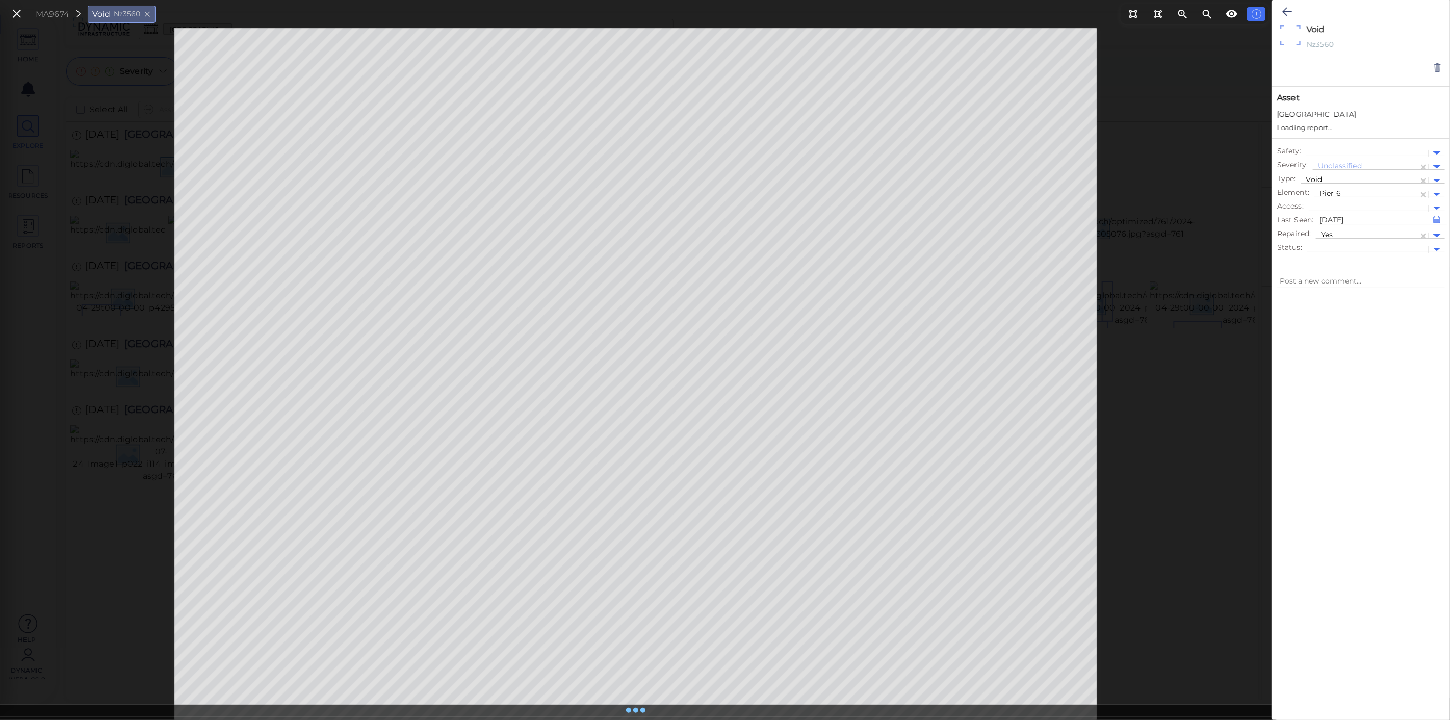
type textarea "x"
click at [1291, 8] on icon at bounding box center [1287, 12] width 10 height 12
click at [18, 17] on icon at bounding box center [16, 14] width 11 height 14
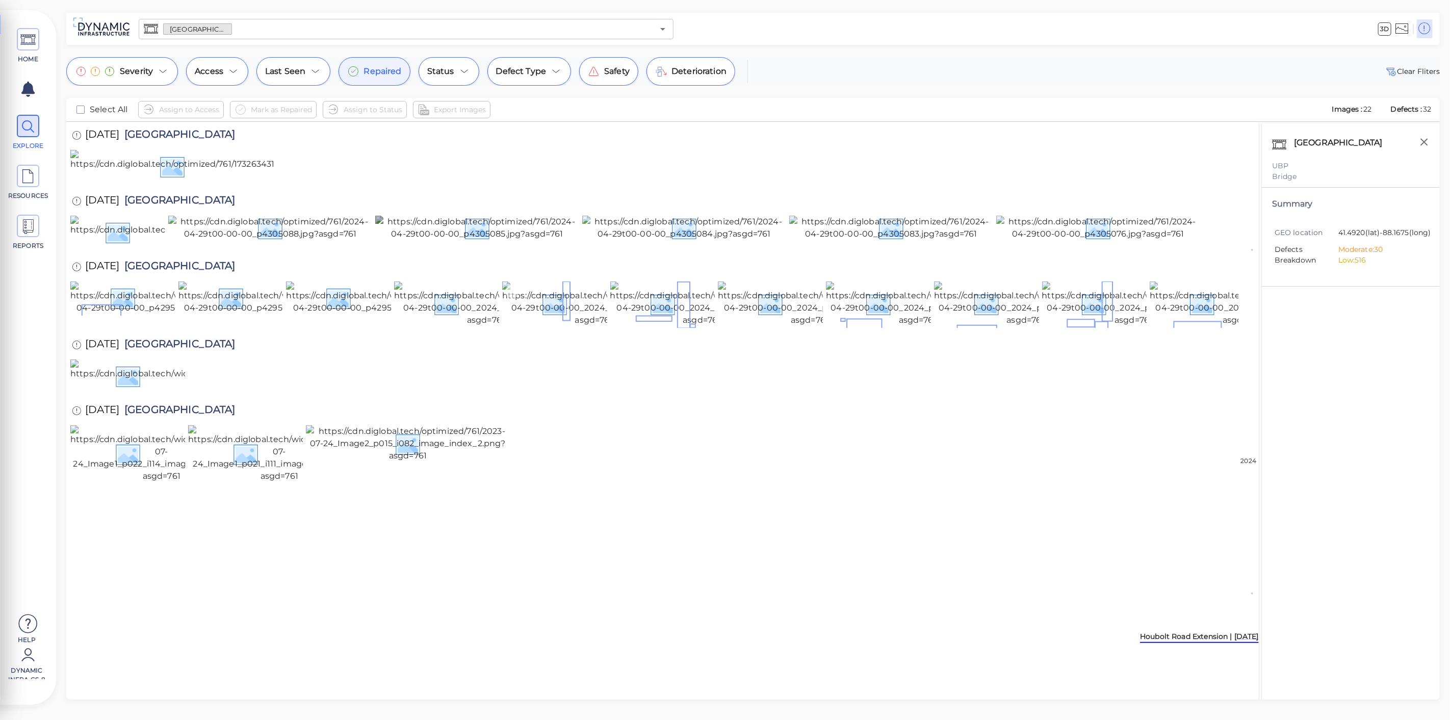
scroll to position [265, 0]
click at [234, 291] on img at bounding box center [270, 297] width 184 height 33
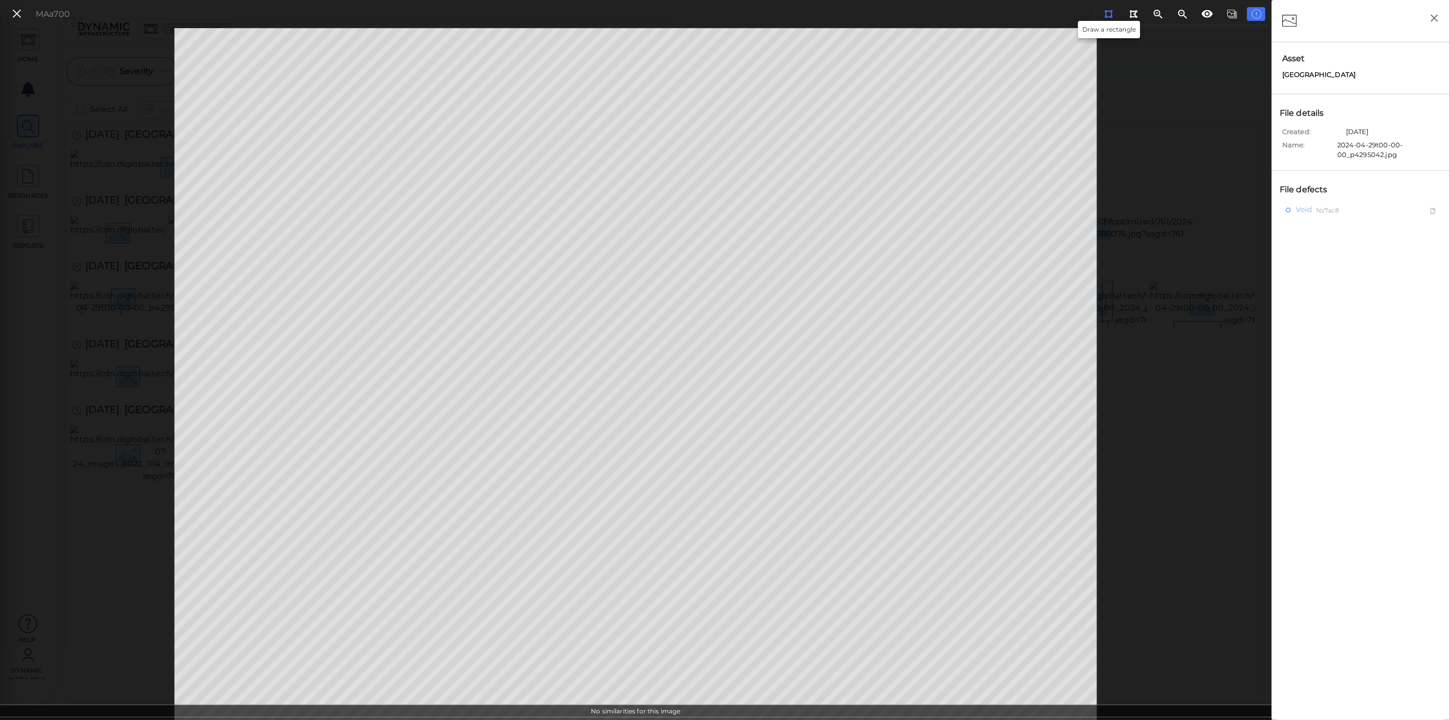
click at [1113, 8] on button at bounding box center [1108, 14] width 19 height 14
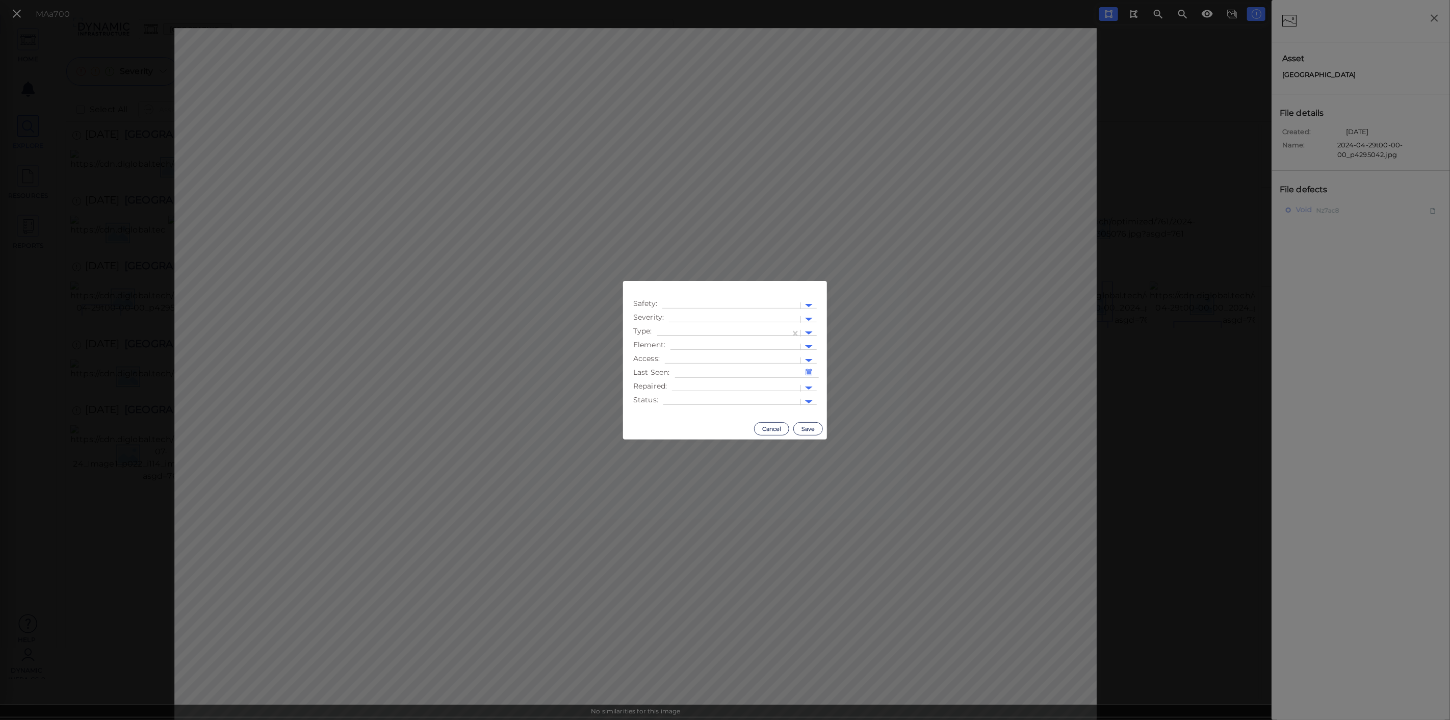
click at [756, 332] on div at bounding box center [723, 333] width 123 height 11
type input "void"
click at [670, 347] on div "Void" at bounding box center [671, 350] width 29 height 16
click at [679, 387] on input "text" at bounding box center [678, 388] width 2 height 11
click at [682, 403] on div "Yes" at bounding box center [684, 405] width 24 height 16
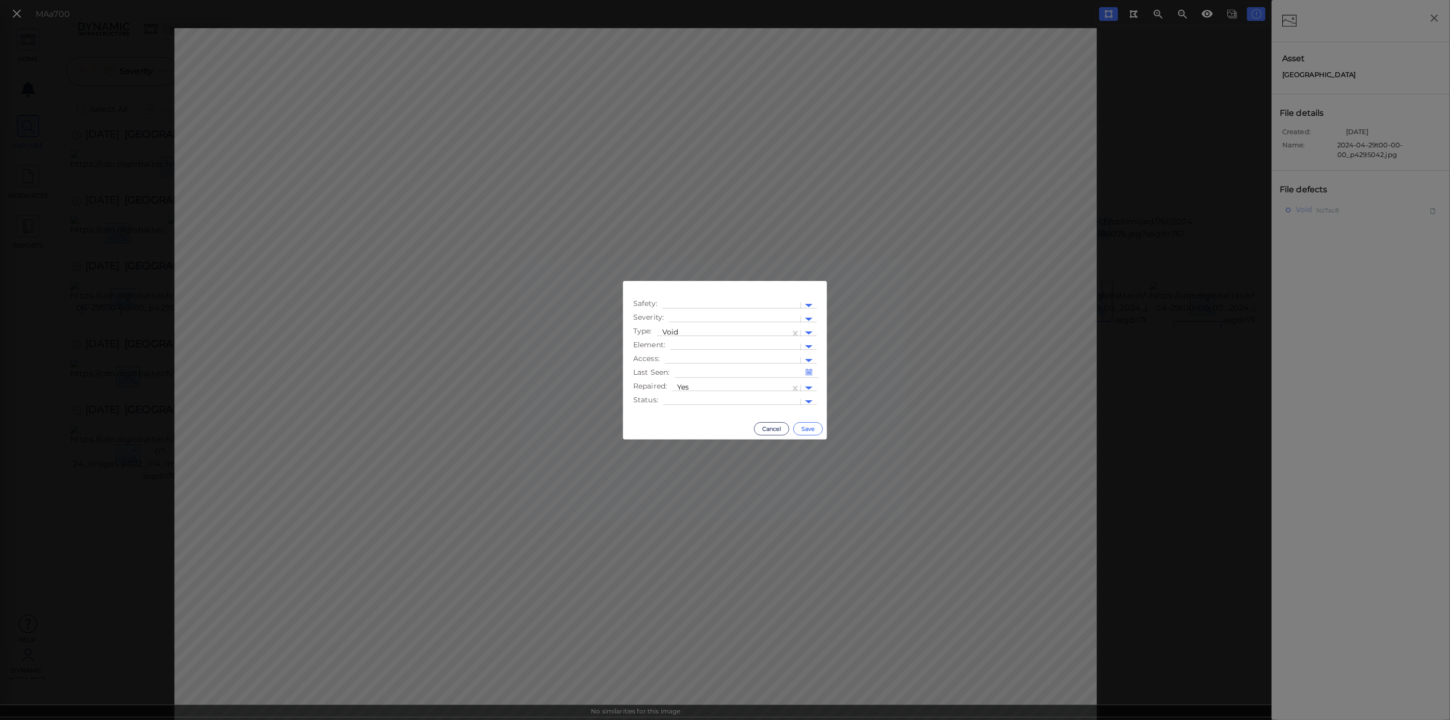
click at [804, 429] on button "Save" at bounding box center [808, 428] width 30 height 13
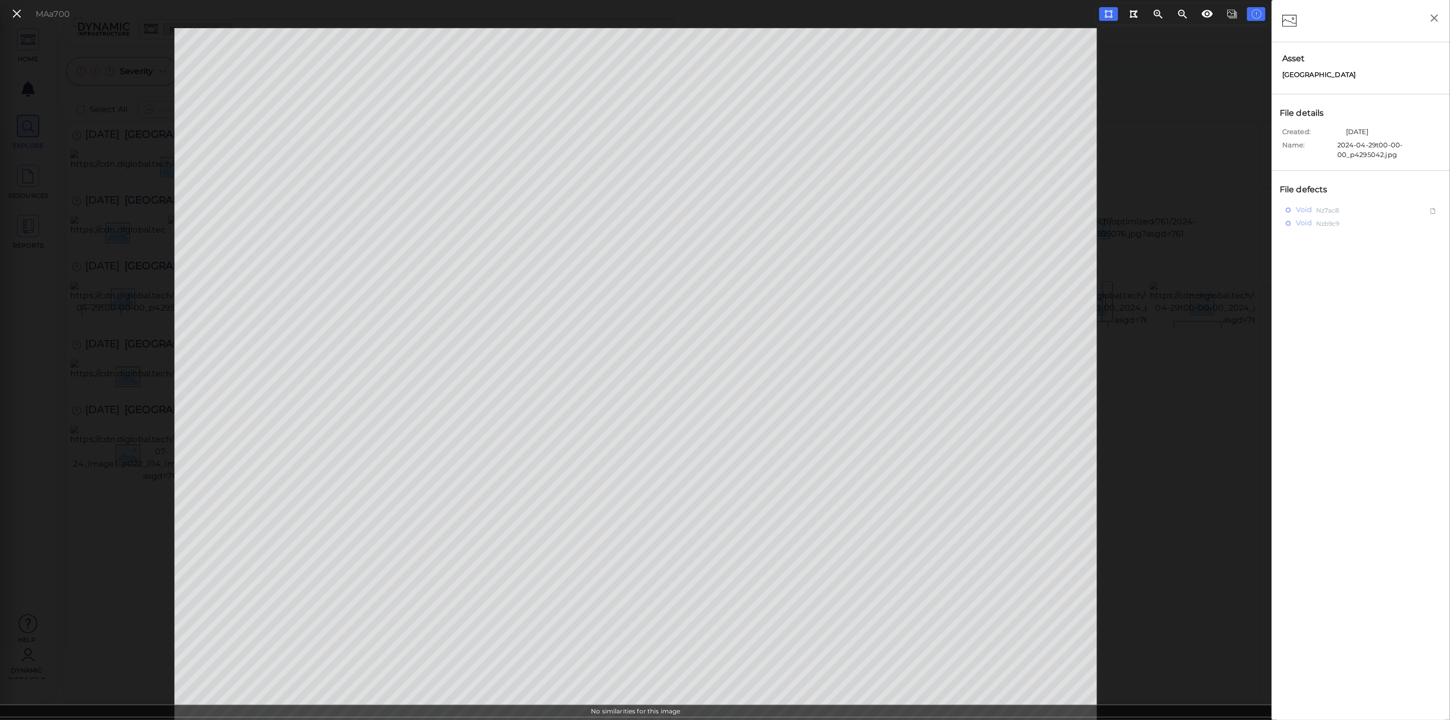
click at [19, 10] on icon at bounding box center [16, 14] width 11 height 14
